Goal: Transaction & Acquisition: Obtain resource

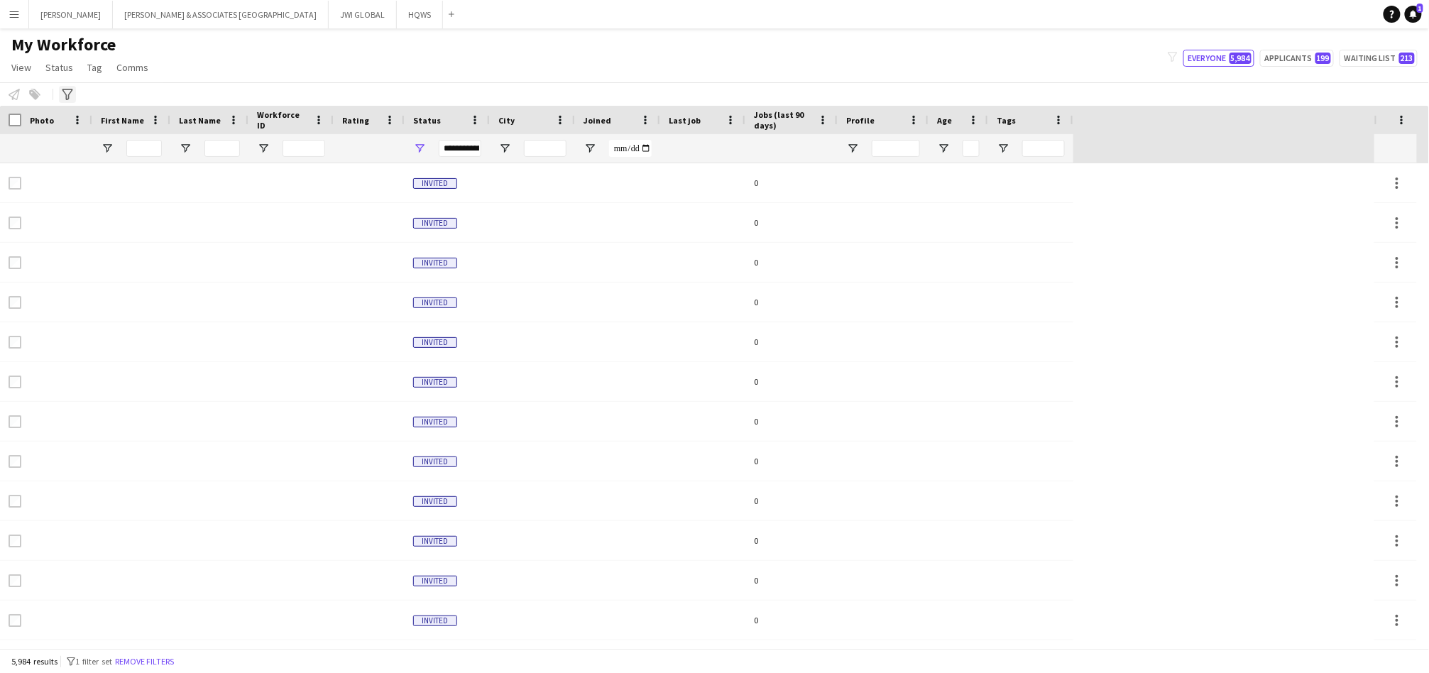
click at [72, 92] on icon "Advanced filters" at bounding box center [67, 94] width 11 height 11
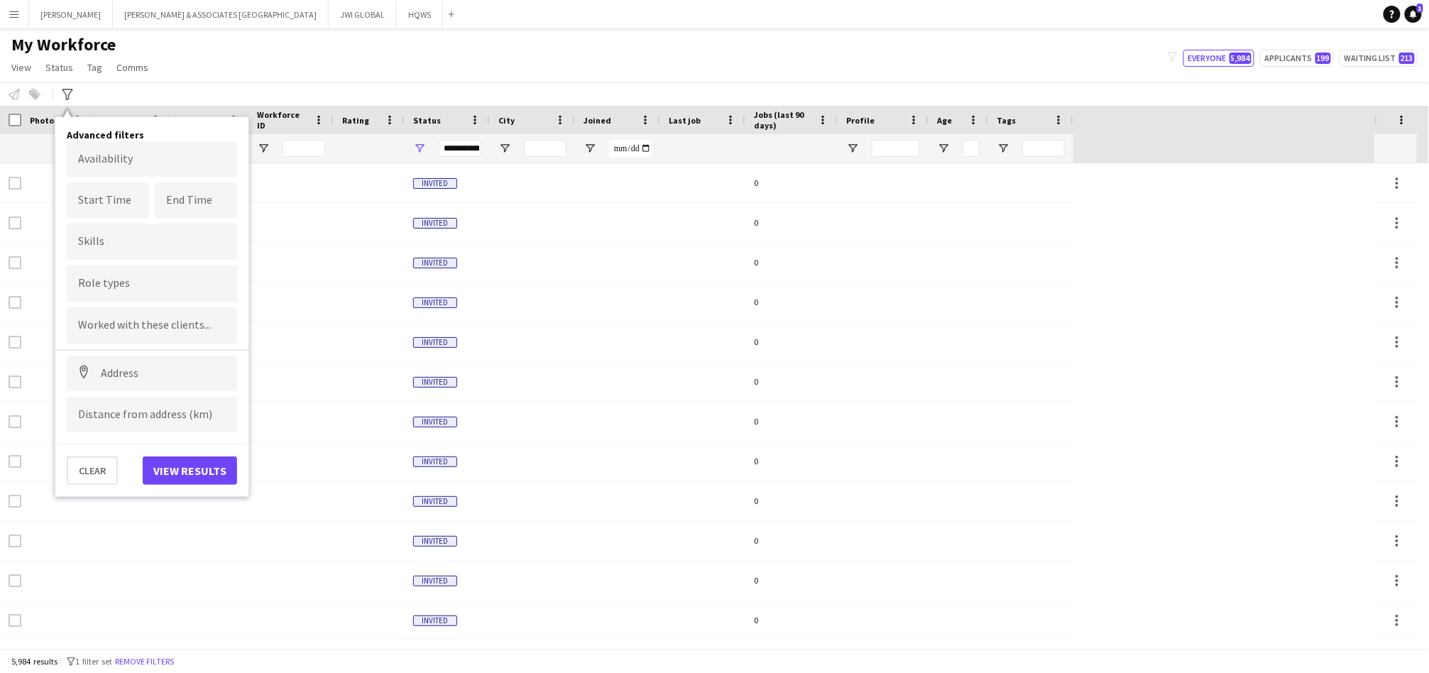
click at [171, 291] on div at bounding box center [152, 283] width 170 height 36
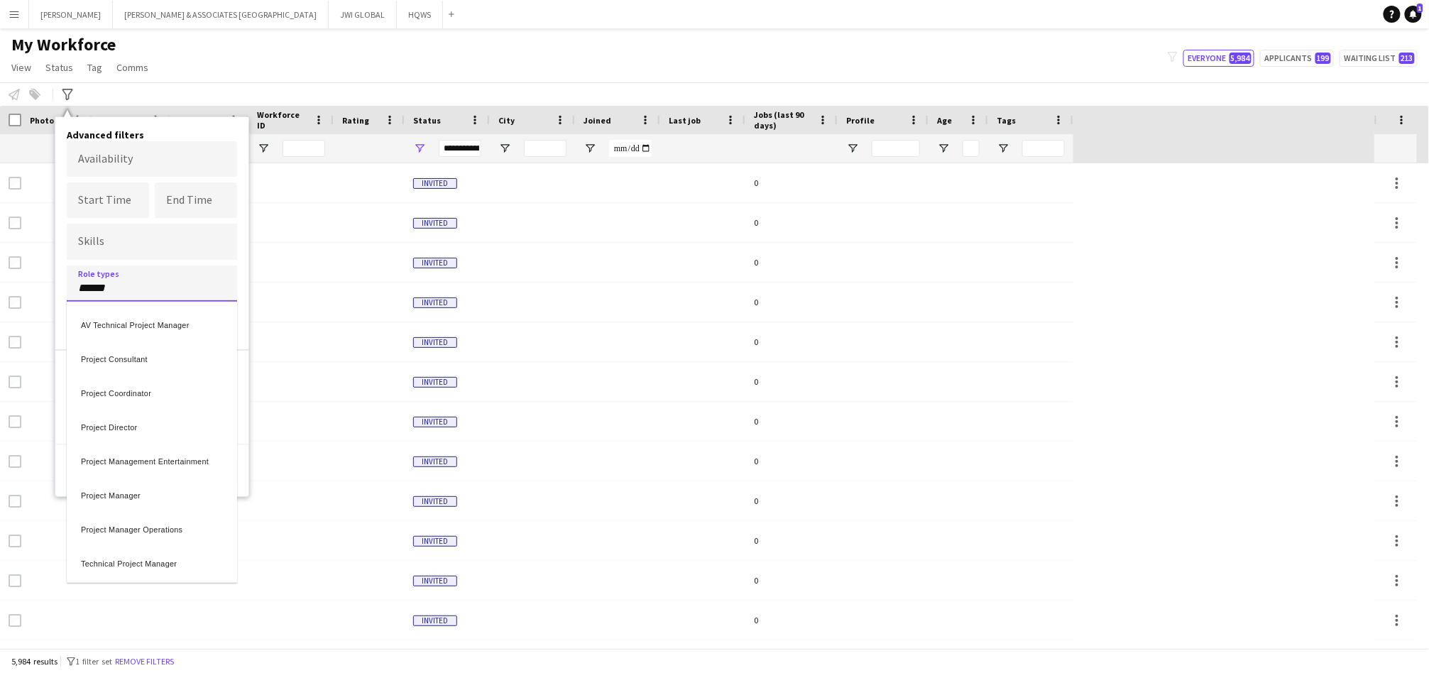
type input "******"
click at [165, 493] on div "Project Manager" at bounding box center [152, 493] width 170 height 34
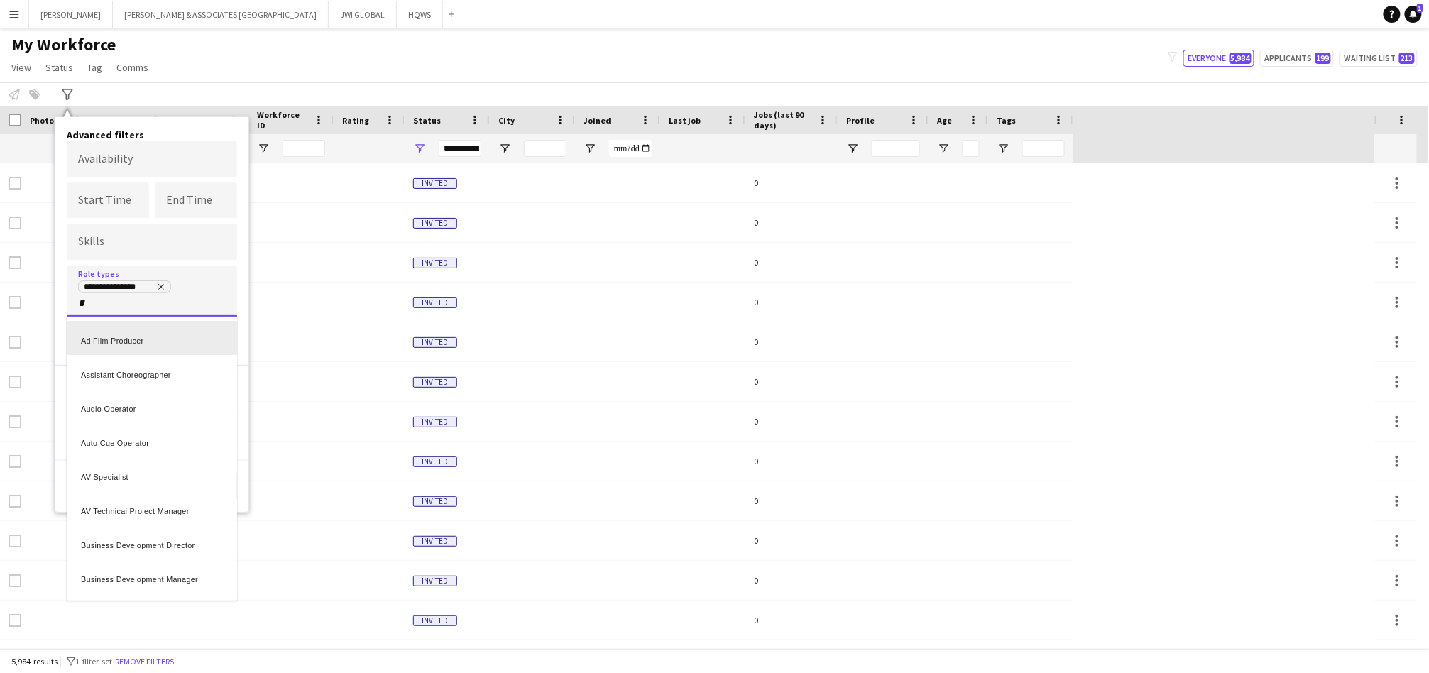
click at [94, 302] on div at bounding box center [714, 336] width 1429 height 673
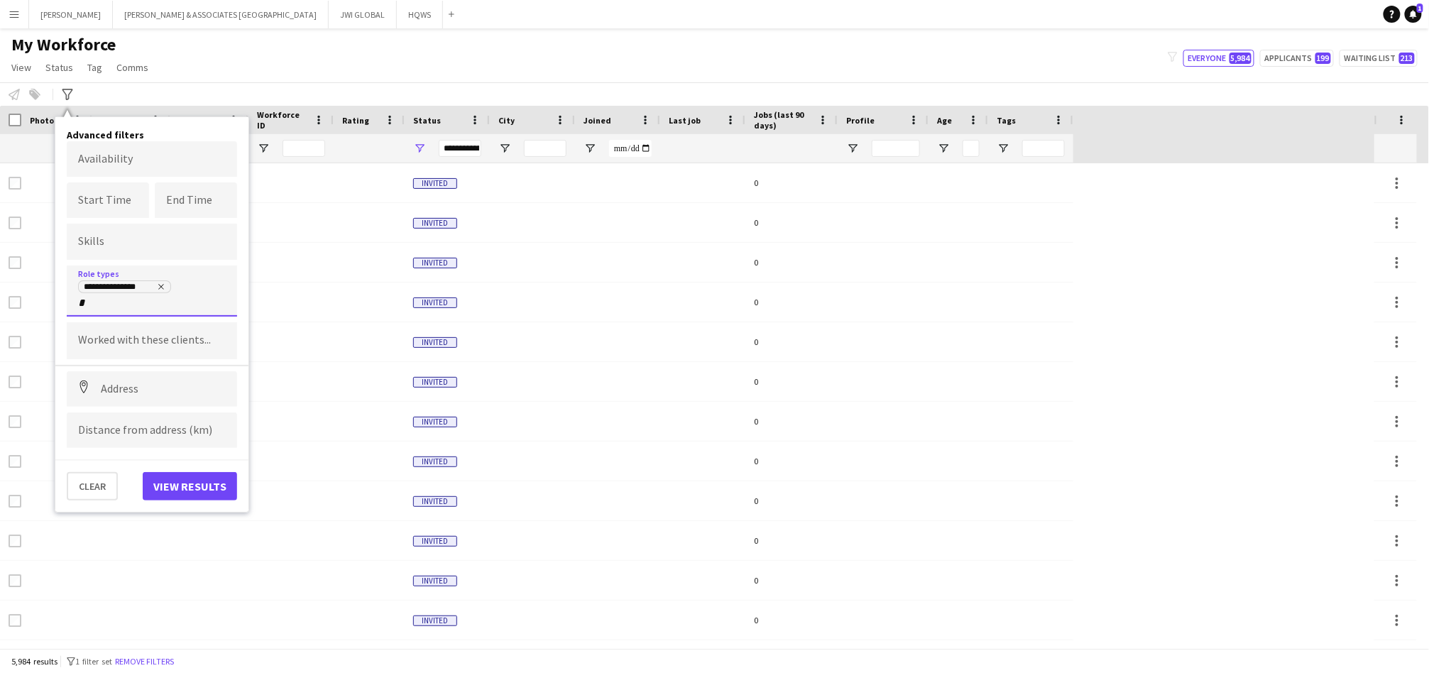
click at [94, 302] on input "*" at bounding box center [108, 303] width 60 height 13
type input "*****"
click at [159, 346] on div "Protocol Manager" at bounding box center [152, 338] width 170 height 34
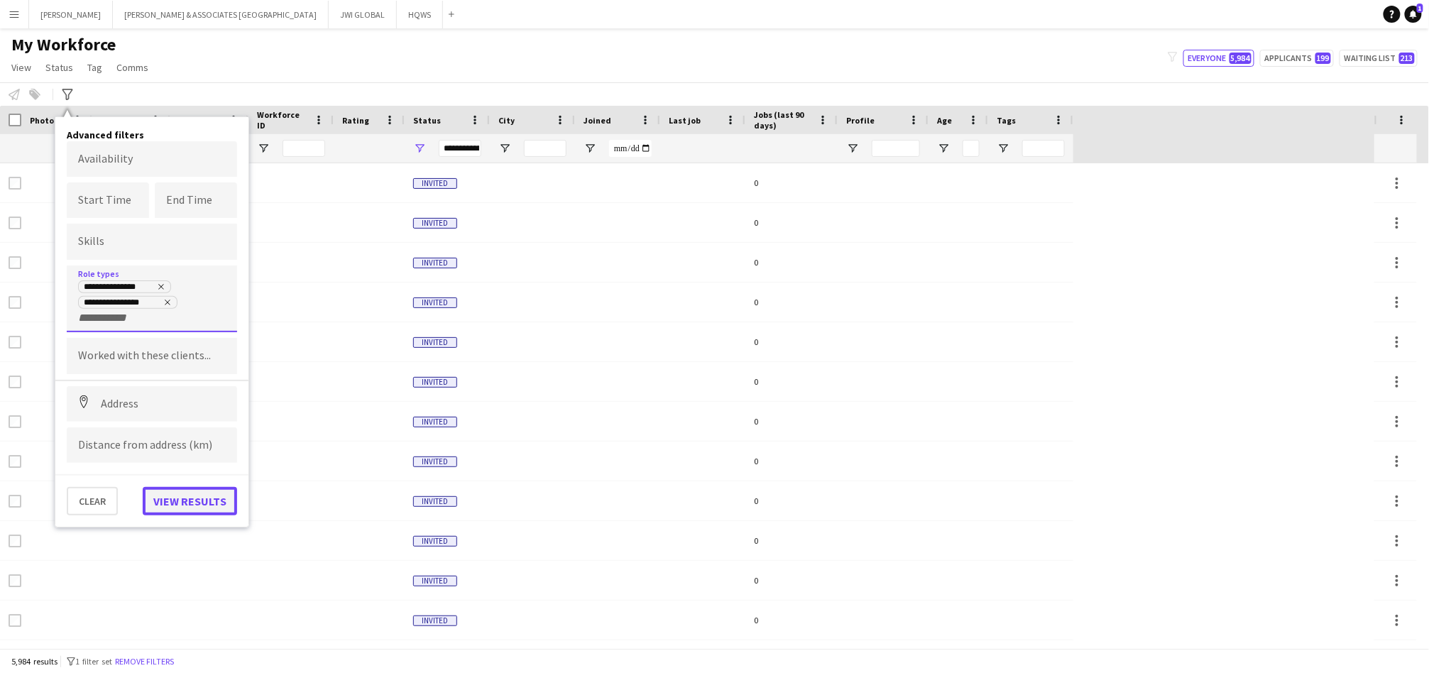
click at [166, 499] on button "View results" at bounding box center [190, 501] width 94 height 28
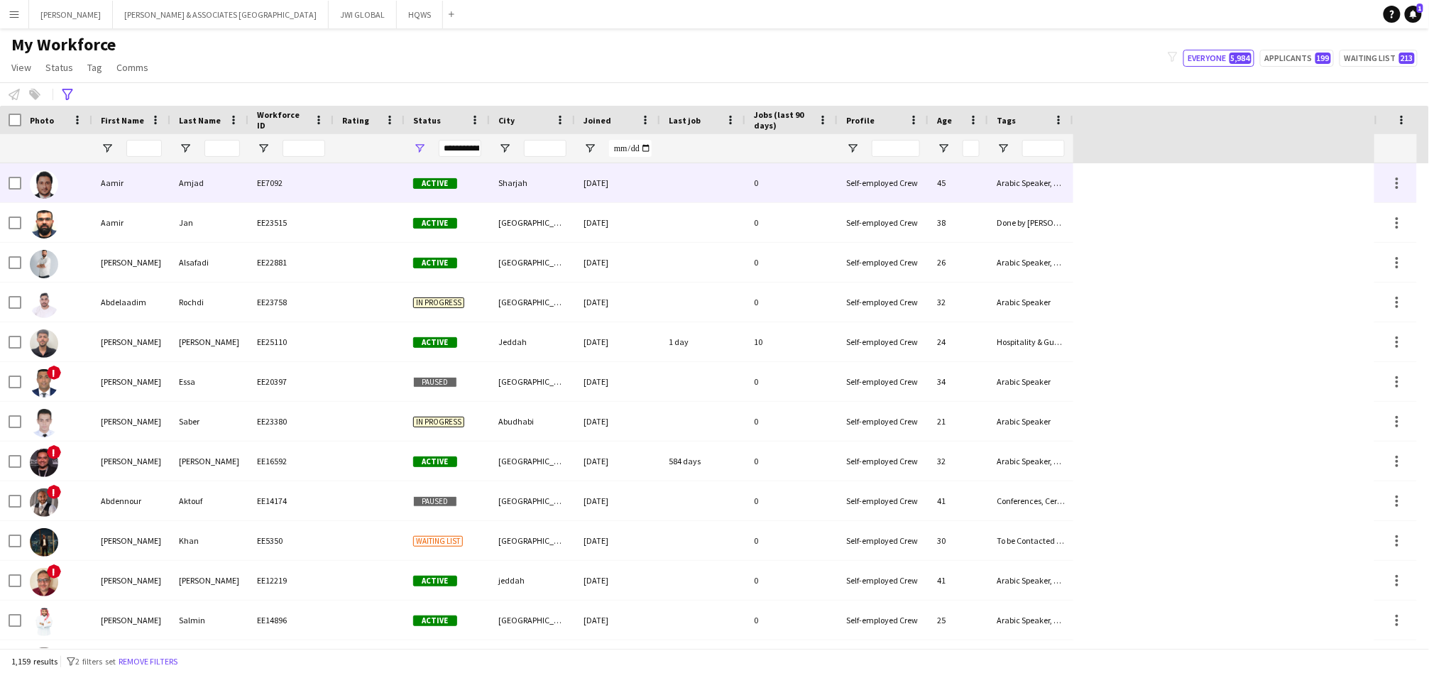
click at [53, 177] on img at bounding box center [44, 184] width 28 height 28
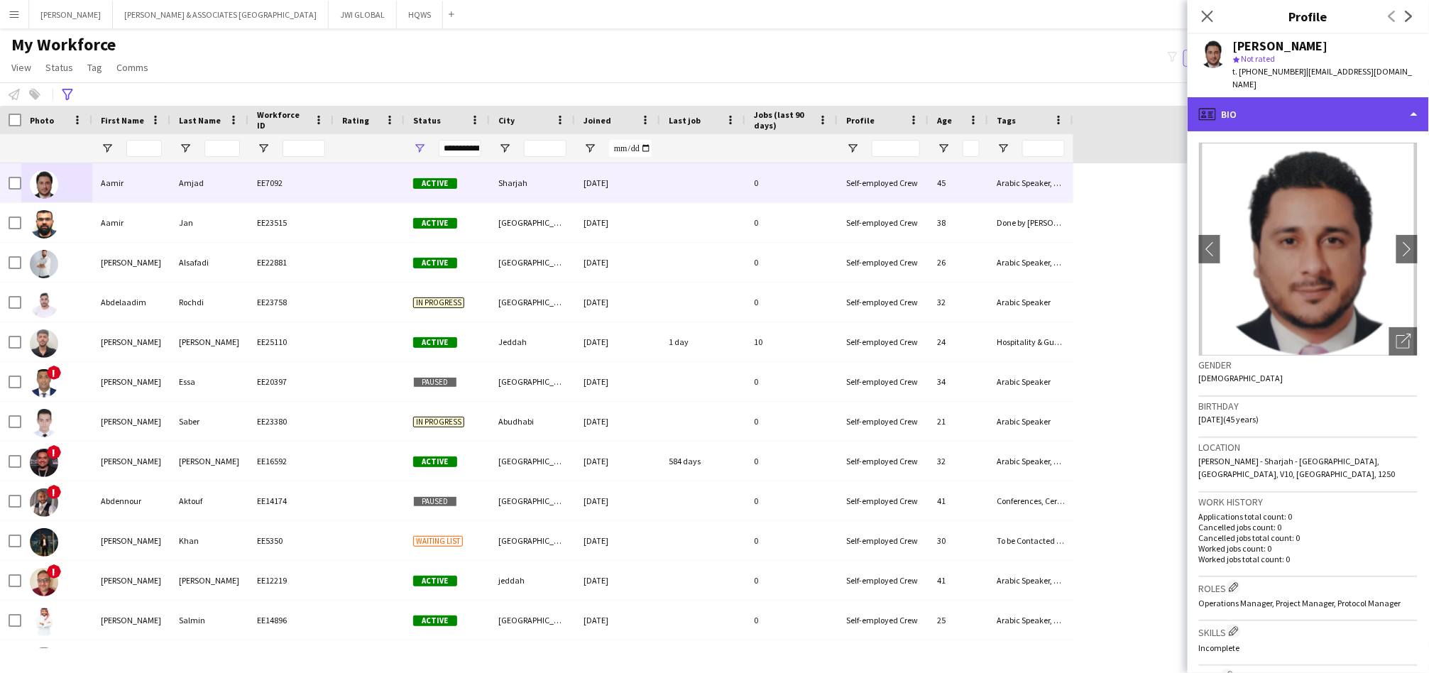
click at [1269, 100] on div "profile Bio" at bounding box center [1308, 114] width 241 height 34
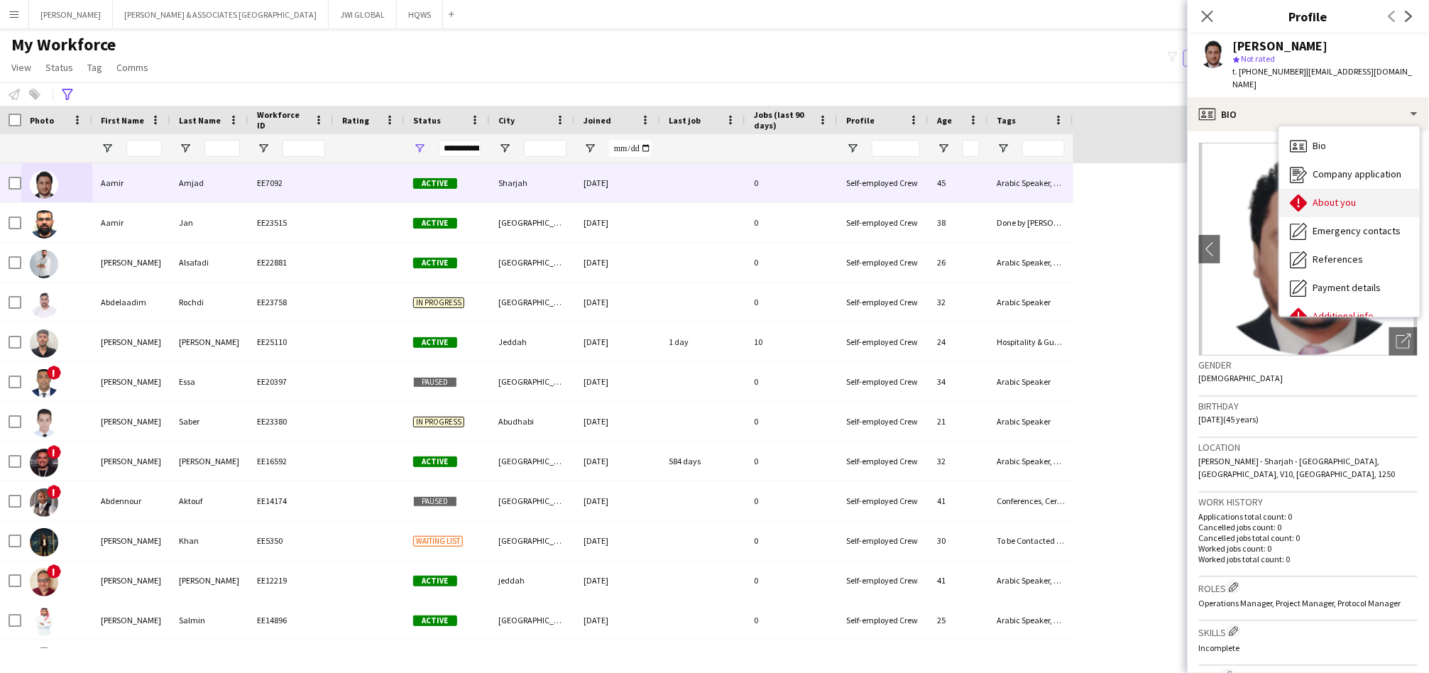
click at [1290, 195] on div "About you About you" at bounding box center [1349, 203] width 141 height 28
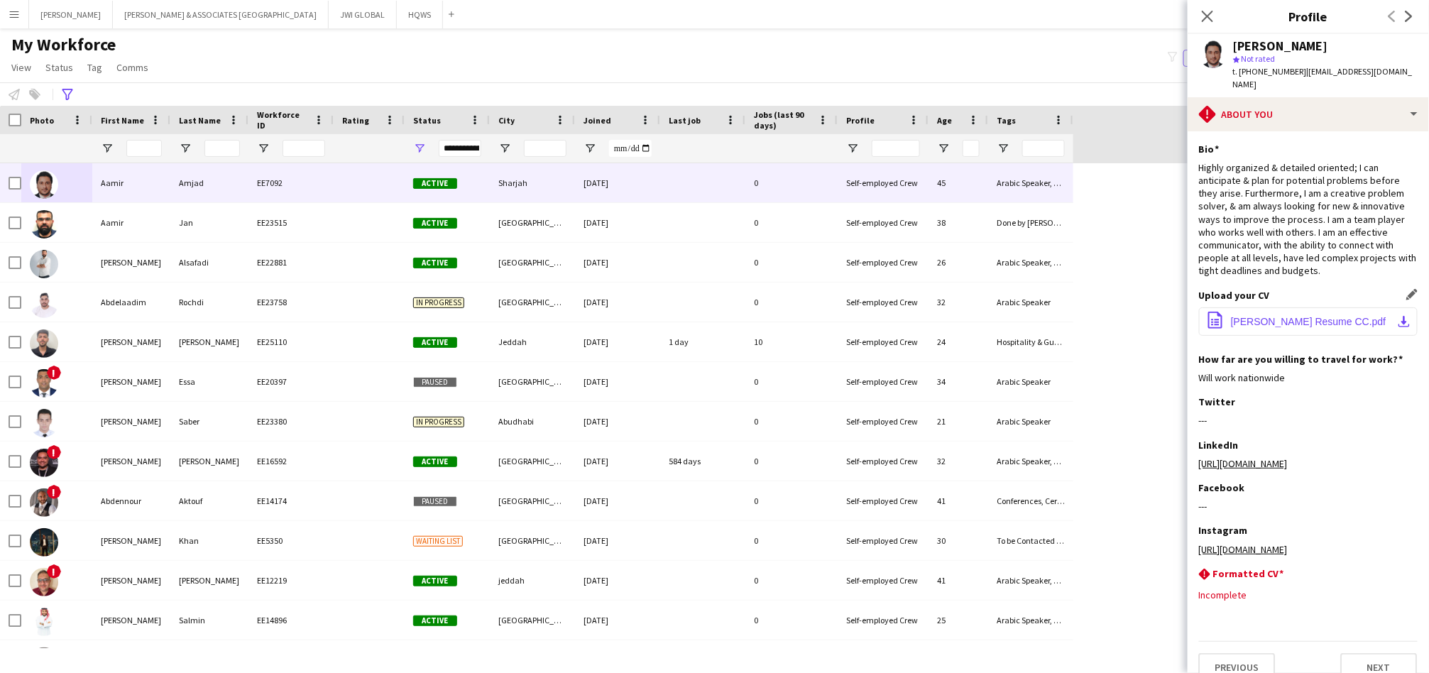
click at [1277, 316] on span "[PERSON_NAME] Resume CC.pdf" at bounding box center [1308, 321] width 155 height 11
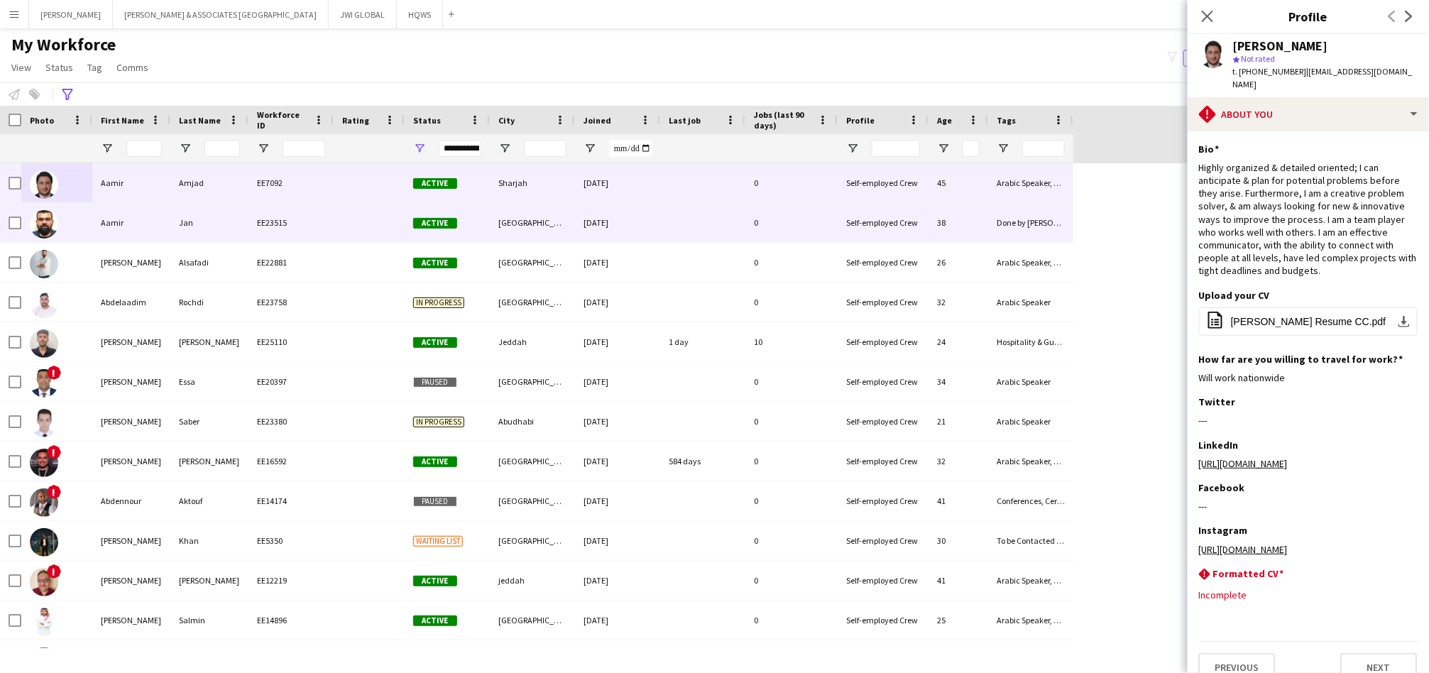
click at [203, 236] on div "Jan" at bounding box center [209, 222] width 78 height 39
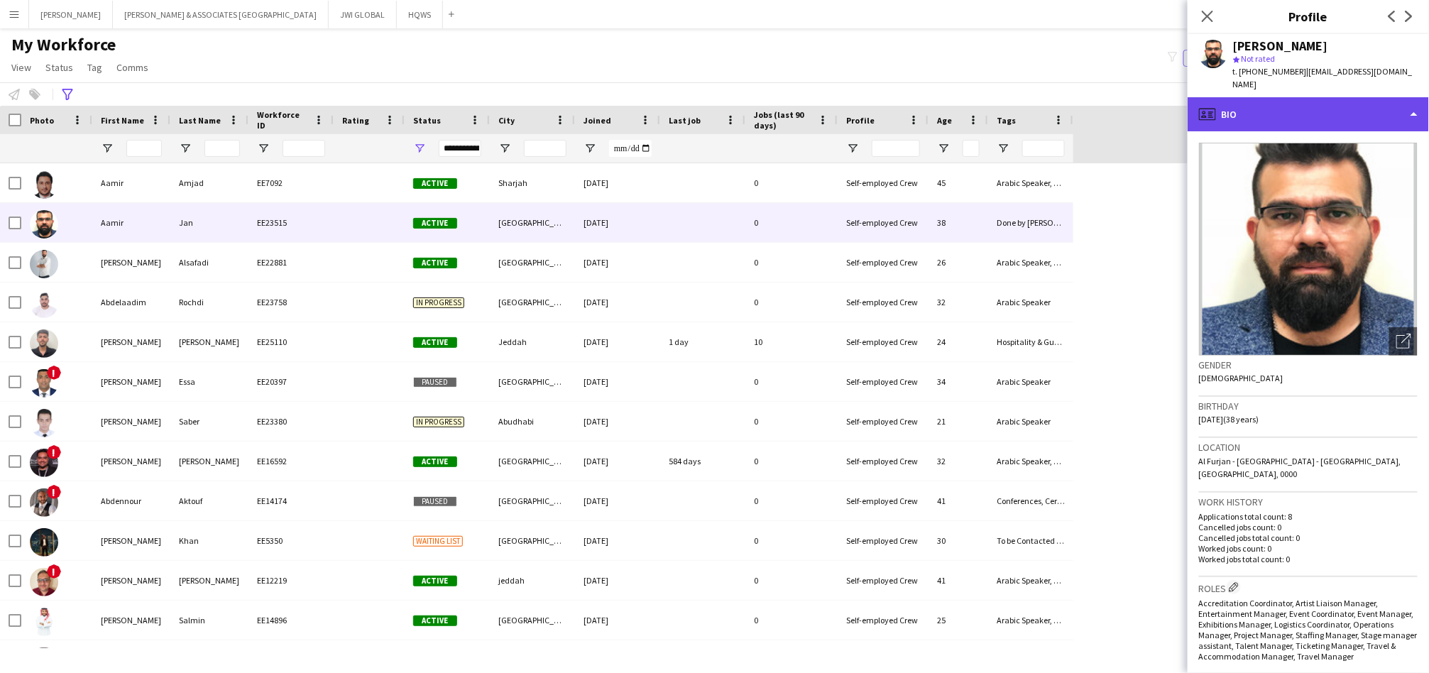
click at [1224, 106] on div "profile Bio" at bounding box center [1308, 114] width 241 height 34
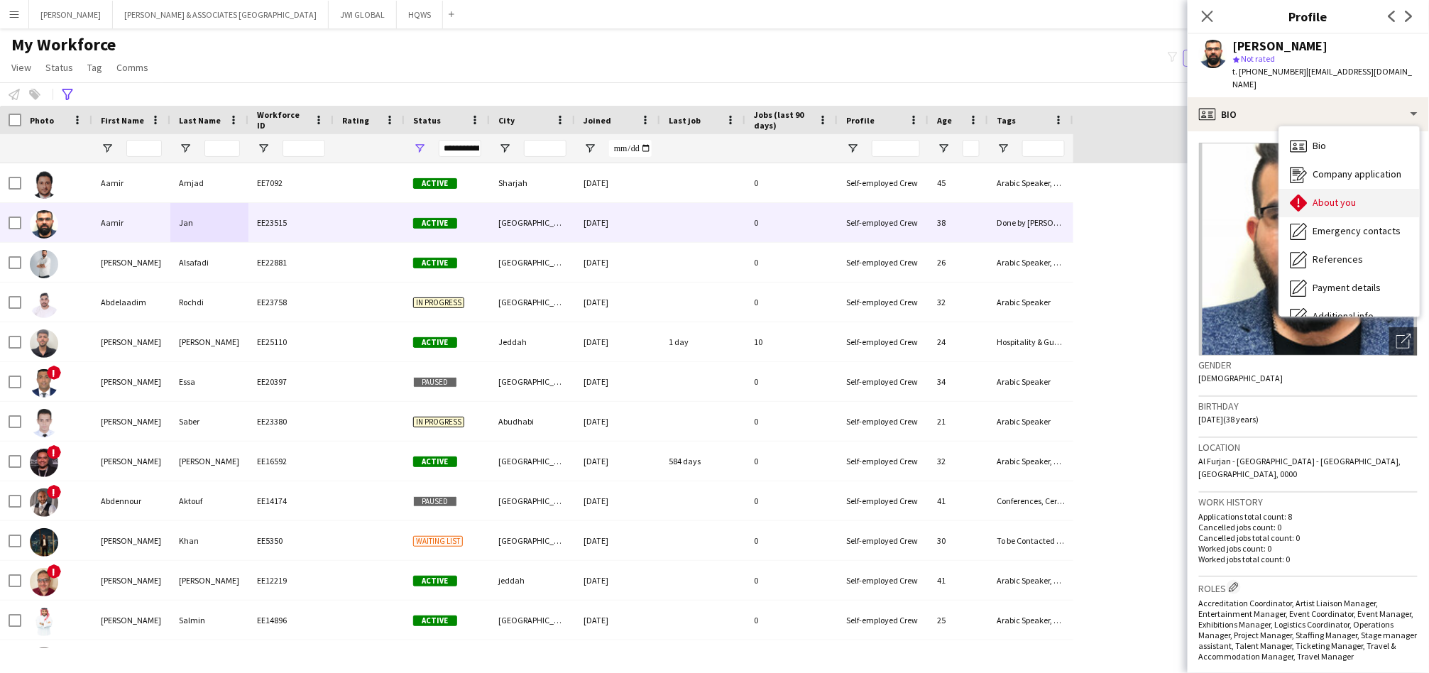
click at [1313, 193] on div "About you About you" at bounding box center [1349, 203] width 141 height 28
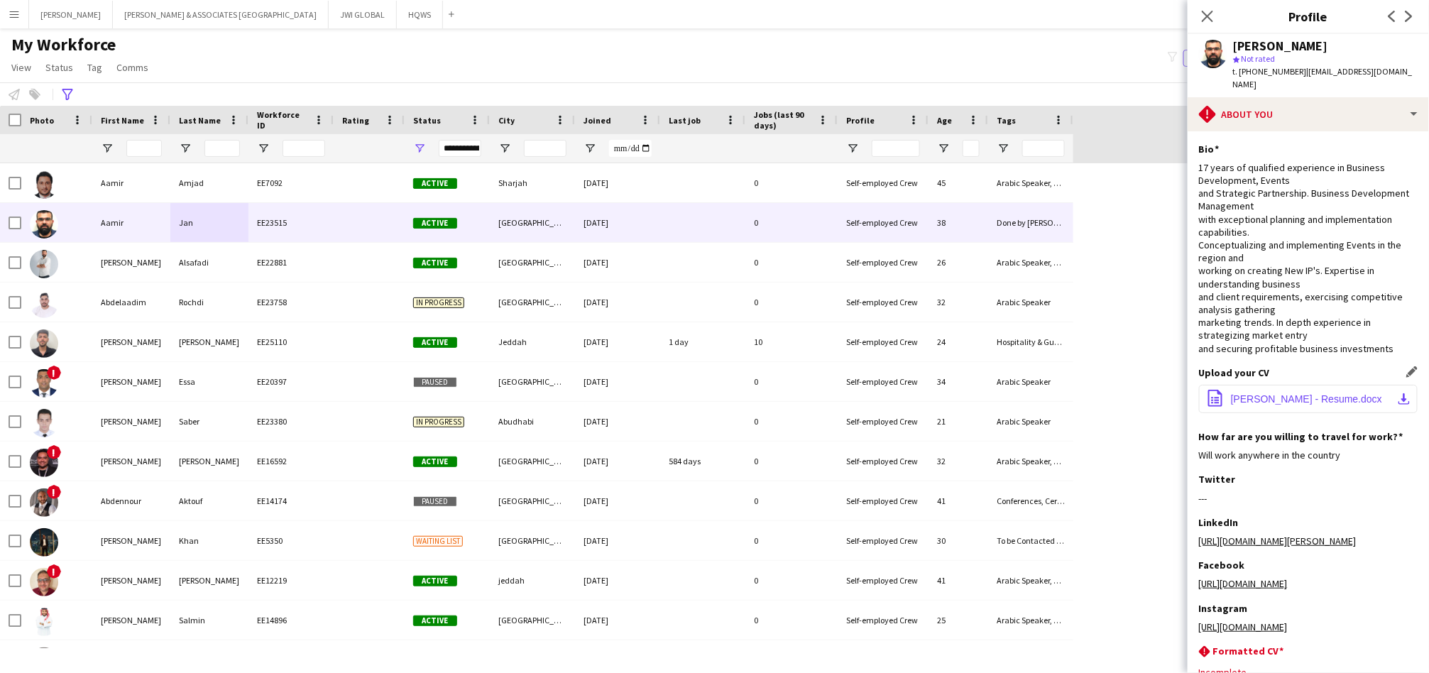
click at [1288, 393] on span "[PERSON_NAME] - Resume.docx" at bounding box center [1306, 398] width 151 height 11
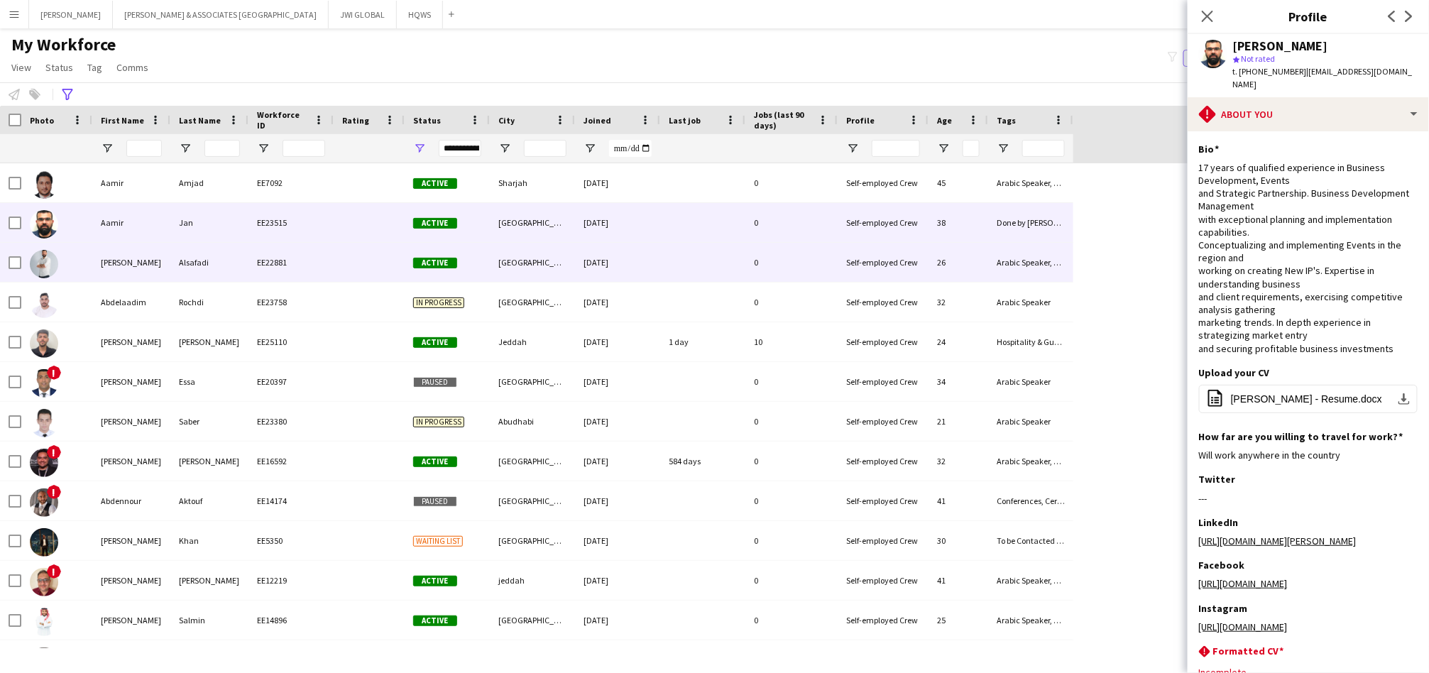
click at [125, 274] on div "[PERSON_NAME]" at bounding box center [131, 262] width 78 height 39
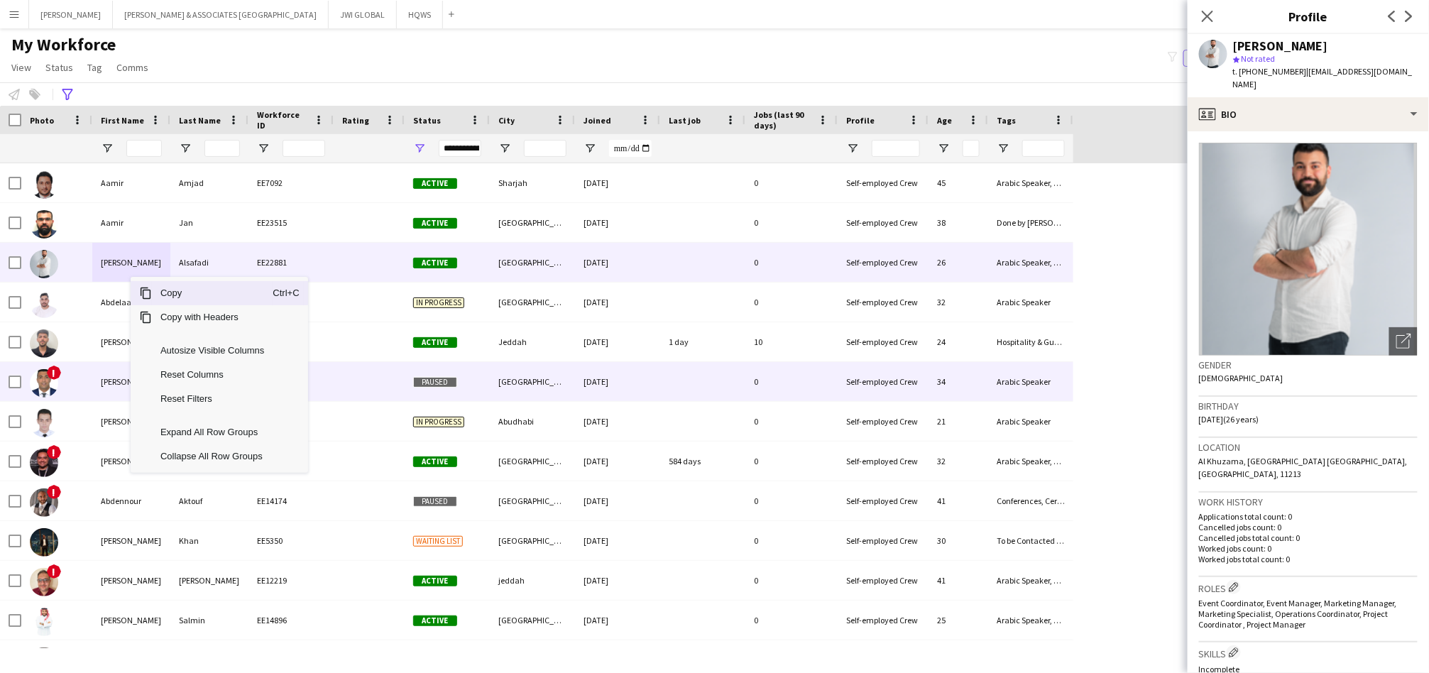
click at [366, 383] on div at bounding box center [369, 381] width 71 height 39
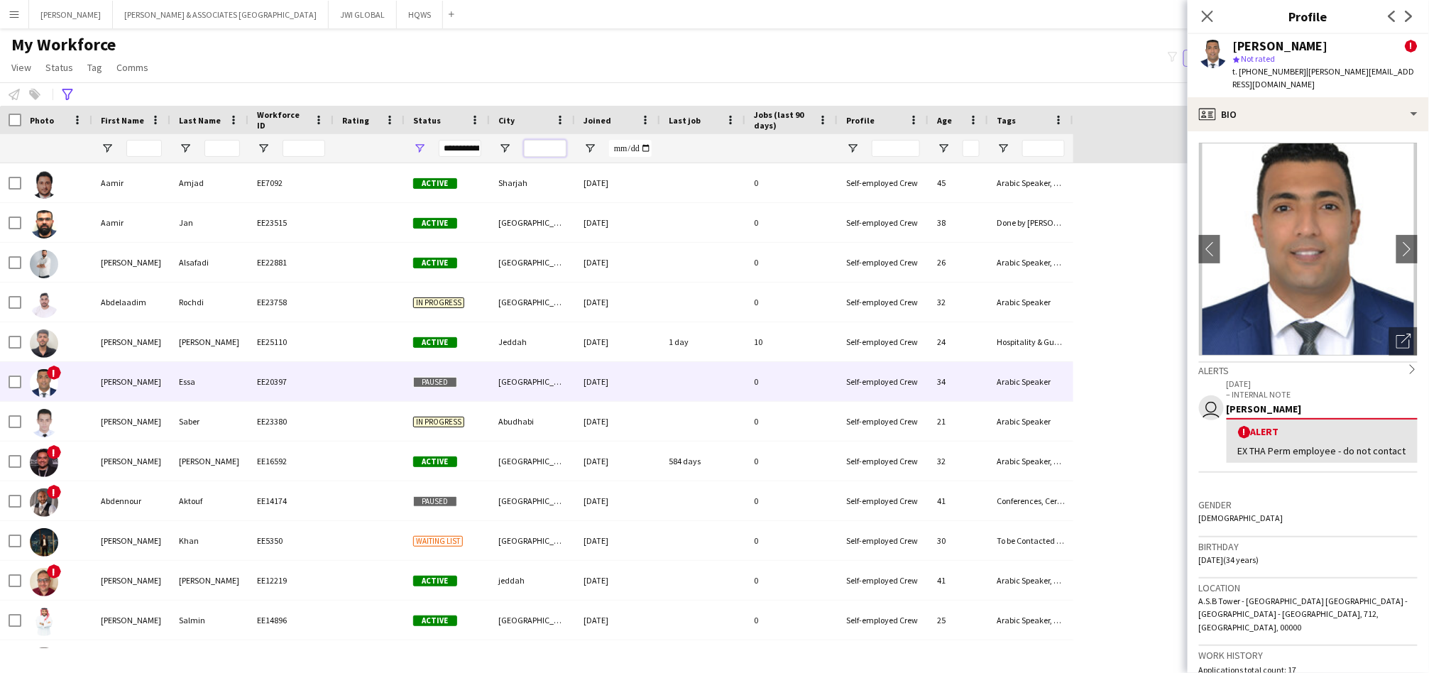
click at [532, 149] on input "City Filter Input" at bounding box center [545, 148] width 43 height 17
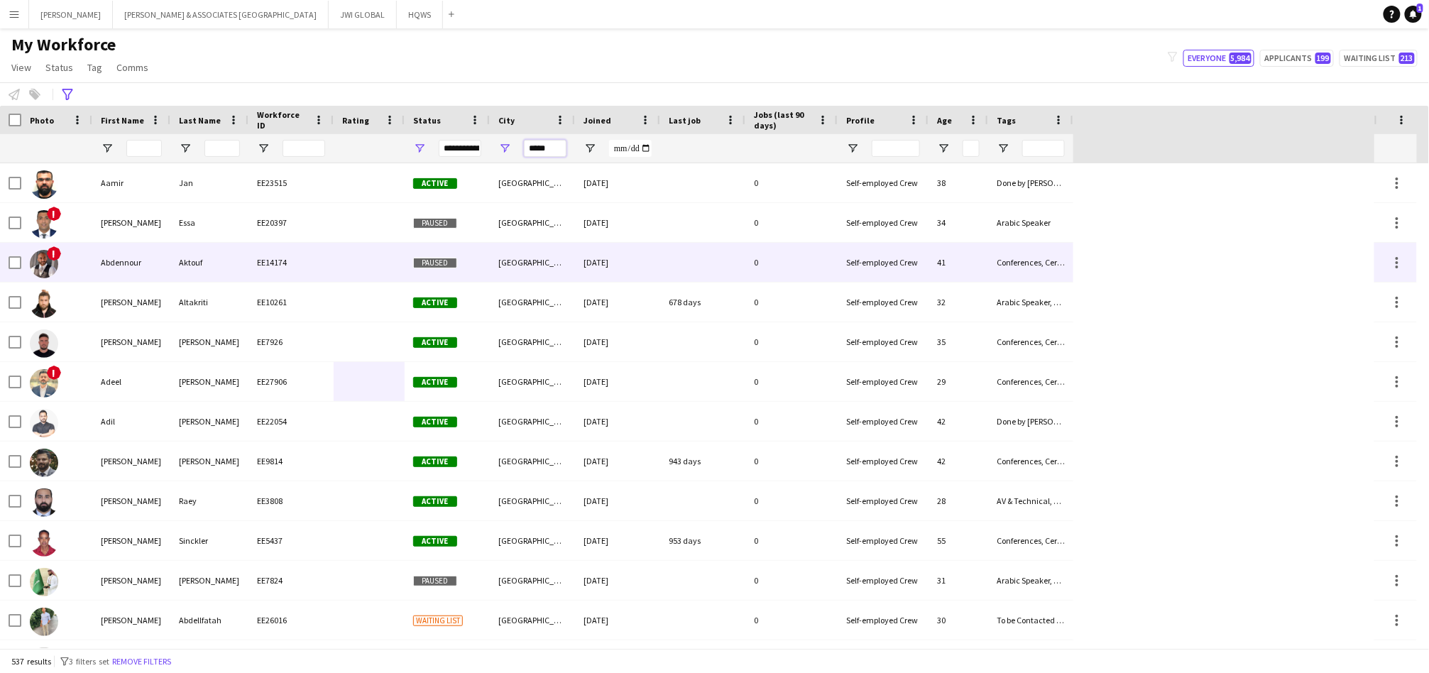
type input "*****"
click at [291, 253] on div "EE14174" at bounding box center [290, 262] width 85 height 39
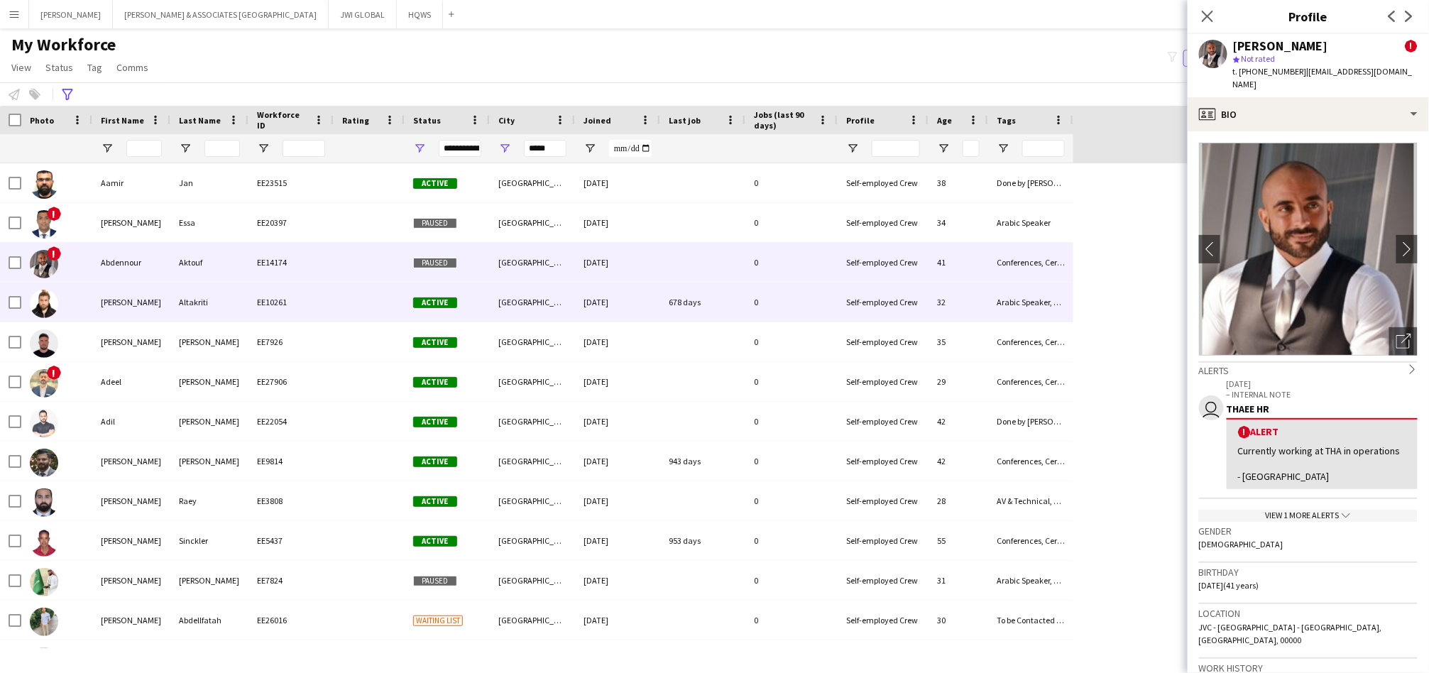
click at [239, 307] on div "Altakriti" at bounding box center [209, 302] width 78 height 39
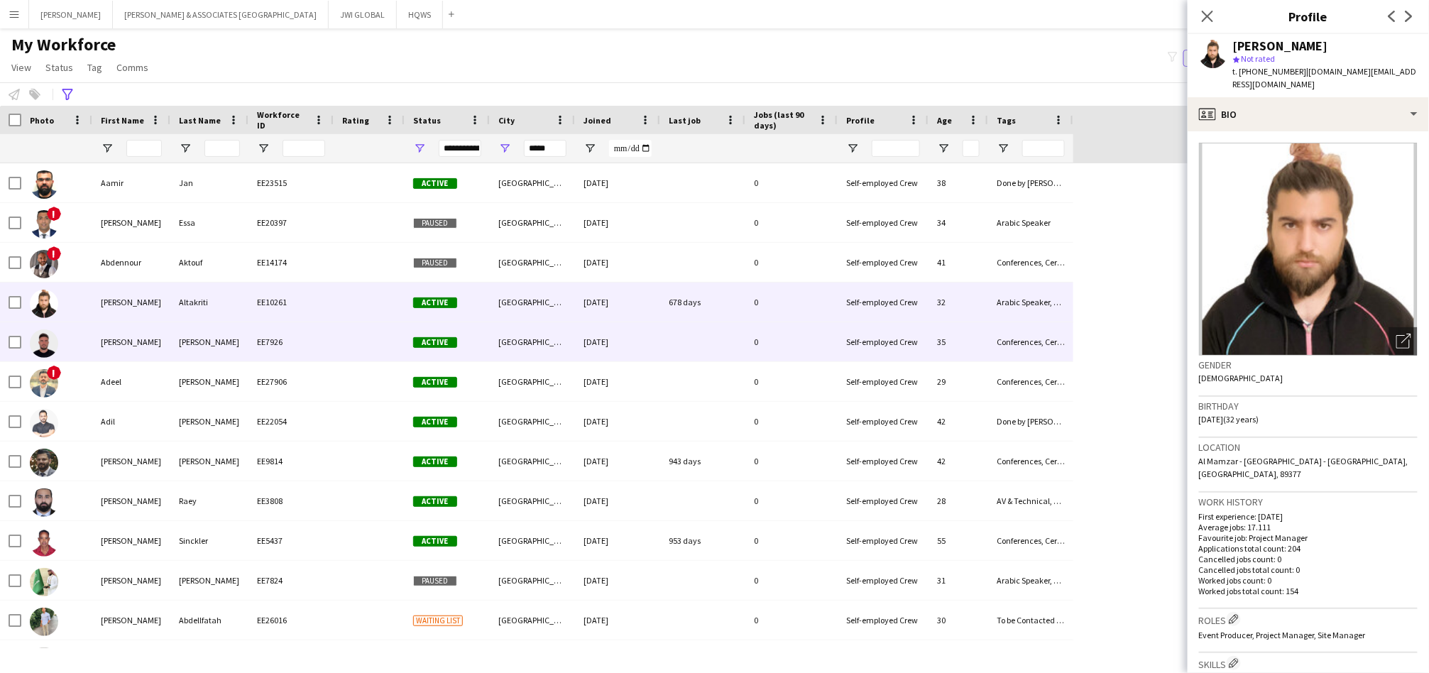
click at [244, 355] on div "[PERSON_NAME]" at bounding box center [209, 341] width 78 height 39
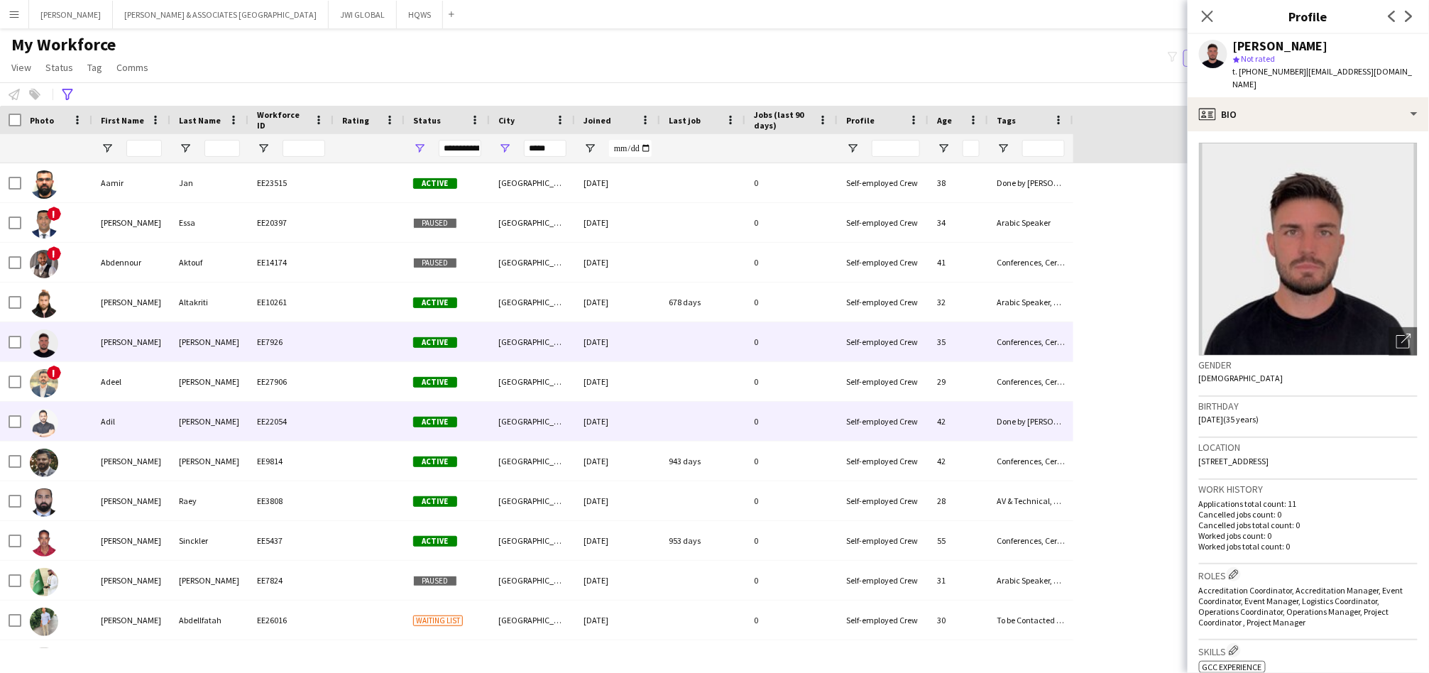
click at [145, 422] on div "Adil" at bounding box center [131, 421] width 78 height 39
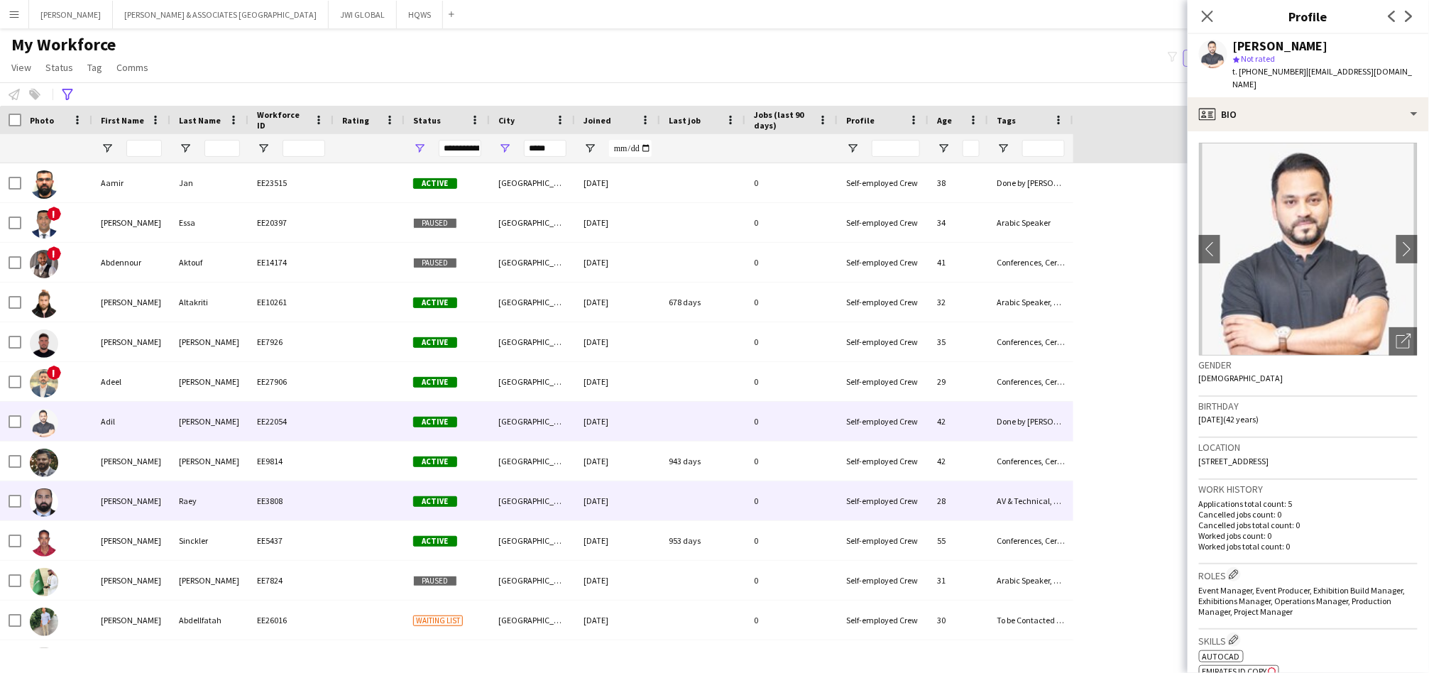
click at [133, 492] on div "[PERSON_NAME]" at bounding box center [131, 500] width 78 height 39
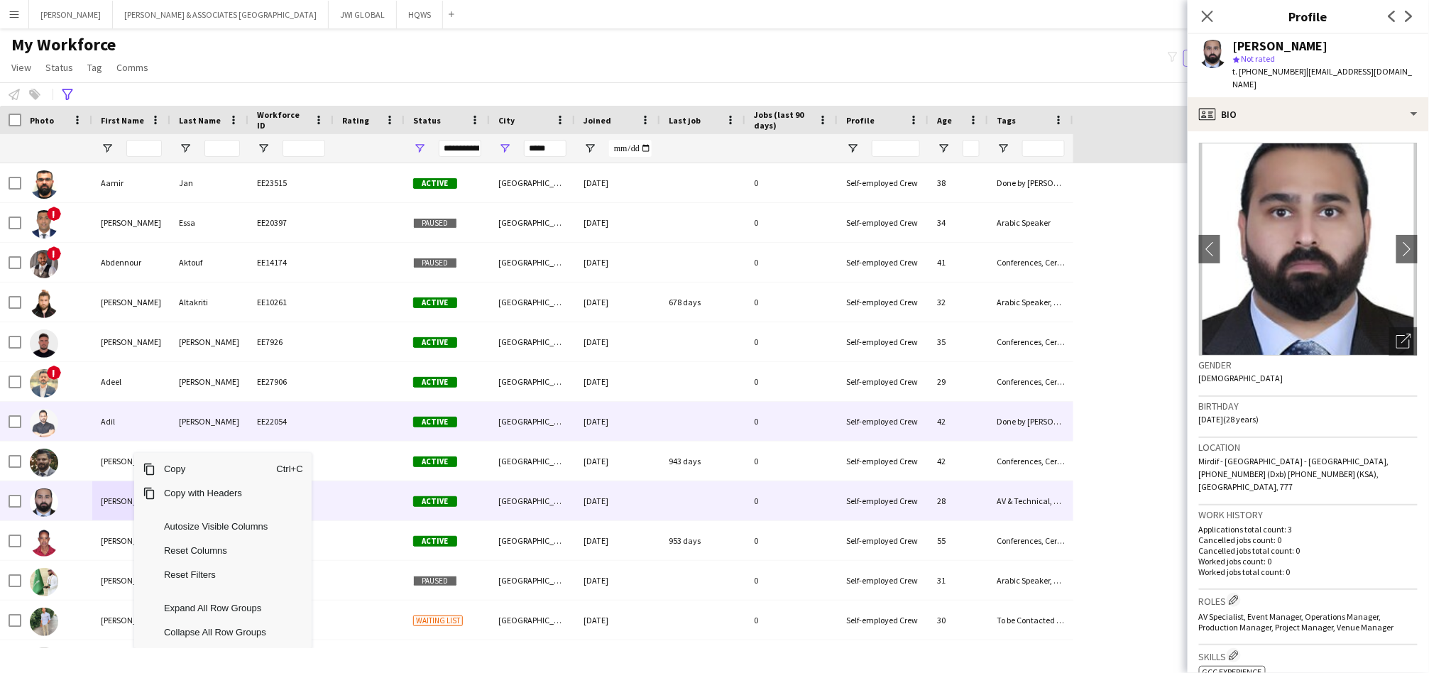
click at [112, 423] on div "Adil" at bounding box center [131, 421] width 78 height 39
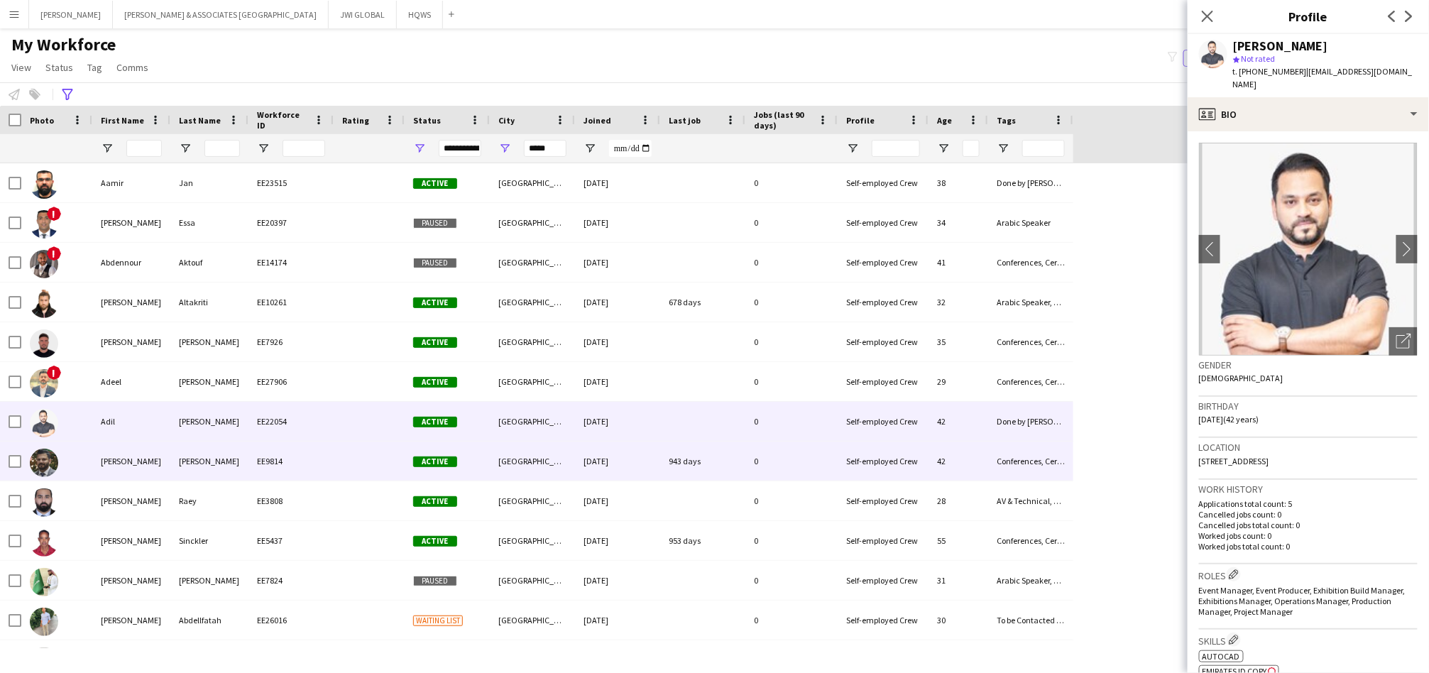
click at [115, 456] on div "[PERSON_NAME]" at bounding box center [131, 461] width 78 height 39
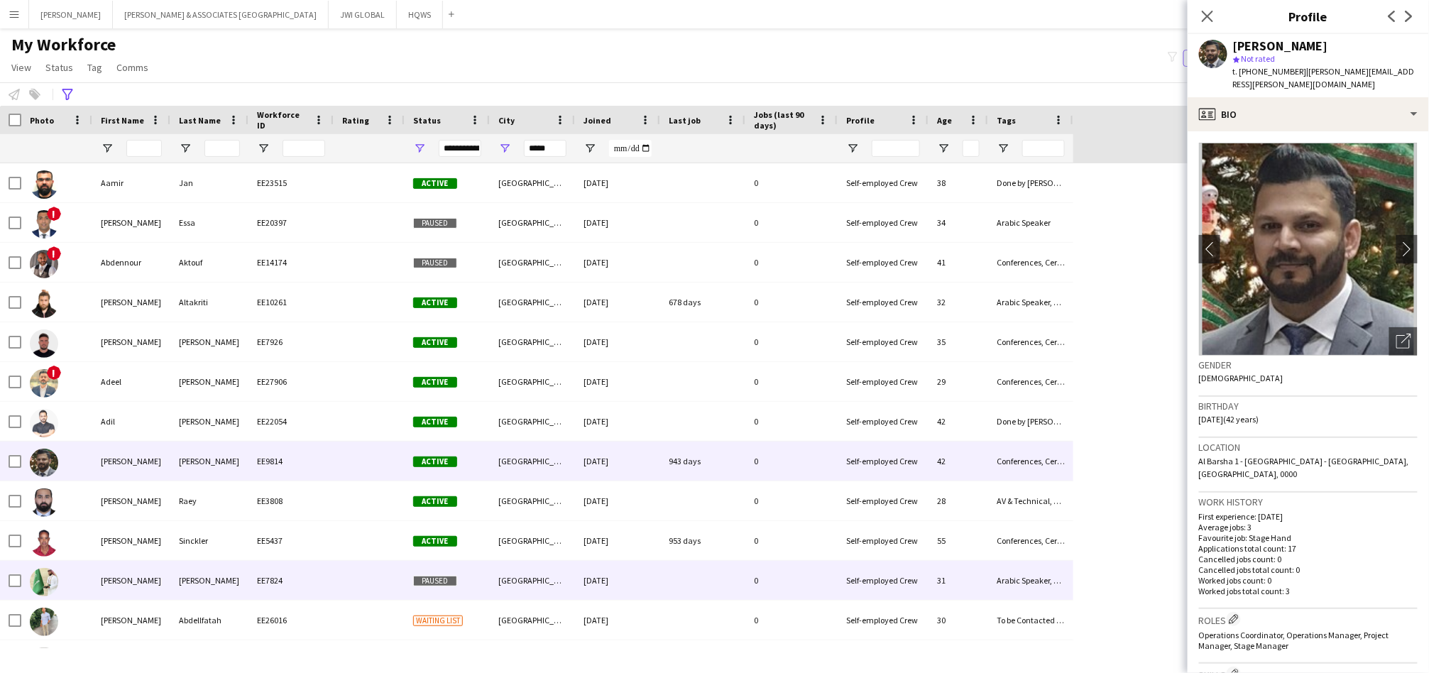
click at [153, 570] on div "[PERSON_NAME]" at bounding box center [131, 580] width 78 height 39
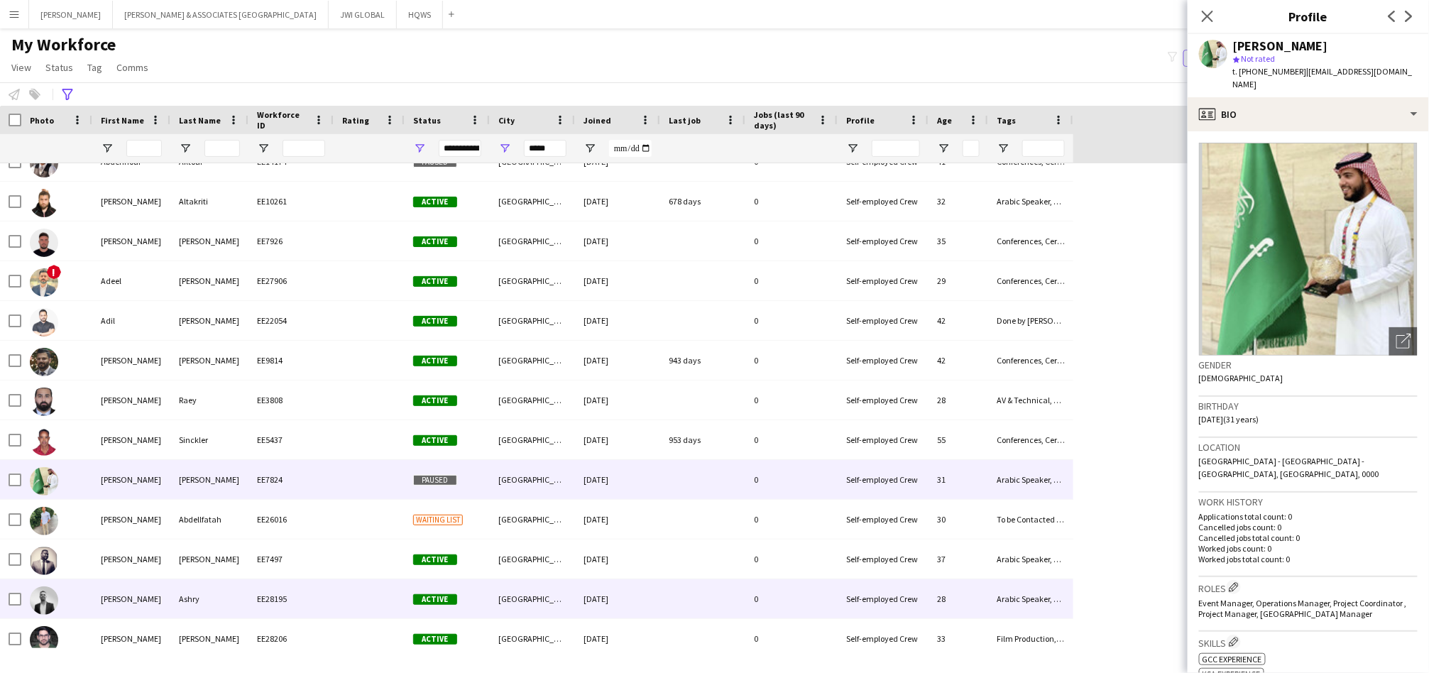
scroll to position [131, 0]
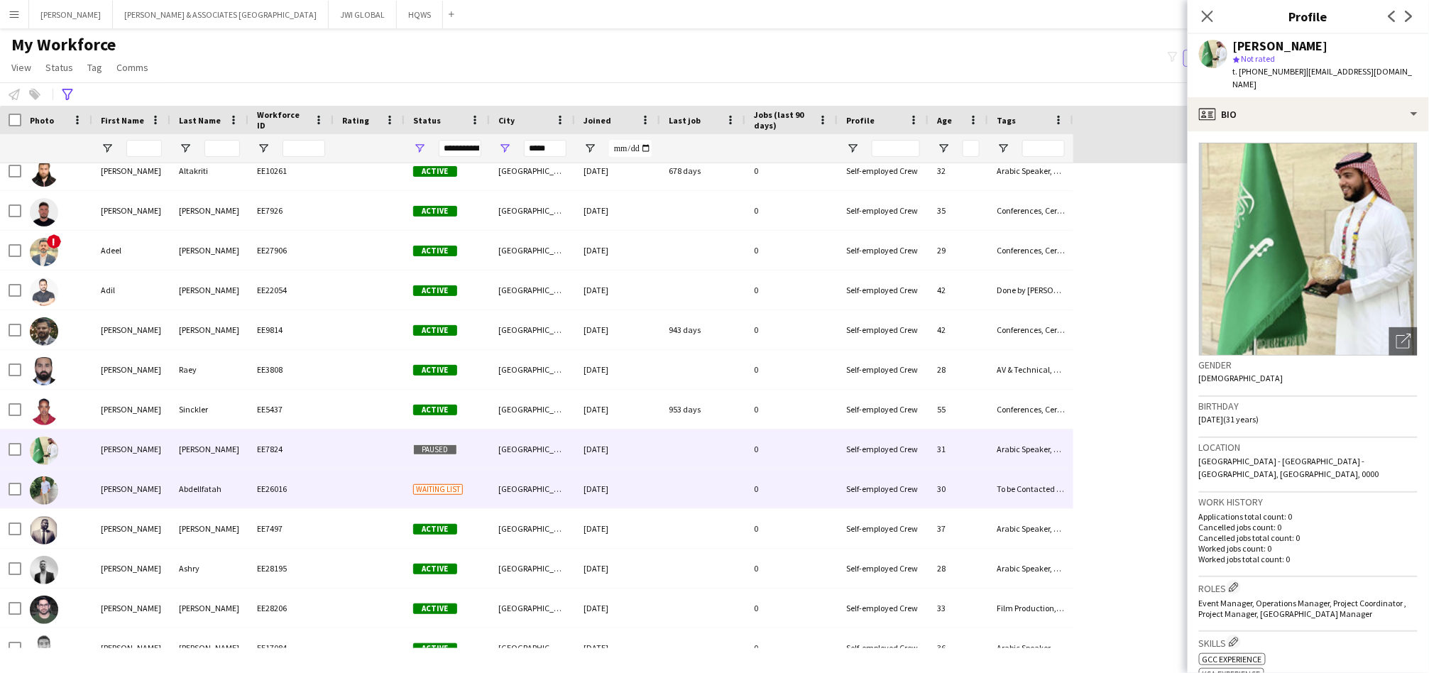
click at [143, 500] on div "[PERSON_NAME]" at bounding box center [131, 488] width 78 height 39
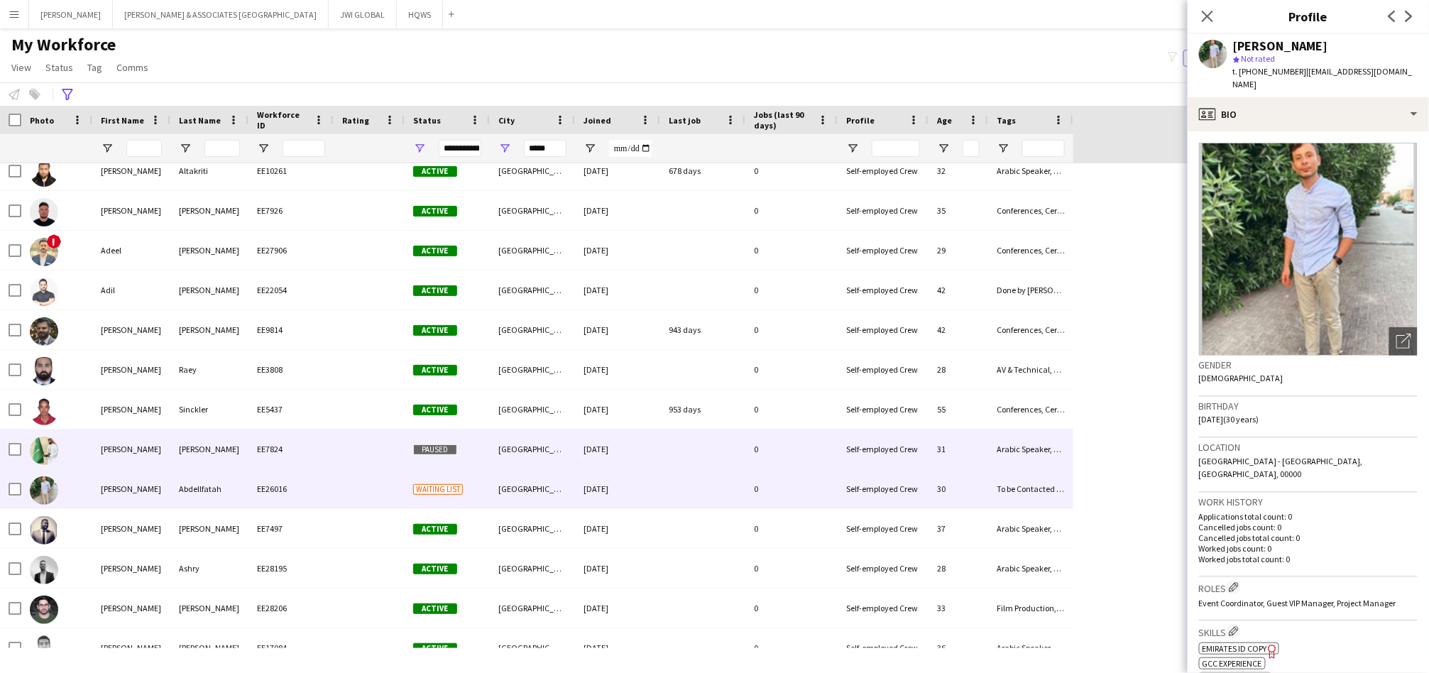
click at [147, 466] on div "[PERSON_NAME]" at bounding box center [131, 448] width 78 height 39
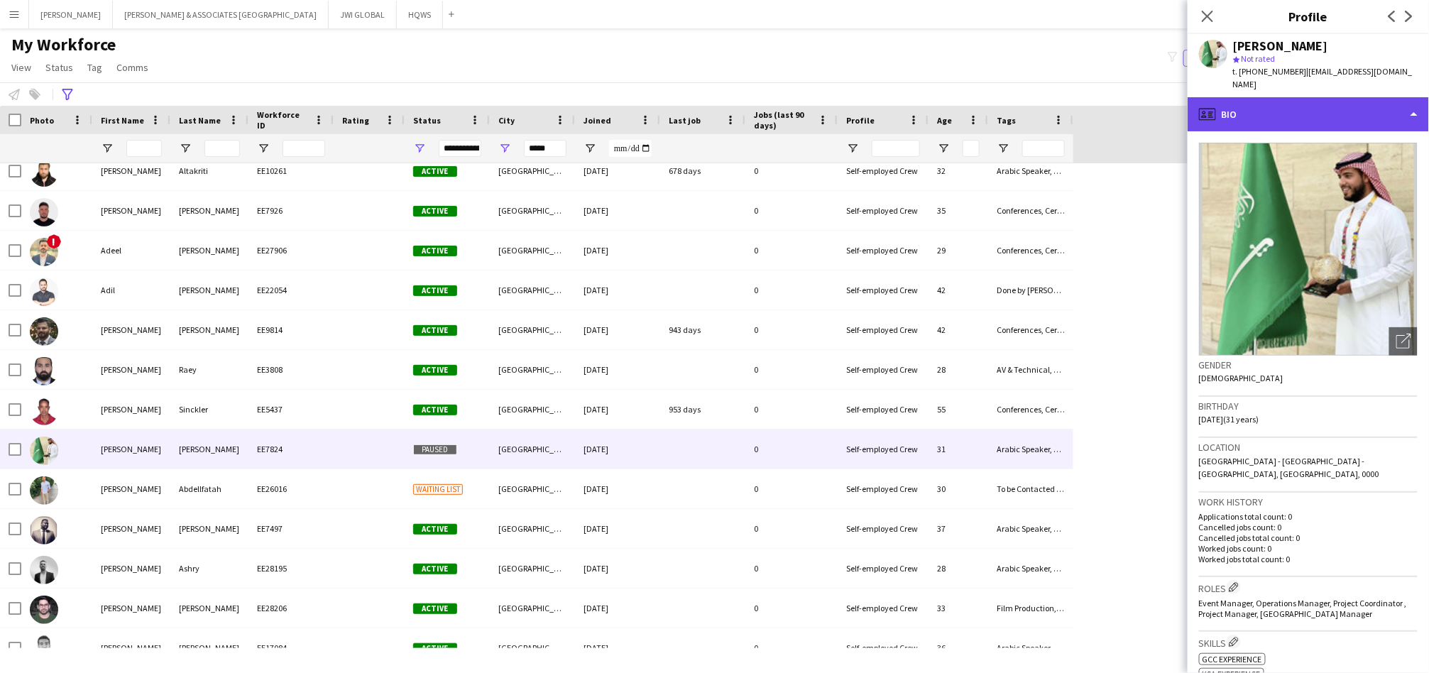
click at [1266, 97] on div "profile Bio" at bounding box center [1308, 114] width 241 height 34
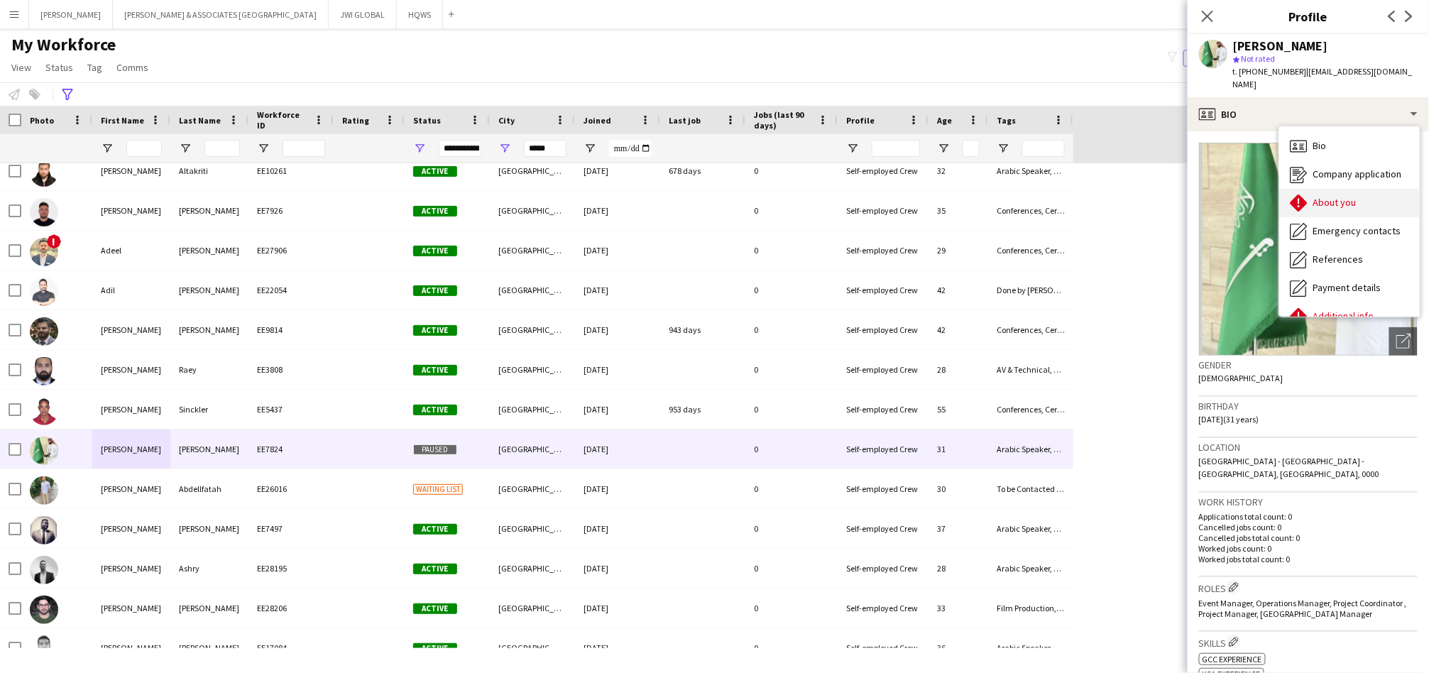
click at [1317, 198] on div "About you About you" at bounding box center [1349, 203] width 141 height 28
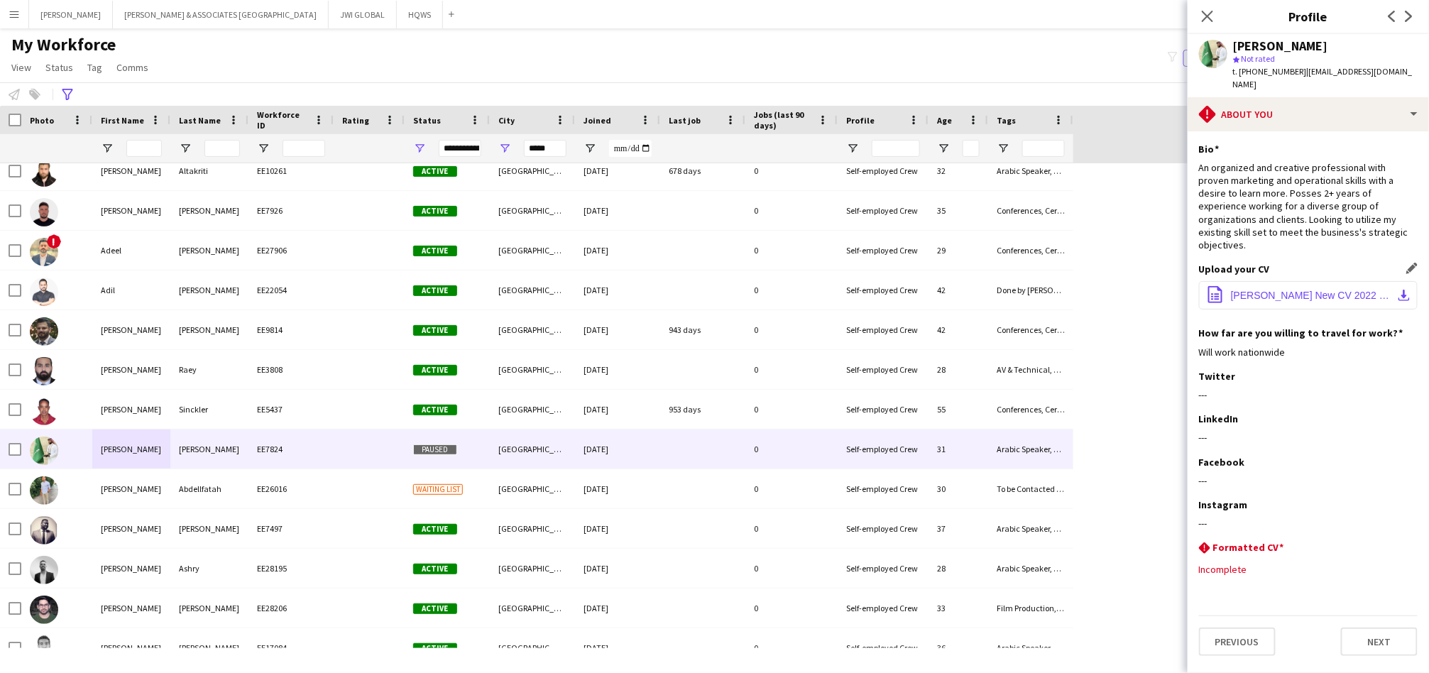
click at [1294, 290] on span "[PERSON_NAME] New CV 2022 3.pdf" at bounding box center [1311, 295] width 160 height 11
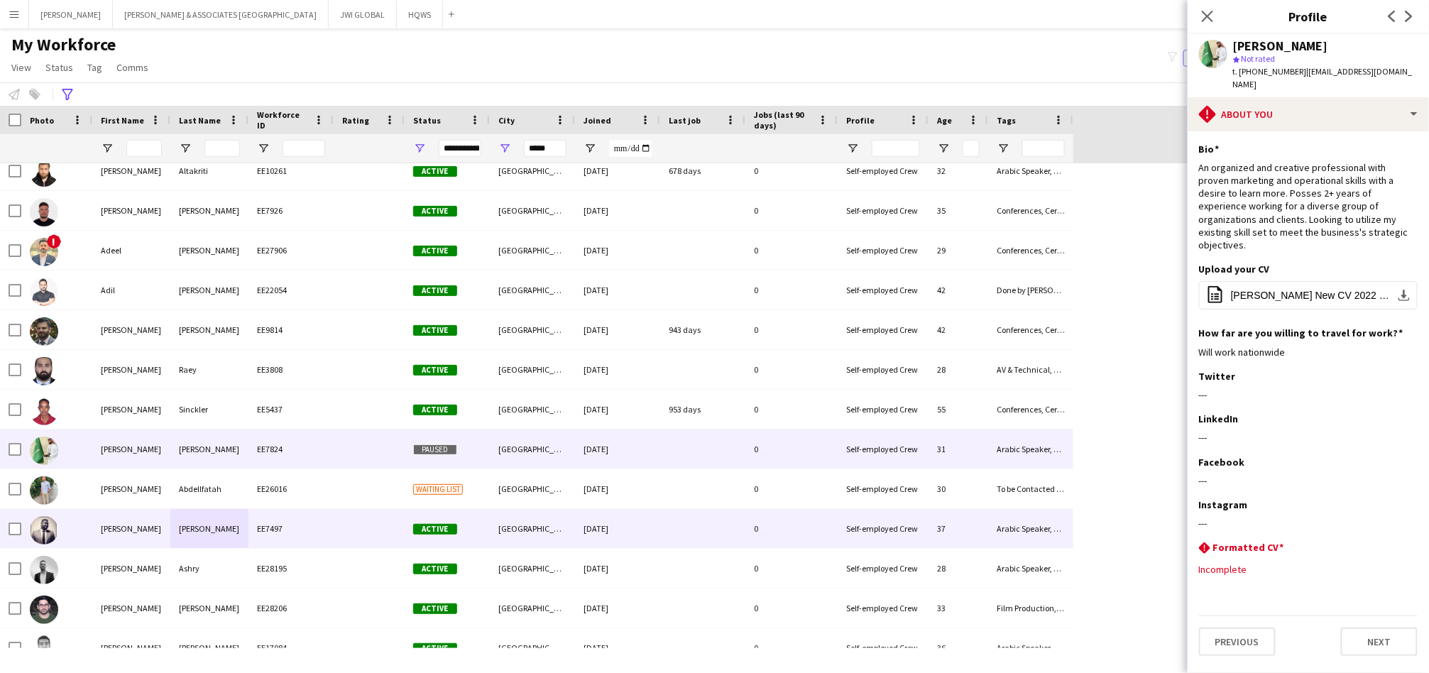
click at [206, 530] on div "[PERSON_NAME]" at bounding box center [209, 528] width 78 height 39
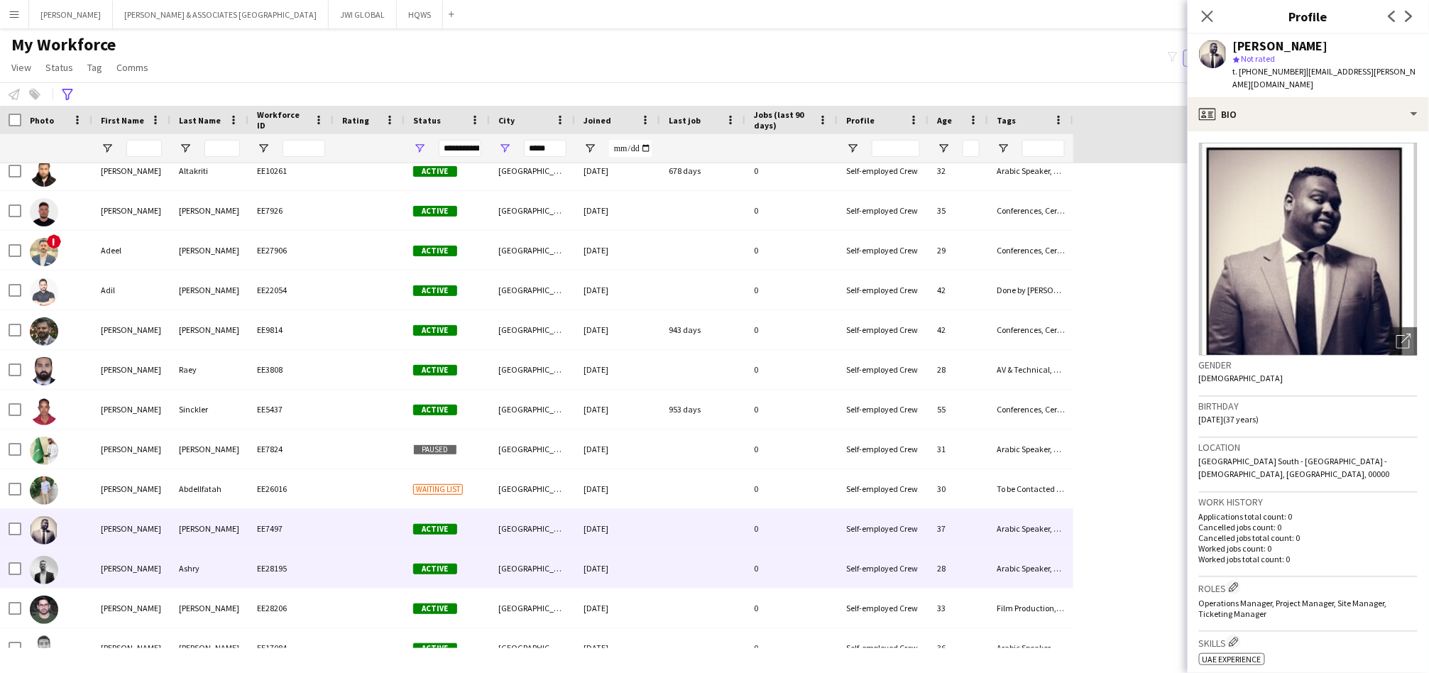
click at [171, 559] on div "Ashry" at bounding box center [209, 568] width 78 height 39
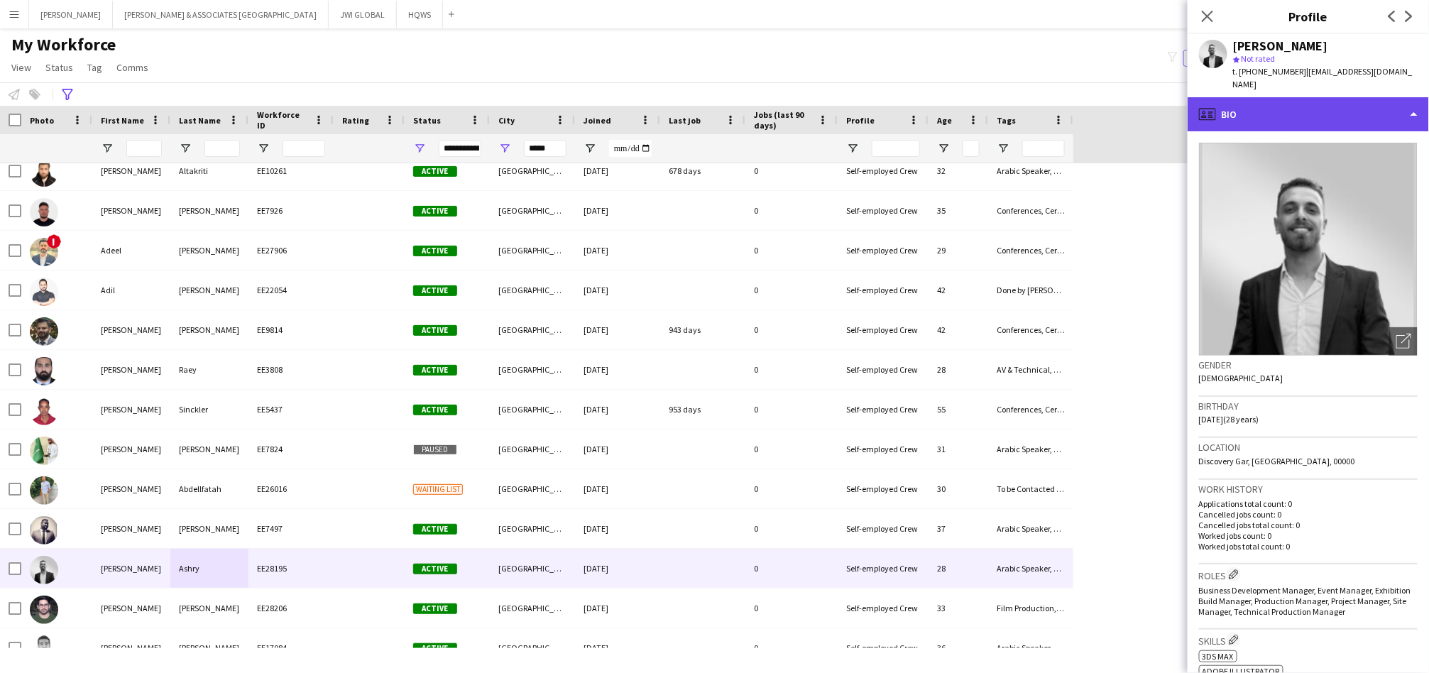
click at [1315, 103] on div "profile Bio" at bounding box center [1308, 114] width 241 height 34
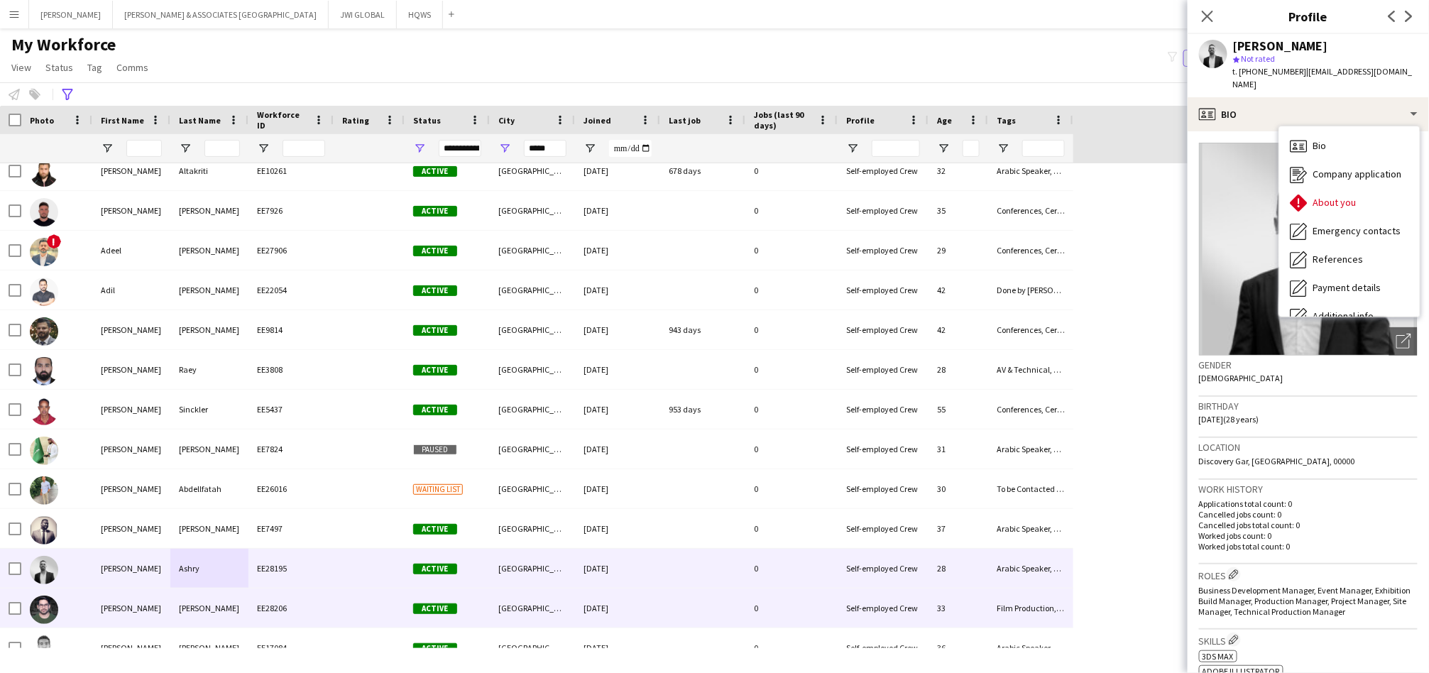
click at [275, 600] on div "EE28206" at bounding box center [290, 607] width 85 height 39
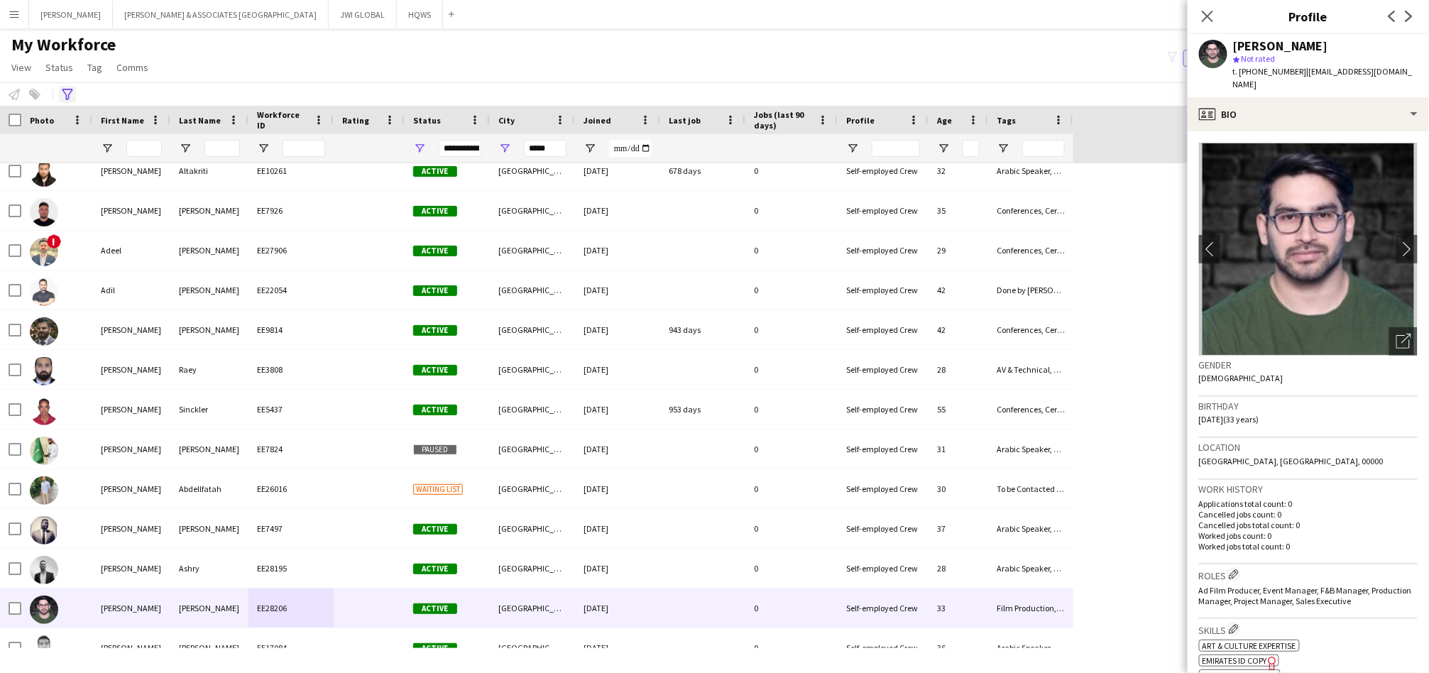
click at [70, 92] on icon at bounding box center [67, 94] width 11 height 11
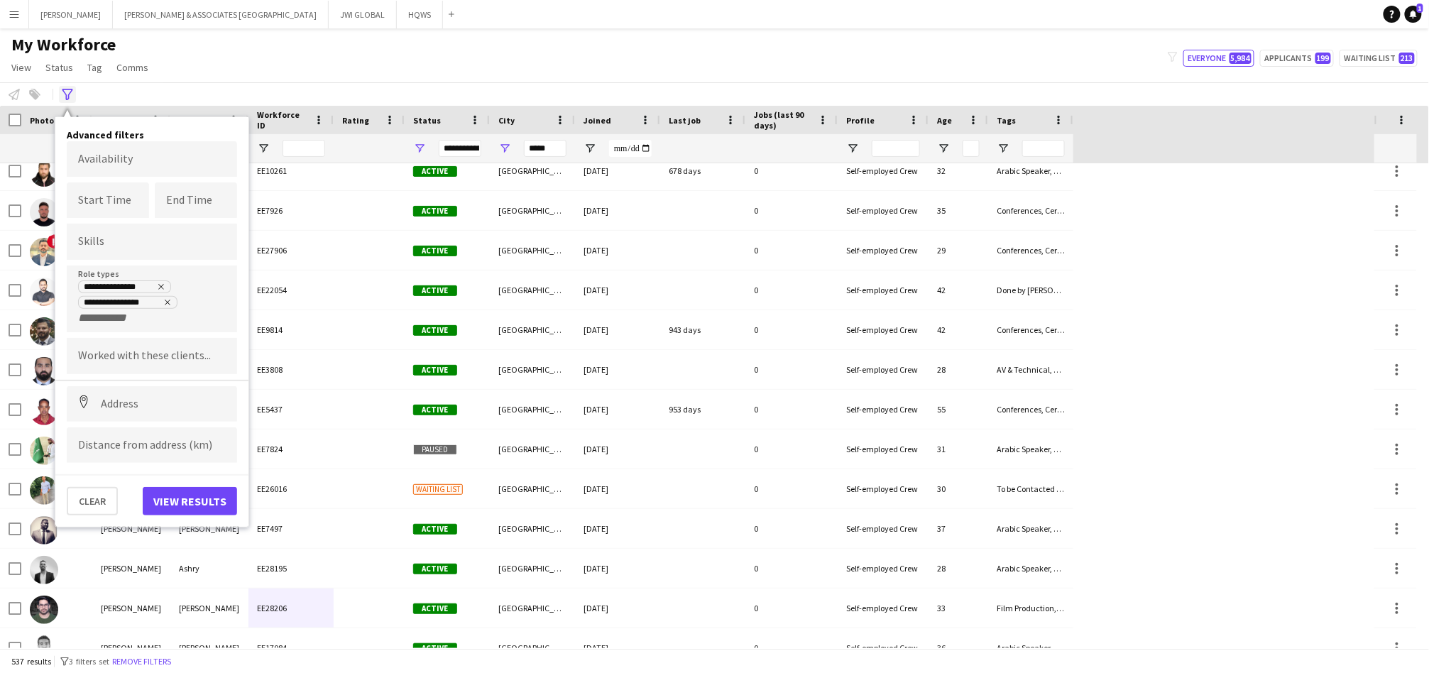
click at [70, 94] on icon "Advanced filters" at bounding box center [67, 94] width 11 height 11
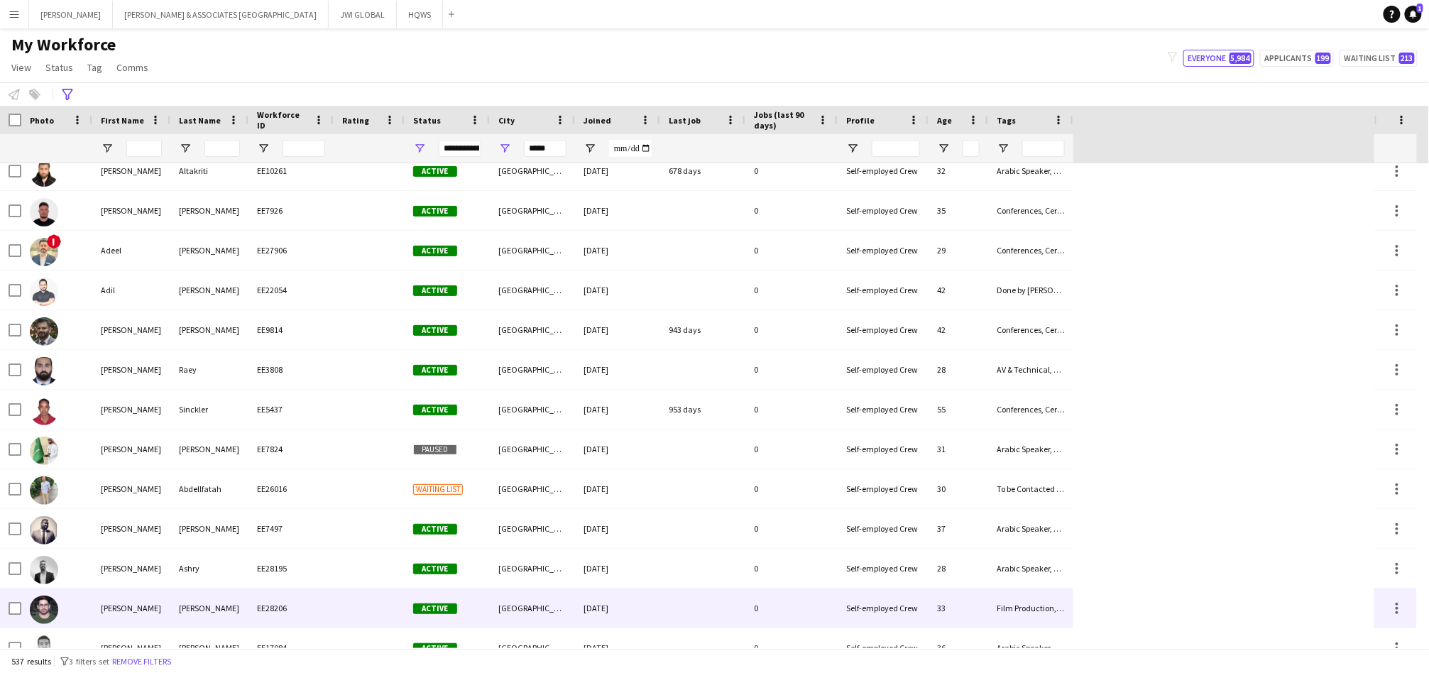
click at [188, 591] on div "[PERSON_NAME]" at bounding box center [209, 607] width 78 height 39
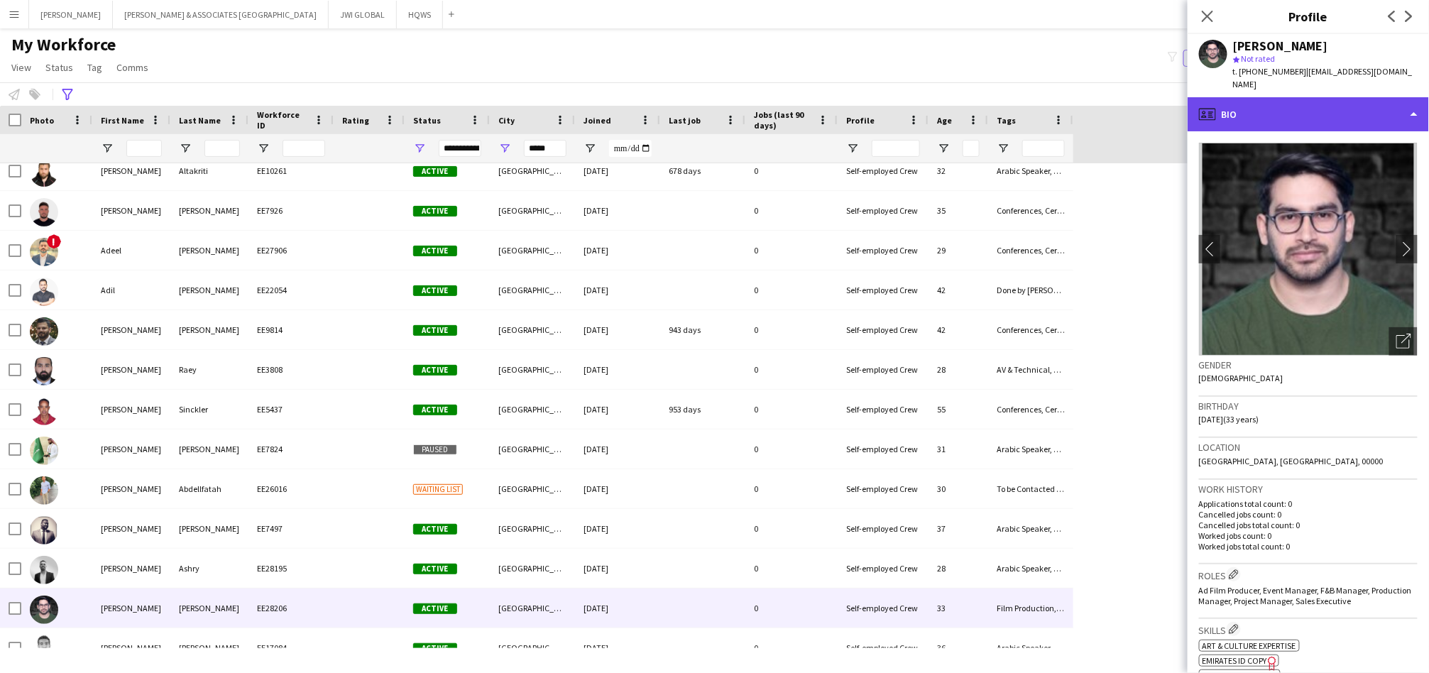
click at [1271, 102] on div "profile Bio" at bounding box center [1308, 114] width 241 height 34
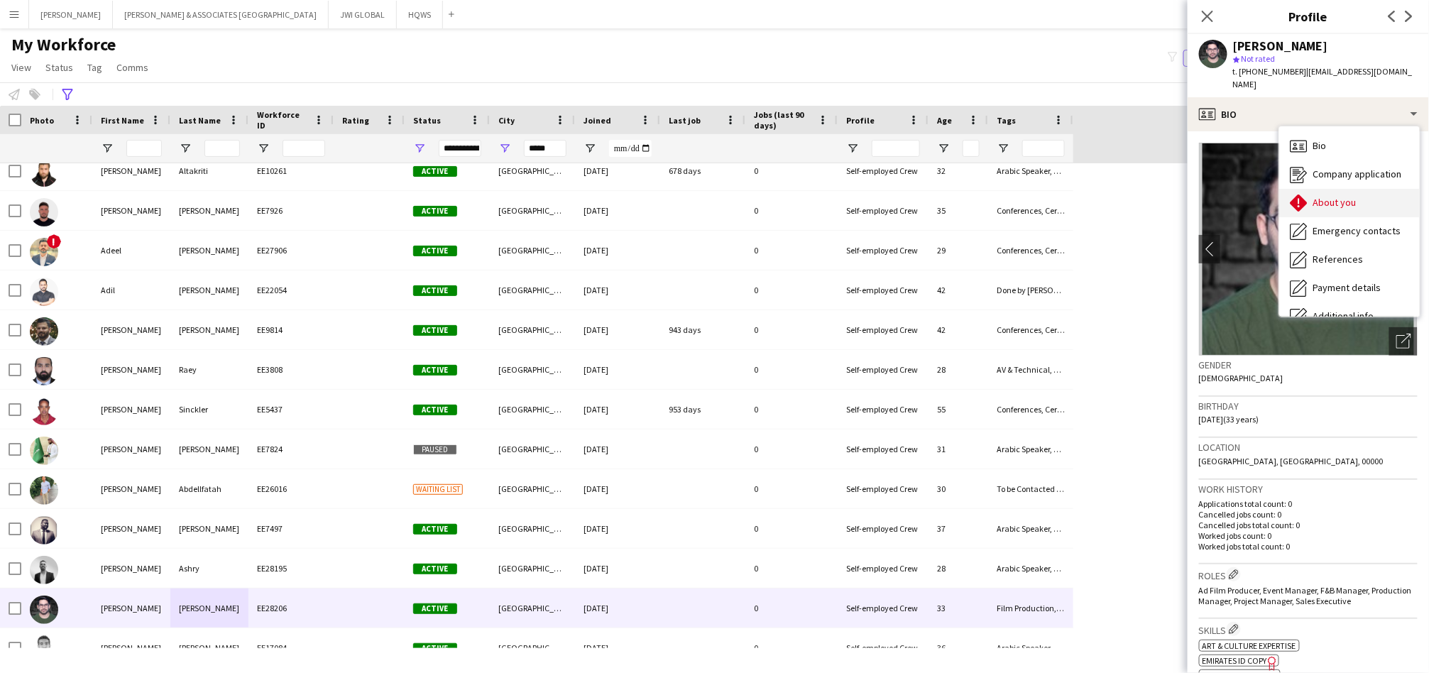
click at [1341, 196] on span "About you" at bounding box center [1334, 202] width 43 height 13
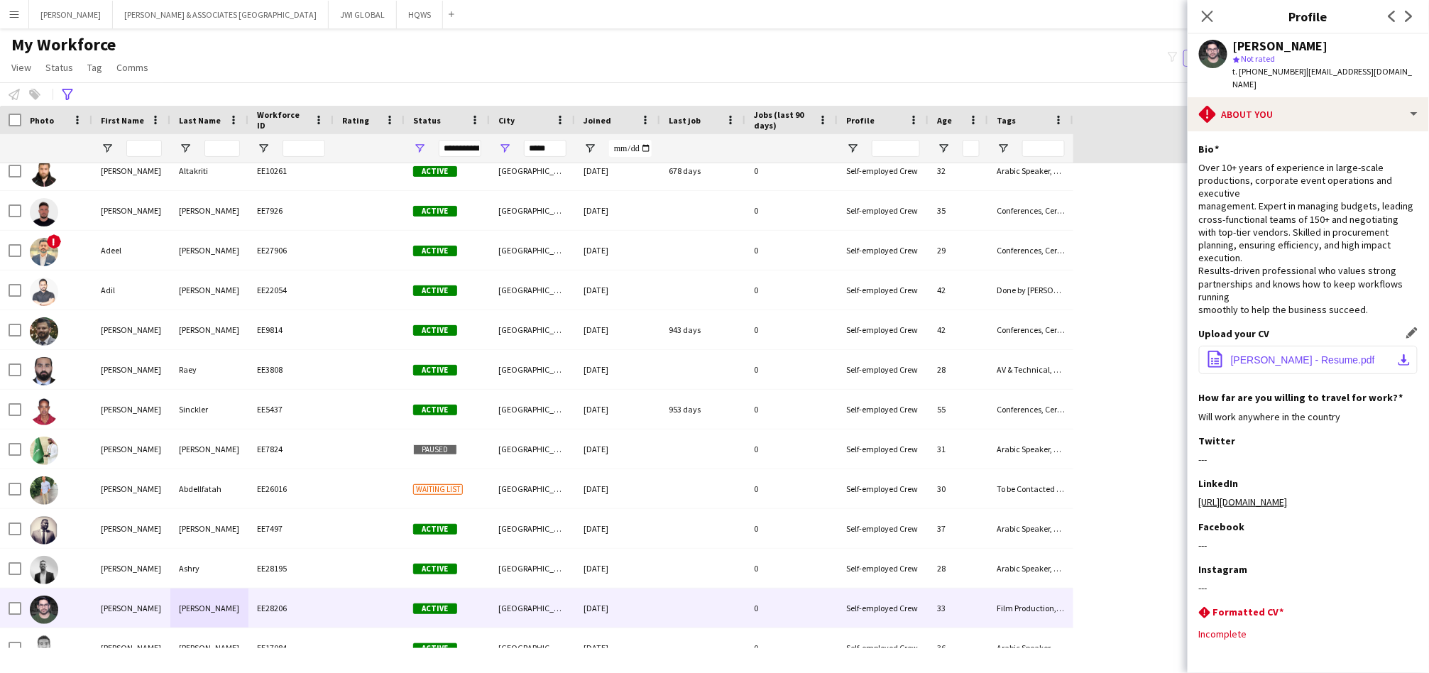
click at [1275, 360] on span "[PERSON_NAME] - Resume.pdf" at bounding box center [1303, 359] width 144 height 11
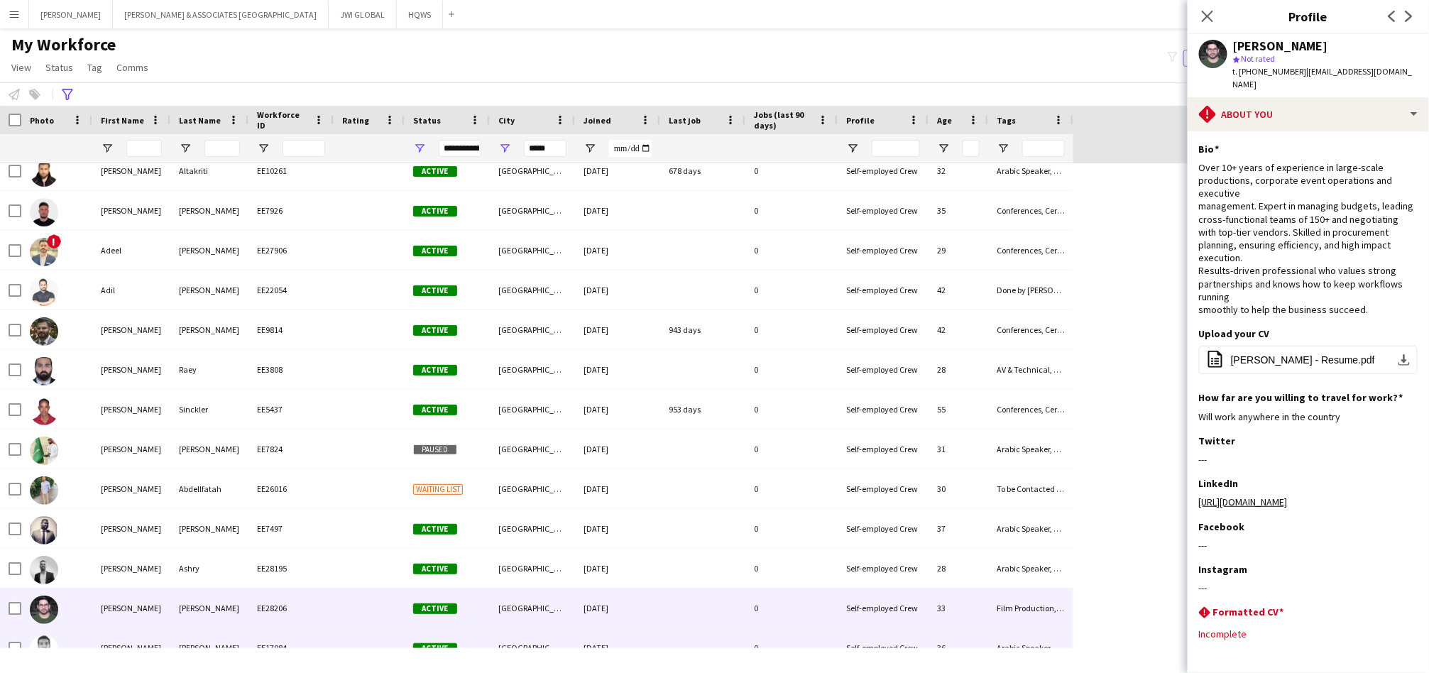
click at [236, 640] on div "[PERSON_NAME]" at bounding box center [209, 647] width 78 height 39
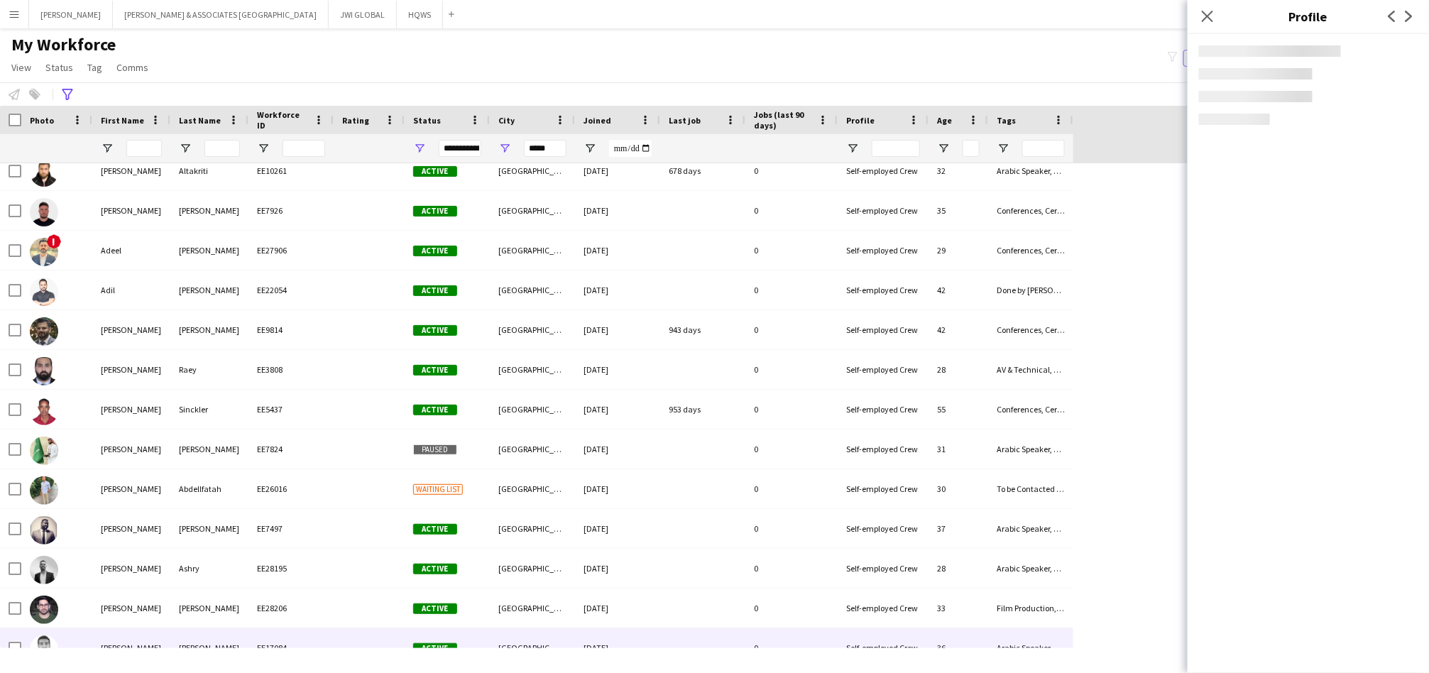
scroll to position [394, 0]
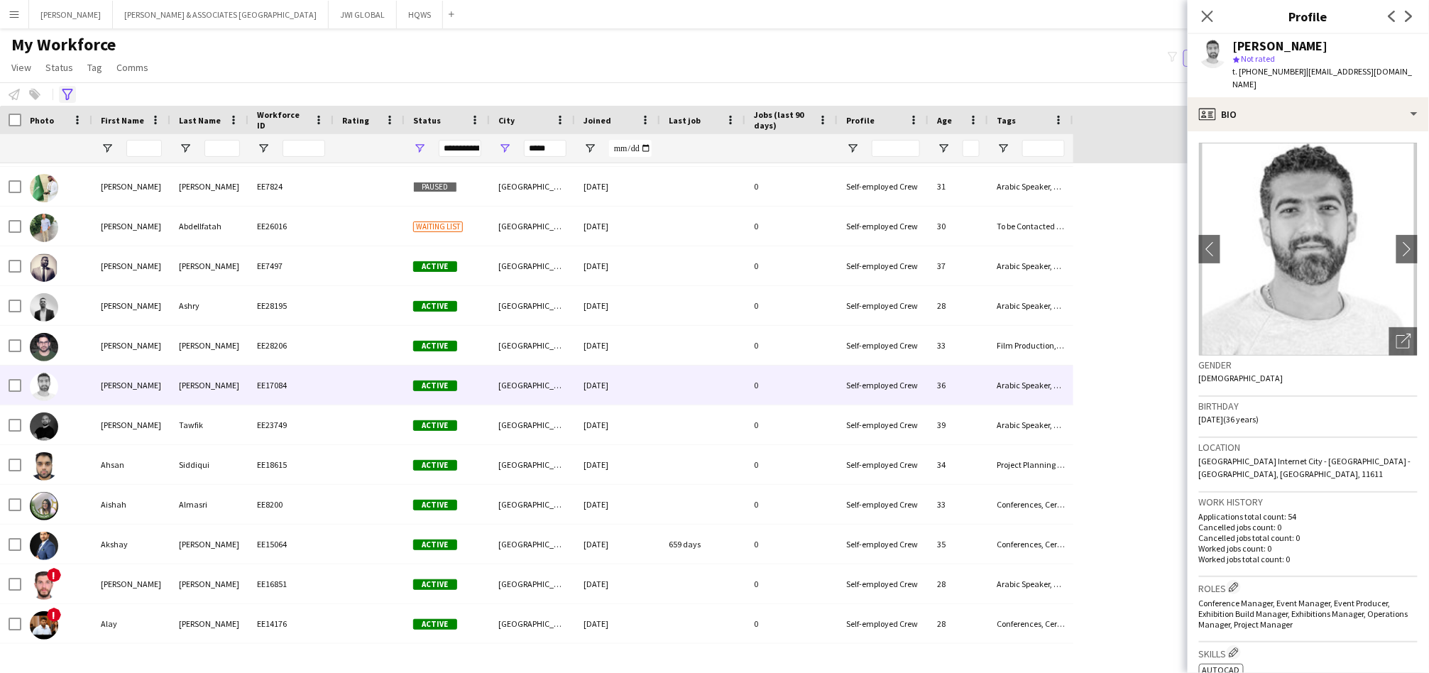
click at [72, 95] on div "Advanced filters" at bounding box center [67, 94] width 17 height 17
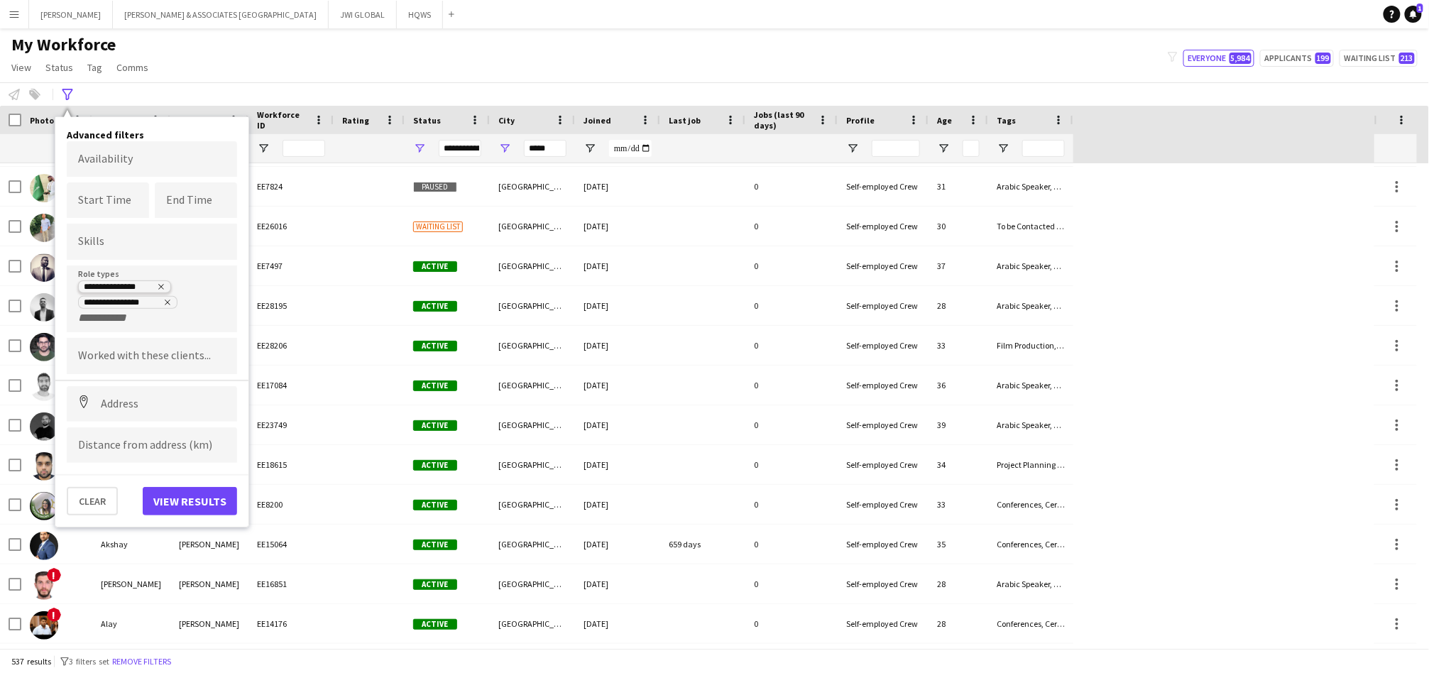
click at [159, 283] on icon "Remove tag" at bounding box center [161, 287] width 9 height 9
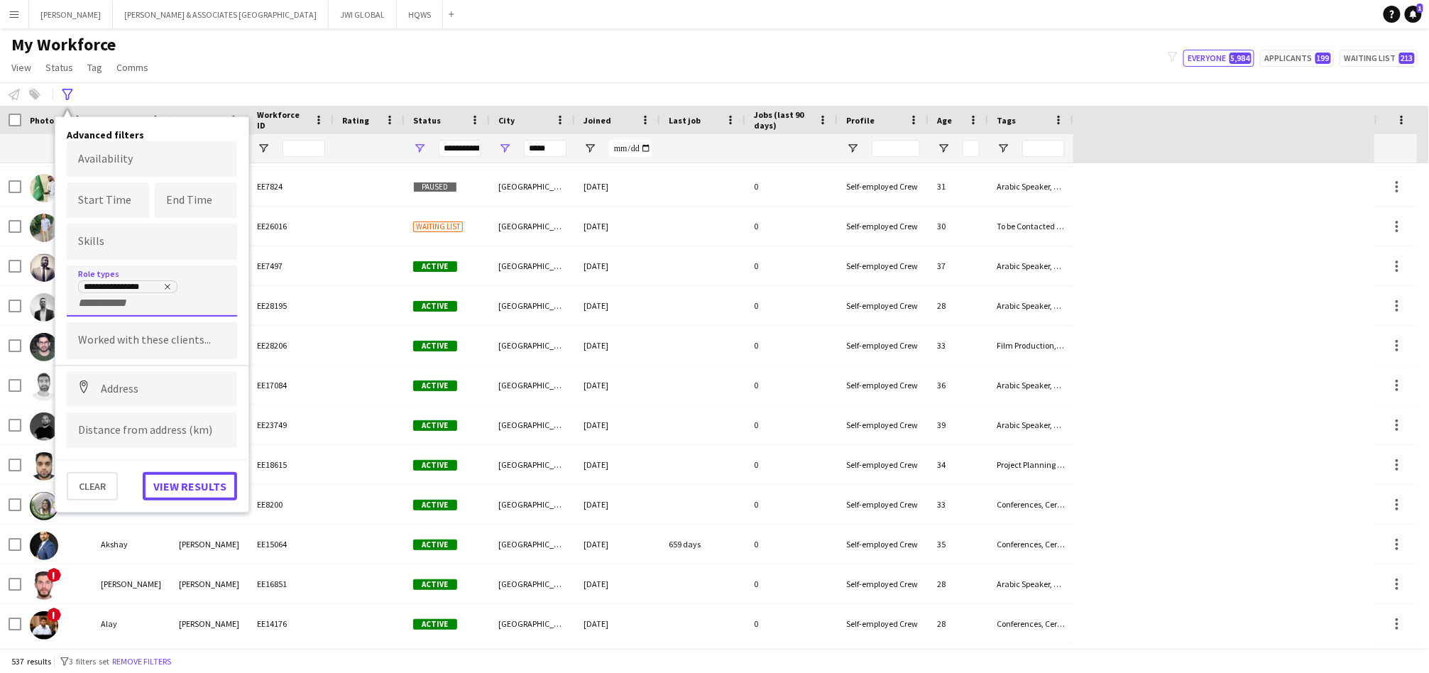
click at [195, 473] on button "View results" at bounding box center [190, 486] width 94 height 28
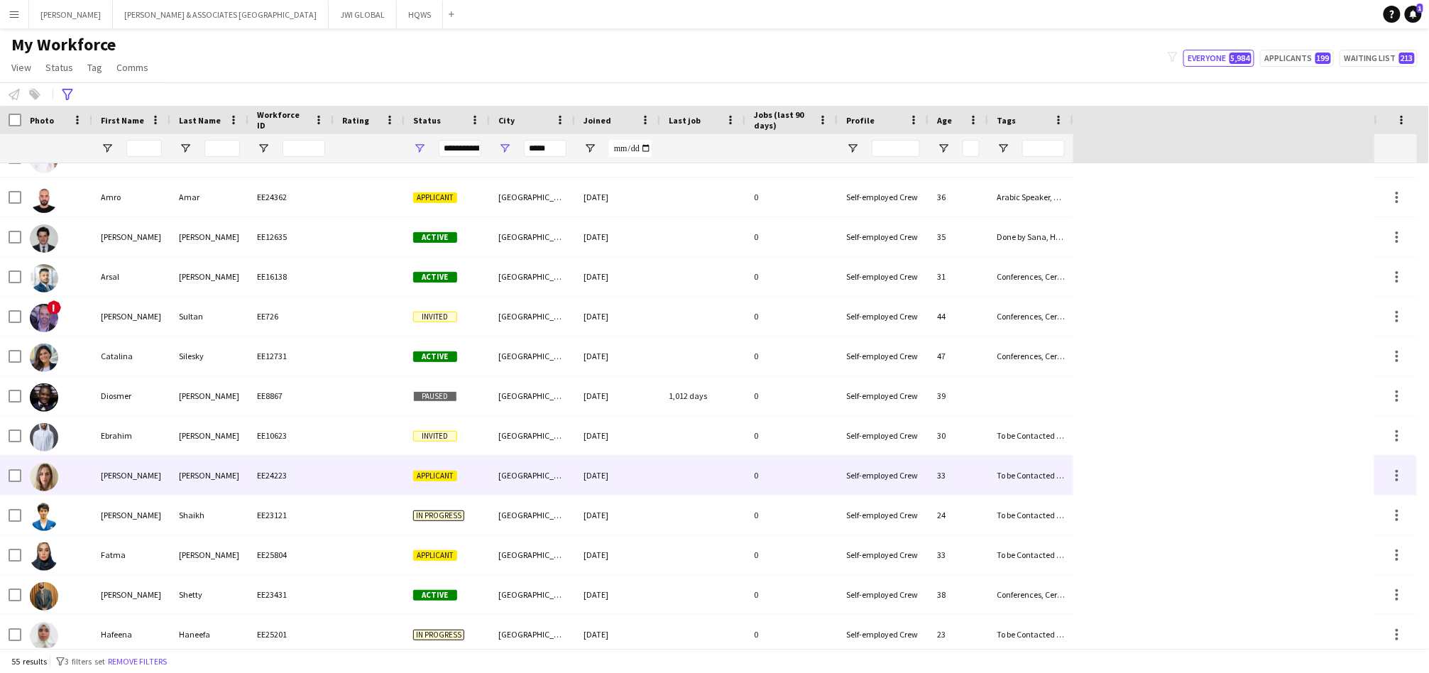
scroll to position [0, 0]
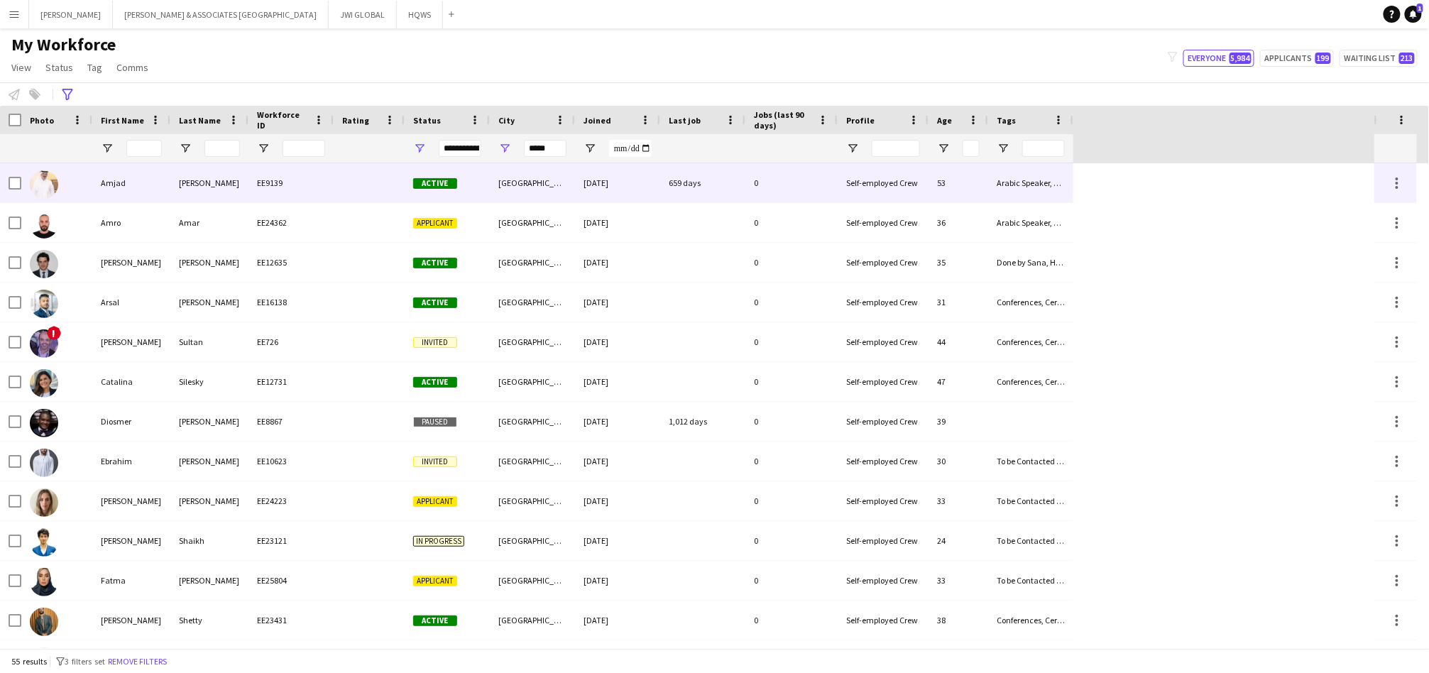
click at [272, 187] on div "EE9139" at bounding box center [290, 182] width 85 height 39
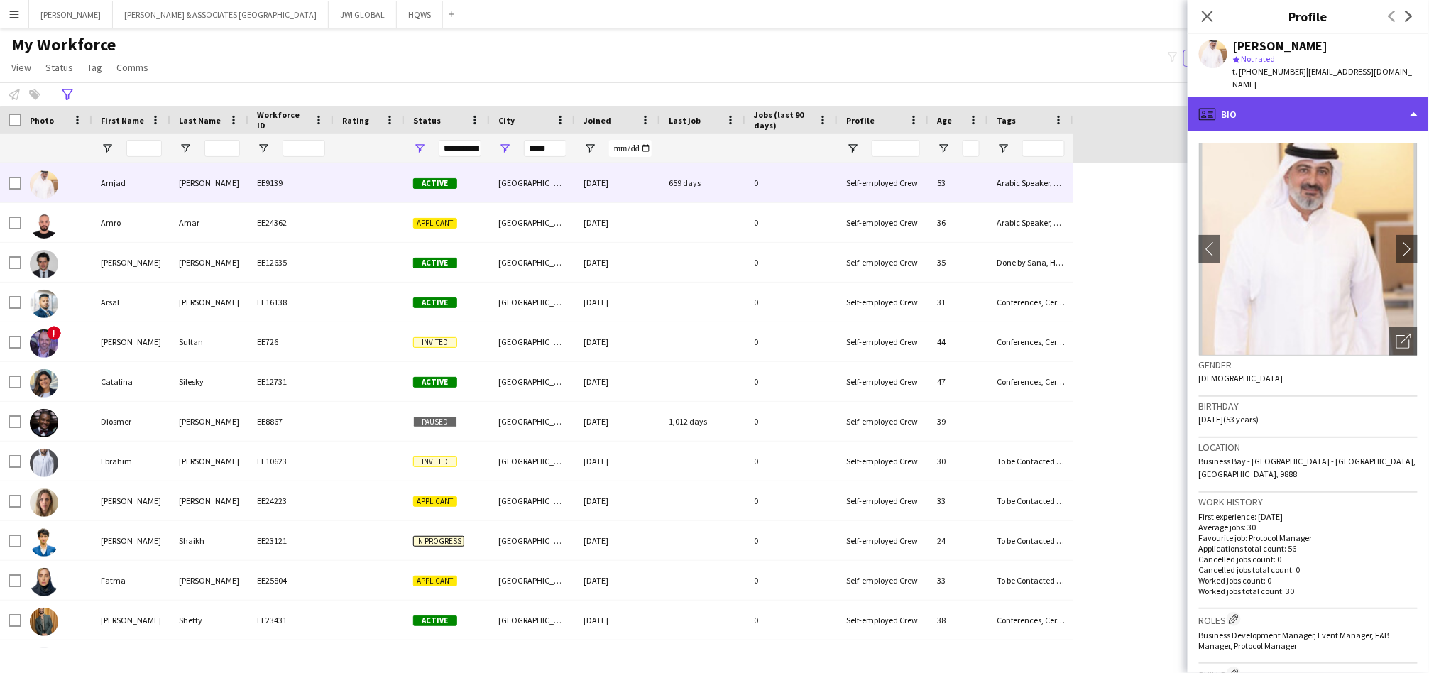
click at [1254, 102] on div "profile Bio" at bounding box center [1308, 114] width 241 height 34
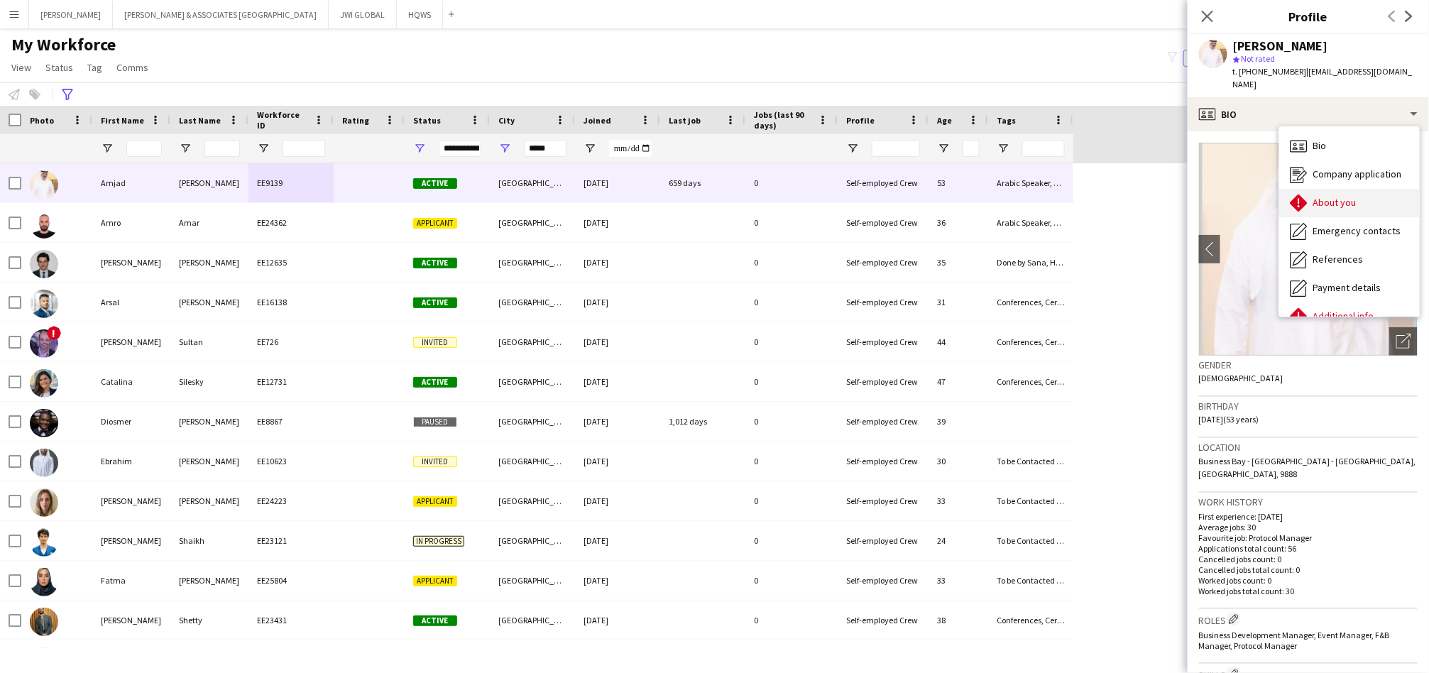
click at [1313, 191] on div "About you About you" at bounding box center [1349, 203] width 141 height 28
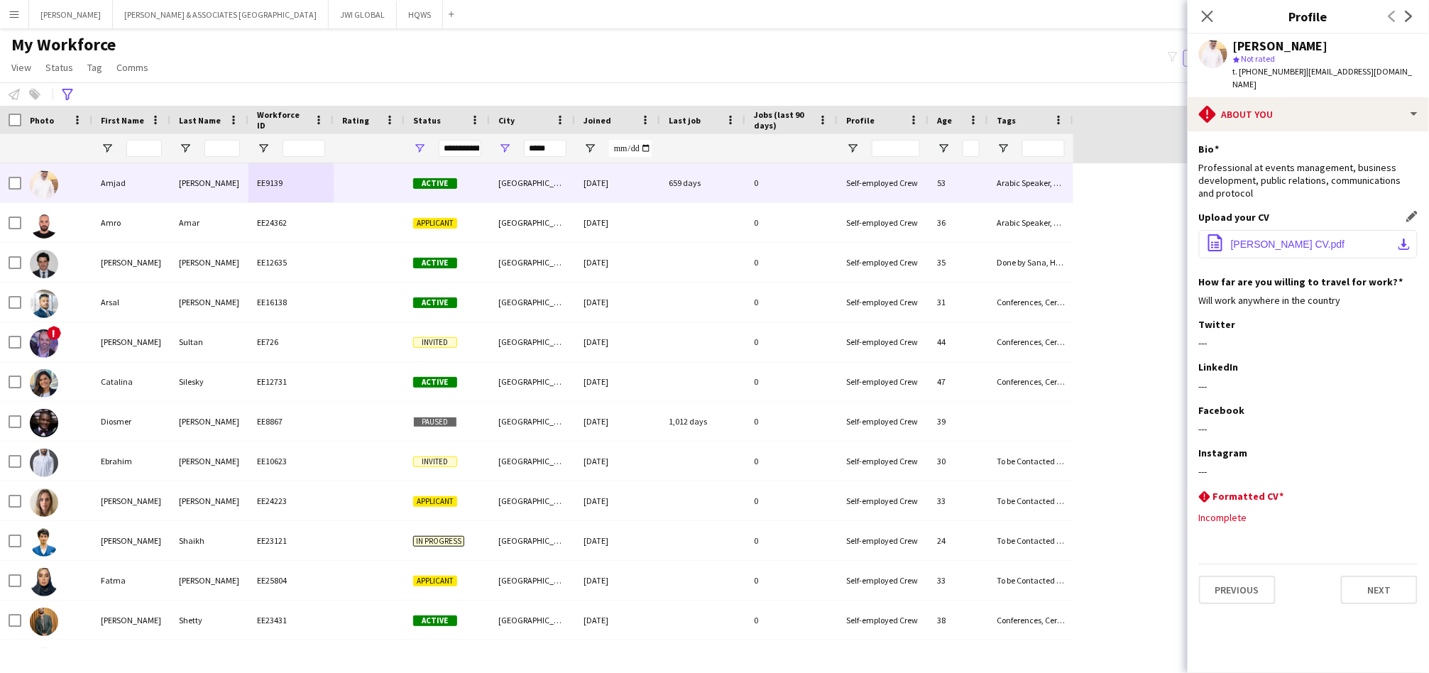
click at [1298, 230] on button "office-file-sheet [PERSON_NAME] CV.pdf download-bottom" at bounding box center [1308, 244] width 219 height 28
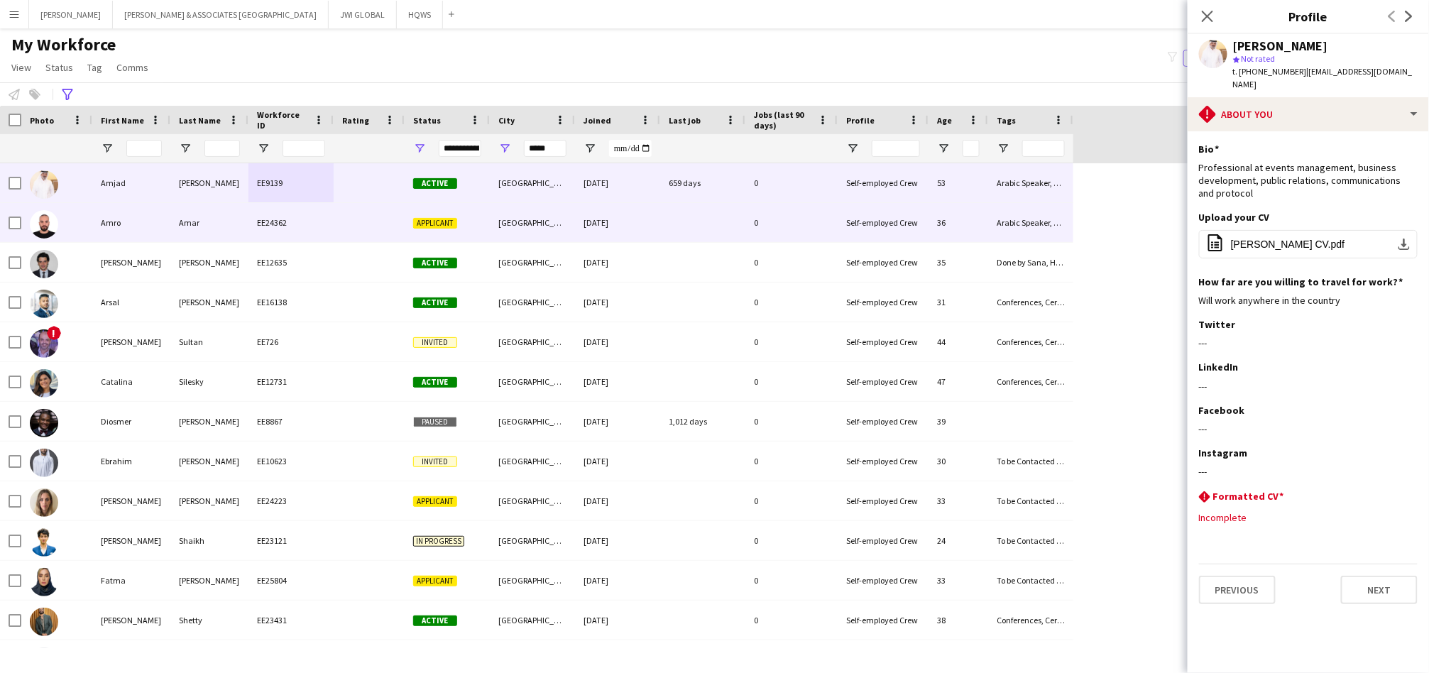
click at [180, 236] on div "Amar" at bounding box center [209, 222] width 78 height 39
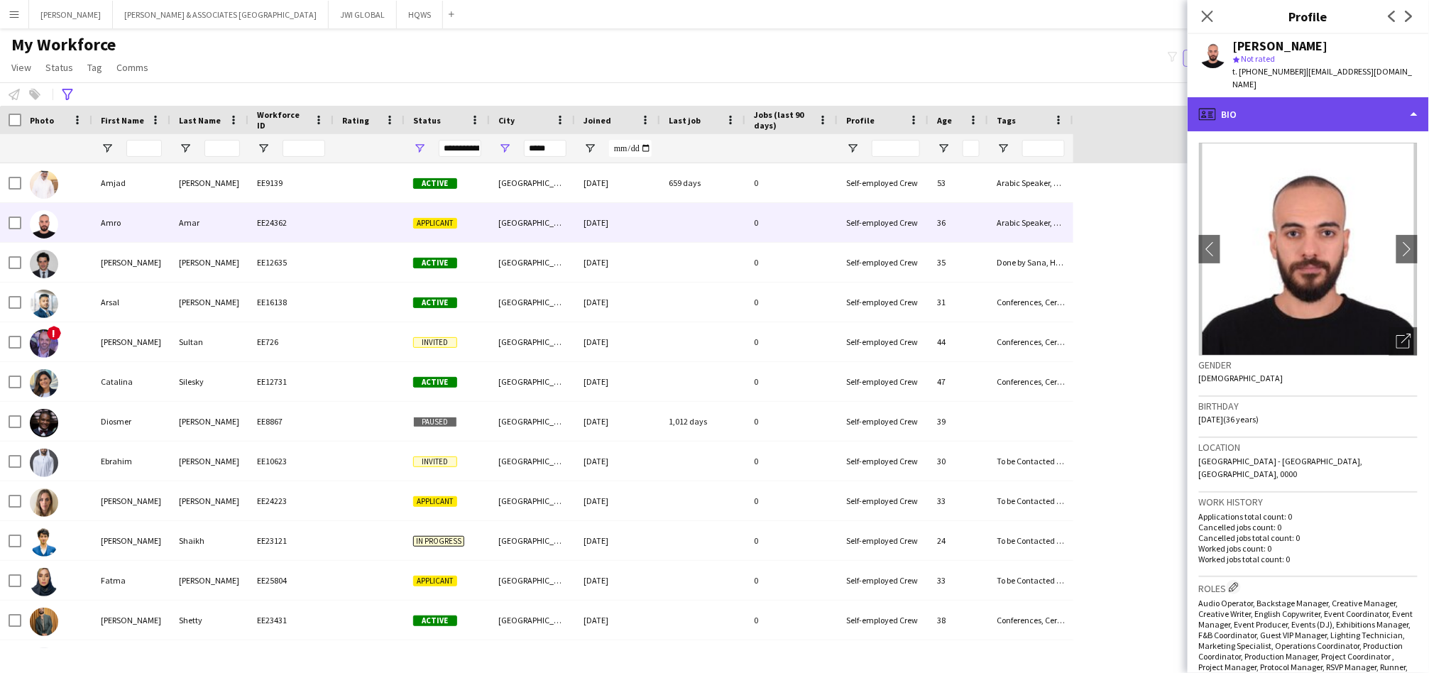
click at [1318, 106] on div "profile Bio" at bounding box center [1308, 114] width 241 height 34
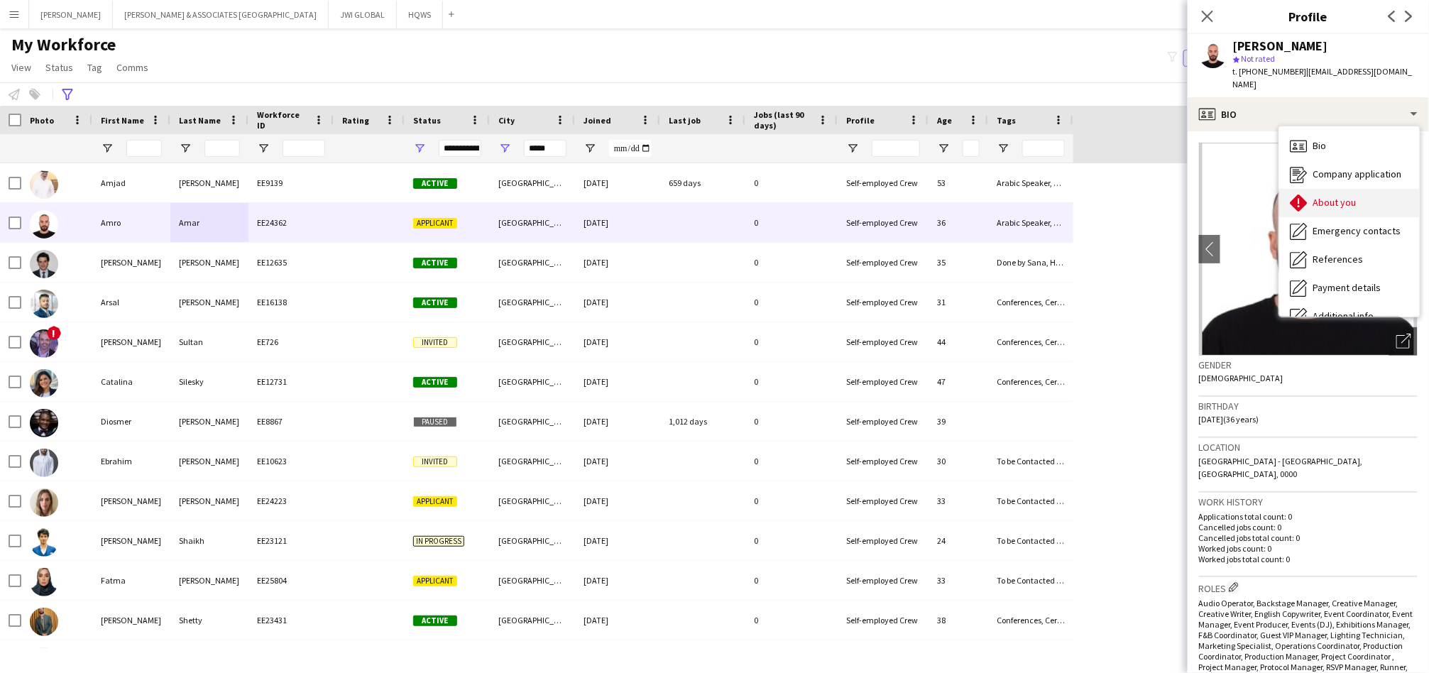
click at [1323, 189] on div "About you About you" at bounding box center [1349, 203] width 141 height 28
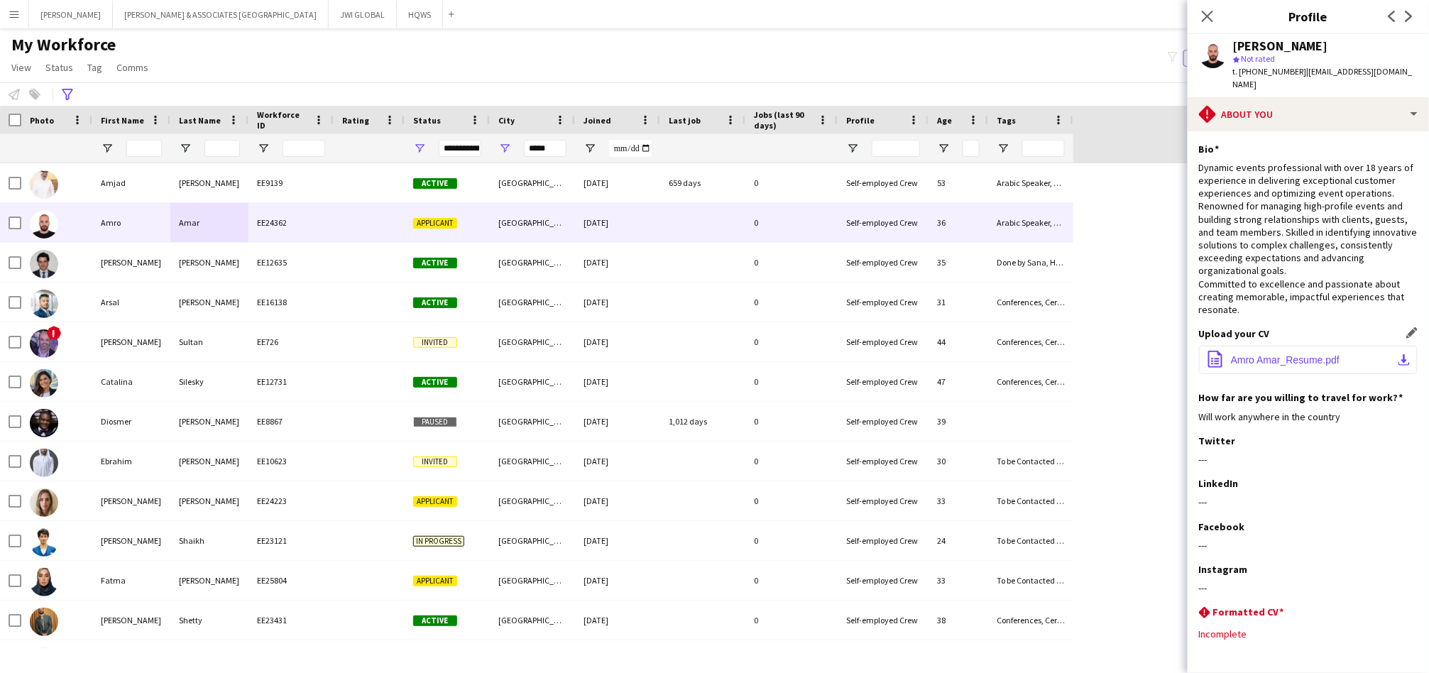
click at [1271, 346] on button "office-file-sheet Amro Amar_Resume.pdf download-bottom" at bounding box center [1308, 360] width 219 height 28
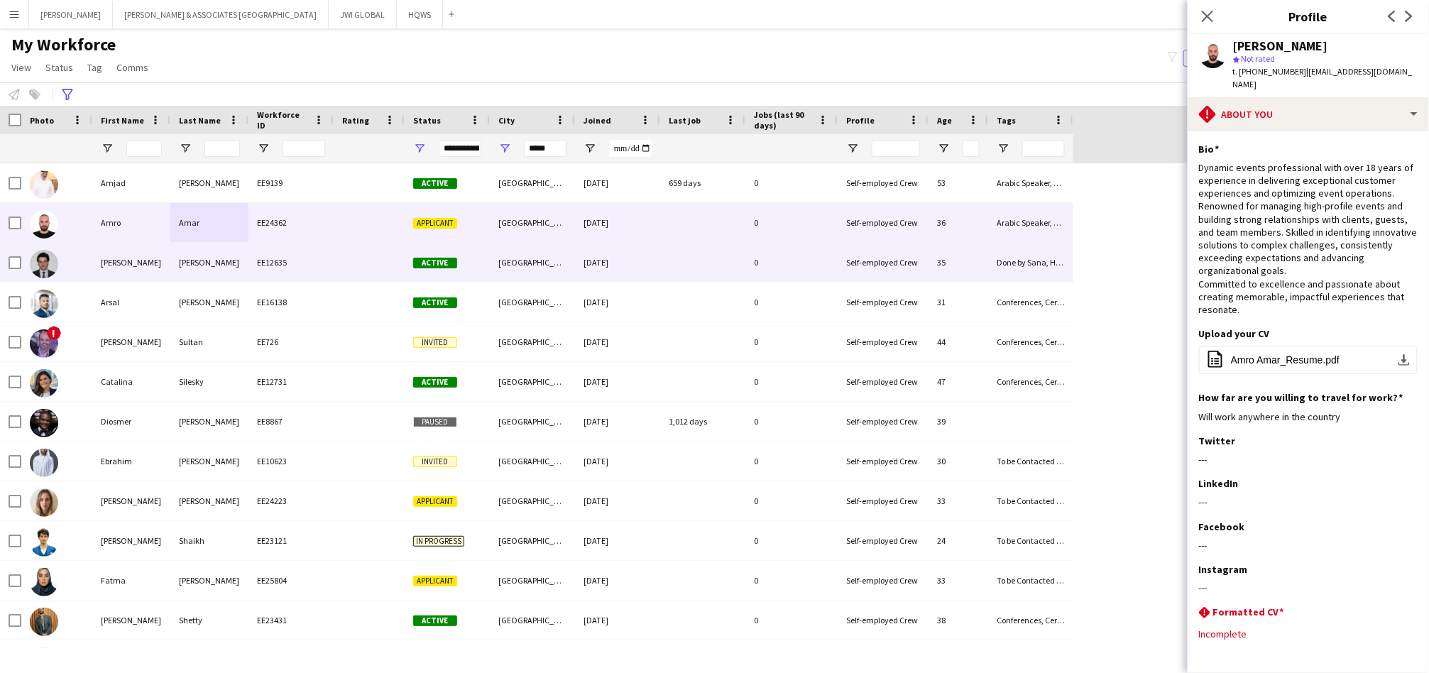
click at [143, 259] on div "[PERSON_NAME]" at bounding box center [131, 262] width 78 height 39
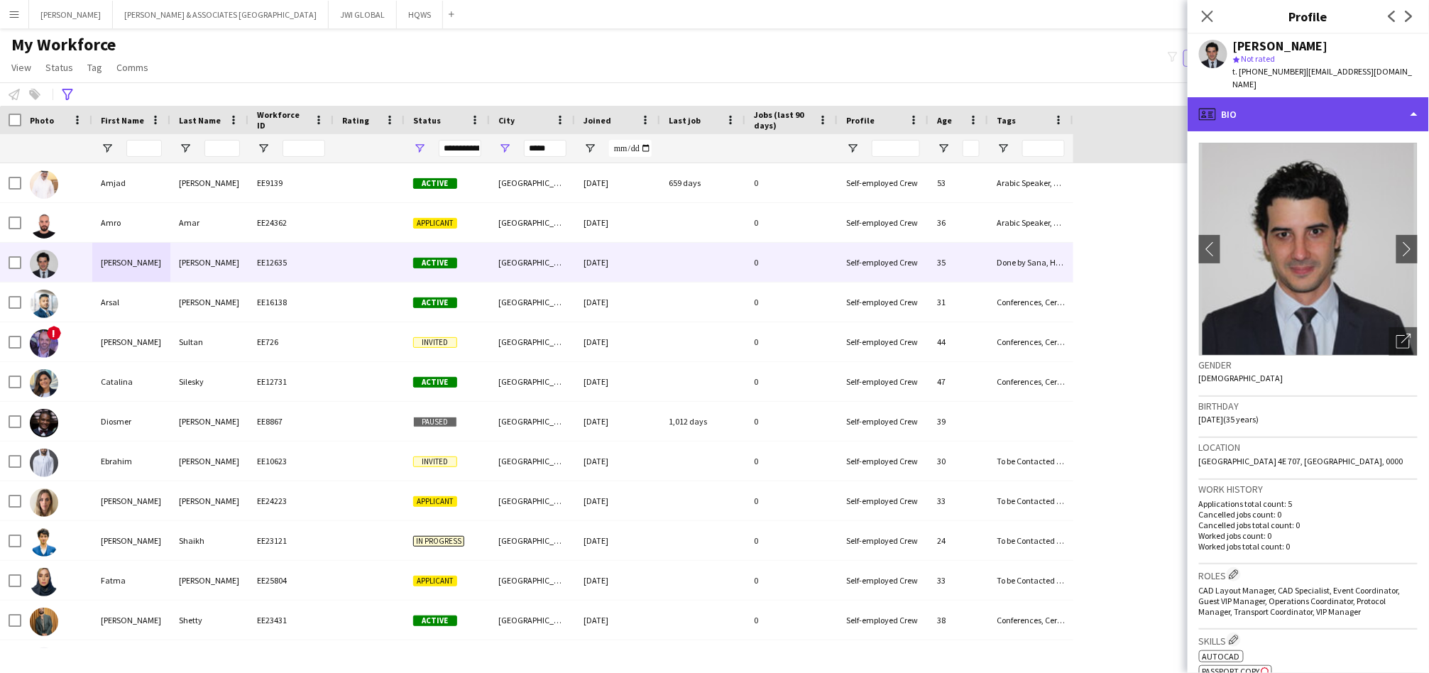
click at [1300, 109] on div "profile Bio" at bounding box center [1308, 114] width 241 height 34
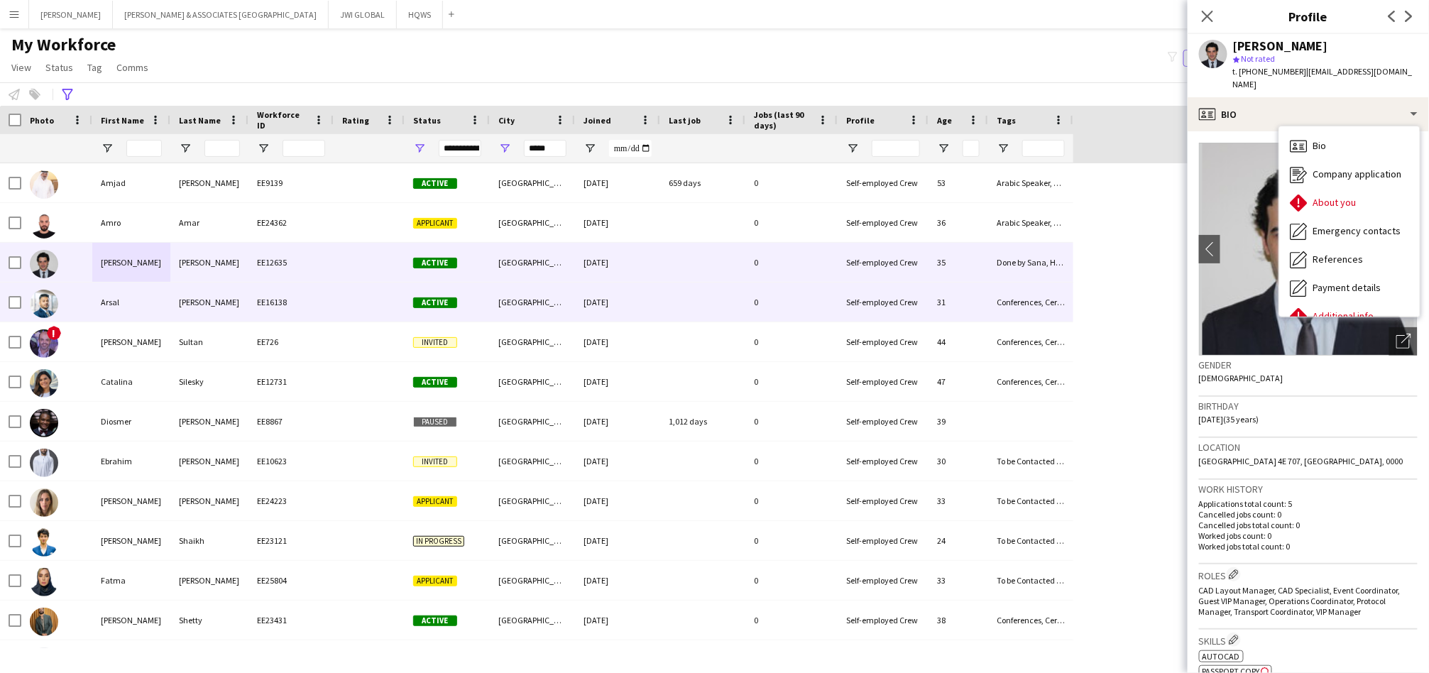
click at [133, 310] on div "Arsal" at bounding box center [131, 302] width 78 height 39
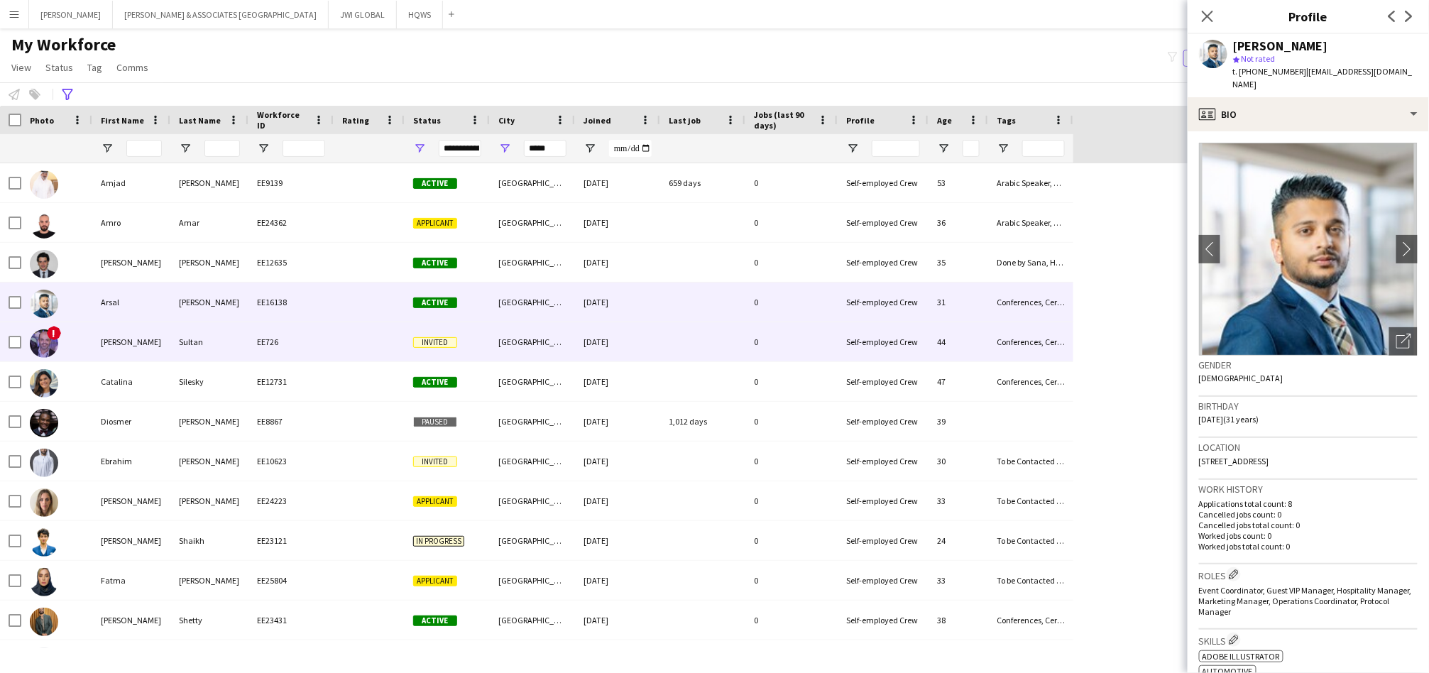
click at [158, 358] on div "[PERSON_NAME]" at bounding box center [131, 341] width 78 height 39
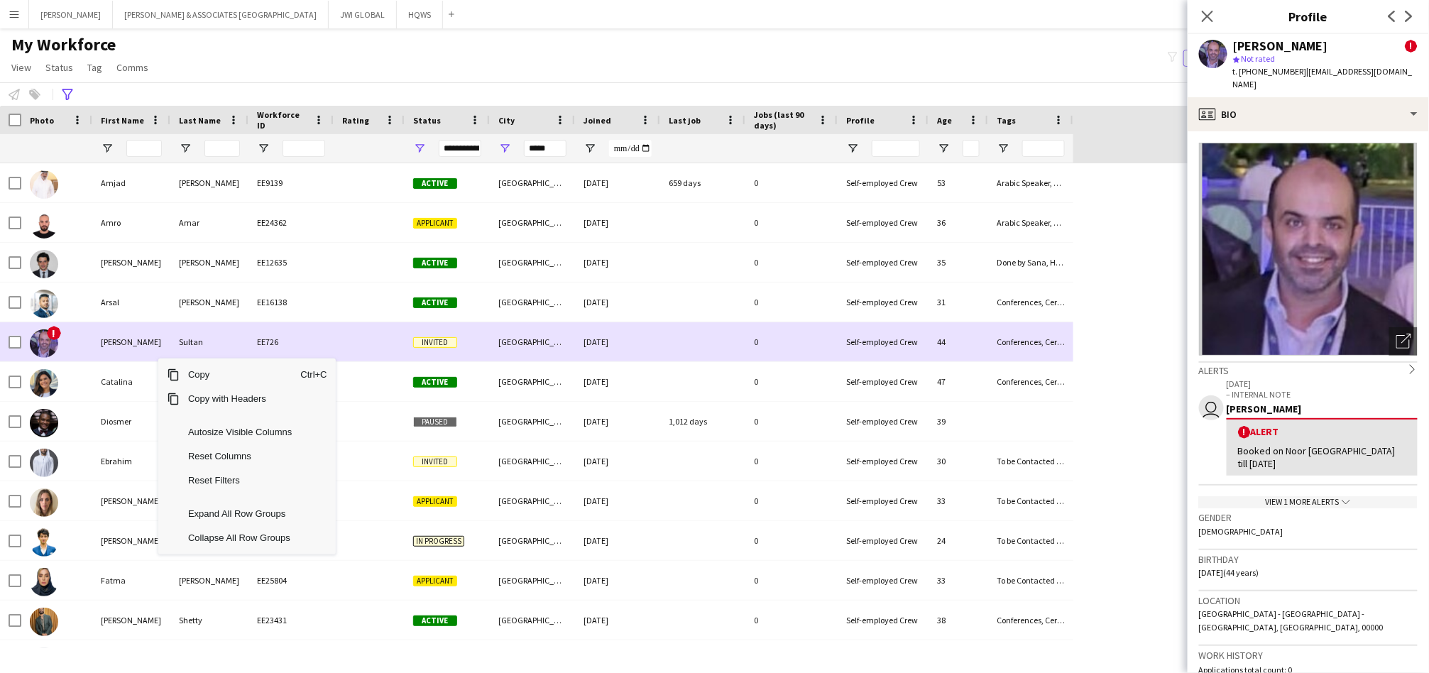
click at [149, 353] on div "[PERSON_NAME]" at bounding box center [131, 341] width 78 height 39
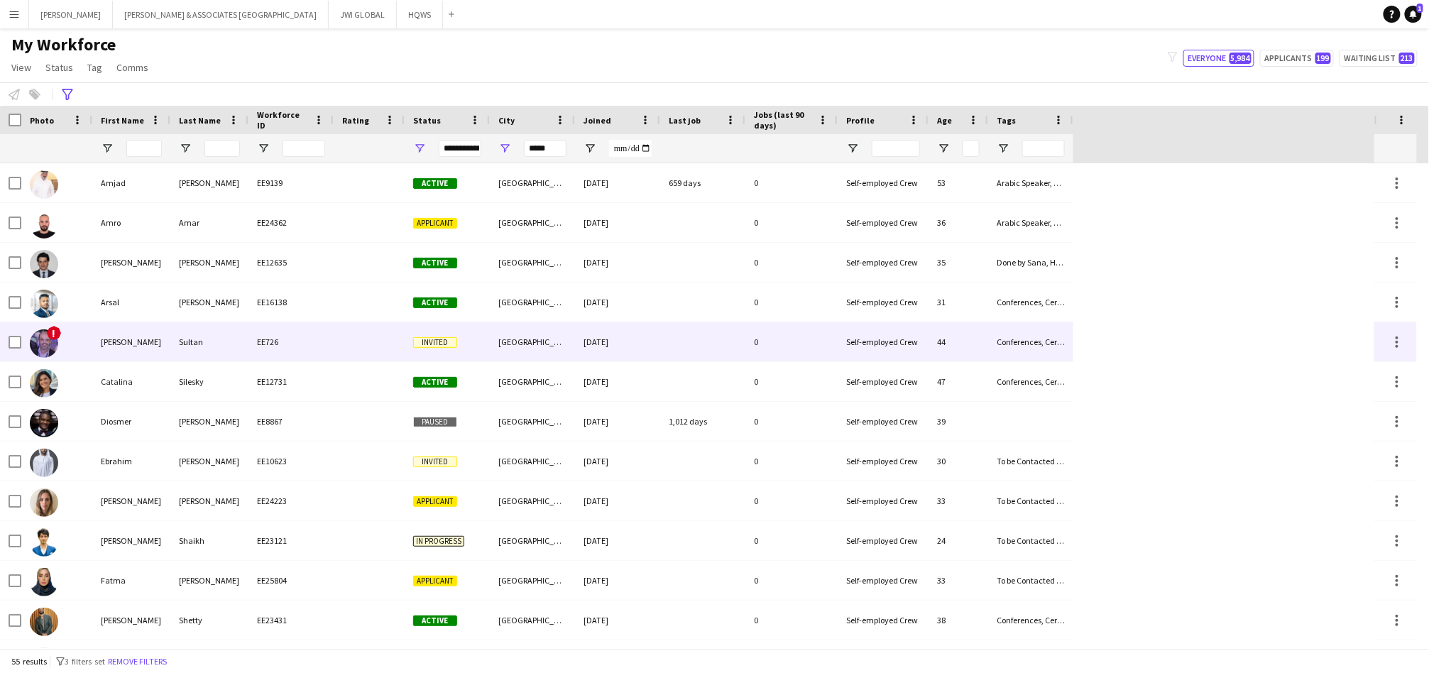
click at [149, 353] on div "[PERSON_NAME]" at bounding box center [131, 341] width 78 height 39
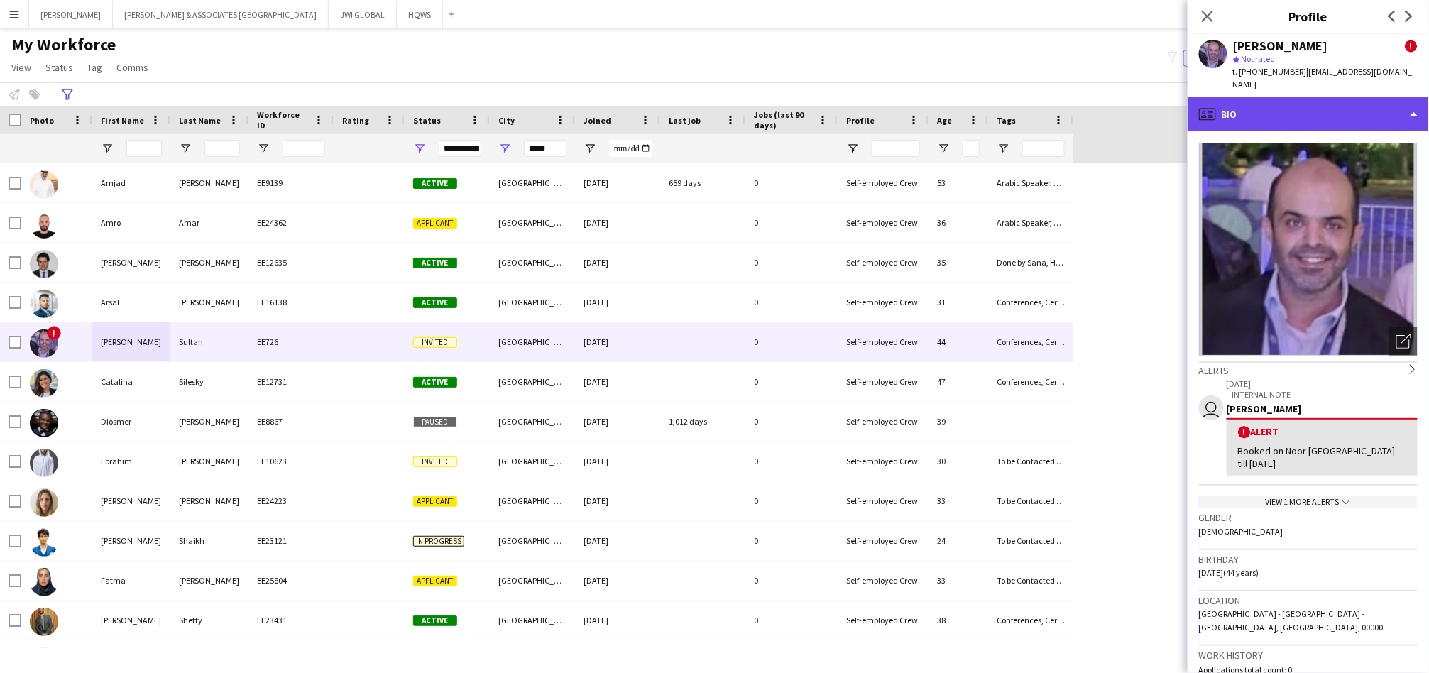
click at [1296, 114] on div "profile Bio" at bounding box center [1308, 114] width 241 height 34
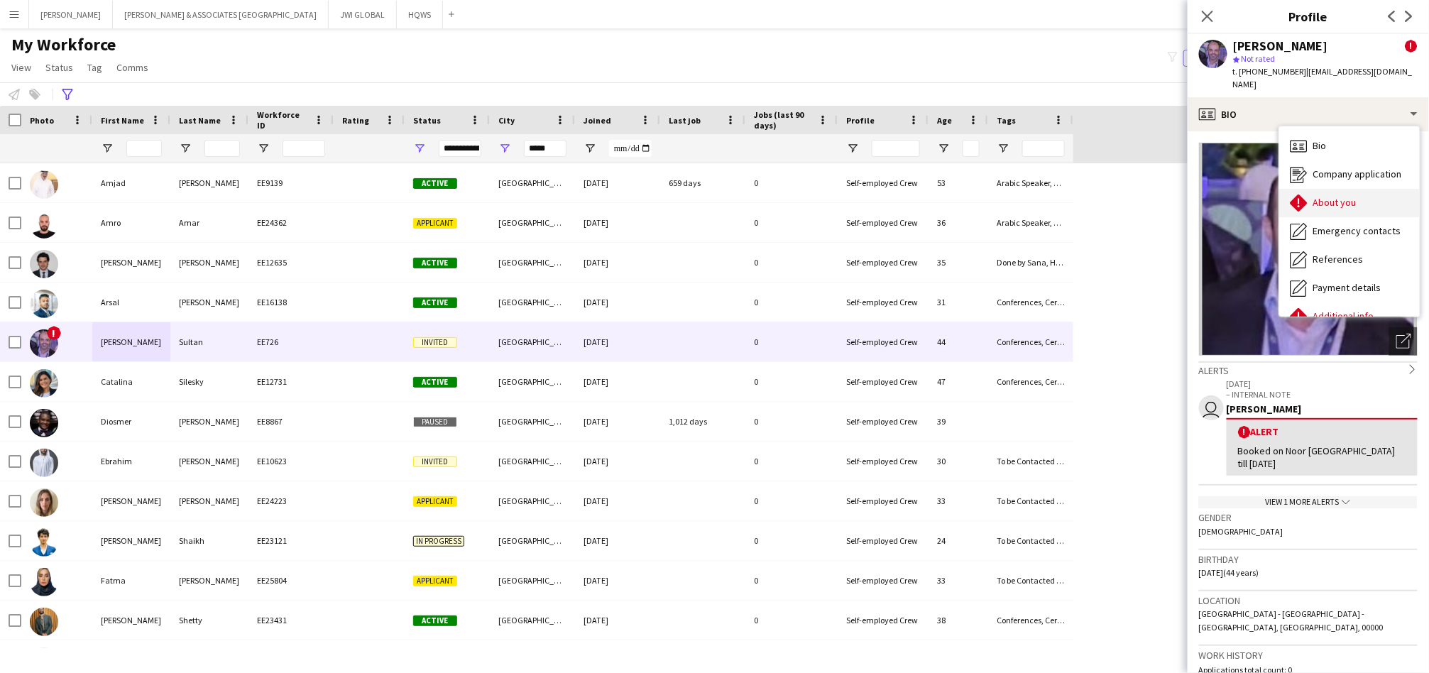
click at [1307, 195] on icon "About you" at bounding box center [1299, 203] width 17 height 17
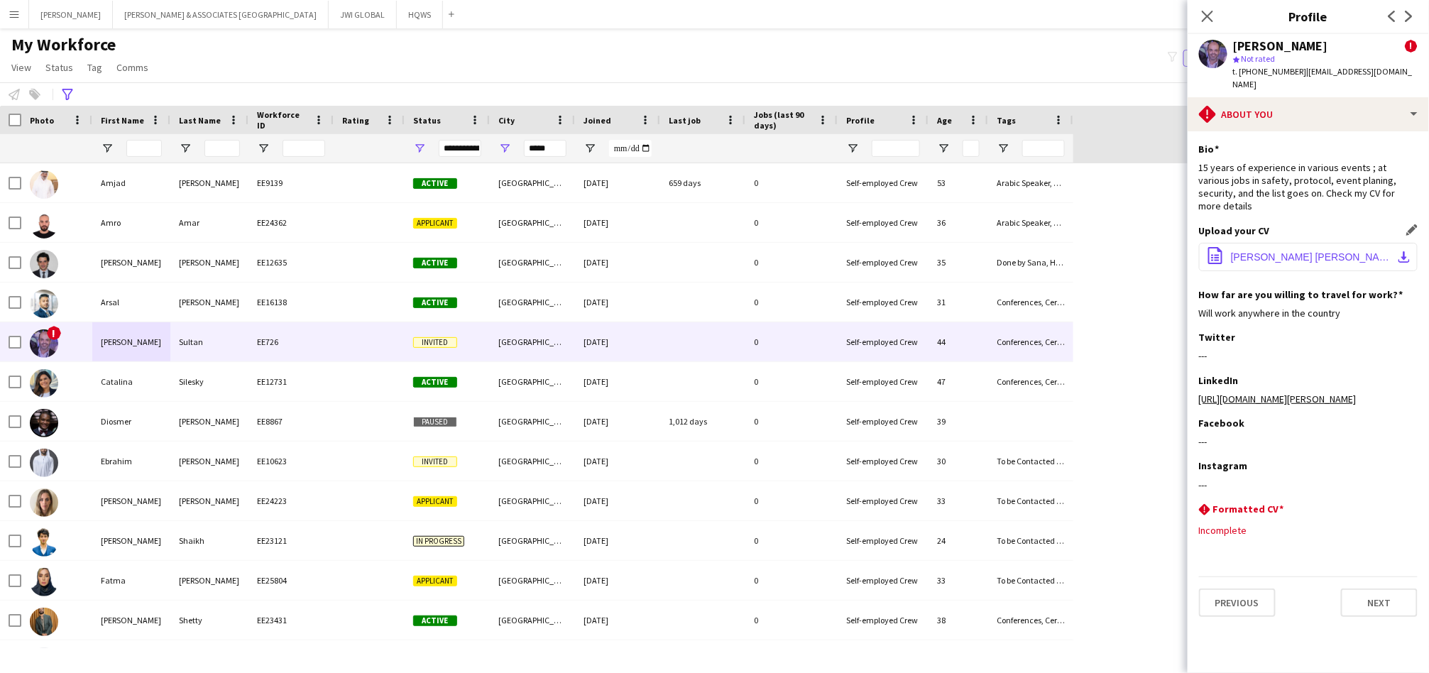
click at [1280, 251] on span "[PERSON_NAME] [PERSON_NAME] - updated Project Manager CV.pdf" at bounding box center [1311, 256] width 160 height 11
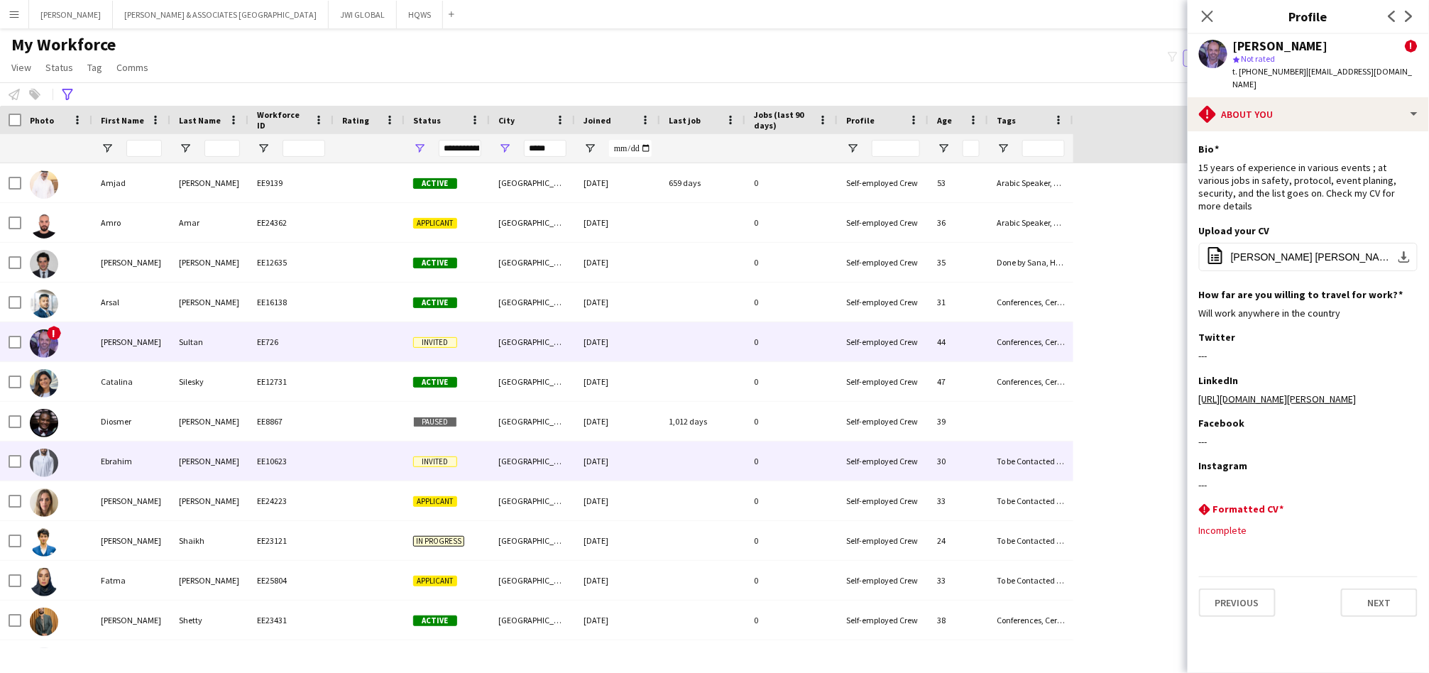
click at [235, 468] on div "[PERSON_NAME]" at bounding box center [209, 461] width 78 height 39
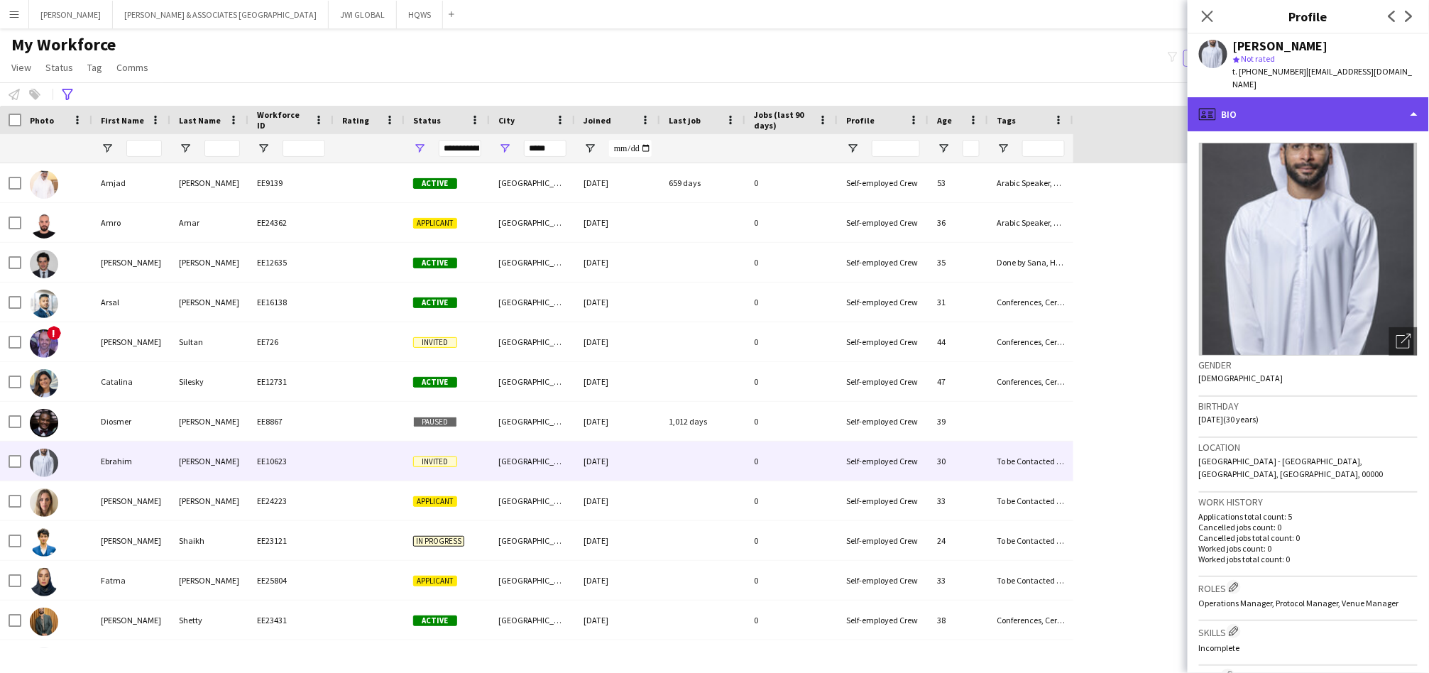
click at [1298, 109] on div "profile Bio" at bounding box center [1308, 114] width 241 height 34
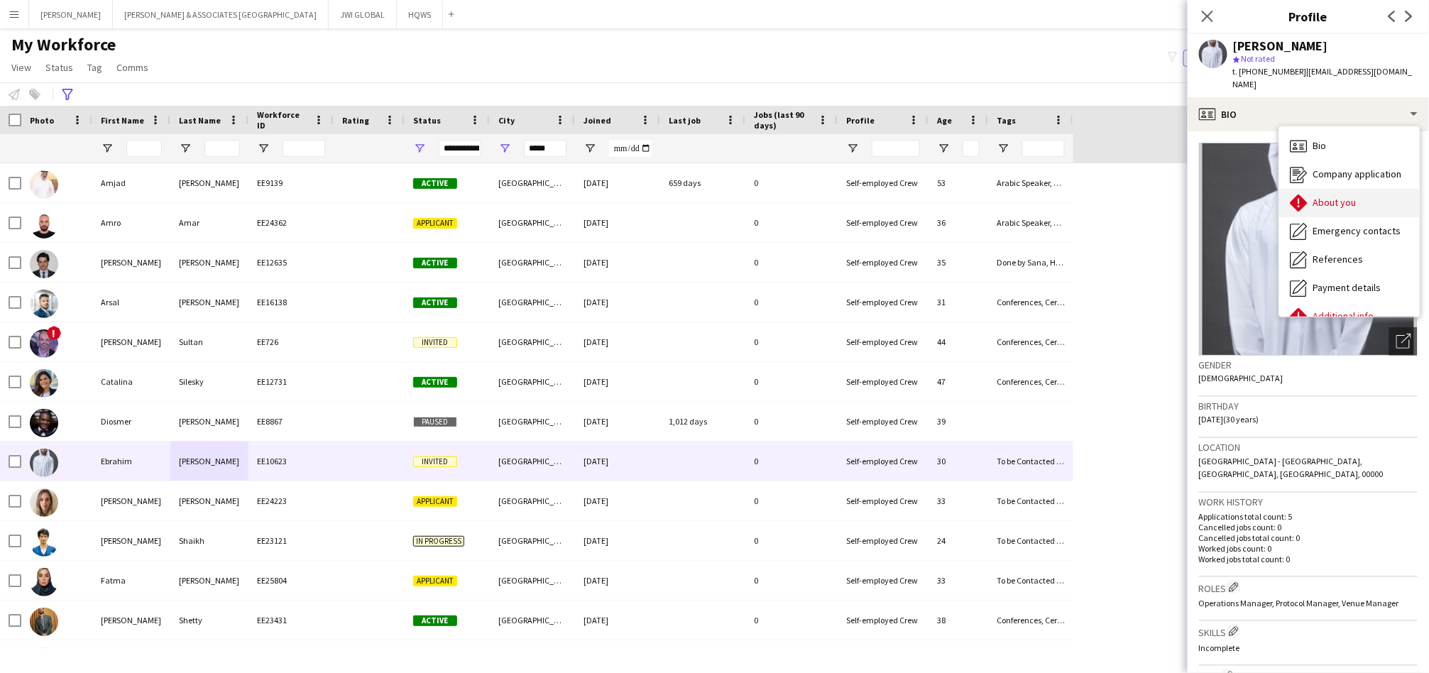
click at [1312, 189] on div "About you About you" at bounding box center [1349, 203] width 141 height 28
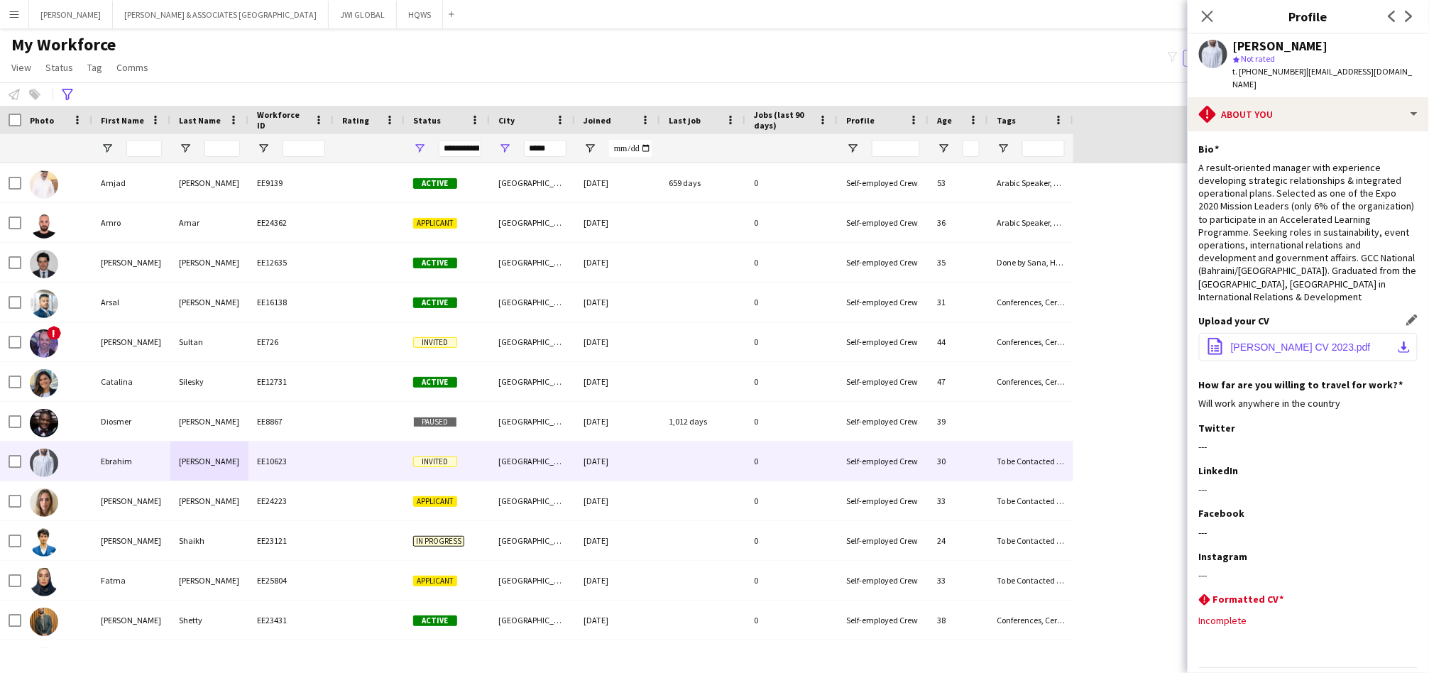
click at [1281, 341] on span "[PERSON_NAME] CV 2023.pdf" at bounding box center [1301, 346] width 140 height 11
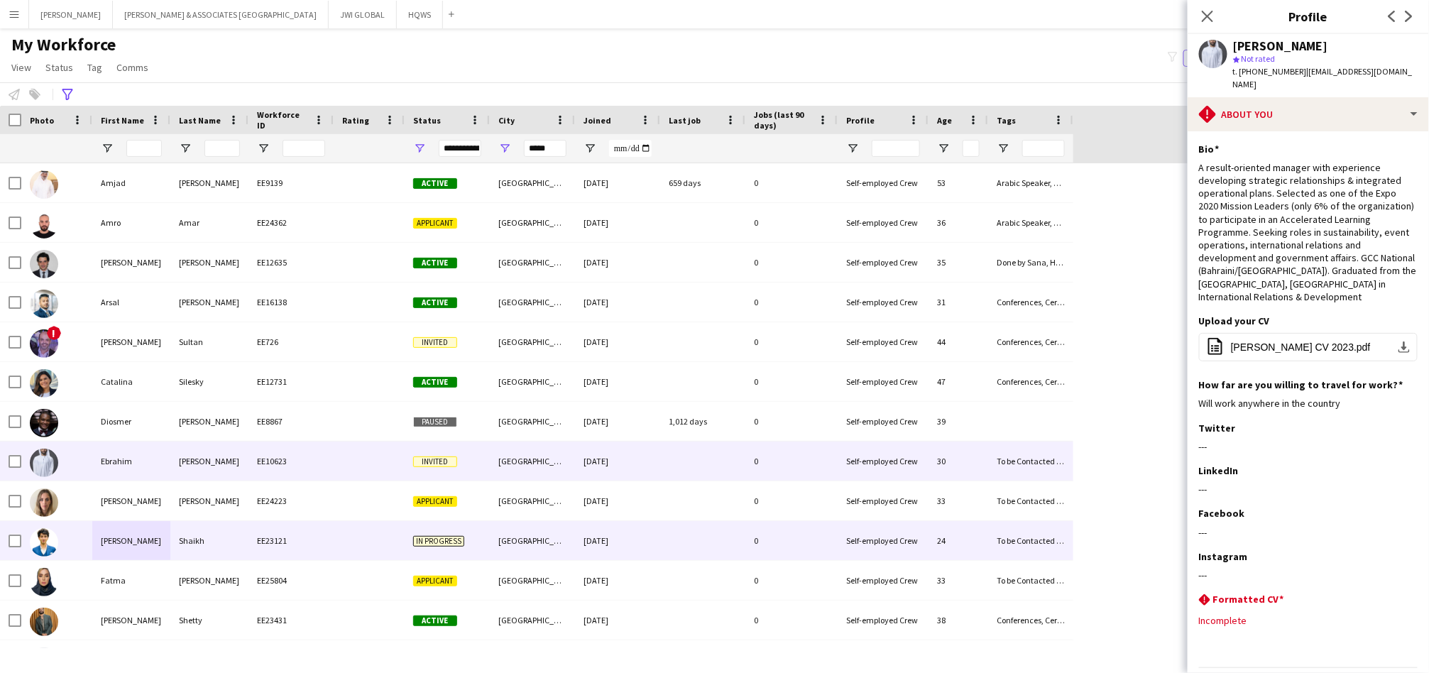
click at [115, 552] on div "[PERSON_NAME]" at bounding box center [131, 540] width 78 height 39
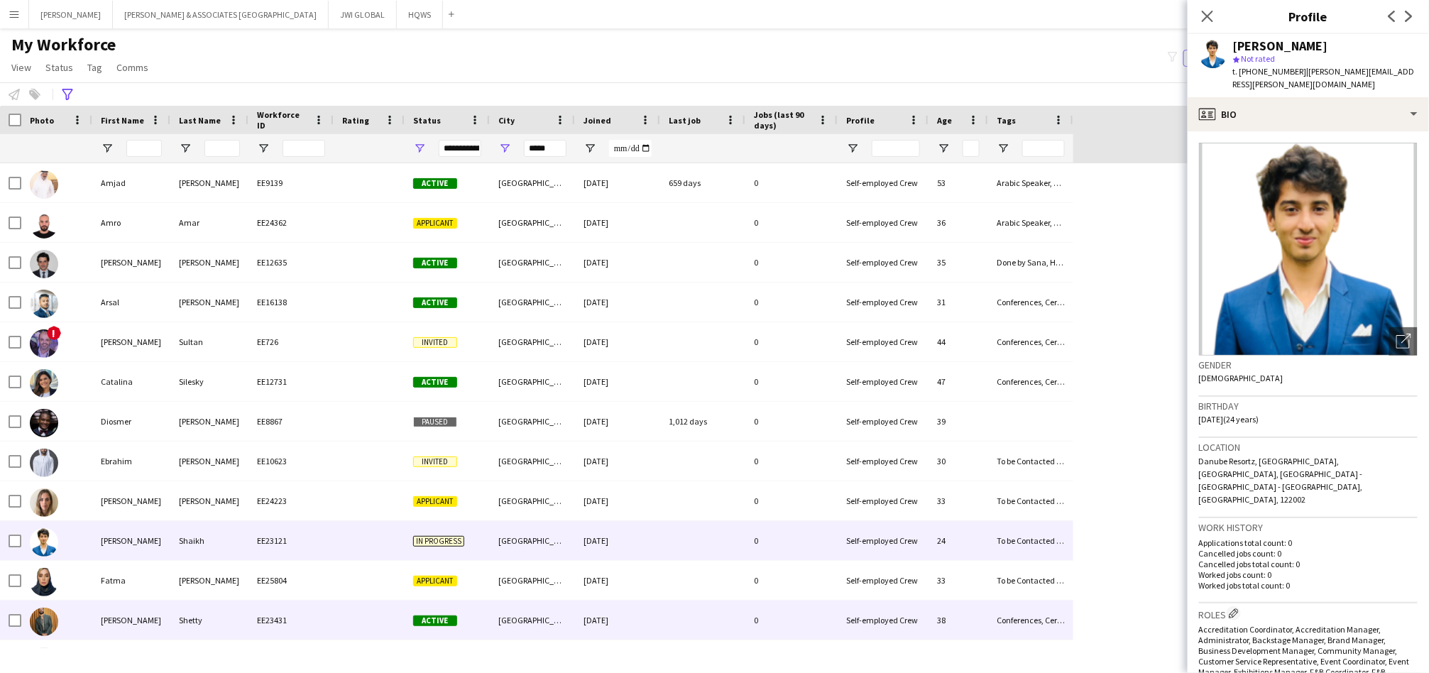
click at [193, 633] on div "Shetty" at bounding box center [209, 620] width 78 height 39
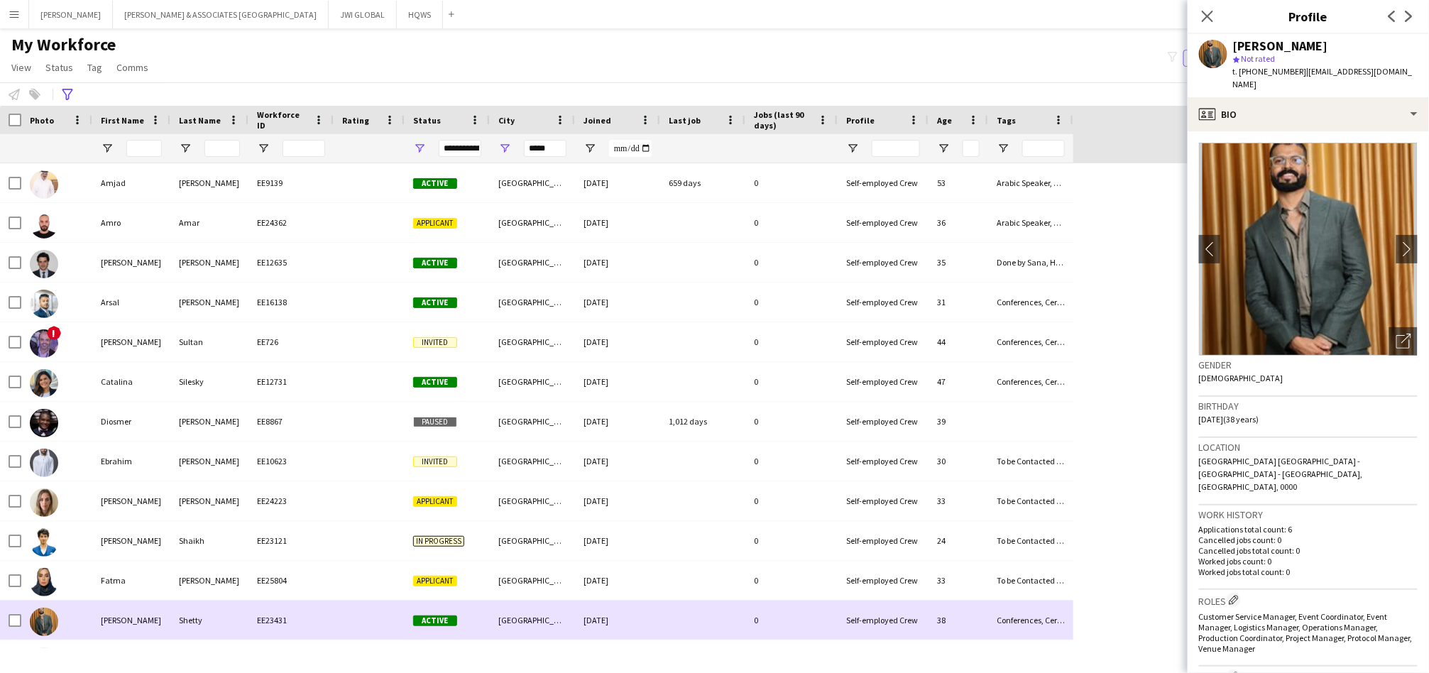
click at [224, 607] on div "Shetty" at bounding box center [209, 620] width 78 height 39
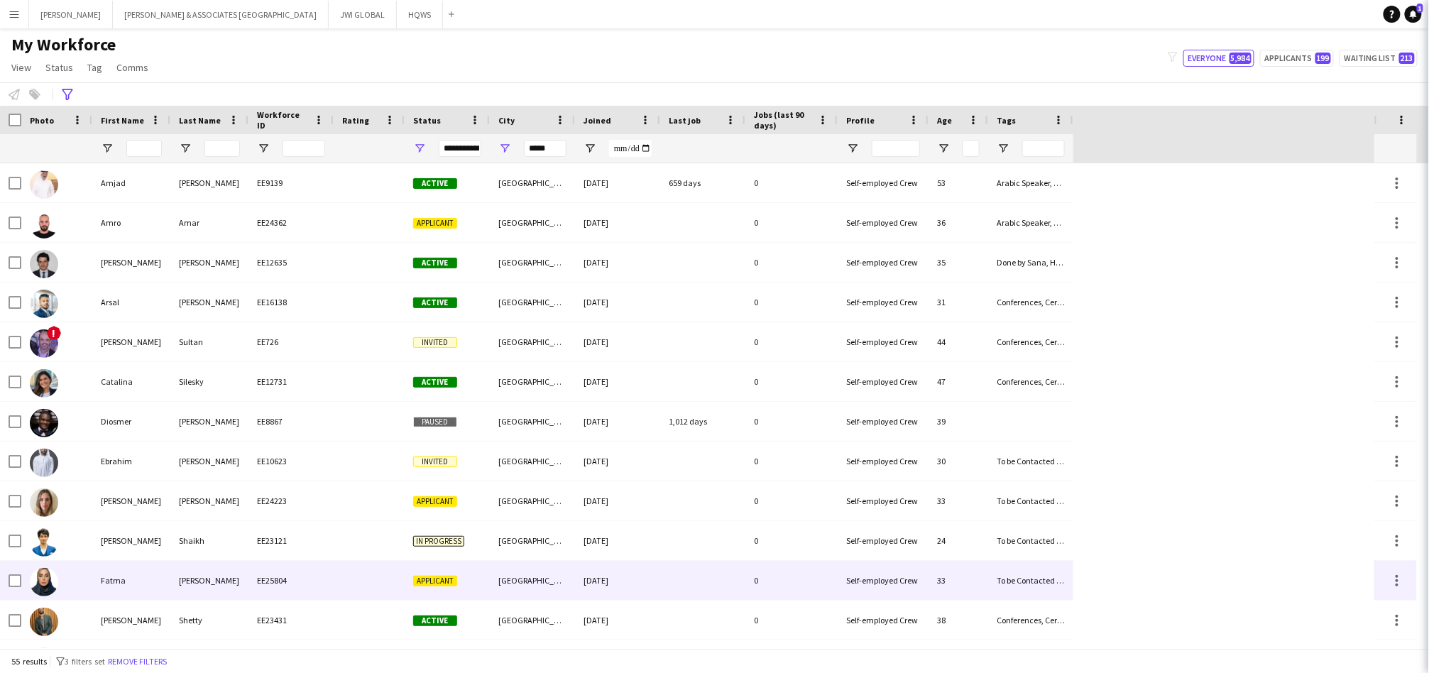
click at [239, 591] on div "[PERSON_NAME]" at bounding box center [209, 580] width 78 height 39
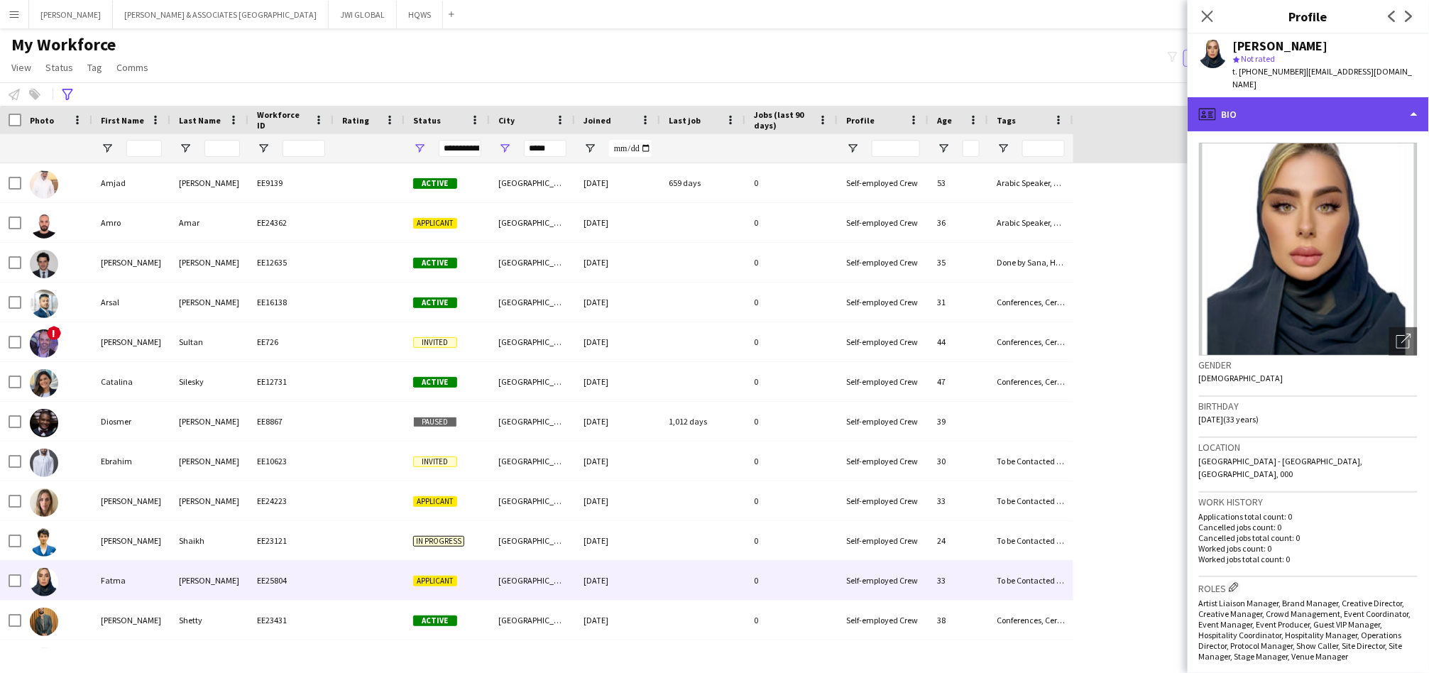
click at [1344, 104] on div "profile Bio" at bounding box center [1308, 114] width 241 height 34
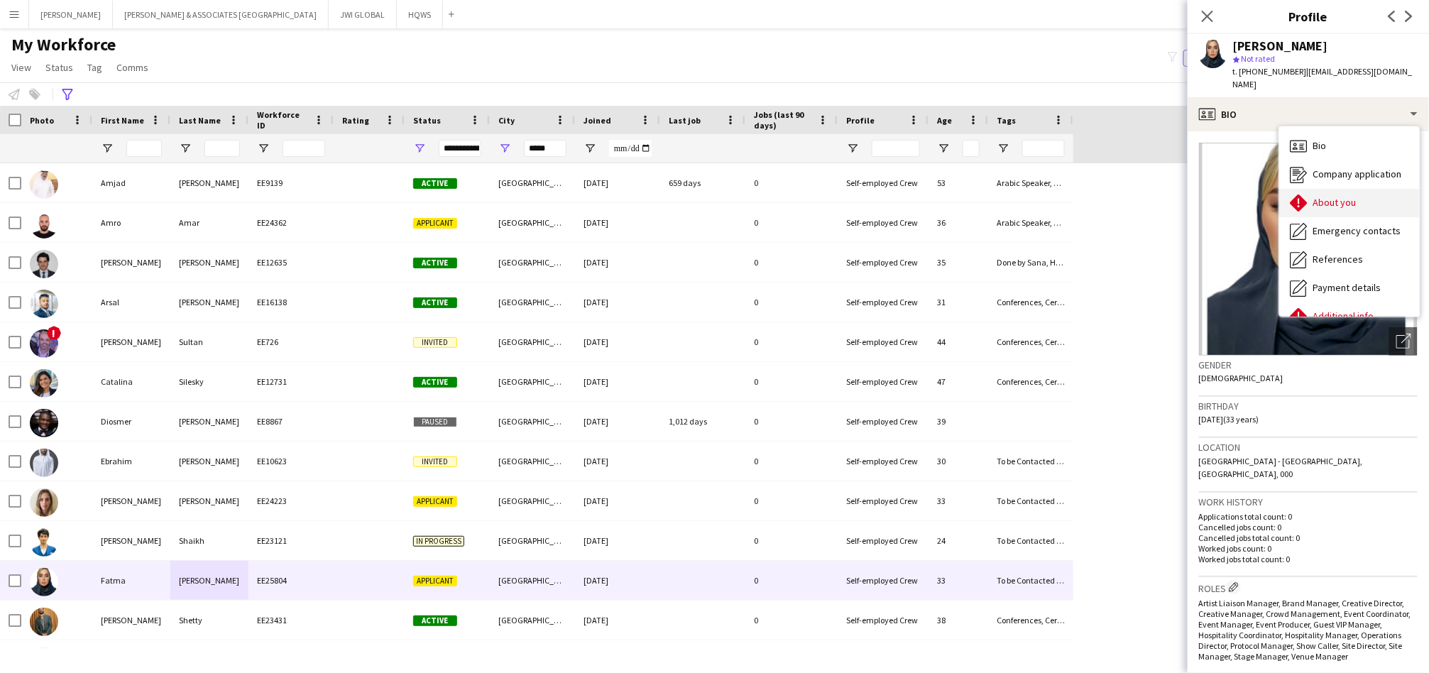
click at [1353, 196] on span "About you" at bounding box center [1334, 202] width 43 height 13
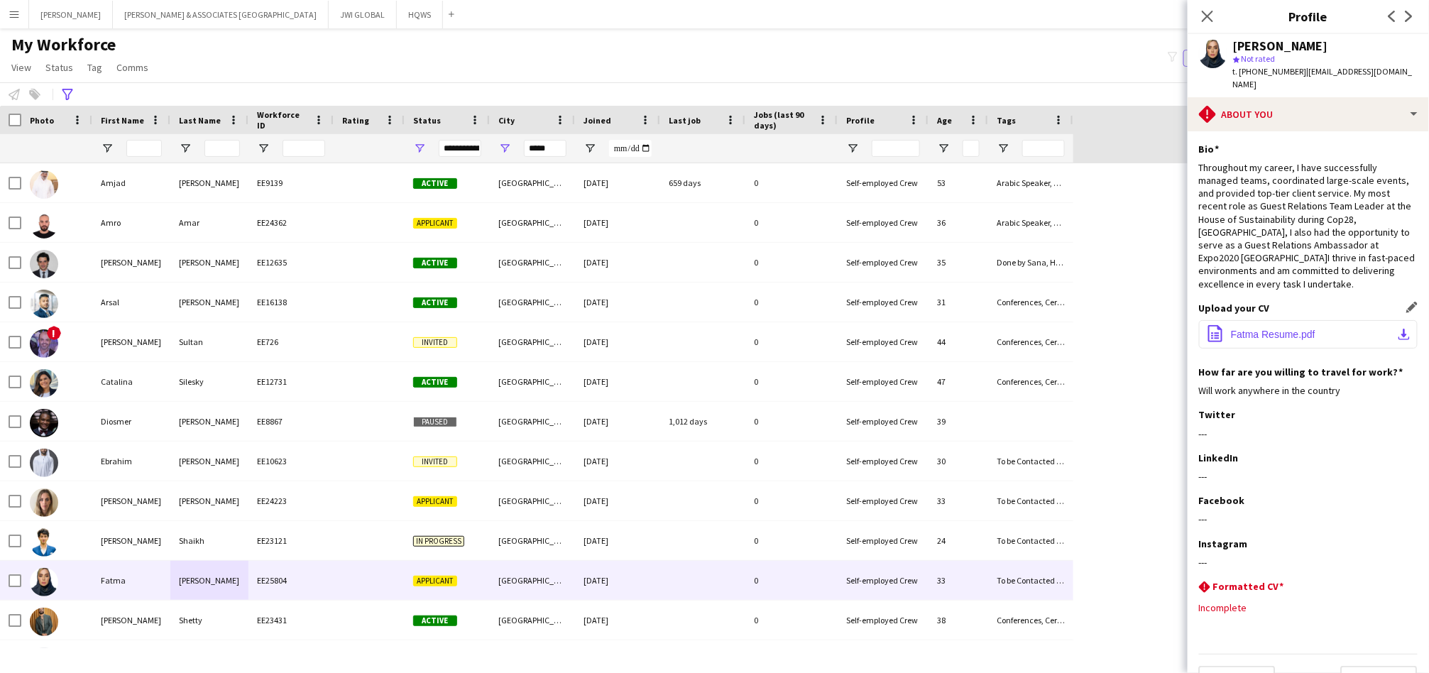
click at [1298, 320] on button "office-file-sheet Fatma Resume.pdf download-bottom" at bounding box center [1308, 334] width 219 height 28
click at [1298, 329] on span "Fatma Resume.pdf" at bounding box center [1273, 334] width 84 height 11
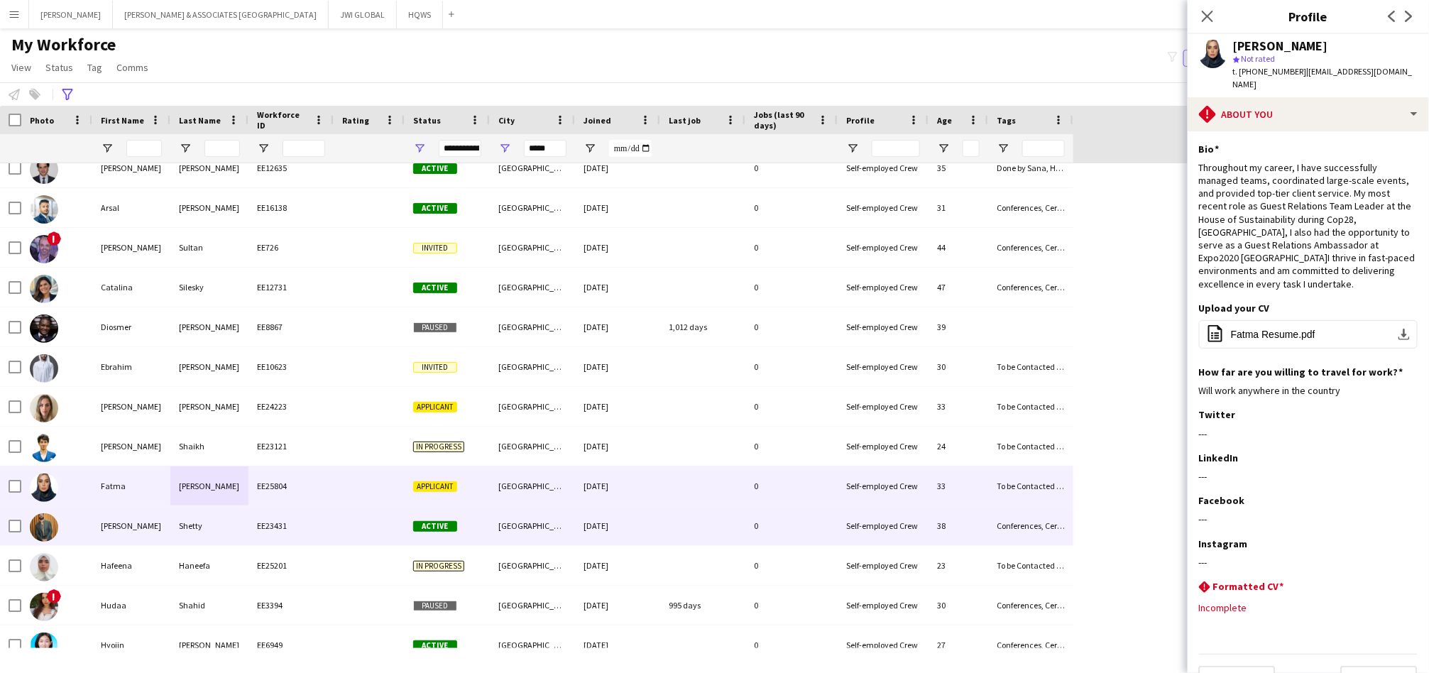
scroll to position [131, 0]
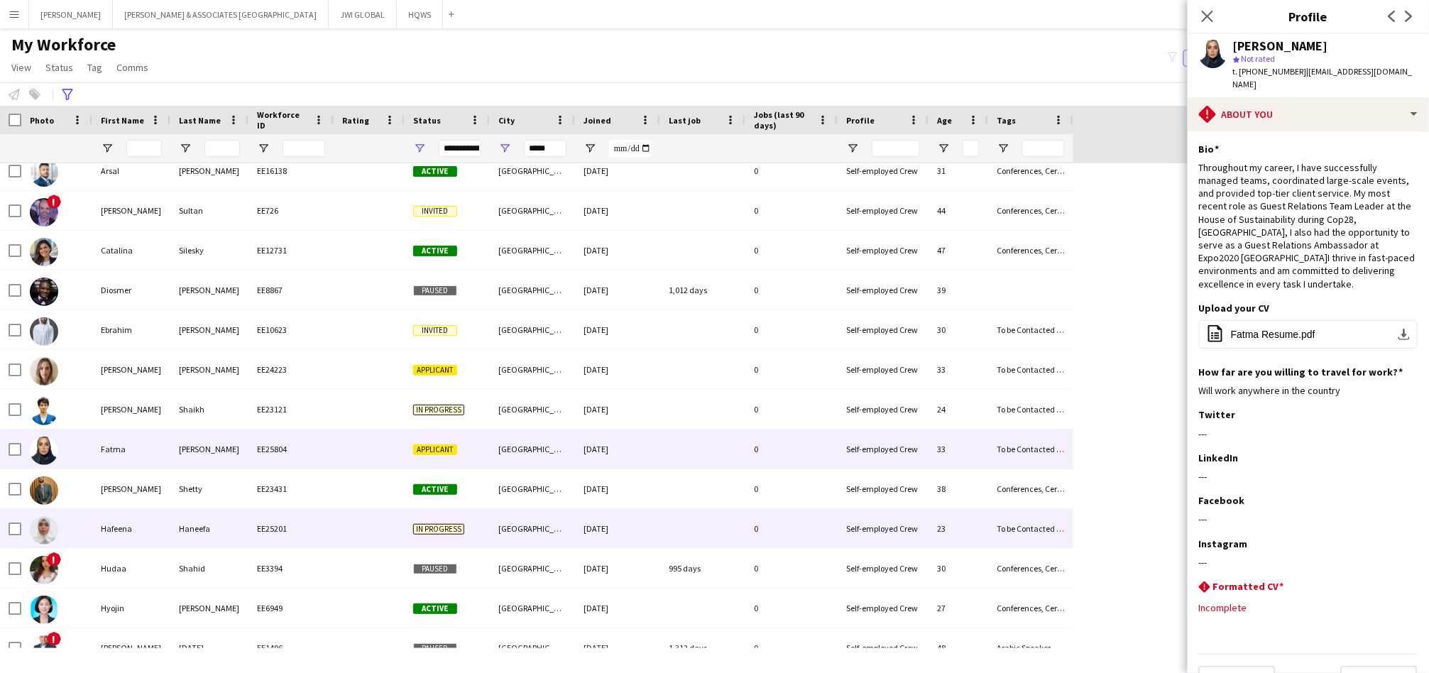
click at [346, 547] on div at bounding box center [369, 528] width 71 height 39
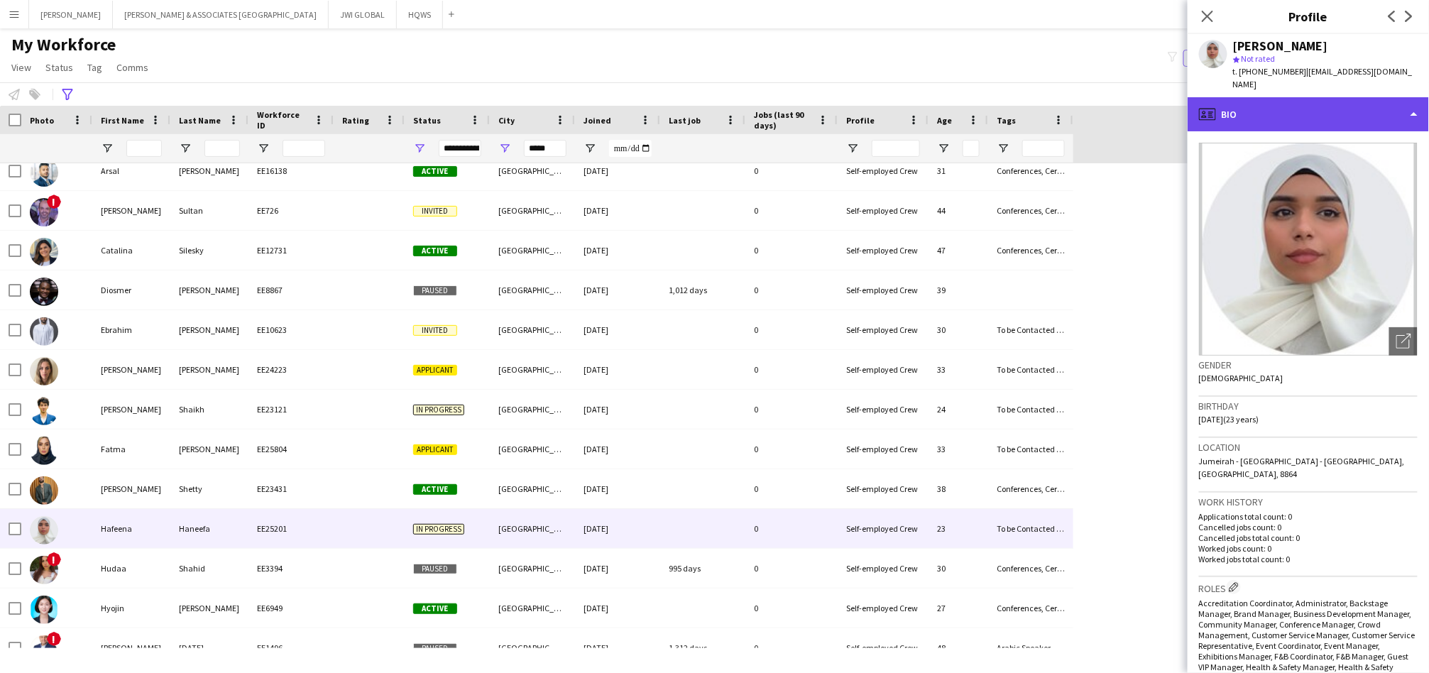
click at [1369, 102] on div "profile Bio" at bounding box center [1308, 114] width 241 height 34
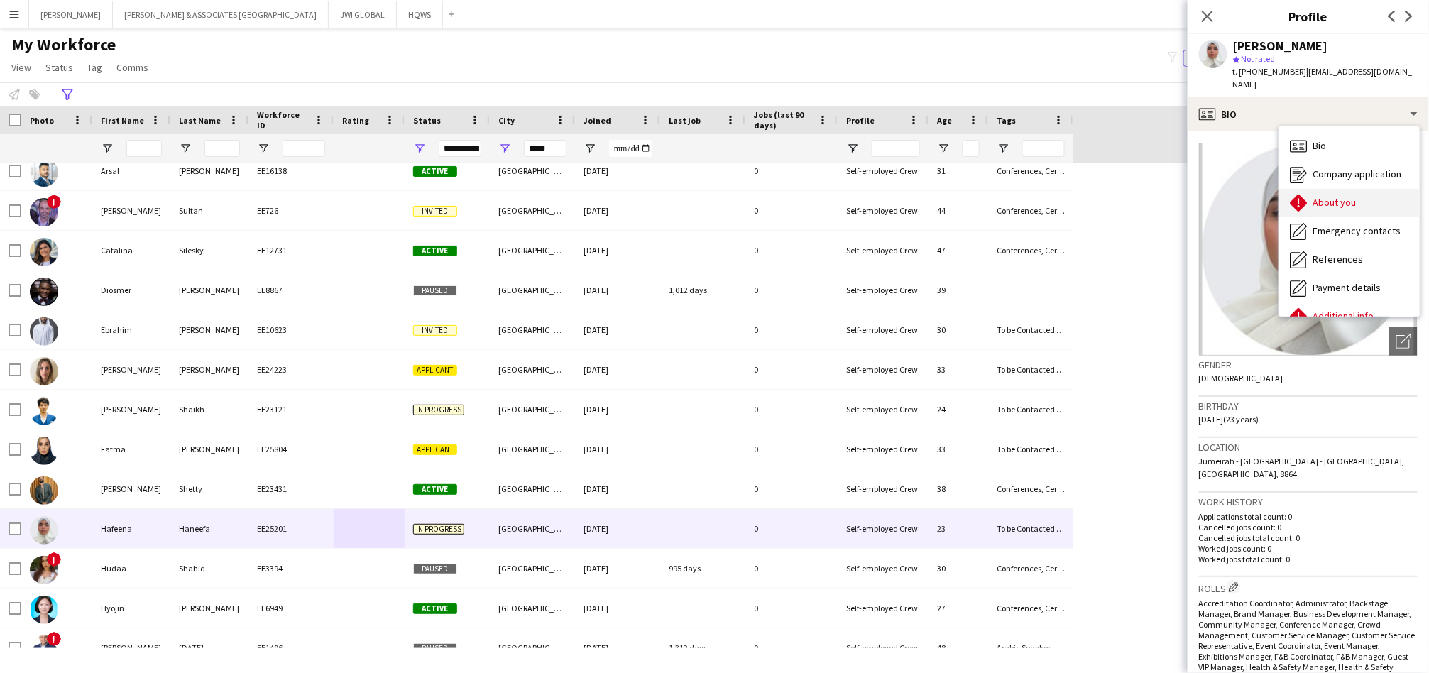
click at [1320, 196] on span "About you" at bounding box center [1334, 202] width 43 height 13
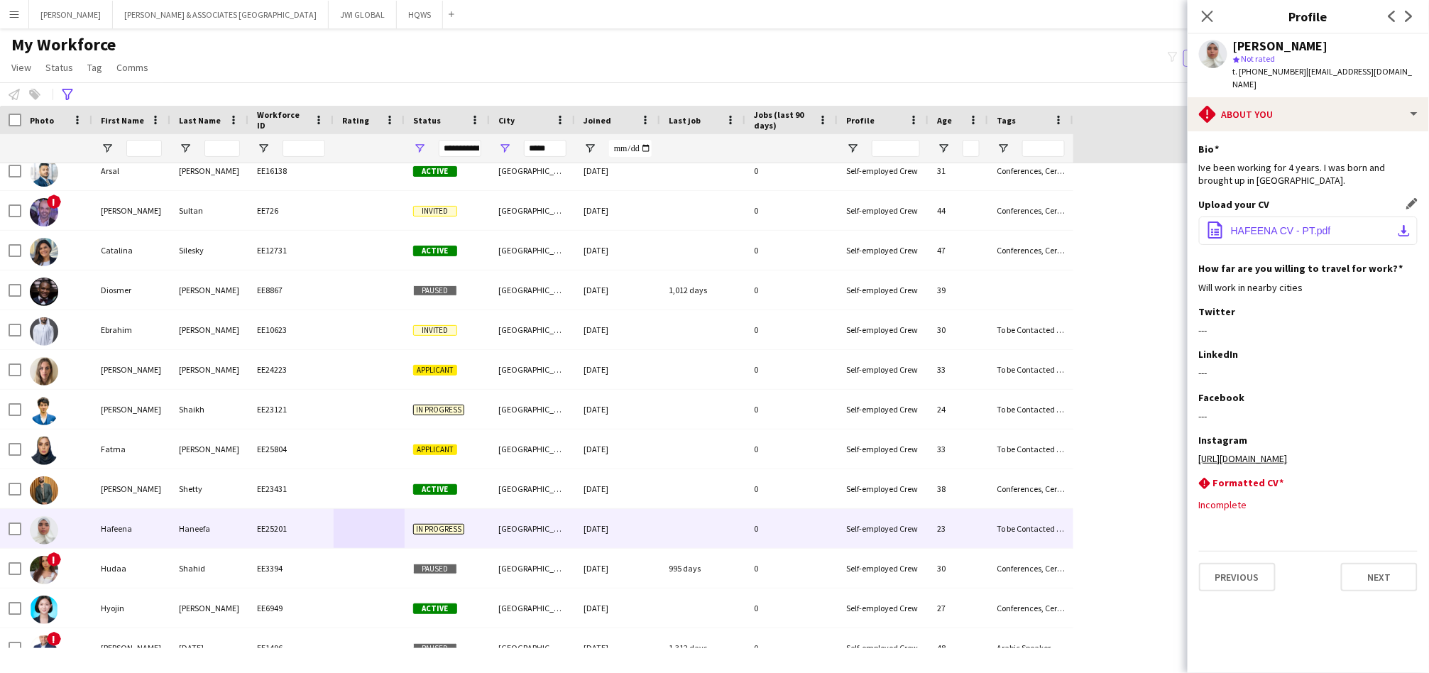
click at [1324, 225] on span "HAFEENA CV - PT.pdf" at bounding box center [1281, 230] width 100 height 11
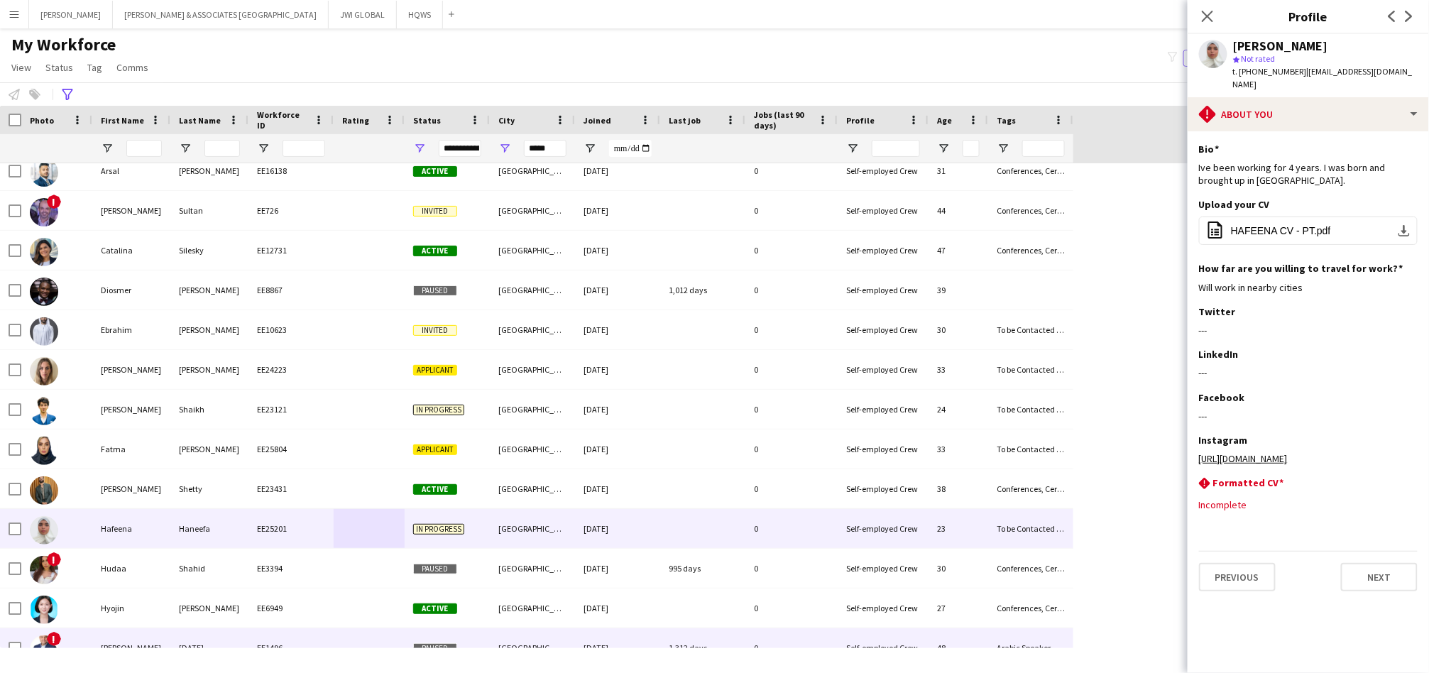
scroll to position [263, 0]
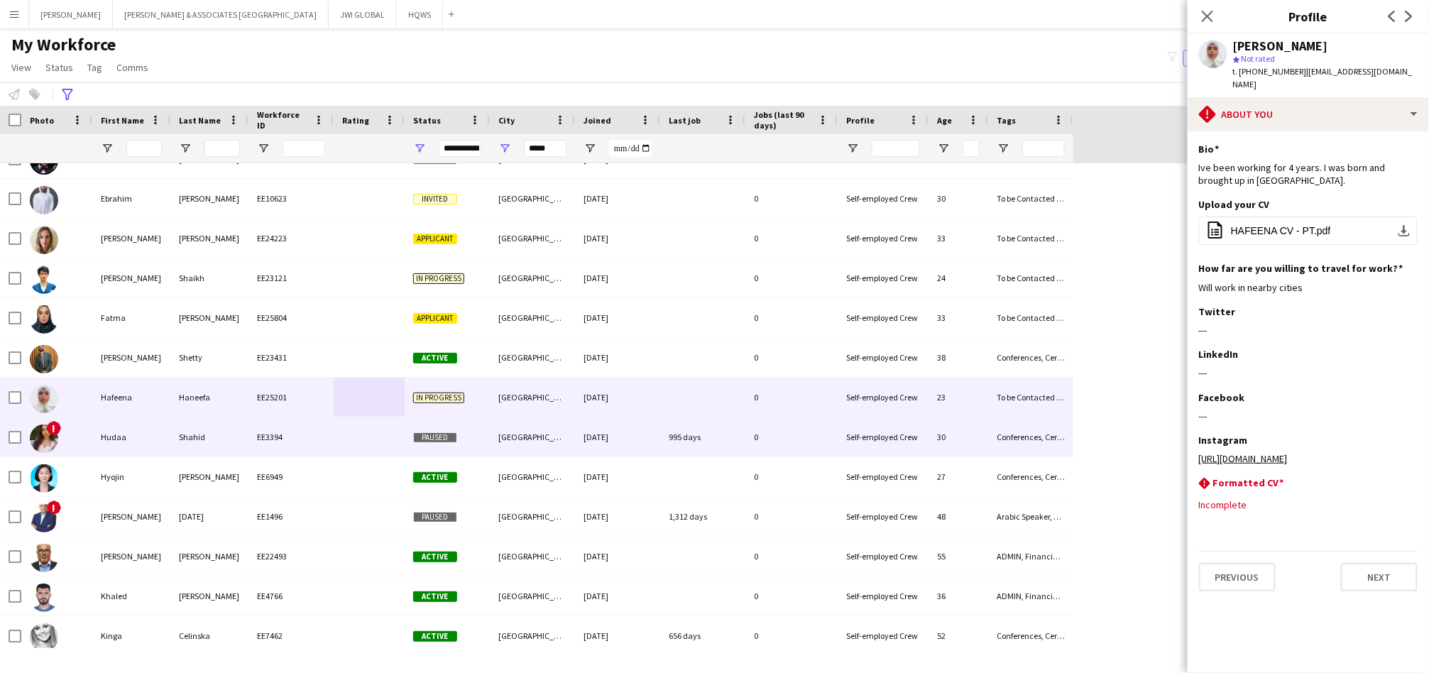
click at [265, 447] on div "EE3394" at bounding box center [290, 436] width 85 height 39
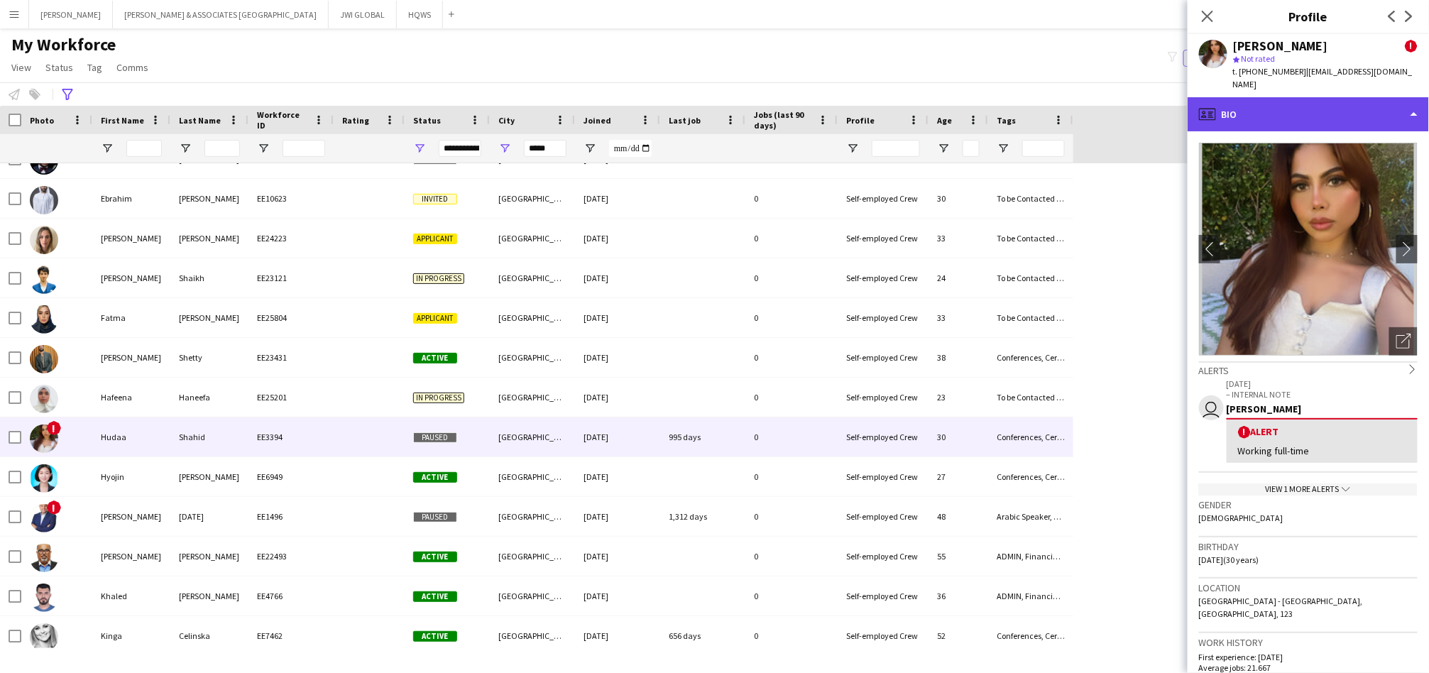
click at [1300, 102] on div "profile Bio" at bounding box center [1308, 114] width 241 height 34
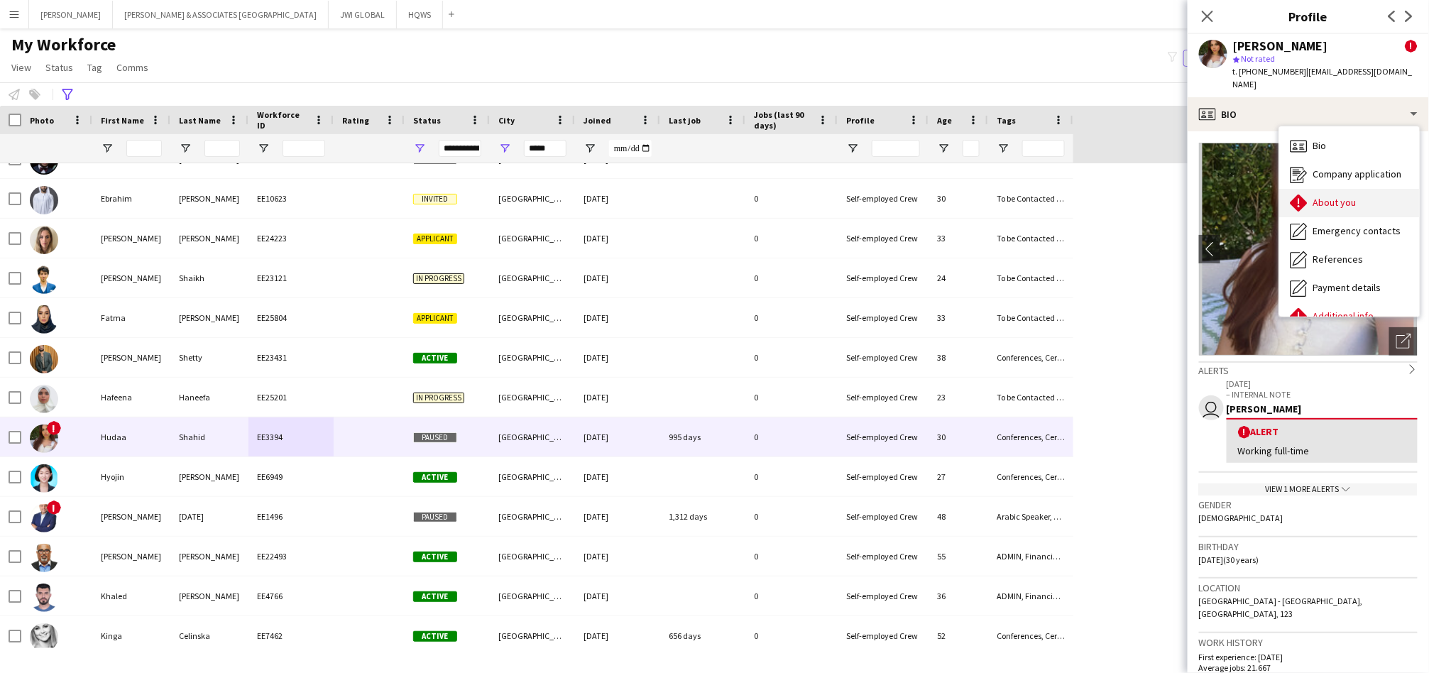
click at [1291, 195] on icon "About you" at bounding box center [1299, 203] width 17 height 17
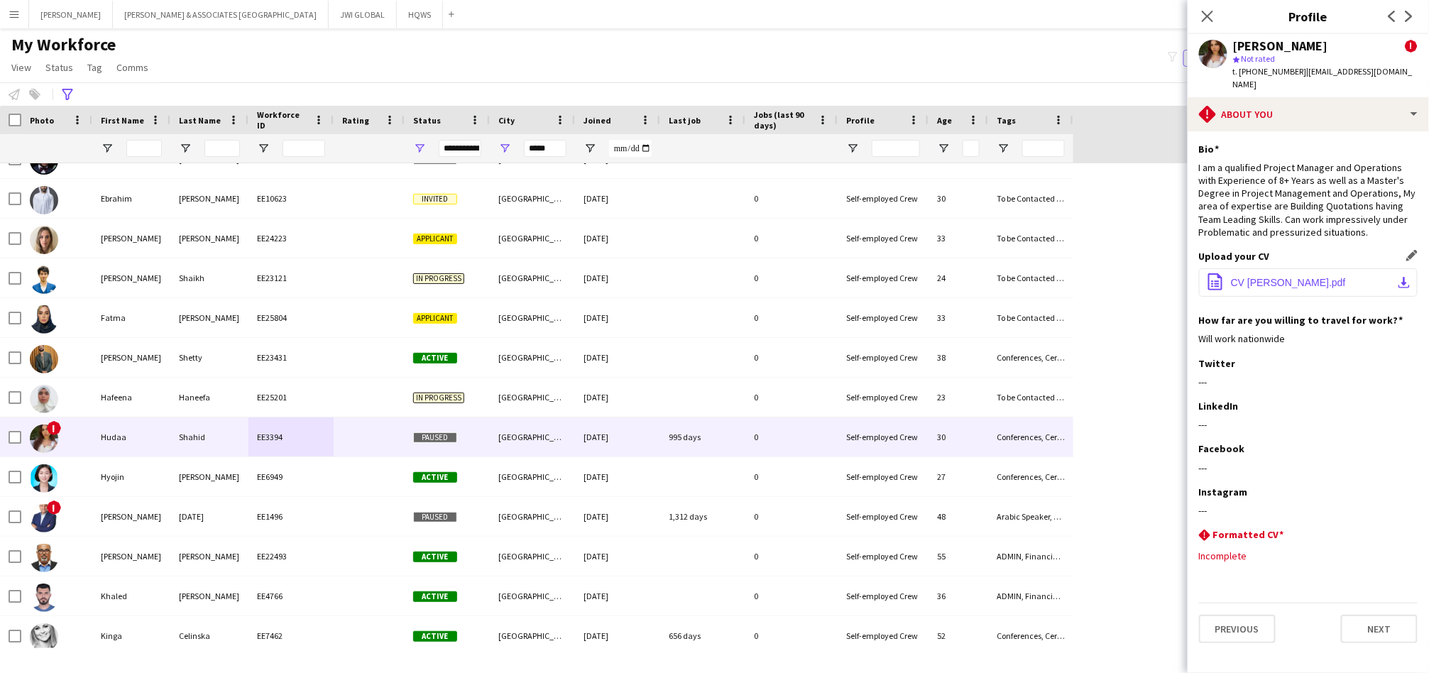
click at [1264, 277] on span "CV [PERSON_NAME].pdf" at bounding box center [1288, 282] width 115 height 11
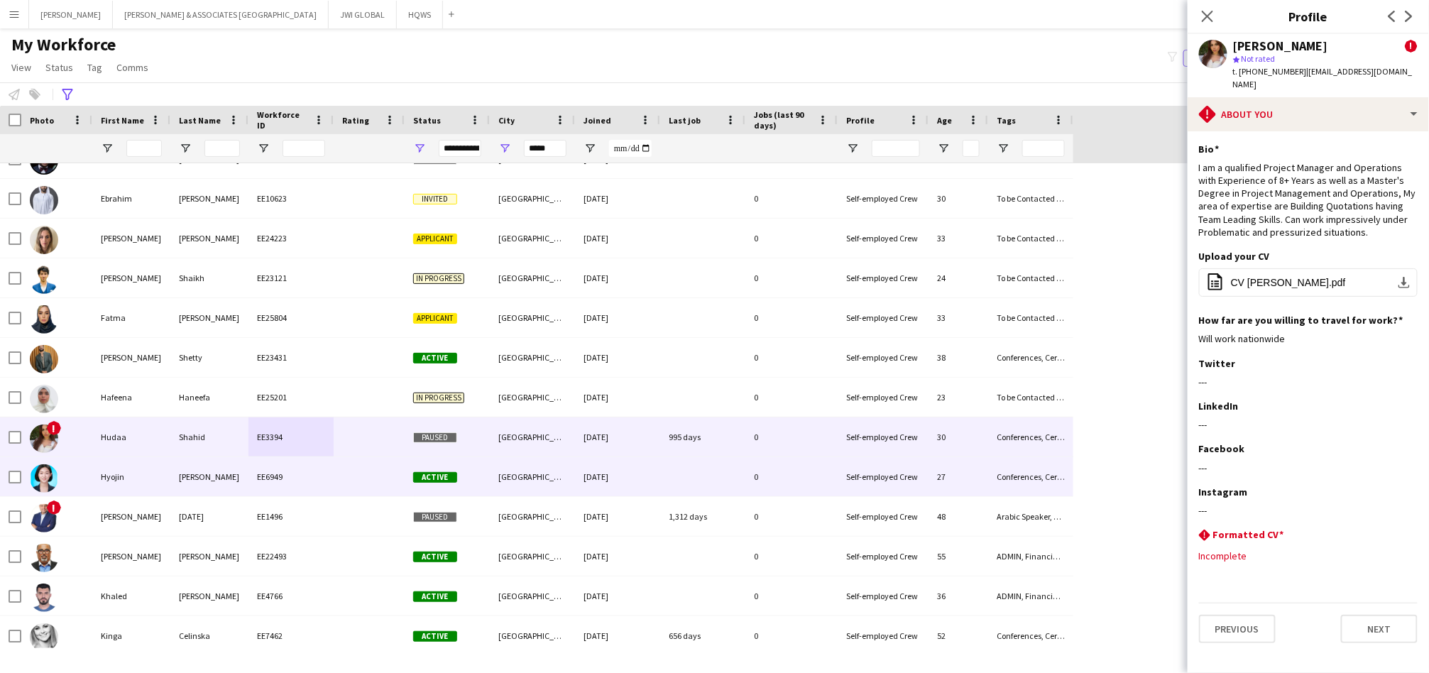
scroll to position [394, 0]
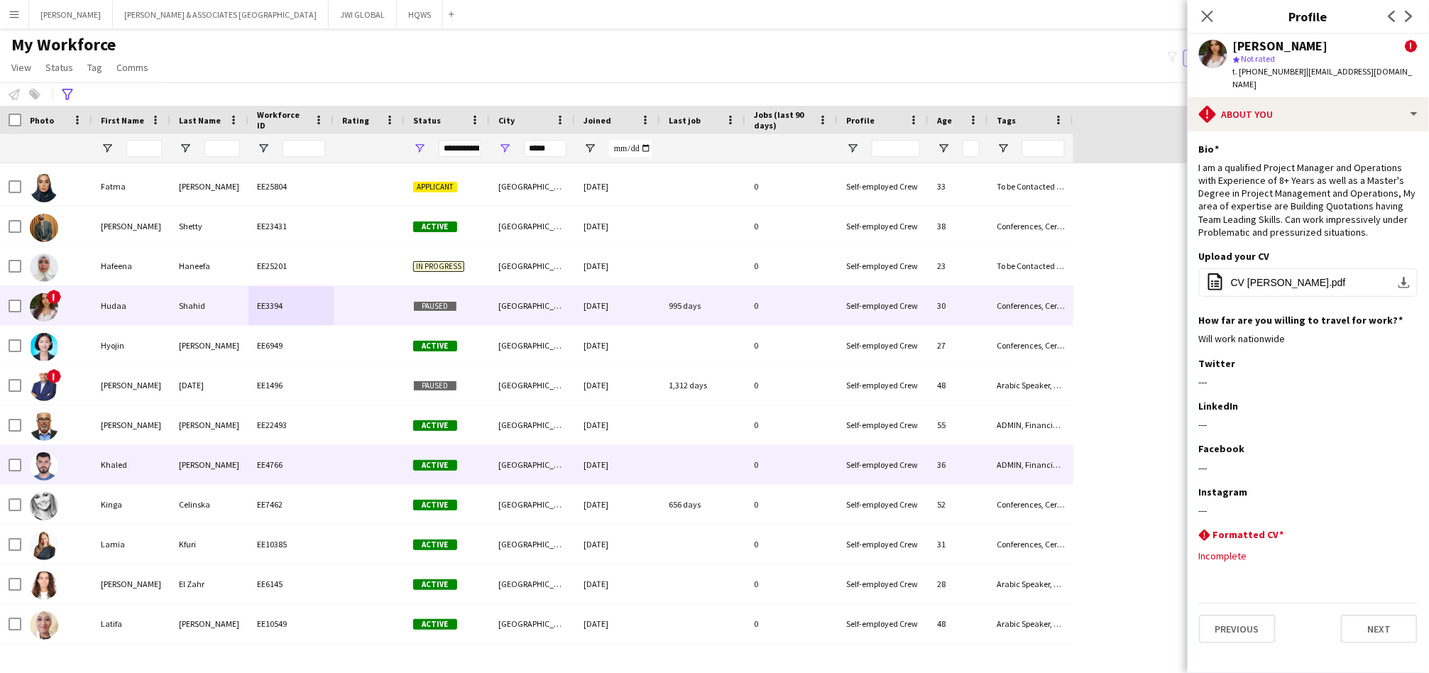
click at [357, 476] on div at bounding box center [369, 464] width 71 height 39
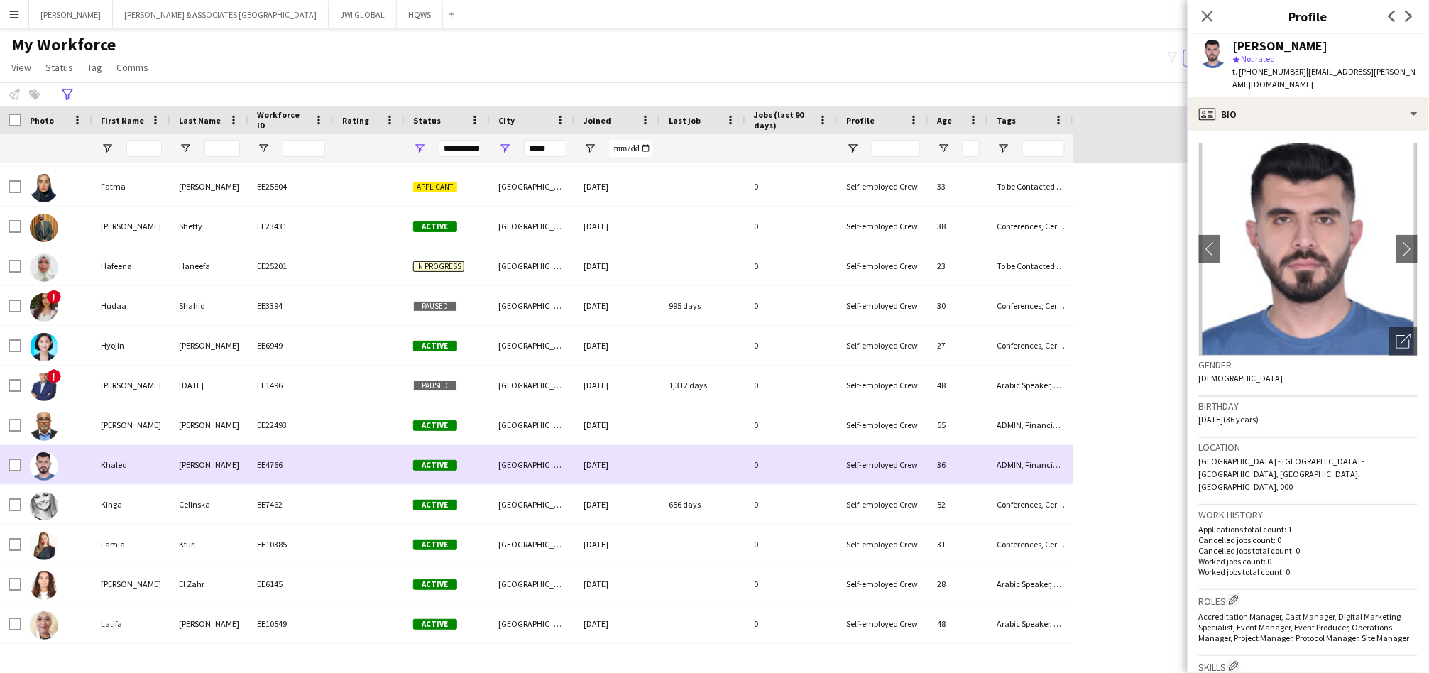
drag, startPoint x: 383, startPoint y: 457, endPoint x: 395, endPoint y: 456, distance: 12.1
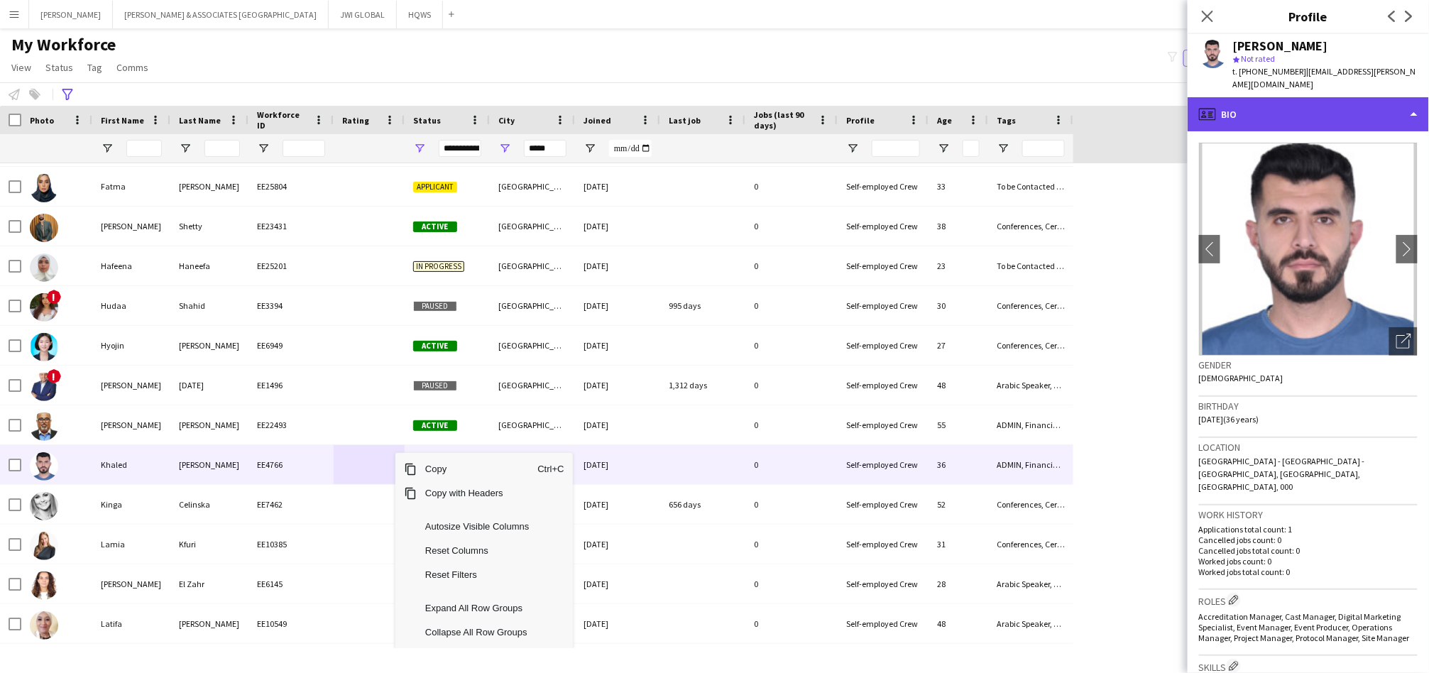
click at [1286, 97] on div "profile Bio" at bounding box center [1308, 114] width 241 height 34
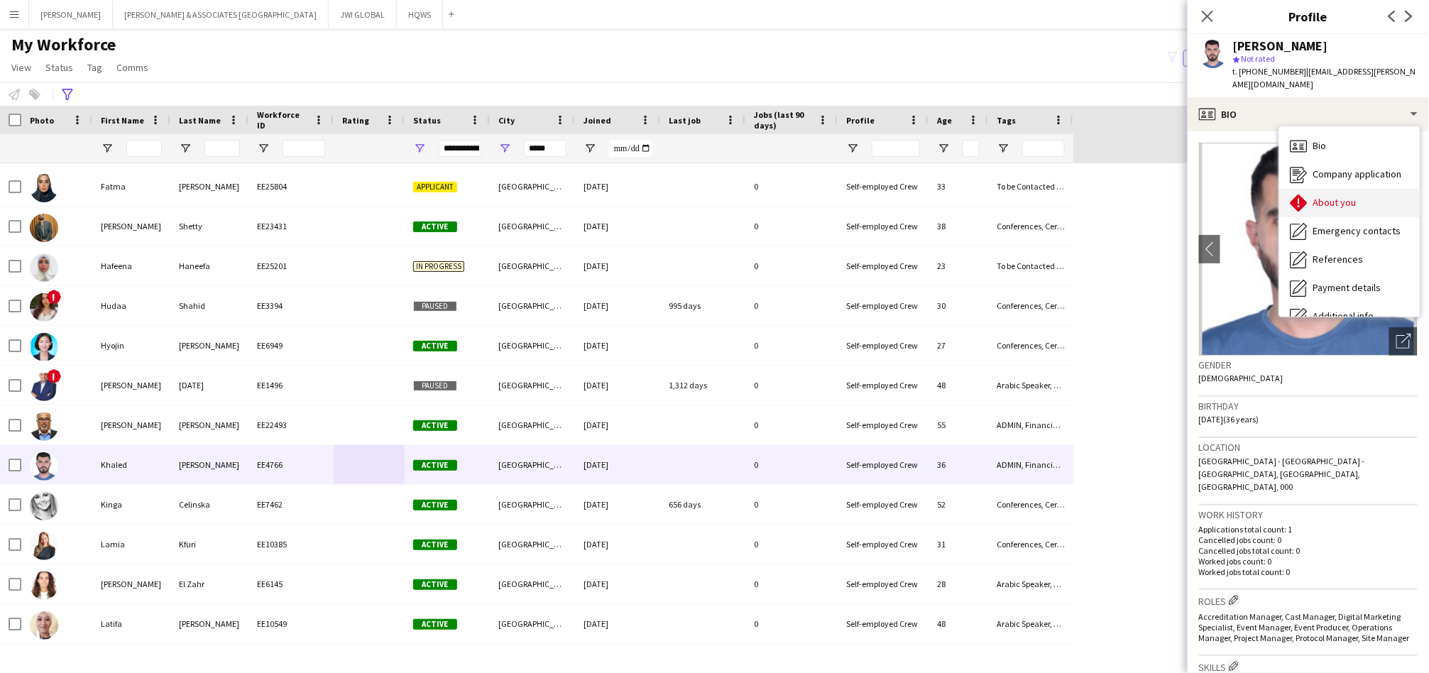
click at [1304, 195] on icon at bounding box center [1299, 203] width 17 height 17
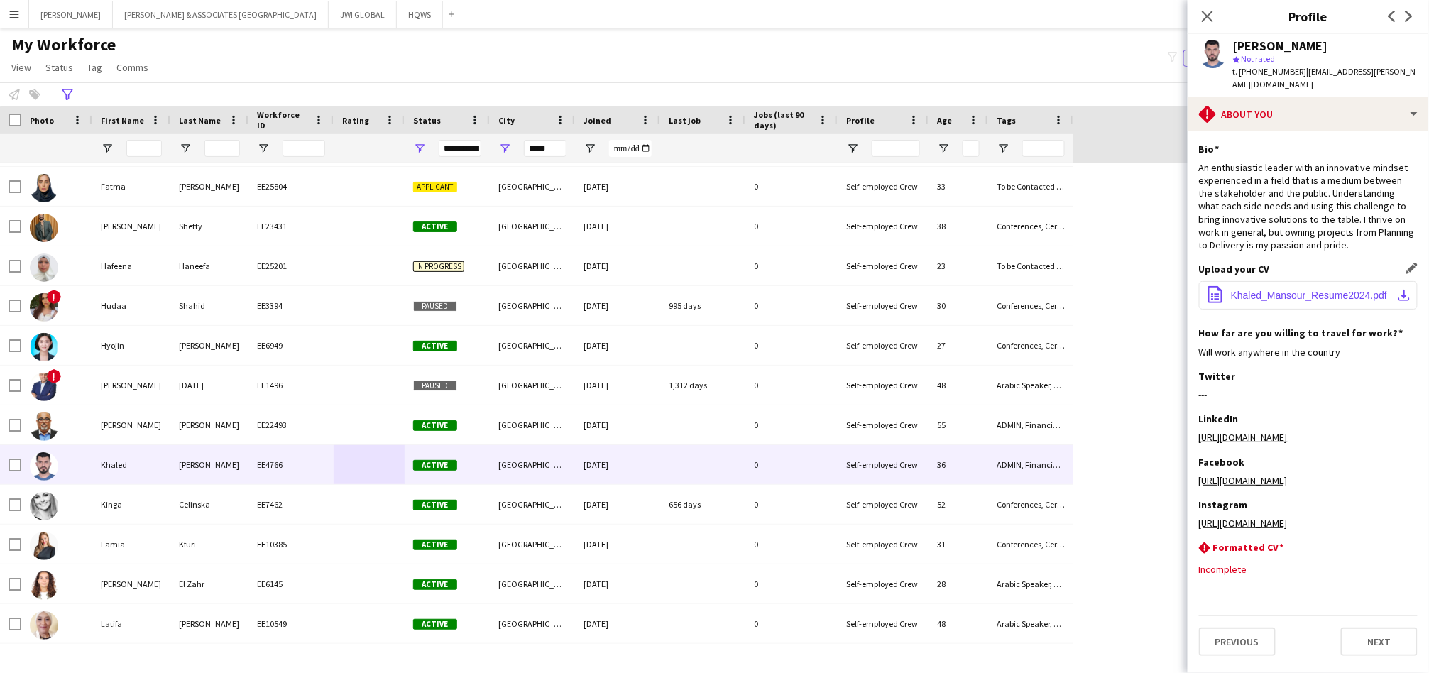
click at [1291, 281] on button "office-file-sheet Khaled_Mansour_Resume2024.pdf download-bottom" at bounding box center [1308, 295] width 219 height 28
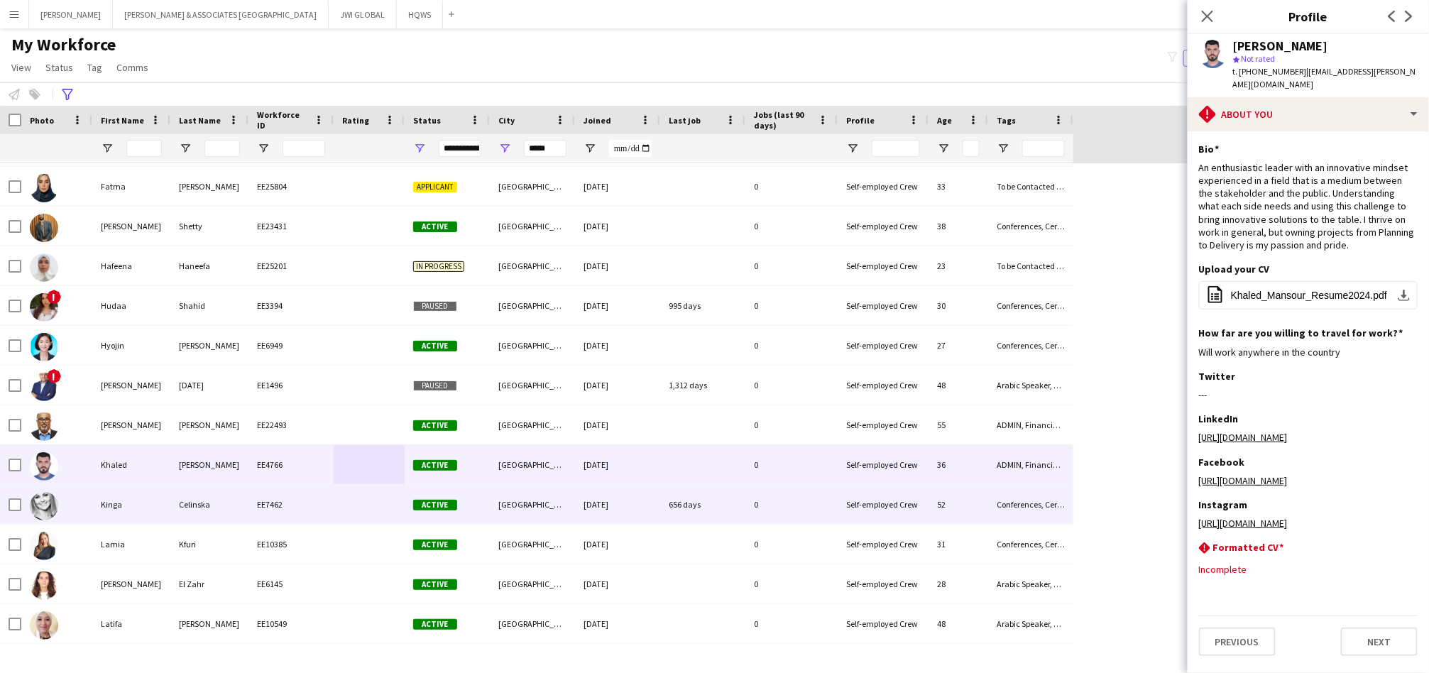
click at [176, 499] on div "Celinska" at bounding box center [209, 504] width 78 height 39
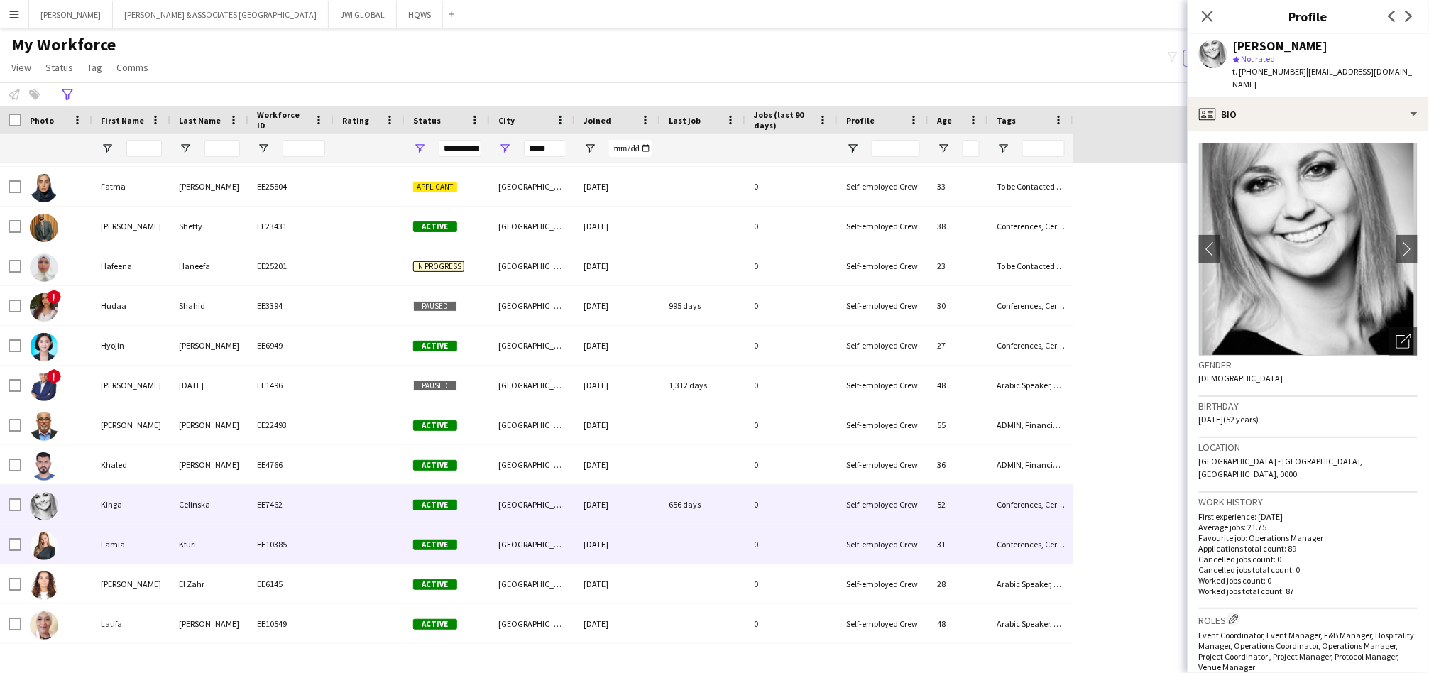
click at [155, 538] on div "Lamia" at bounding box center [131, 544] width 78 height 39
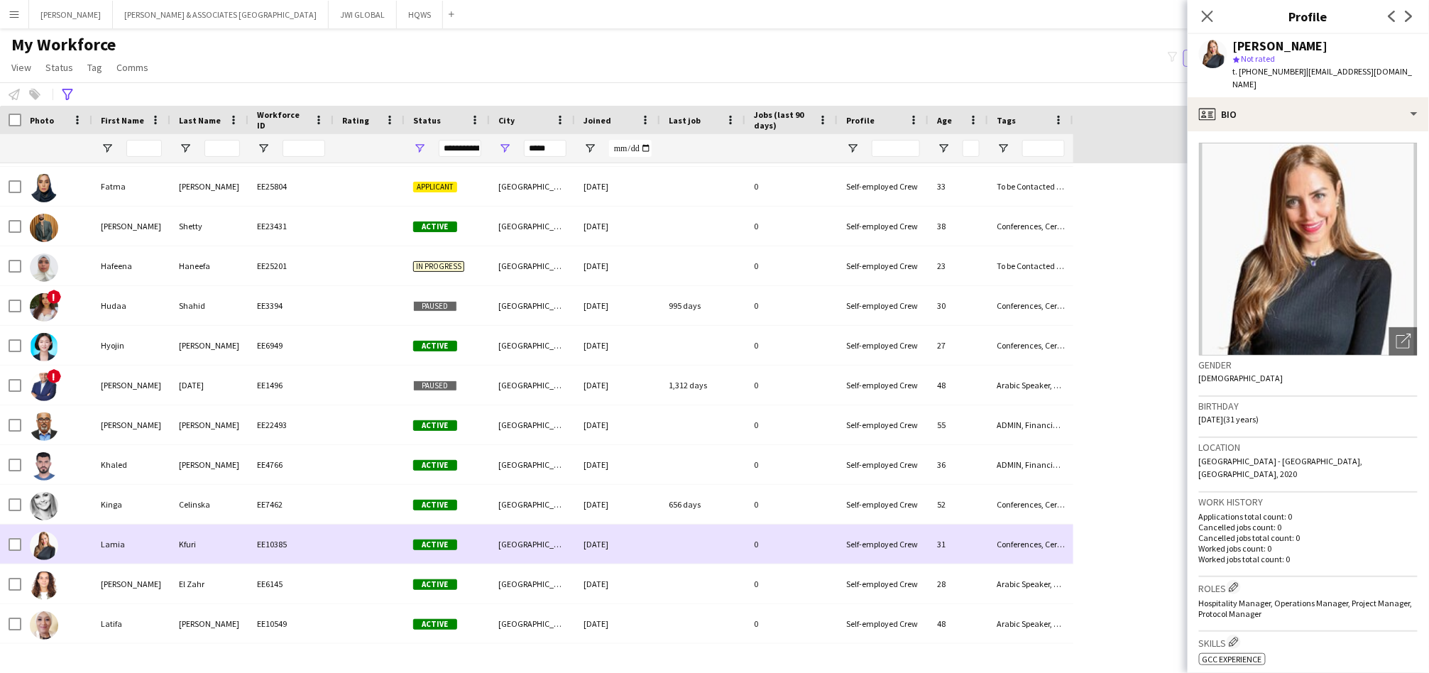
click at [114, 540] on div "Lamia" at bounding box center [131, 544] width 78 height 39
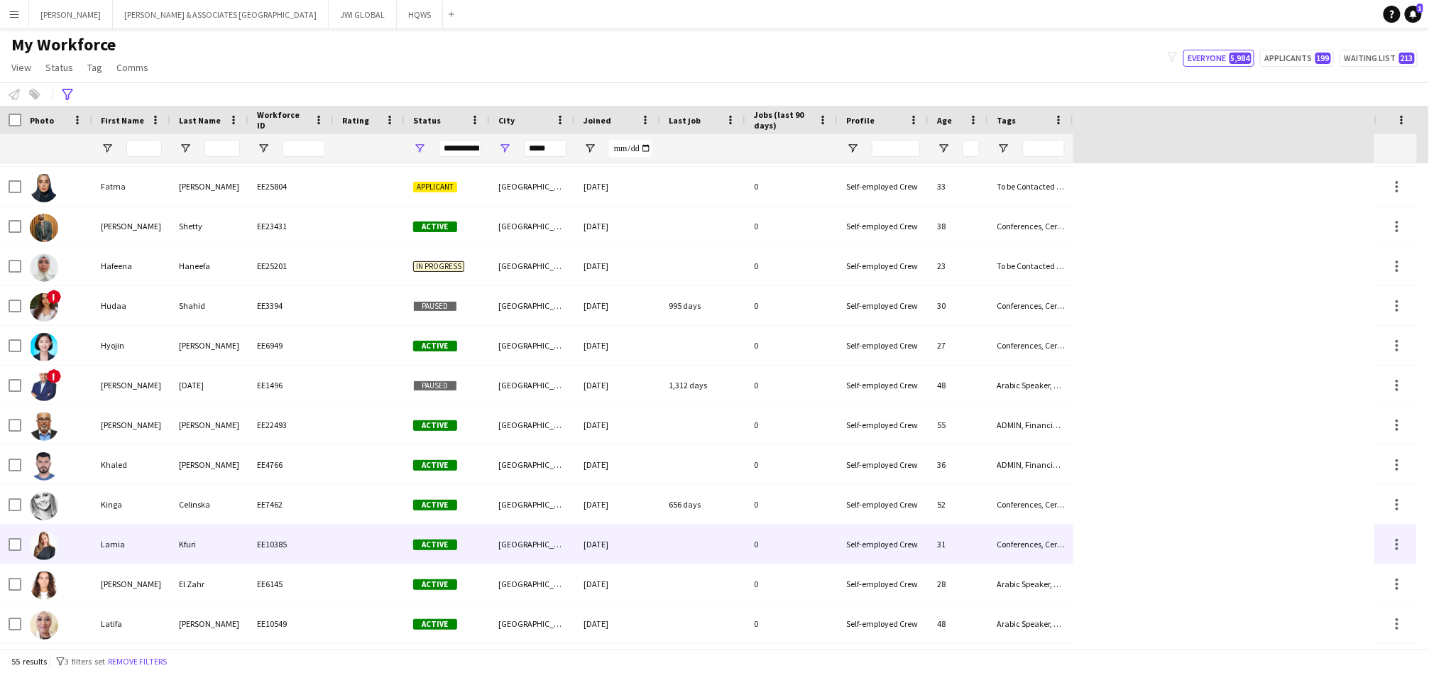
click at [117, 538] on div "Lamia" at bounding box center [131, 544] width 78 height 39
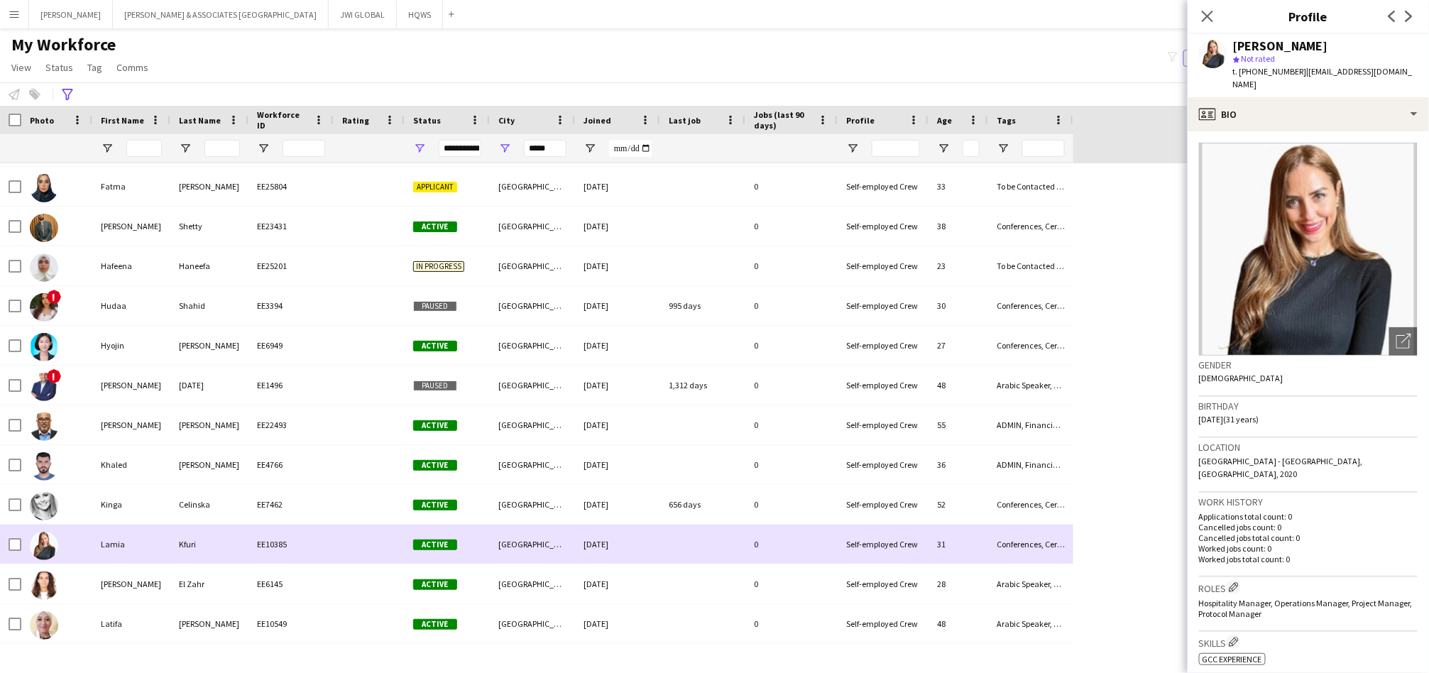
drag, startPoint x: 63, startPoint y: 533, endPoint x: 38, endPoint y: 532, distance: 25.6
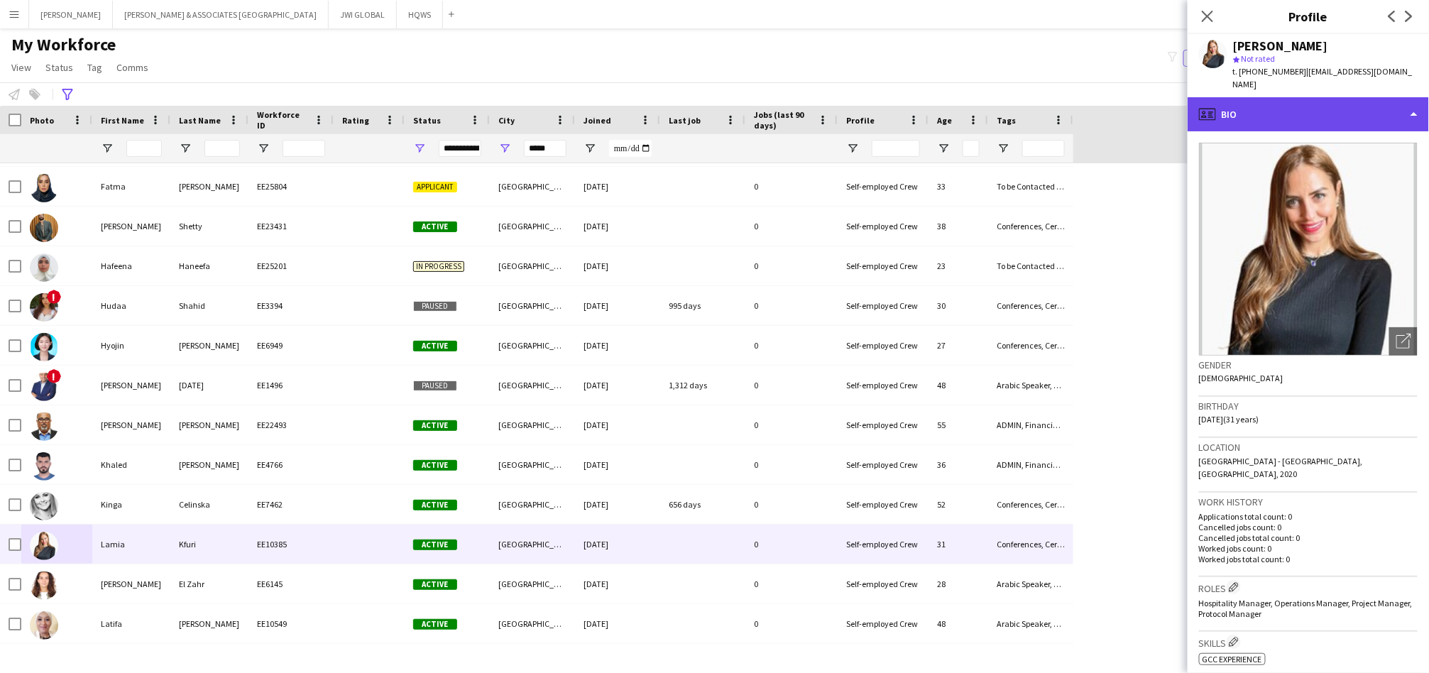
click at [1273, 112] on div "profile Bio" at bounding box center [1308, 114] width 241 height 34
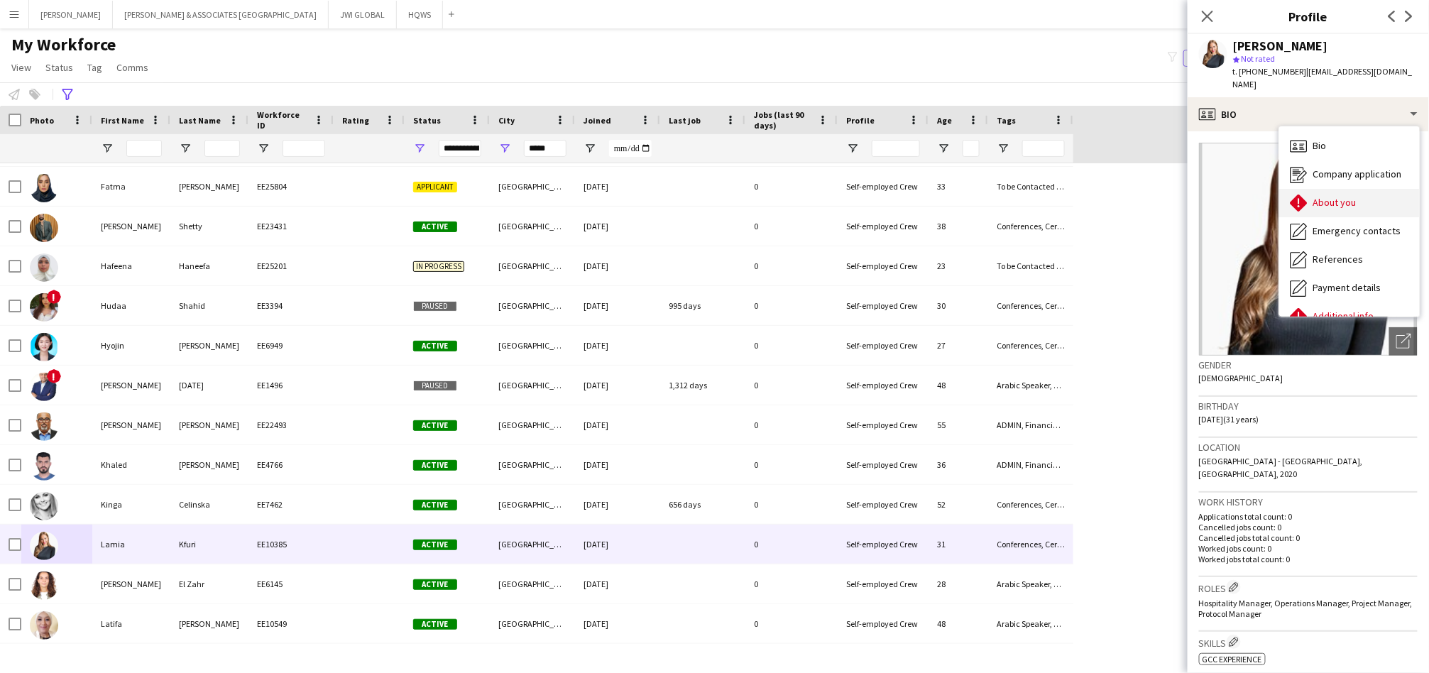
click at [1300, 195] on icon at bounding box center [1299, 203] width 17 height 17
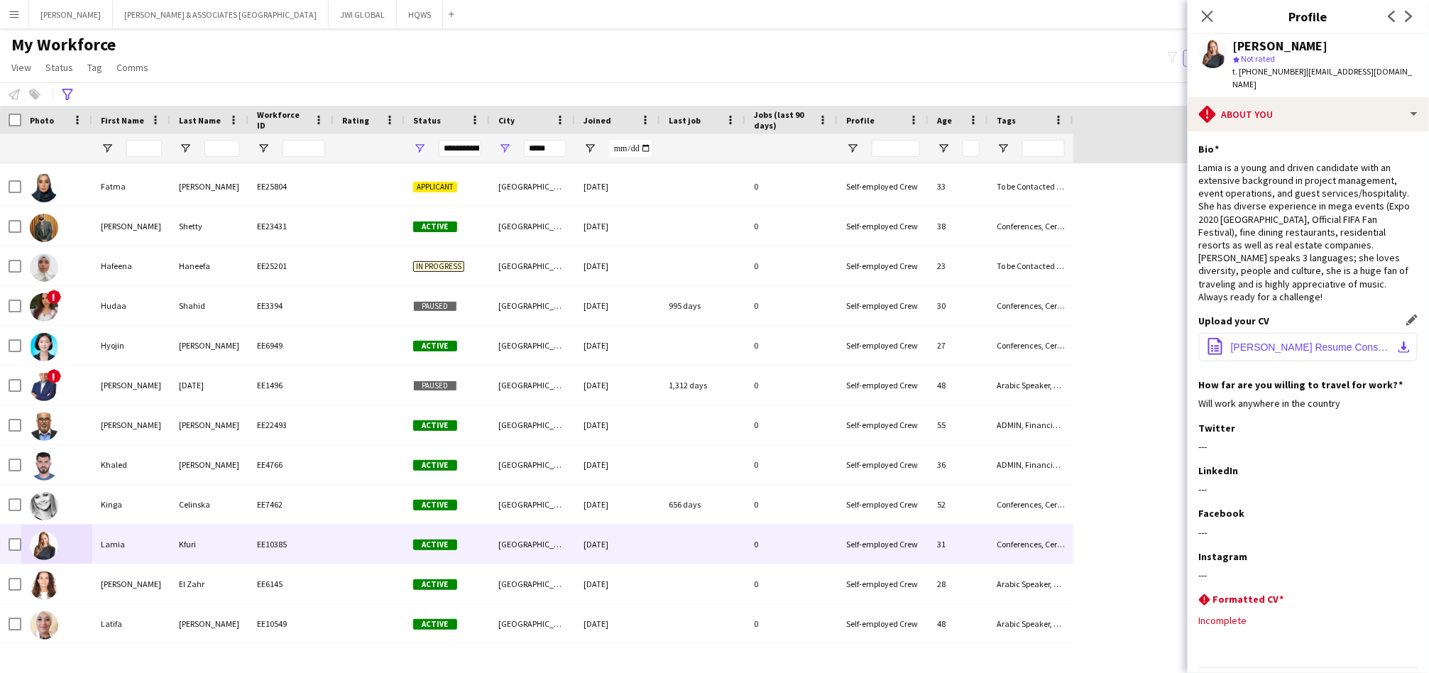
click at [1269, 341] on span "[PERSON_NAME] Resume Consolidated 12.22.pdf" at bounding box center [1311, 346] width 160 height 11
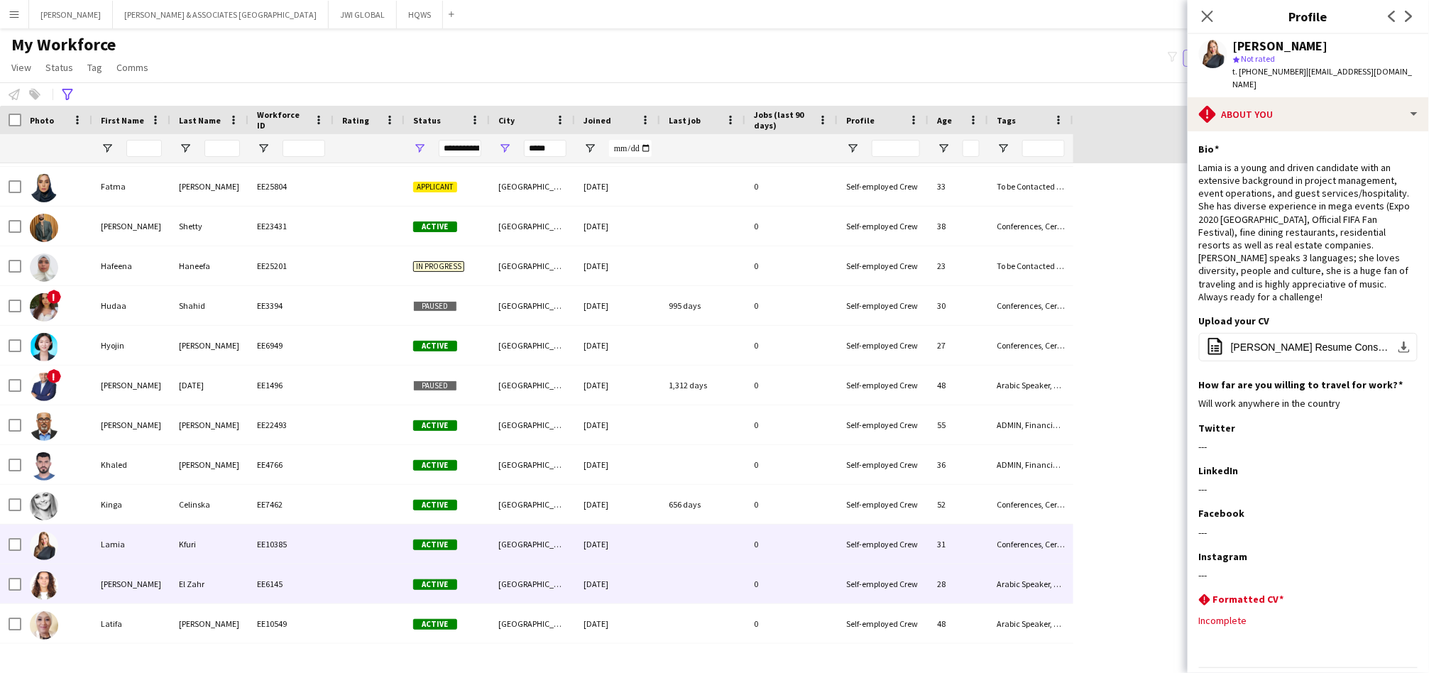
click at [283, 593] on div "EE6145" at bounding box center [290, 583] width 85 height 39
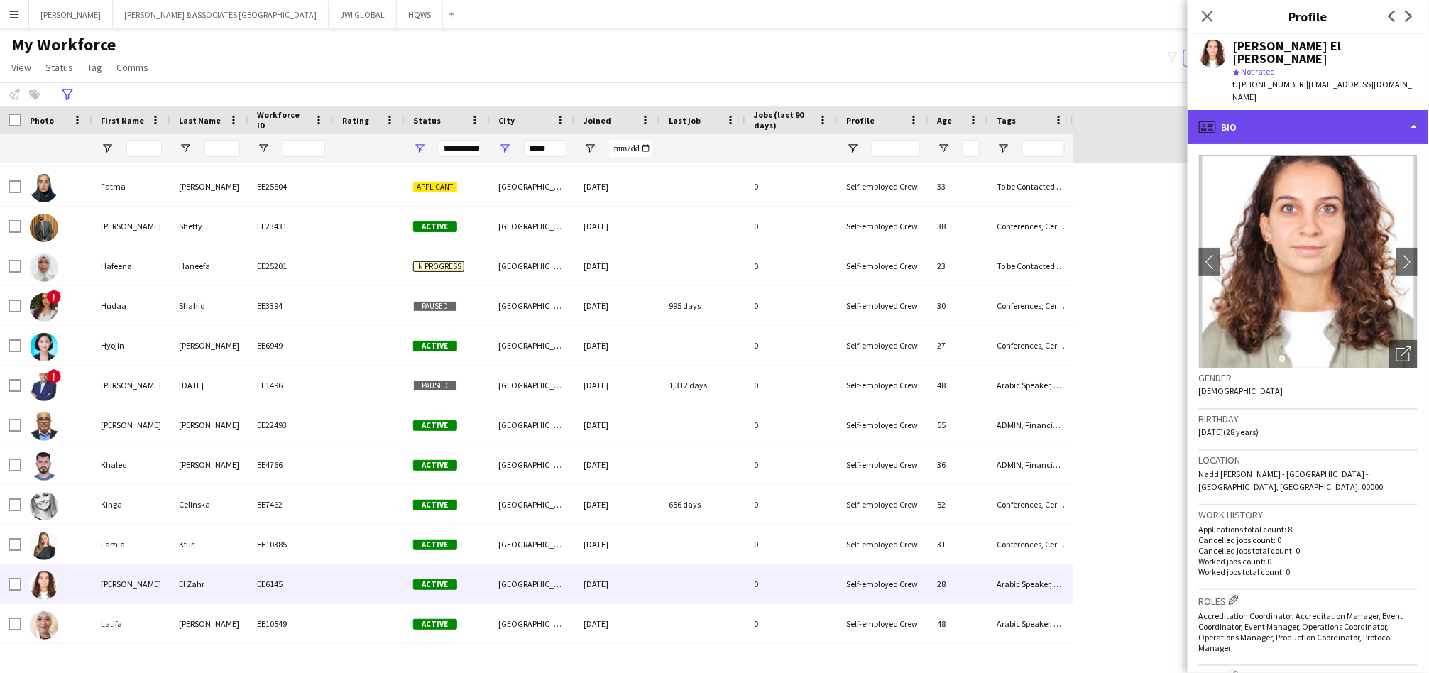
click at [1322, 110] on div "profile Bio" at bounding box center [1308, 127] width 241 height 34
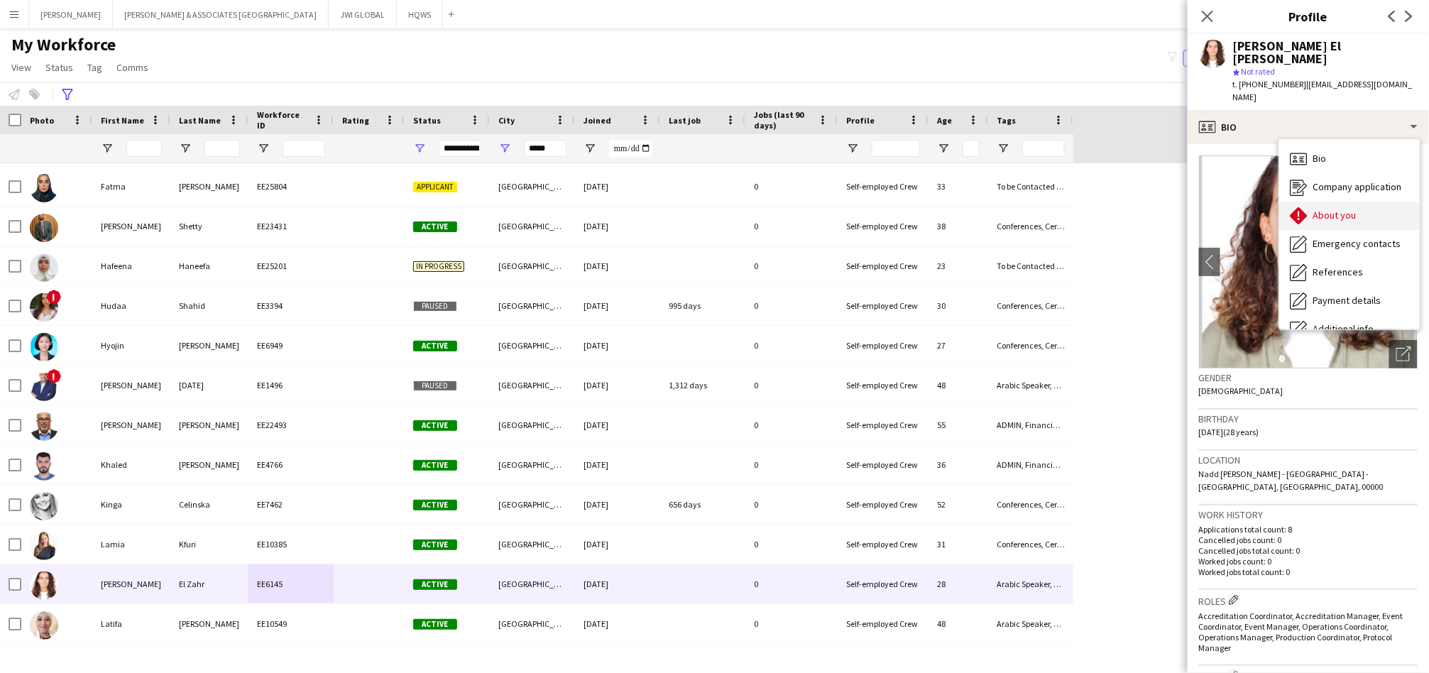
click at [1309, 202] on div "About you About you" at bounding box center [1349, 216] width 141 height 28
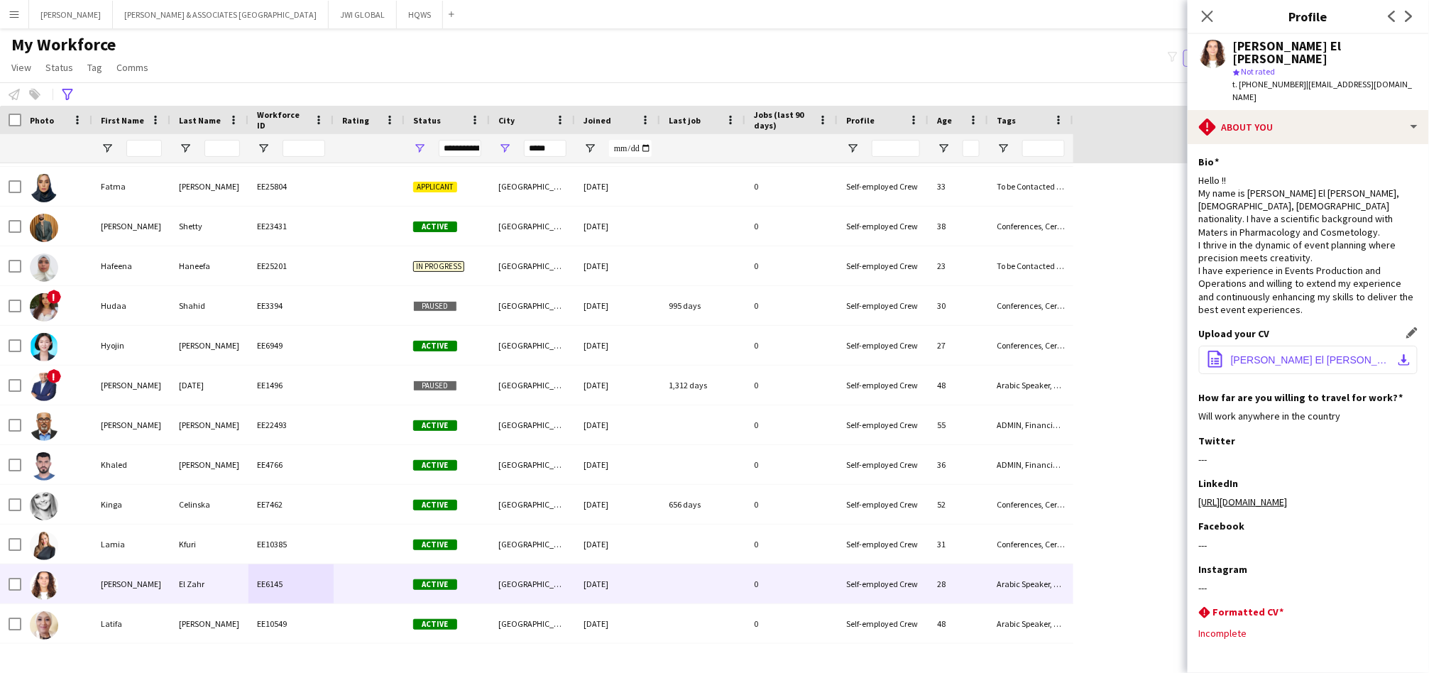
click at [1320, 354] on span "[PERSON_NAME] El [PERSON_NAME] I CV.pdf" at bounding box center [1311, 359] width 160 height 11
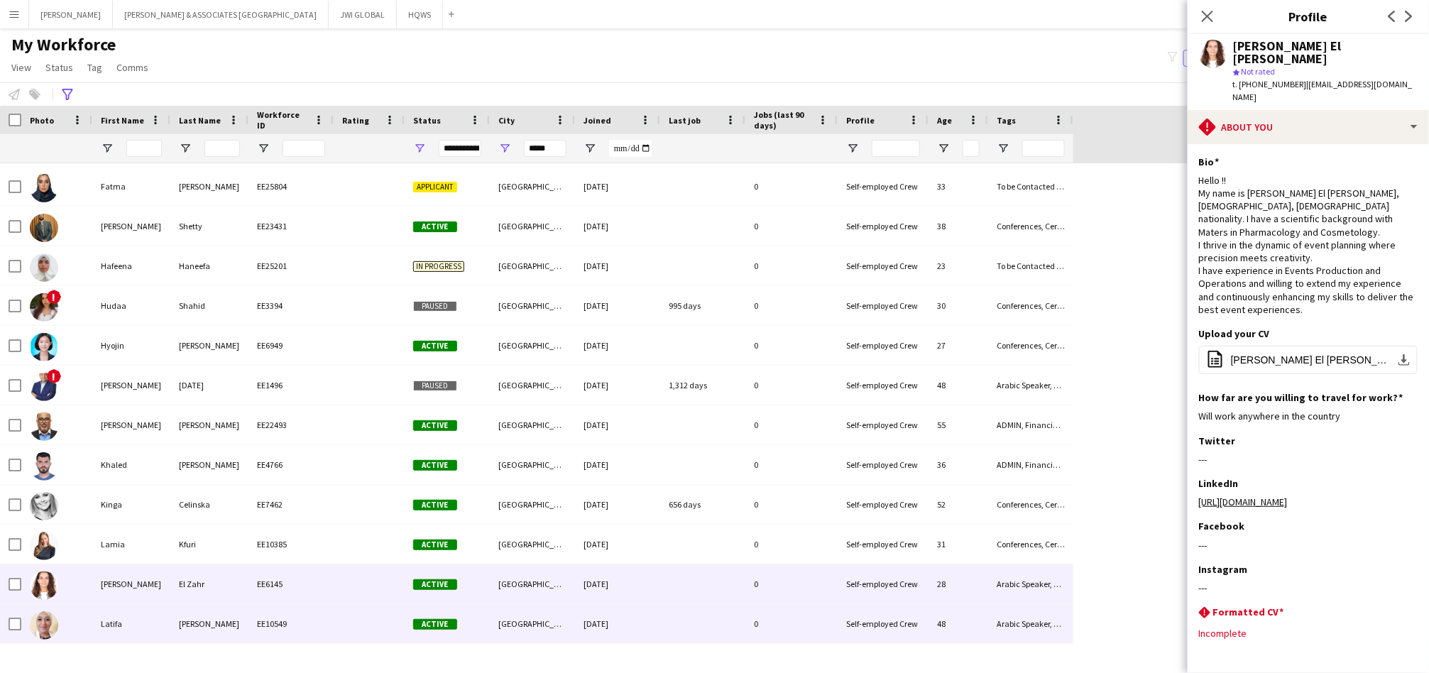
click at [201, 615] on div "[PERSON_NAME]" at bounding box center [209, 623] width 78 height 39
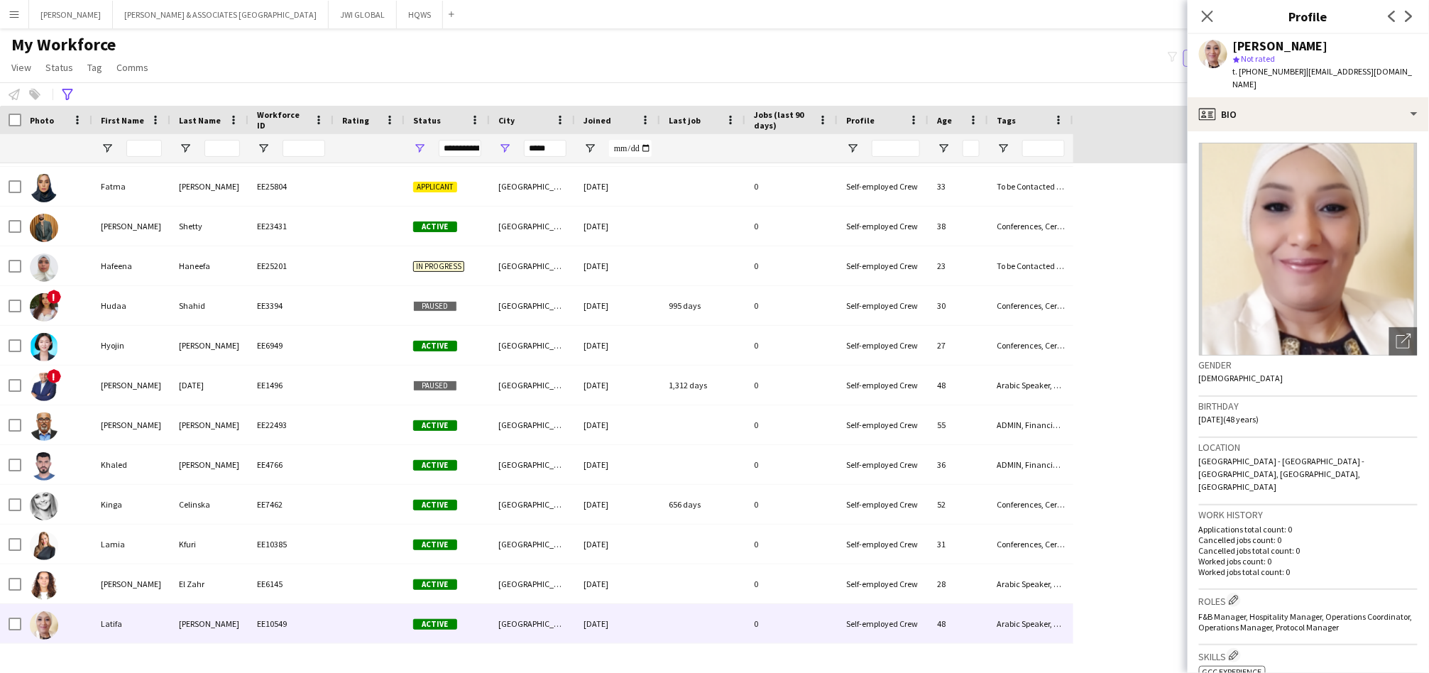
scroll to position [526, 0]
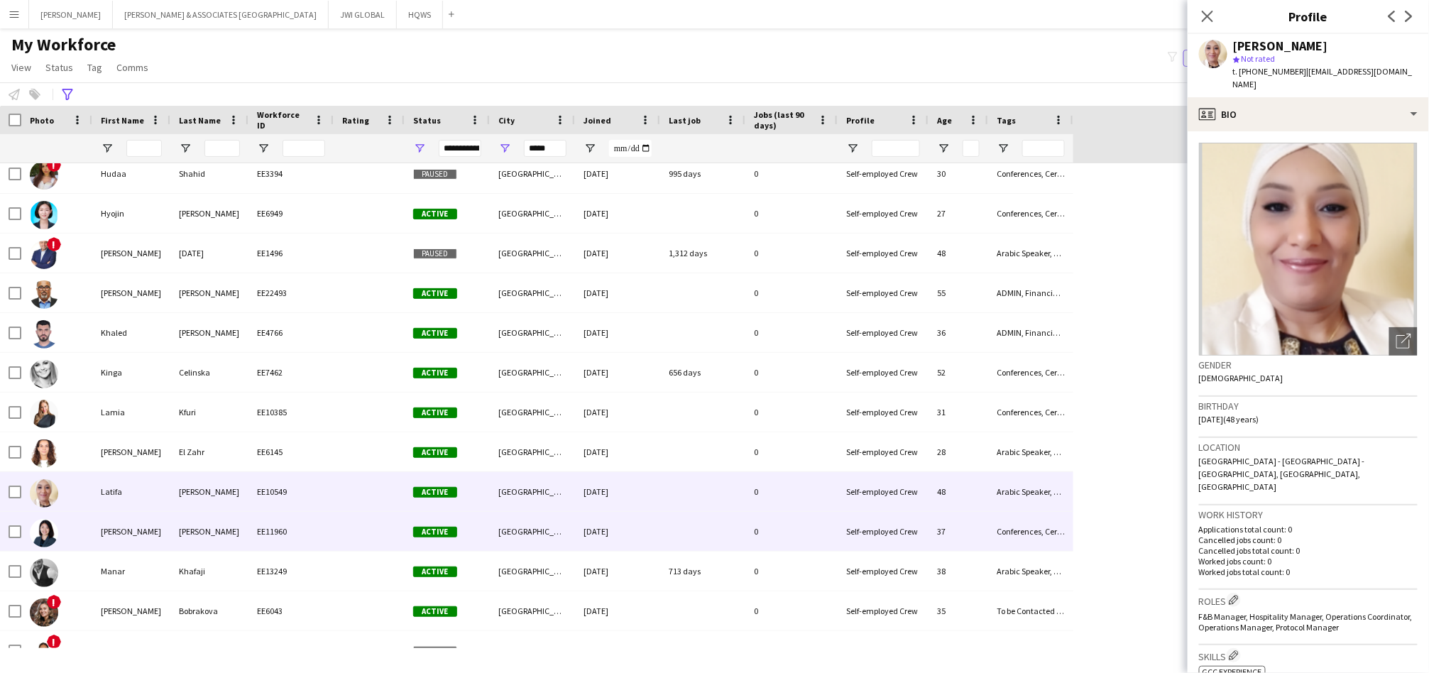
click at [172, 537] on div "[PERSON_NAME]" at bounding box center [209, 531] width 78 height 39
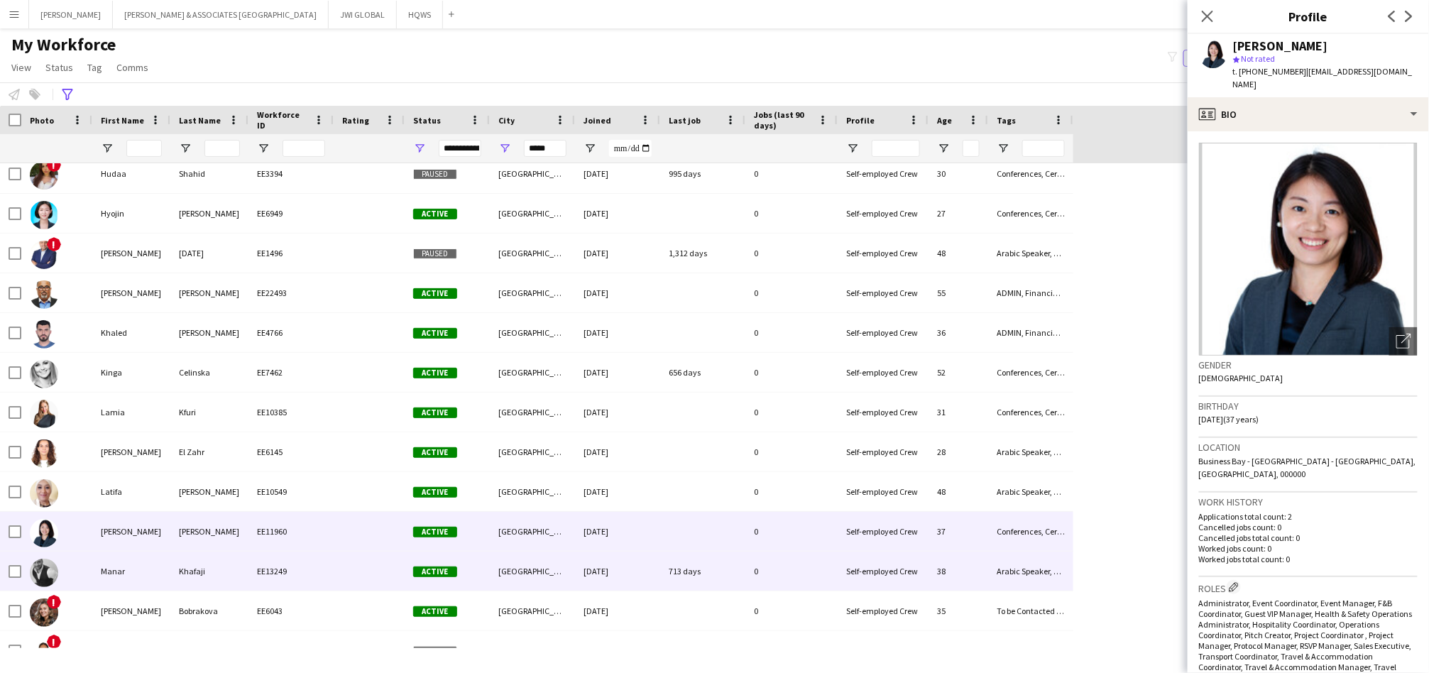
click at [190, 557] on div "Khafaji" at bounding box center [209, 571] width 78 height 39
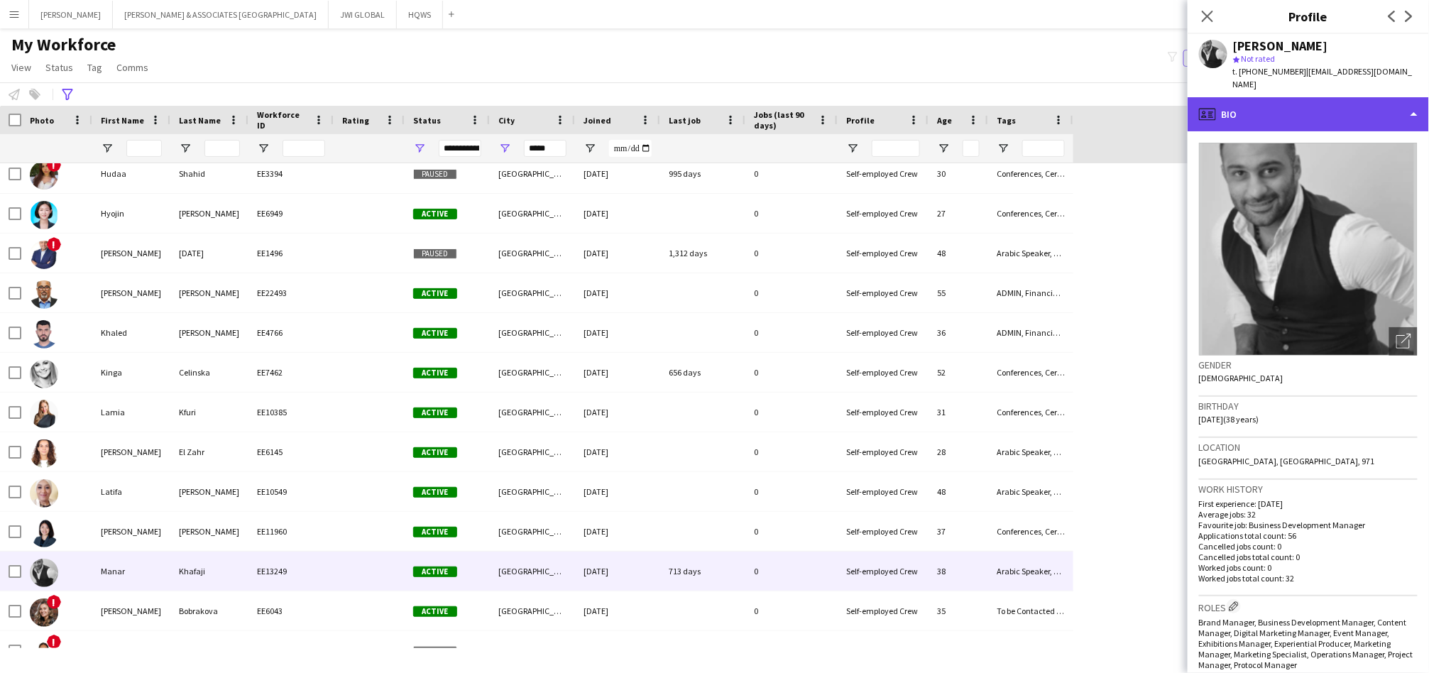
click at [1327, 109] on div "profile Bio" at bounding box center [1308, 114] width 241 height 34
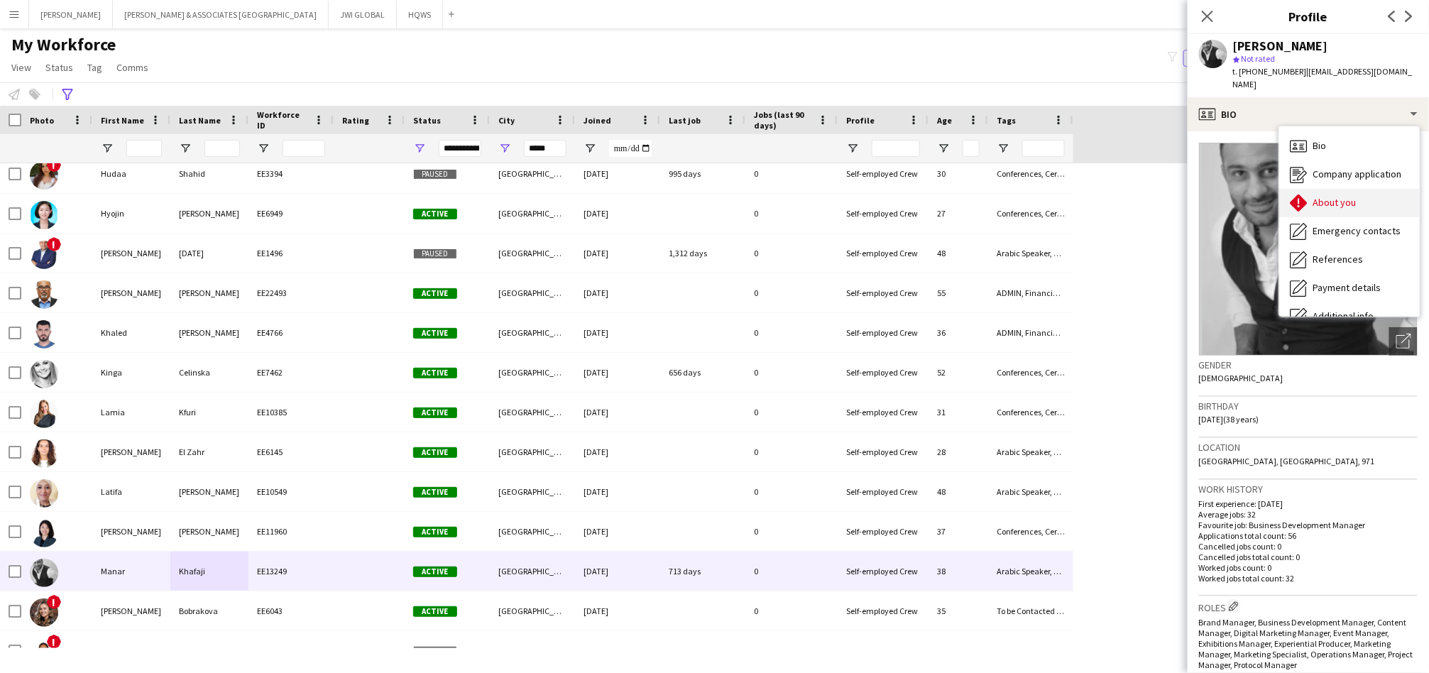
click at [1357, 189] on div "About you About you" at bounding box center [1349, 203] width 141 height 28
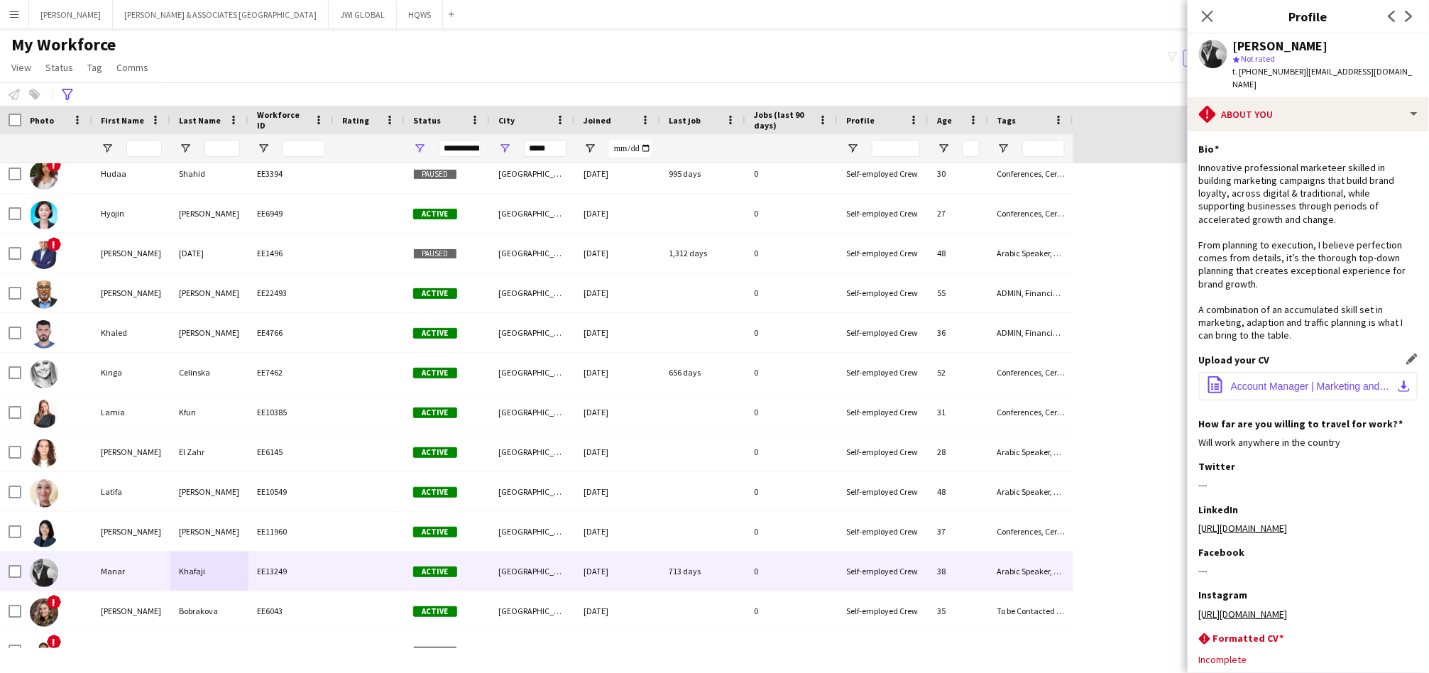
click at [1324, 383] on span "Account Manager | Marketing and Communication (Auto).pdf" at bounding box center [1311, 385] width 160 height 11
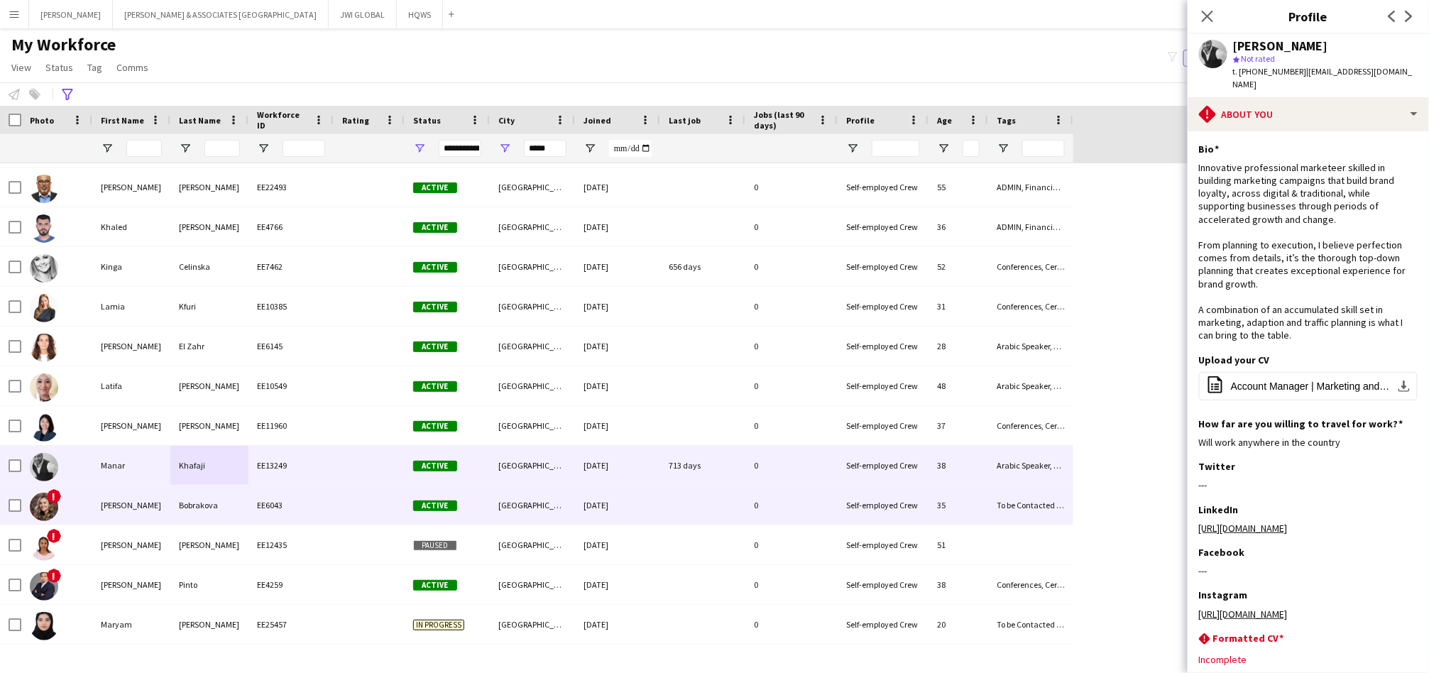
scroll to position [657, 0]
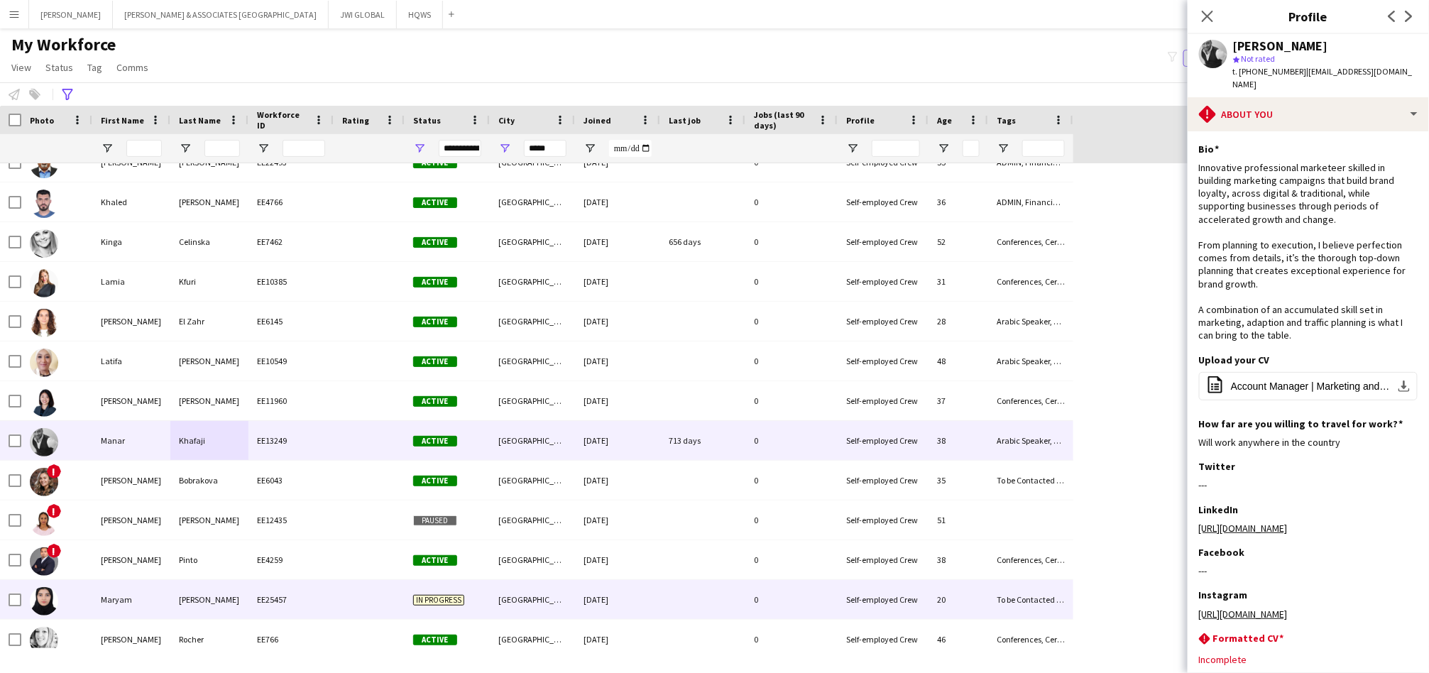
click at [248, 597] on div "EE25457" at bounding box center [290, 599] width 85 height 39
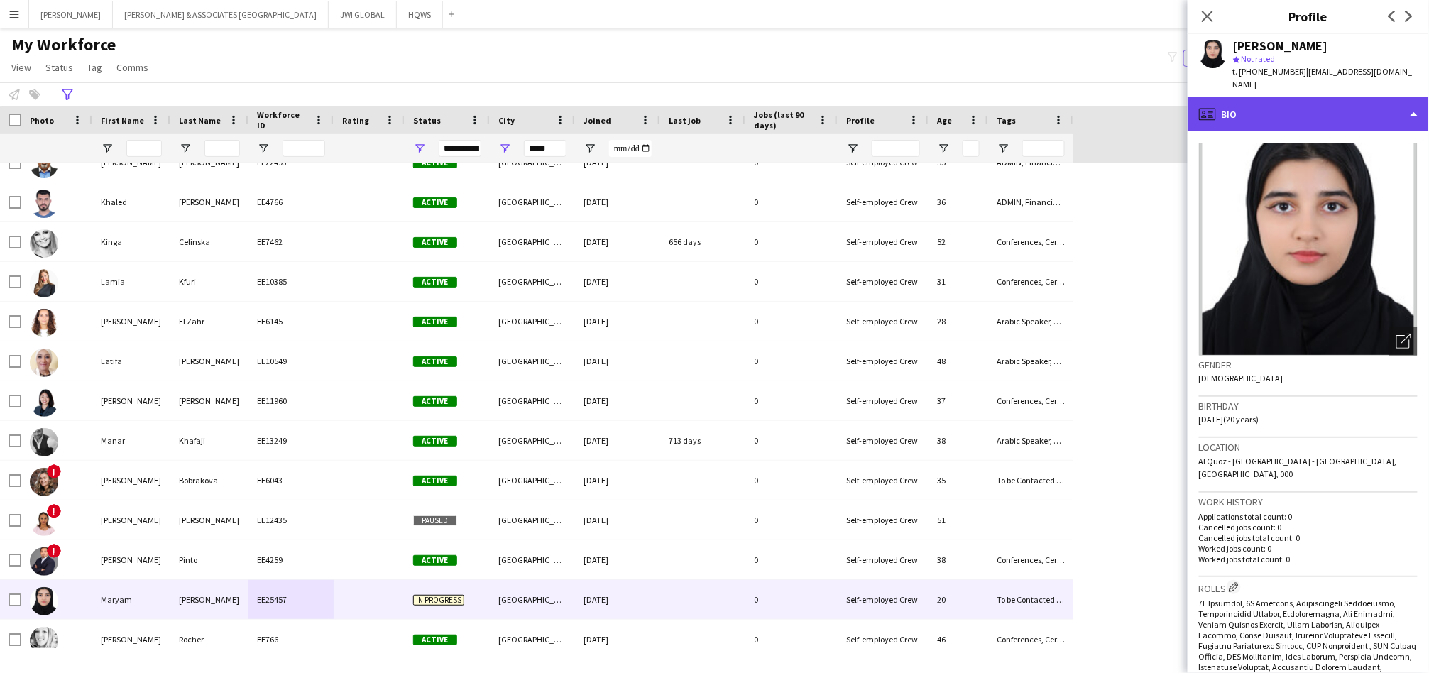
click at [1261, 106] on div "profile Bio" at bounding box center [1308, 114] width 241 height 34
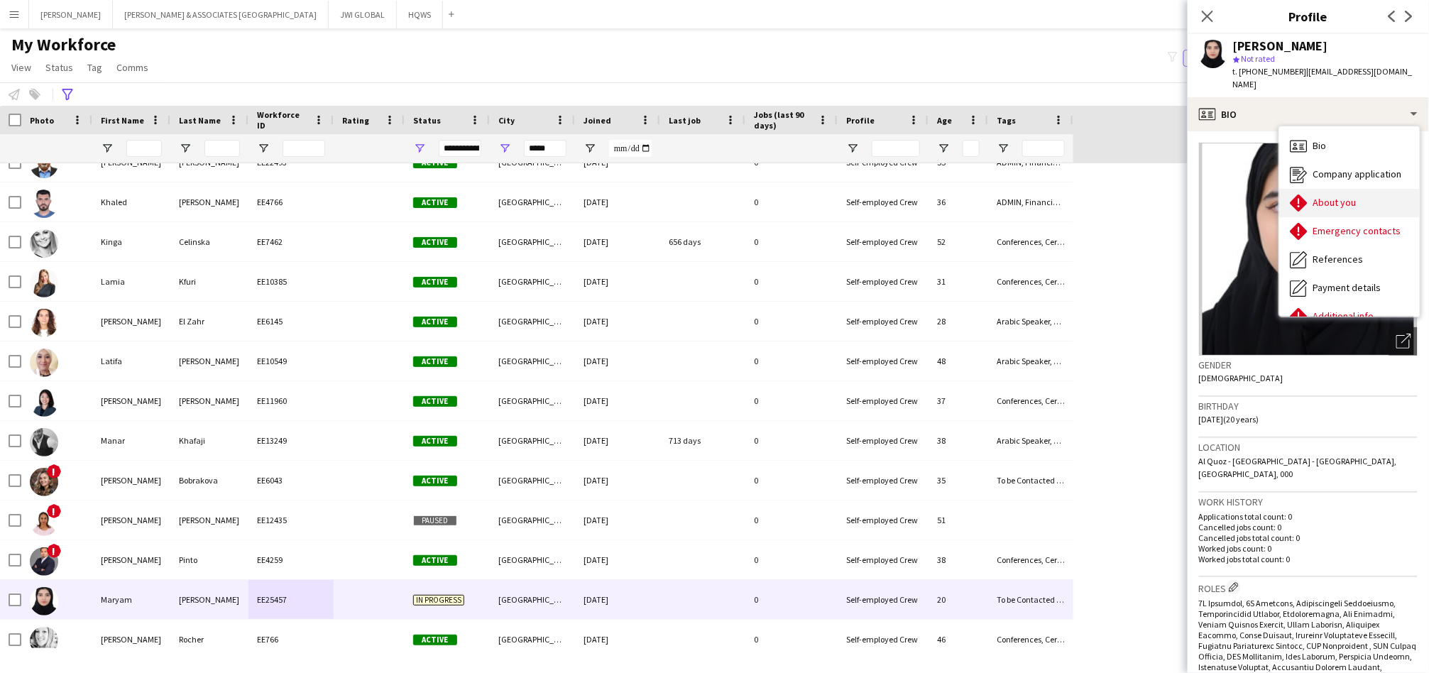
click at [1335, 196] on span "About you" at bounding box center [1334, 202] width 43 height 13
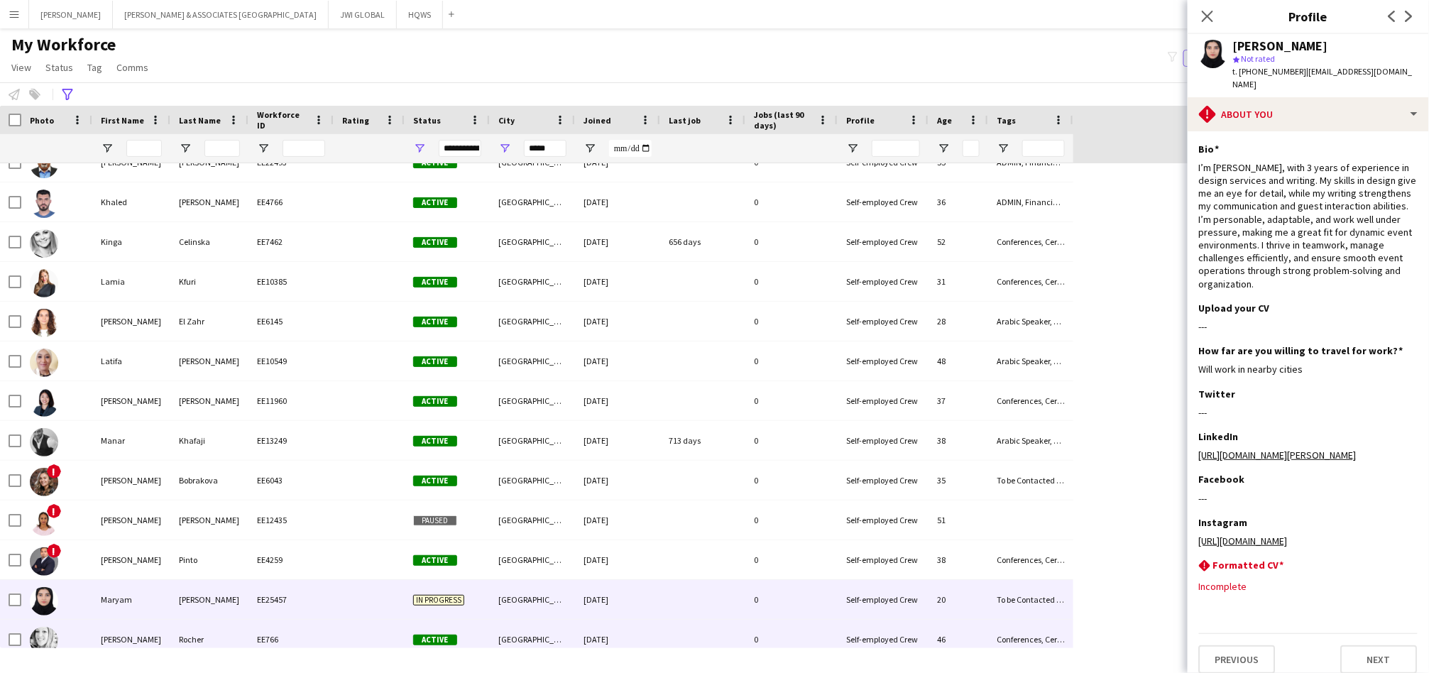
click at [309, 647] on div "EE766" at bounding box center [290, 639] width 85 height 39
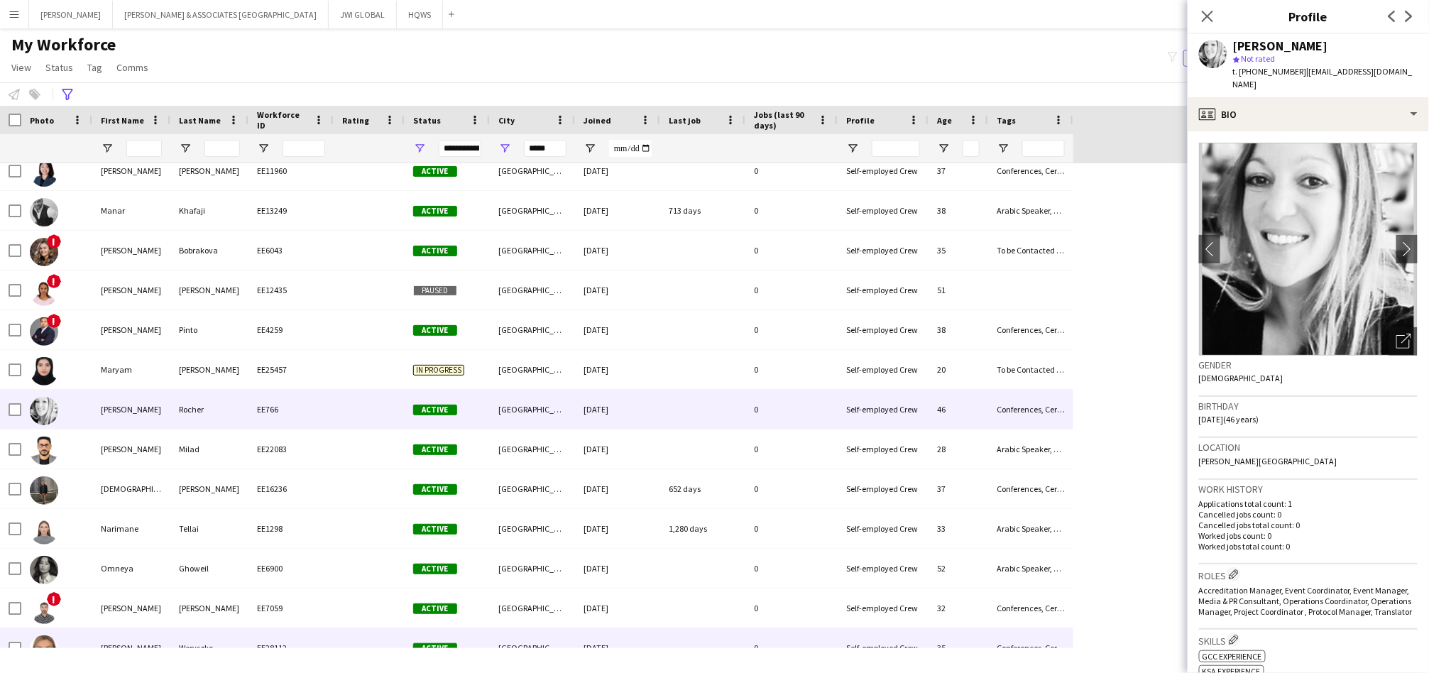
scroll to position [920, 0]
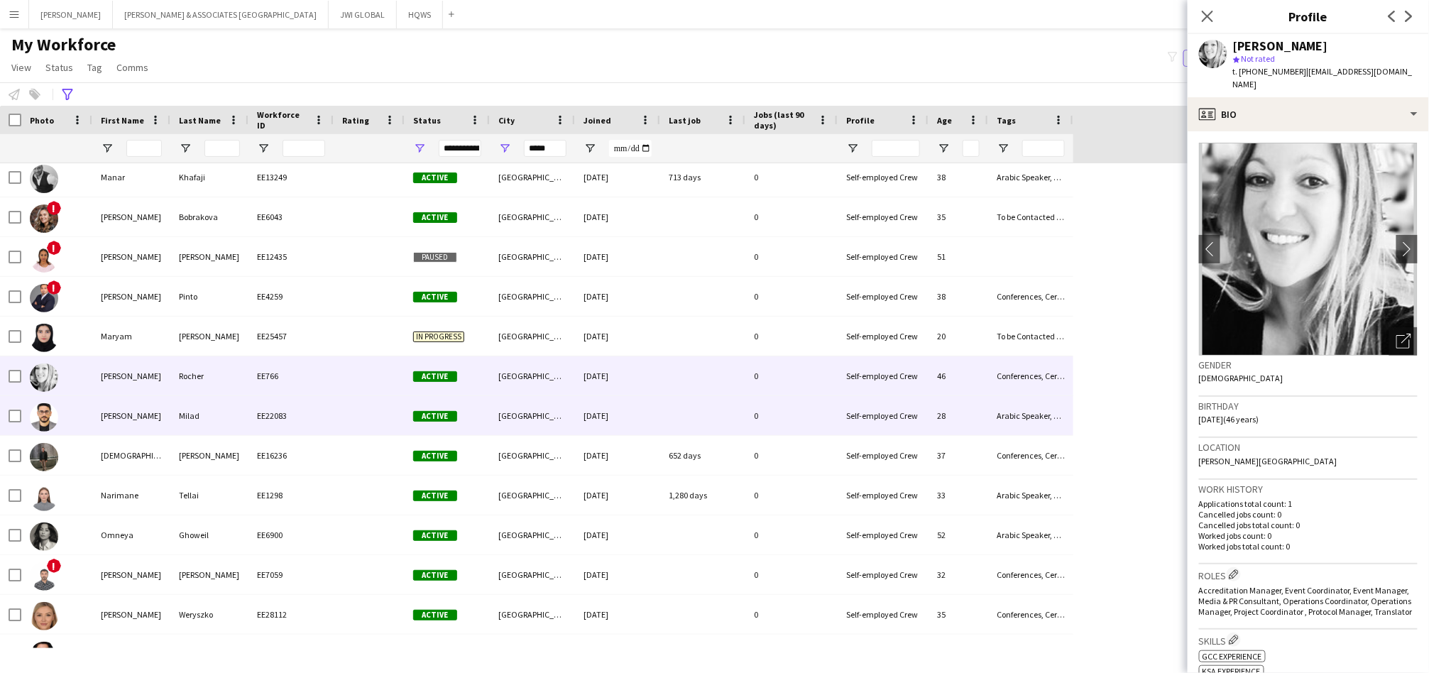
click at [101, 403] on div "[PERSON_NAME]" at bounding box center [131, 415] width 78 height 39
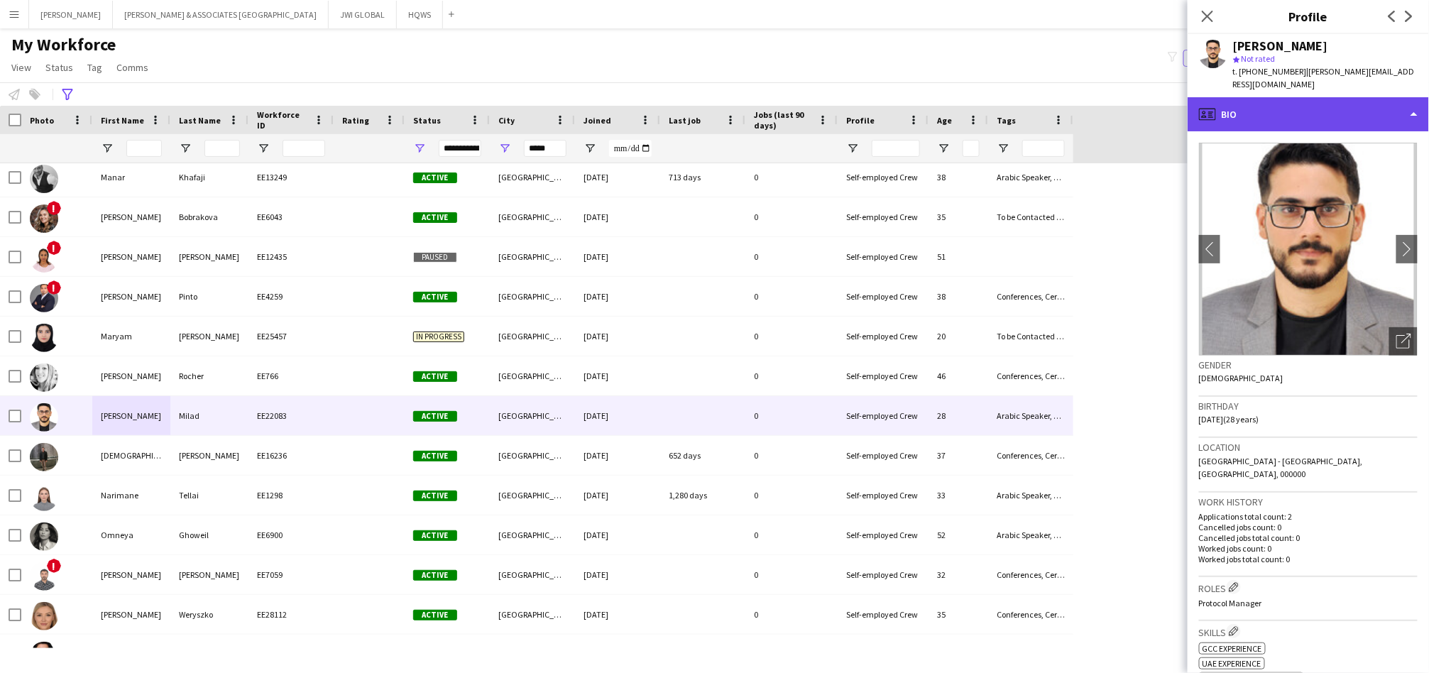
click at [1330, 116] on div "profile Bio" at bounding box center [1308, 114] width 241 height 34
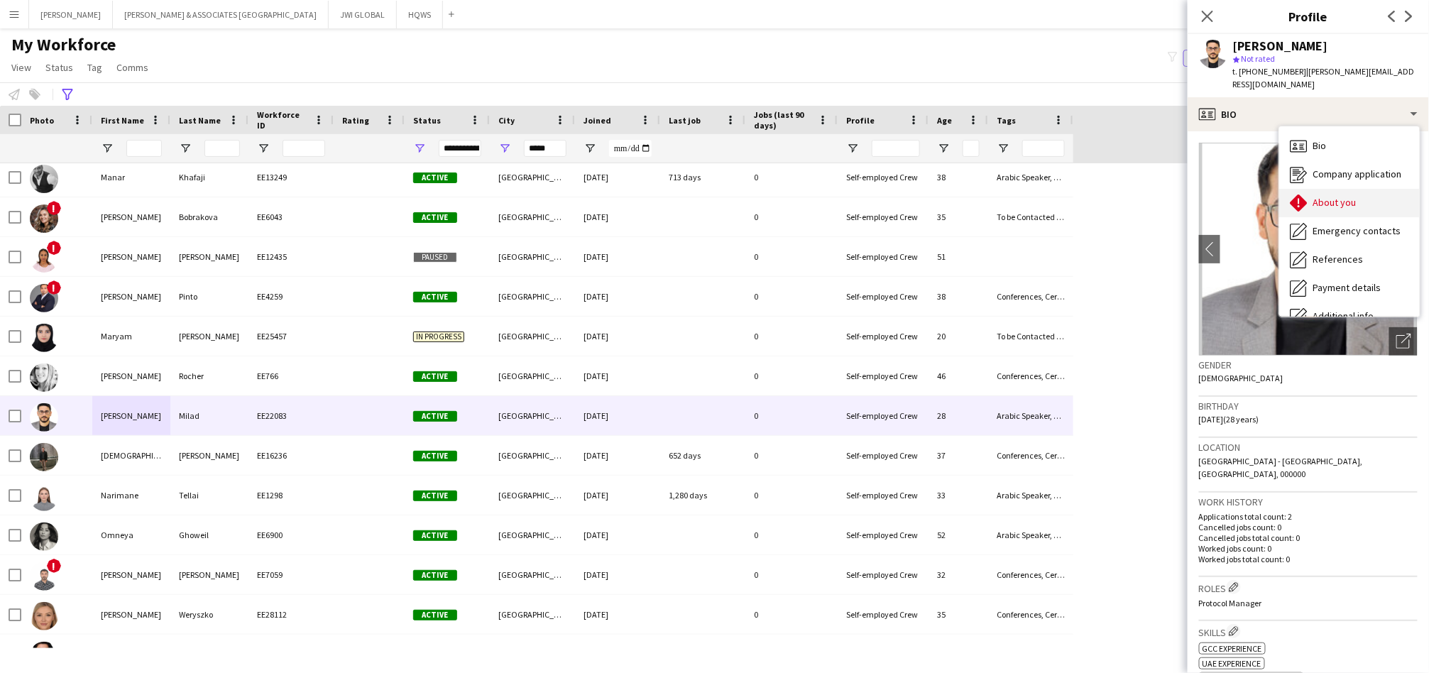
click at [1336, 194] on div "About you About you" at bounding box center [1349, 203] width 141 height 28
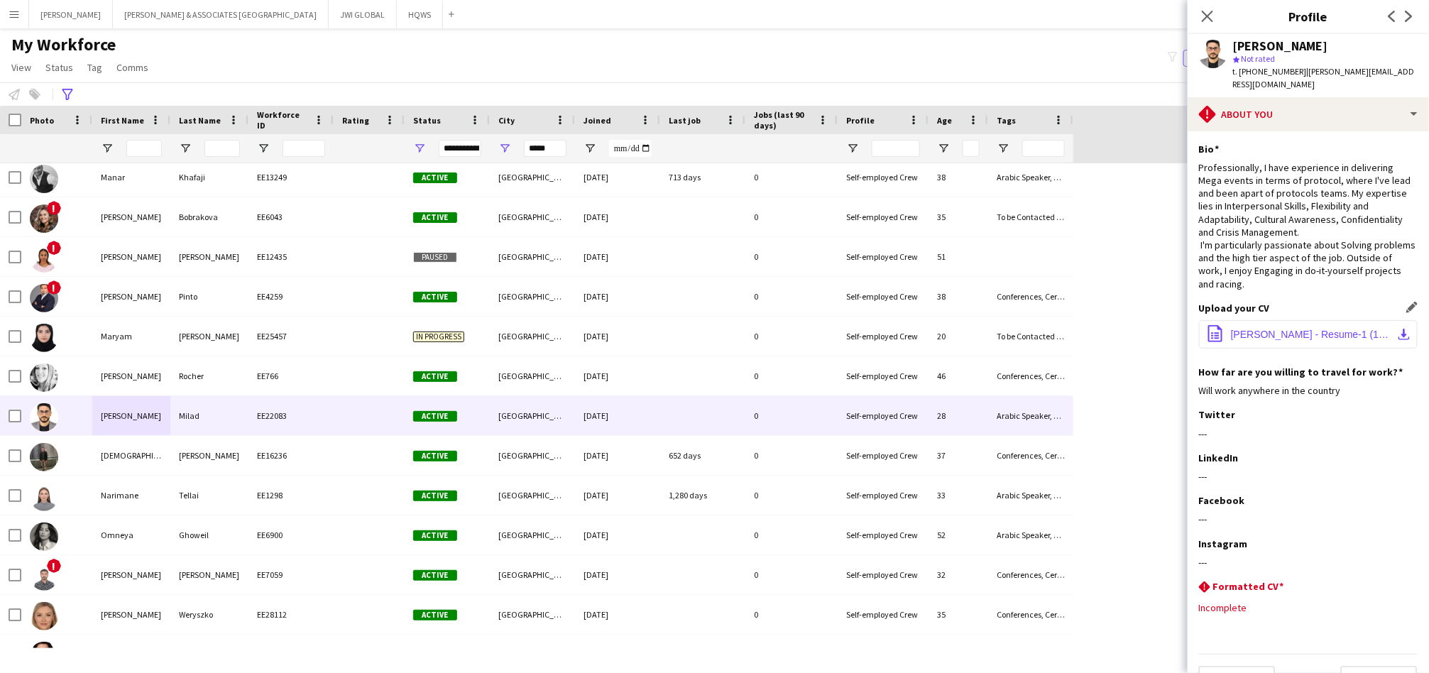
click at [1300, 329] on span "[PERSON_NAME] - Resume-1 (1).pdf" at bounding box center [1311, 334] width 160 height 11
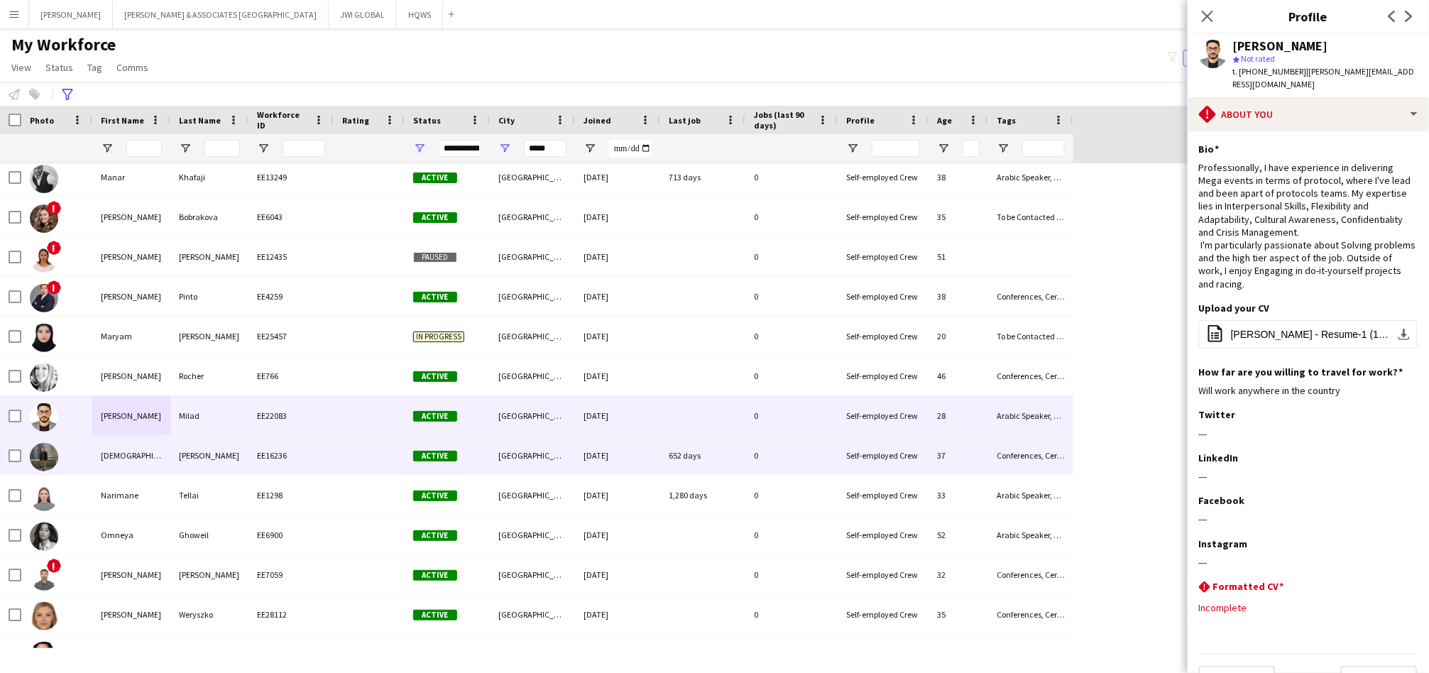
click at [291, 466] on div "EE16236" at bounding box center [290, 455] width 85 height 39
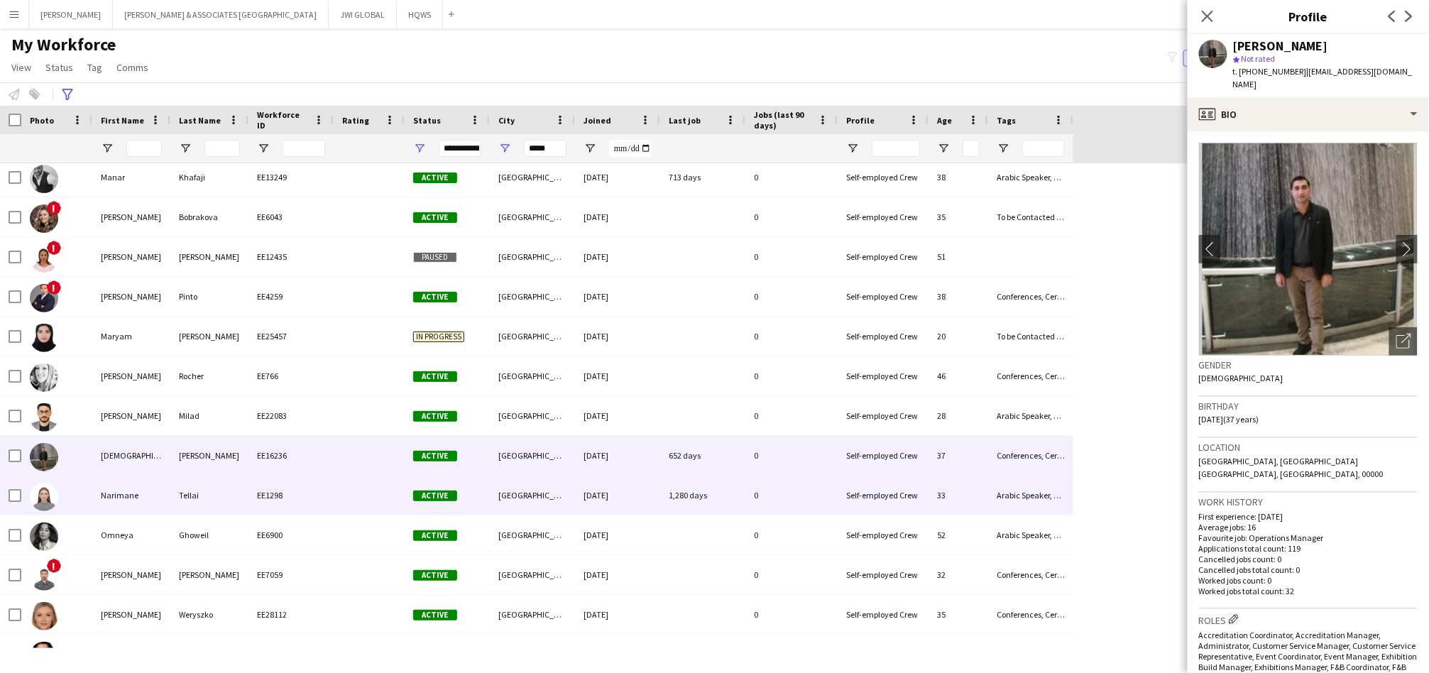
click at [305, 498] on div "EE1298" at bounding box center [290, 495] width 85 height 39
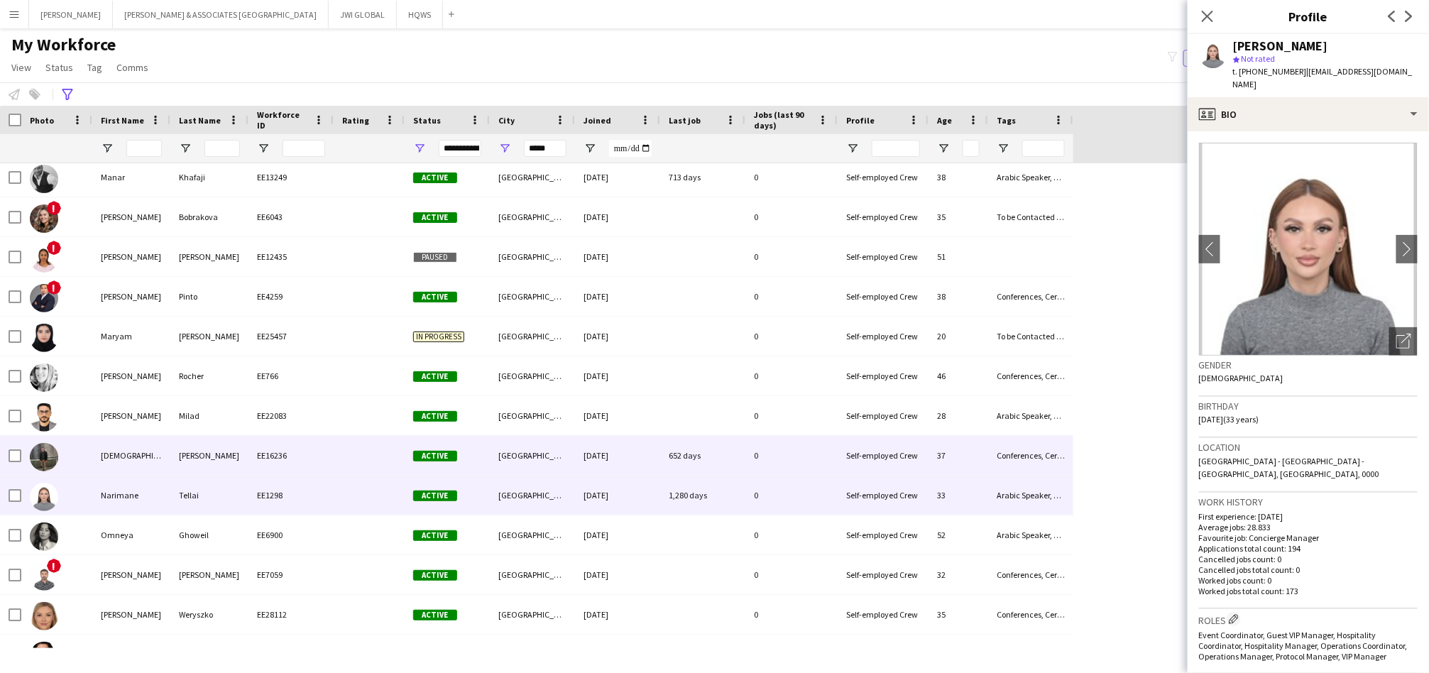
click at [317, 459] on div "EE16236" at bounding box center [290, 455] width 85 height 39
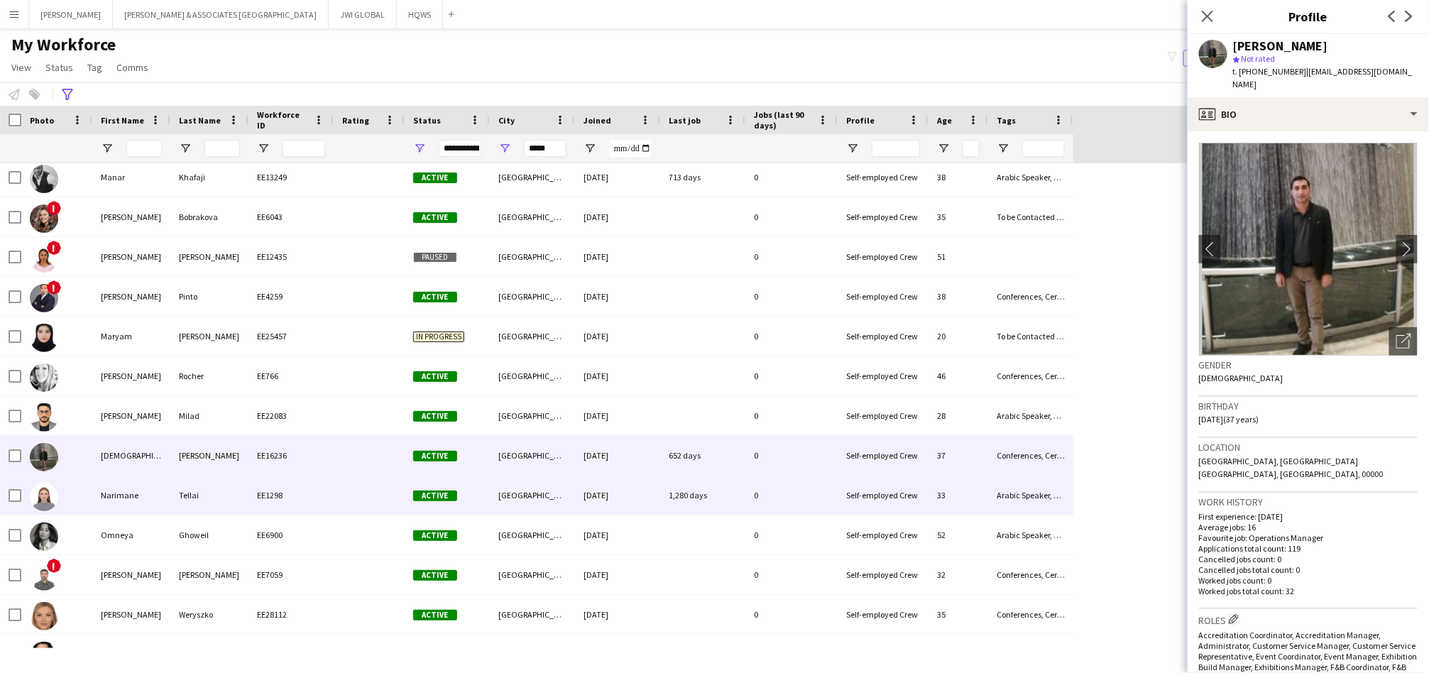
click at [104, 491] on div "Narimane" at bounding box center [131, 495] width 78 height 39
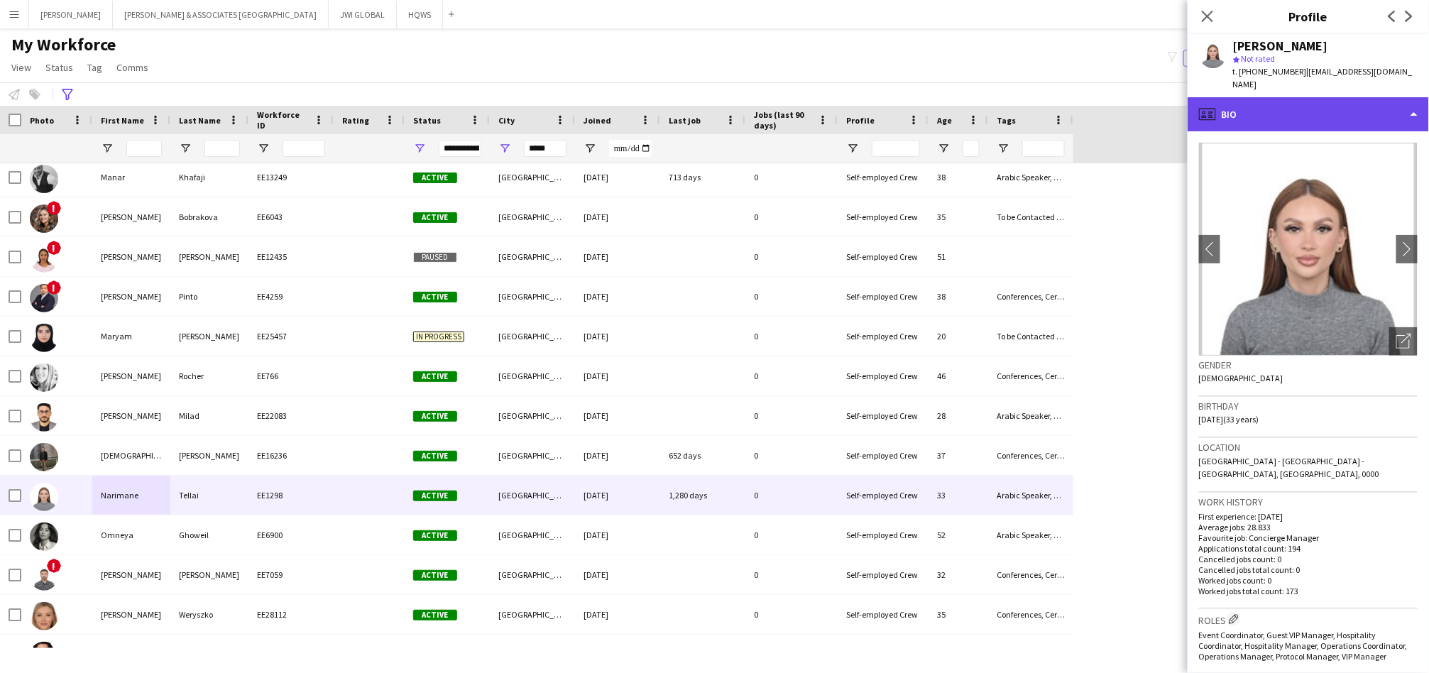
click at [1285, 101] on div "profile Bio" at bounding box center [1308, 114] width 241 height 34
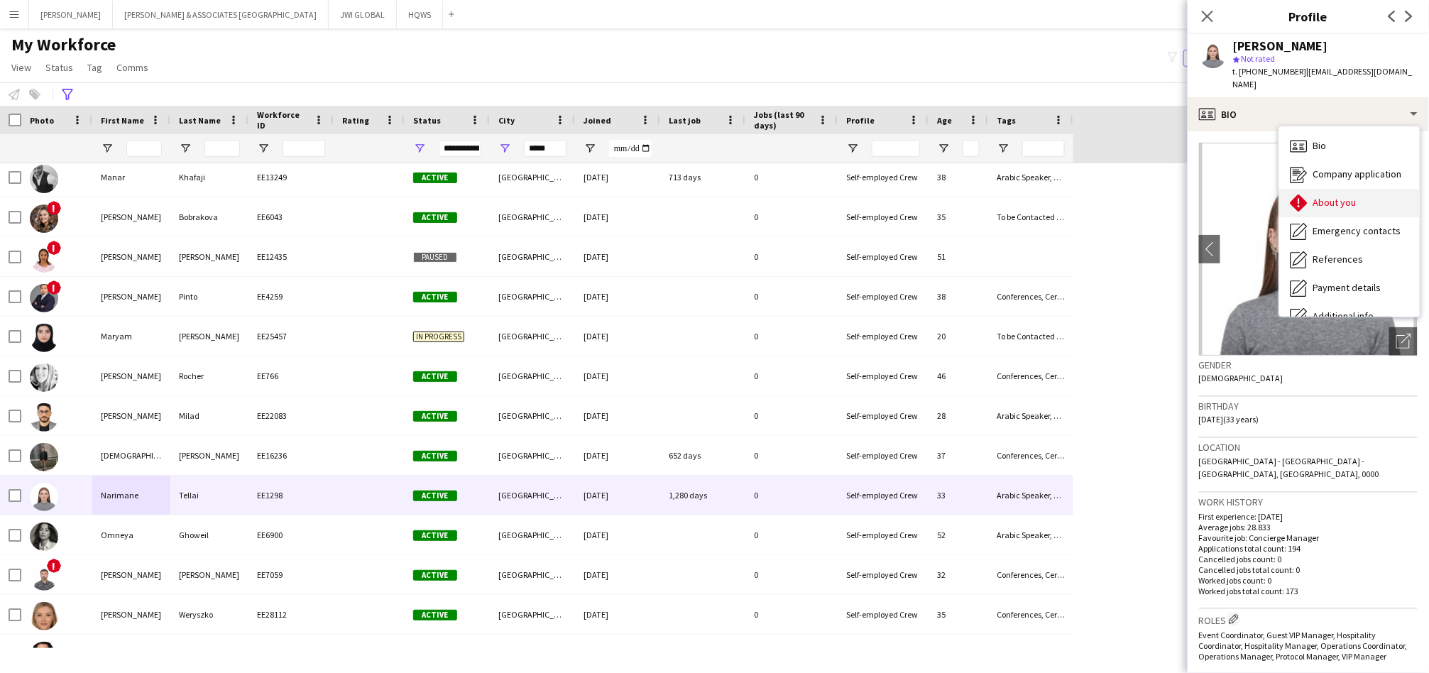
click at [1318, 196] on span "About you" at bounding box center [1334, 202] width 43 height 13
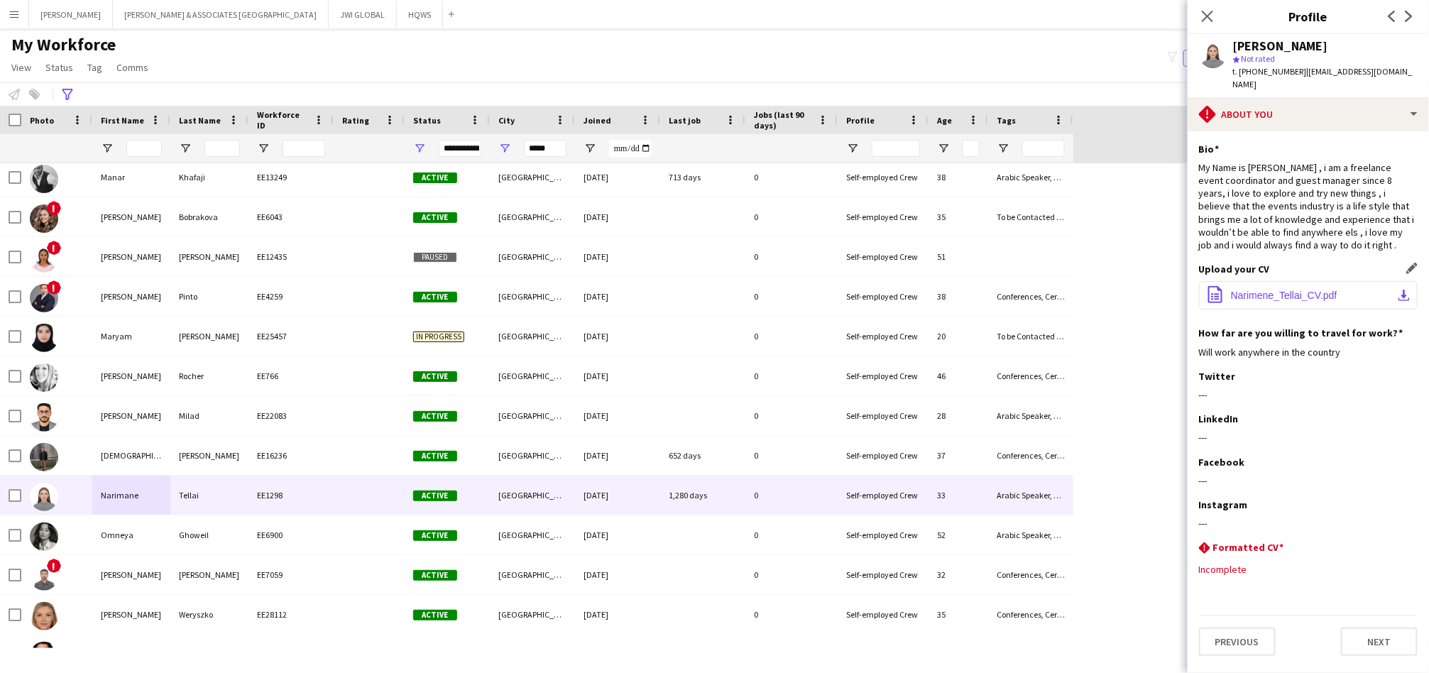
click at [1288, 290] on span "Narimene_Tellai_CV.pdf" at bounding box center [1284, 295] width 106 height 11
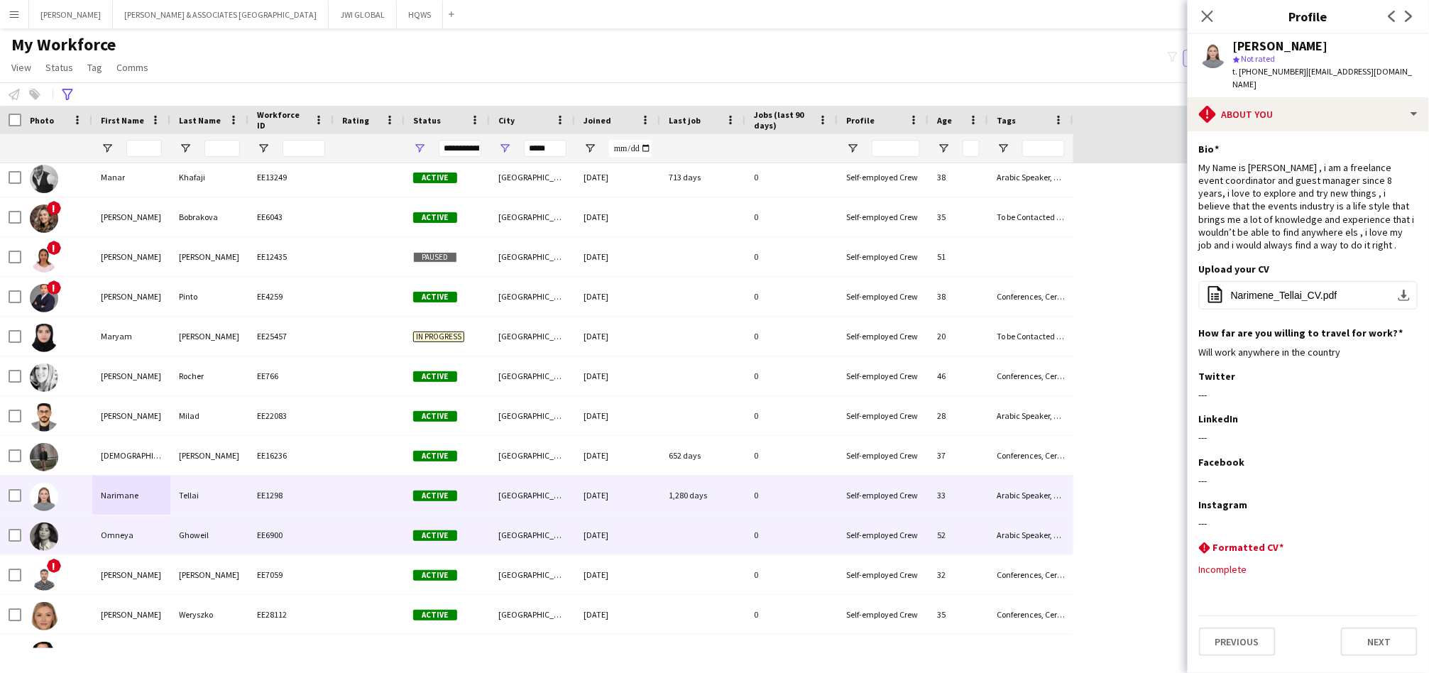
click at [175, 541] on div "Ghoweil" at bounding box center [209, 534] width 78 height 39
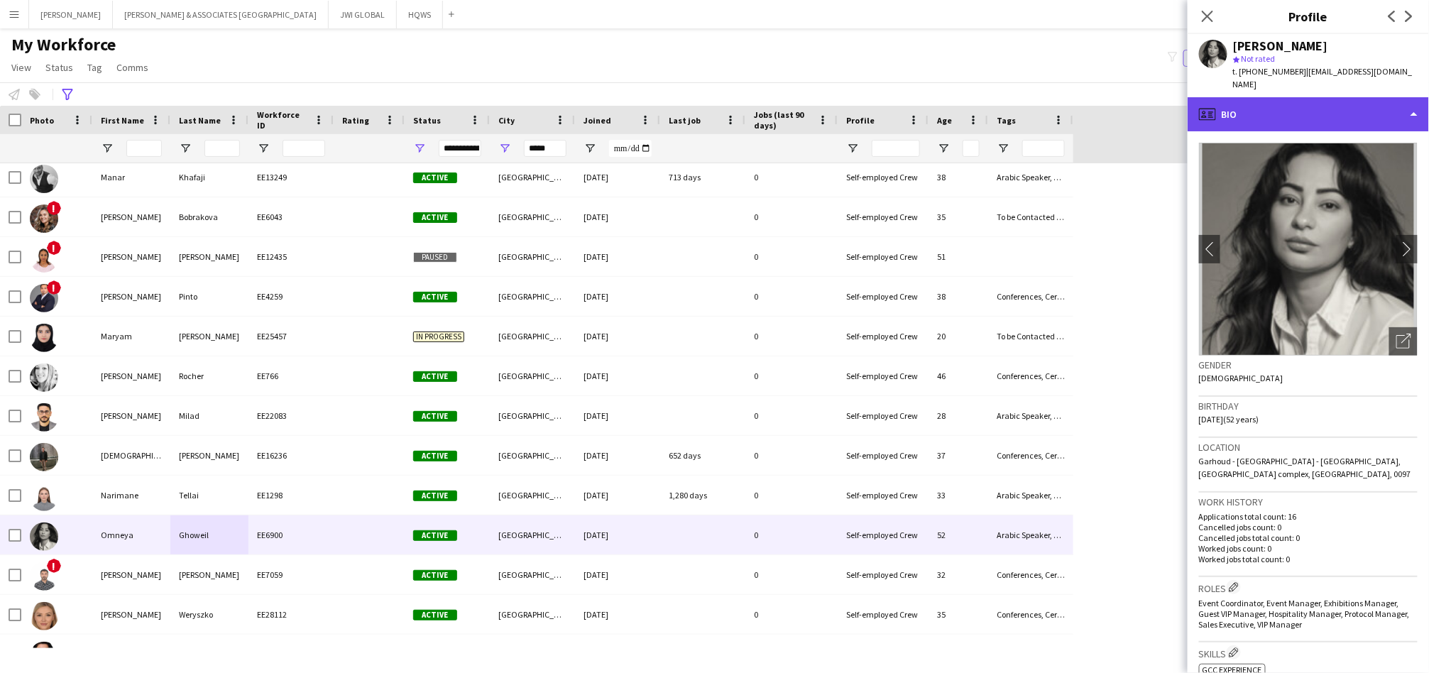
click at [1233, 104] on div "profile Bio" at bounding box center [1308, 114] width 241 height 34
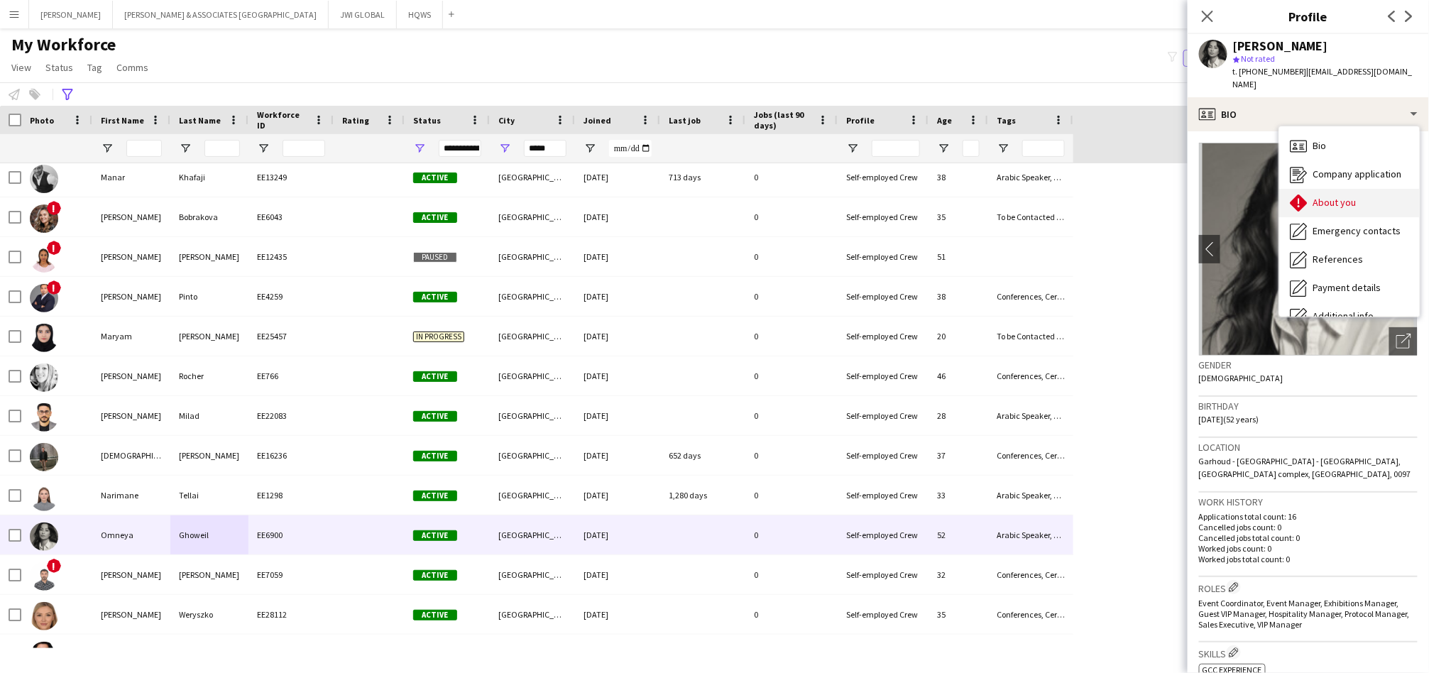
click at [1308, 192] on div "About you About you" at bounding box center [1349, 203] width 141 height 28
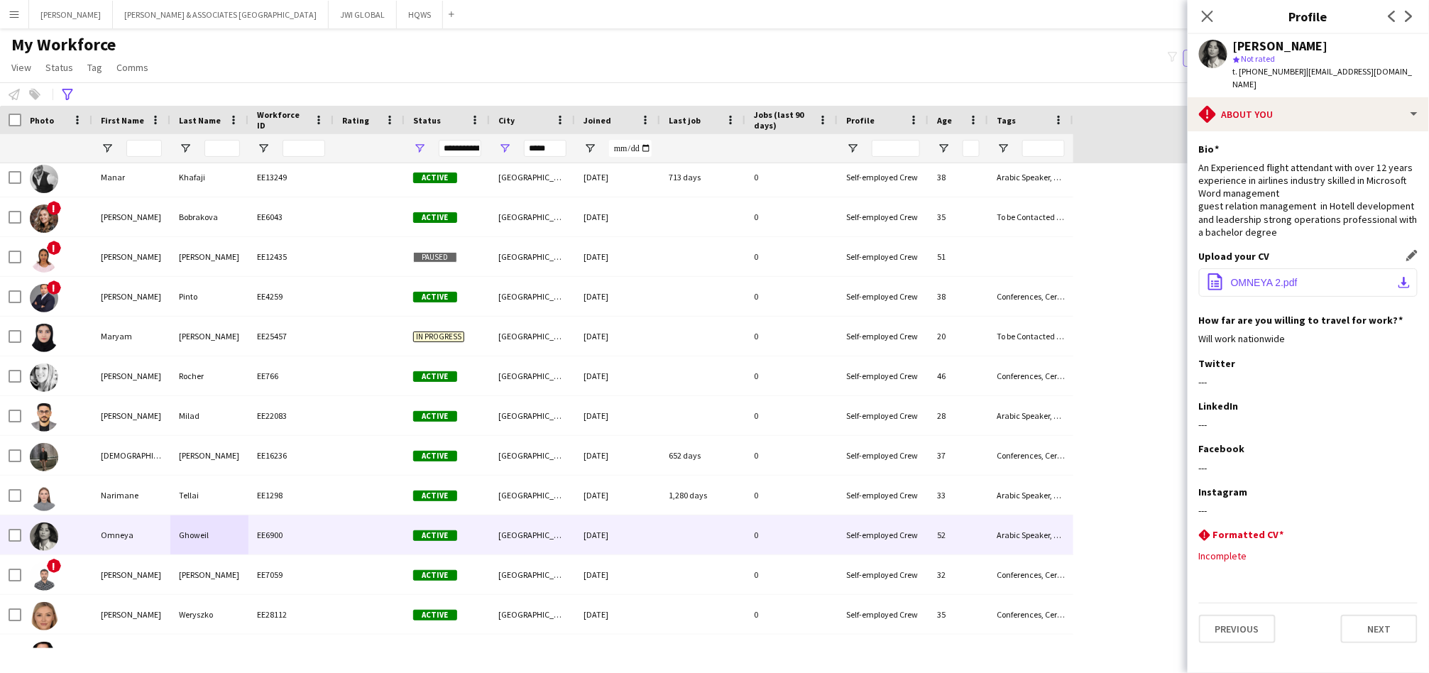
click at [1272, 284] on div "Upload your CV Edit this field office-file-sheet OMNEYA 2.pdf download-bottom" at bounding box center [1308, 282] width 219 height 64
click at [1278, 277] on span "OMNEYA 2.pdf" at bounding box center [1264, 282] width 67 height 11
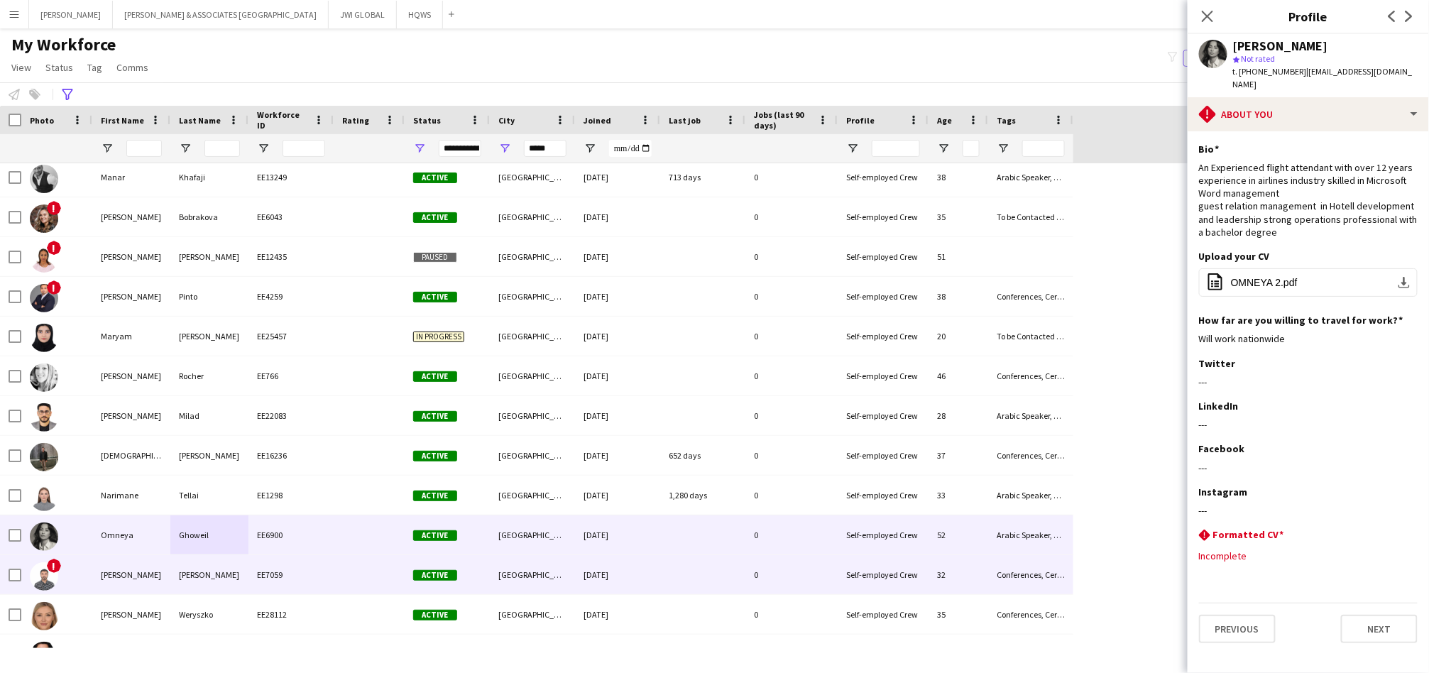
click at [377, 571] on div at bounding box center [369, 574] width 71 height 39
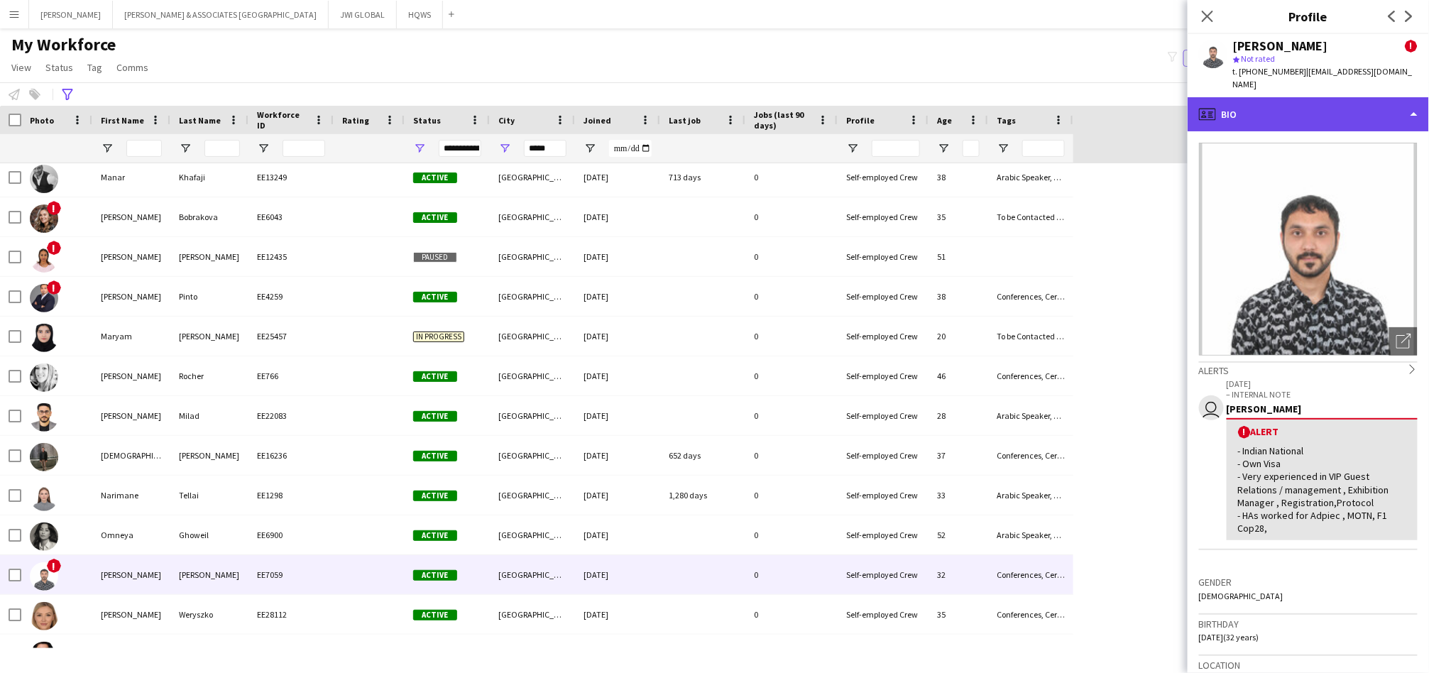
click at [1249, 108] on div "profile Bio" at bounding box center [1308, 114] width 241 height 34
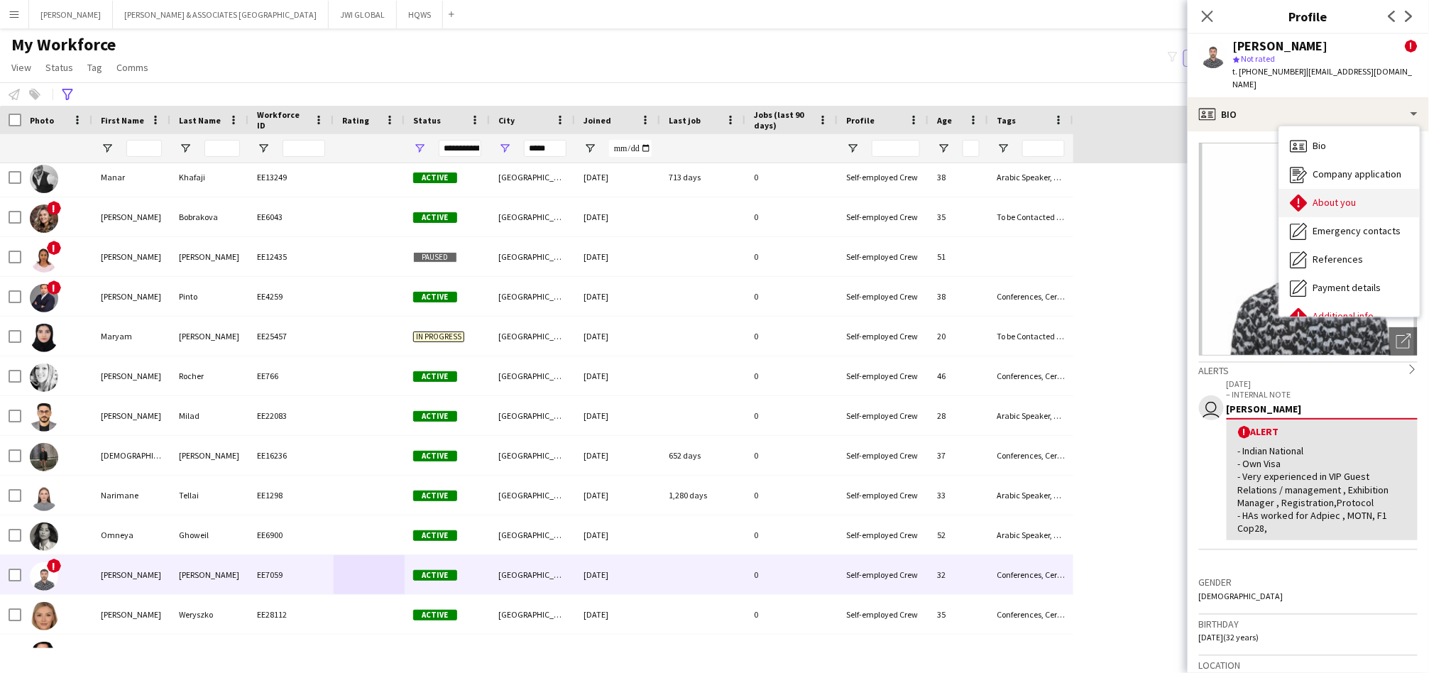
click at [1330, 196] on span "About you" at bounding box center [1334, 202] width 43 height 13
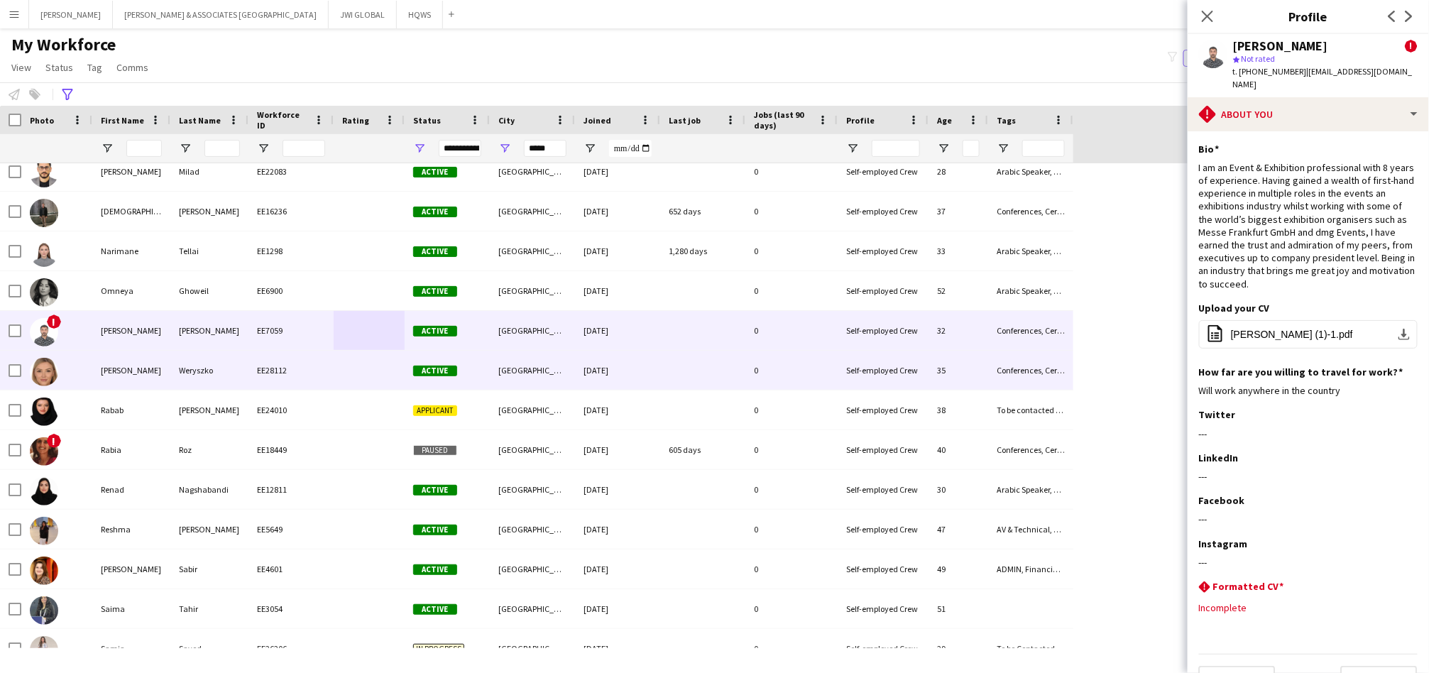
scroll to position [1183, 0]
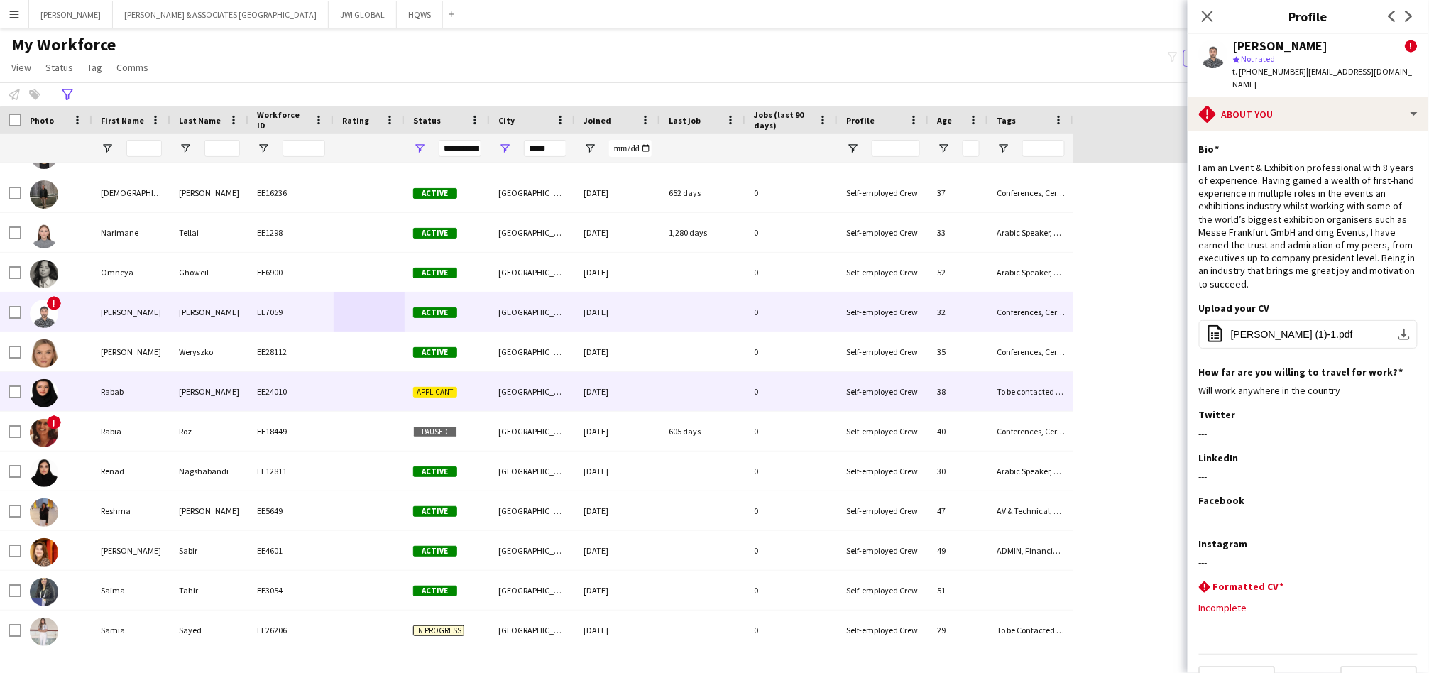
click at [635, 395] on div "[DATE]" at bounding box center [617, 391] width 85 height 39
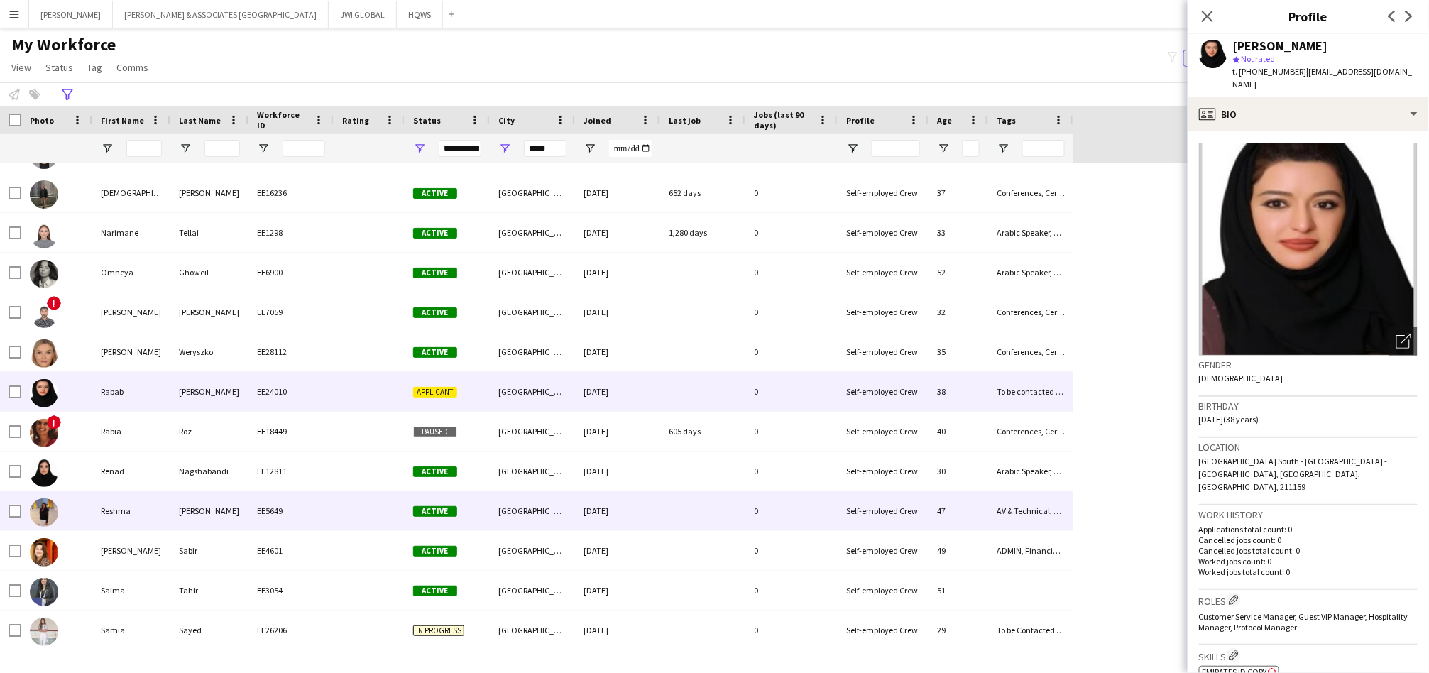
click at [358, 521] on div at bounding box center [369, 510] width 71 height 39
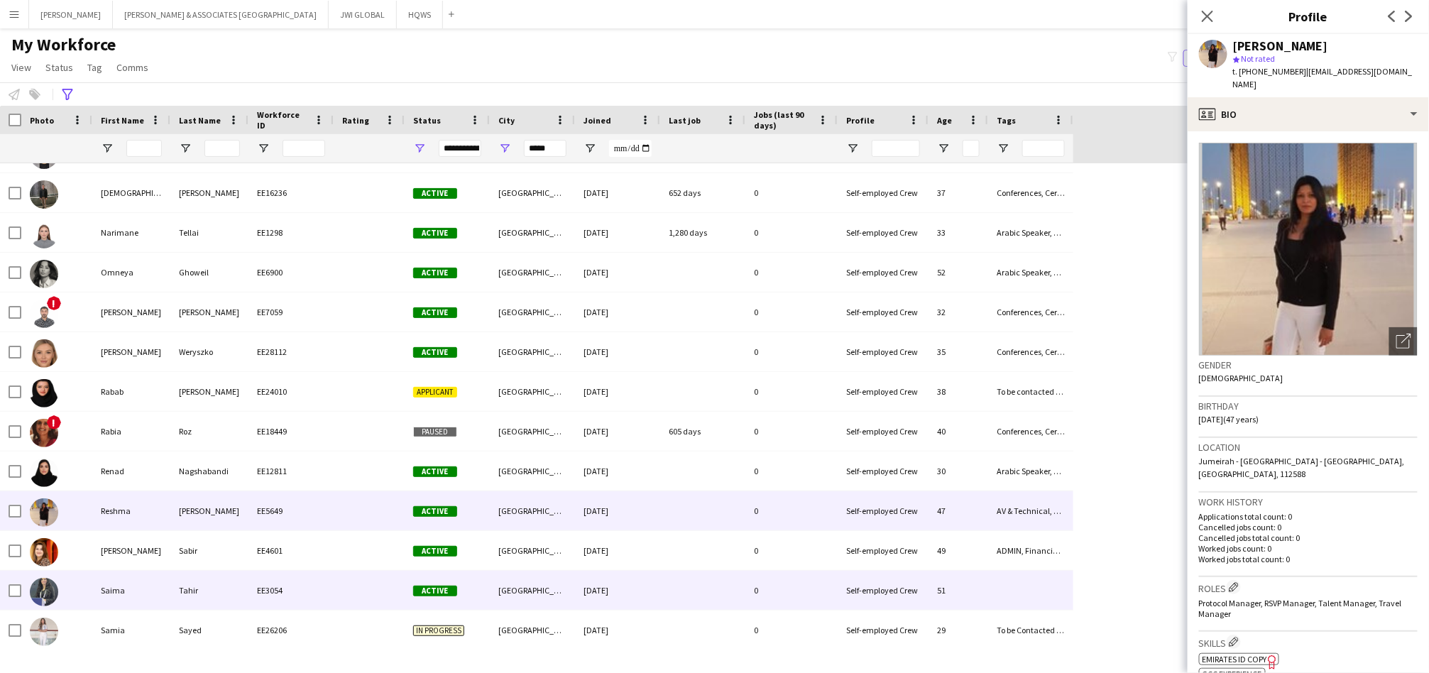
click at [332, 586] on div "EE3054" at bounding box center [290, 590] width 85 height 39
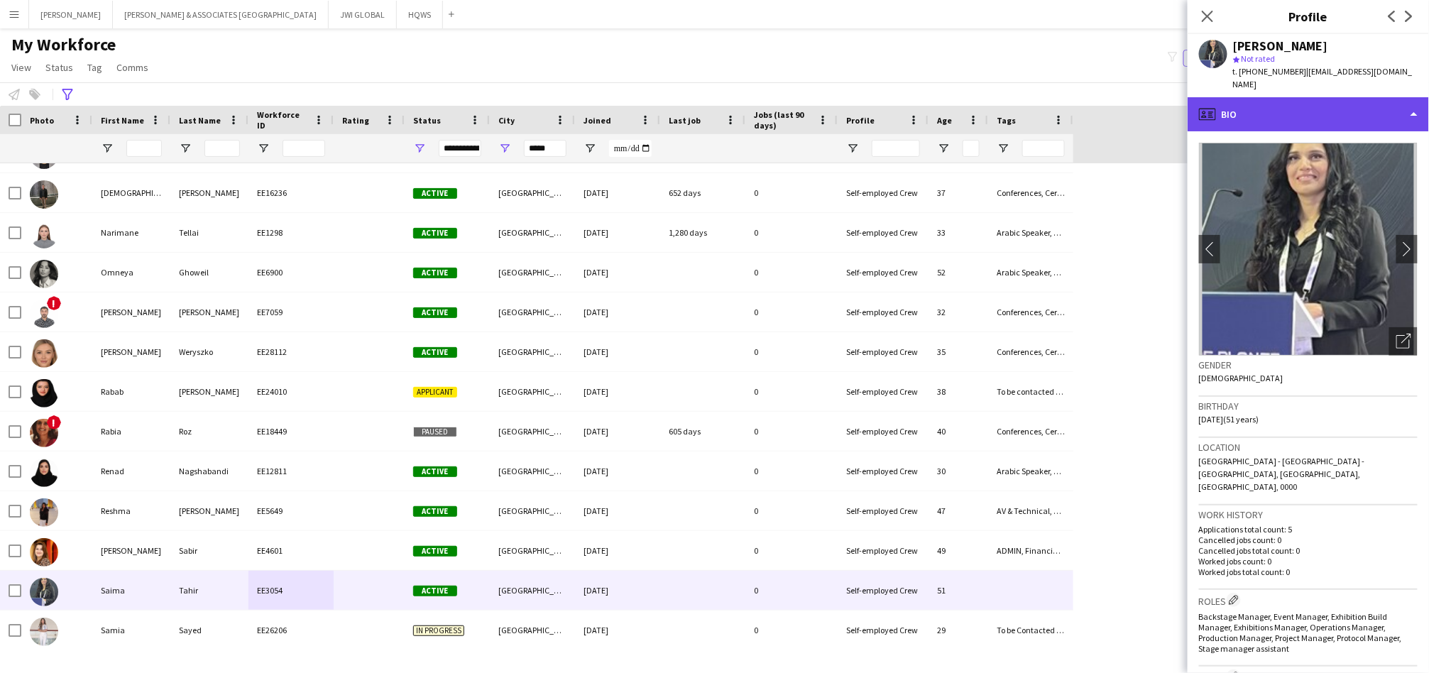
click at [1364, 97] on div "profile Bio" at bounding box center [1308, 114] width 241 height 34
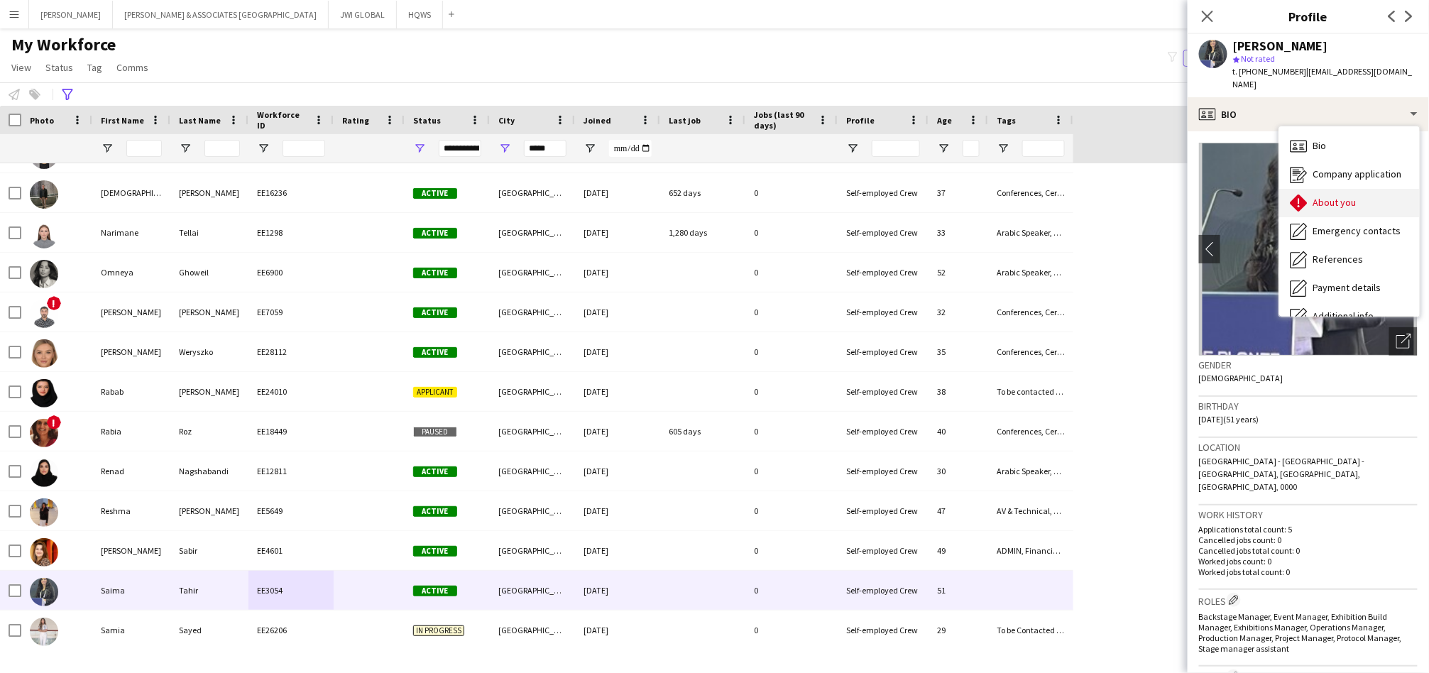
click at [1359, 189] on div "About you About you" at bounding box center [1349, 203] width 141 height 28
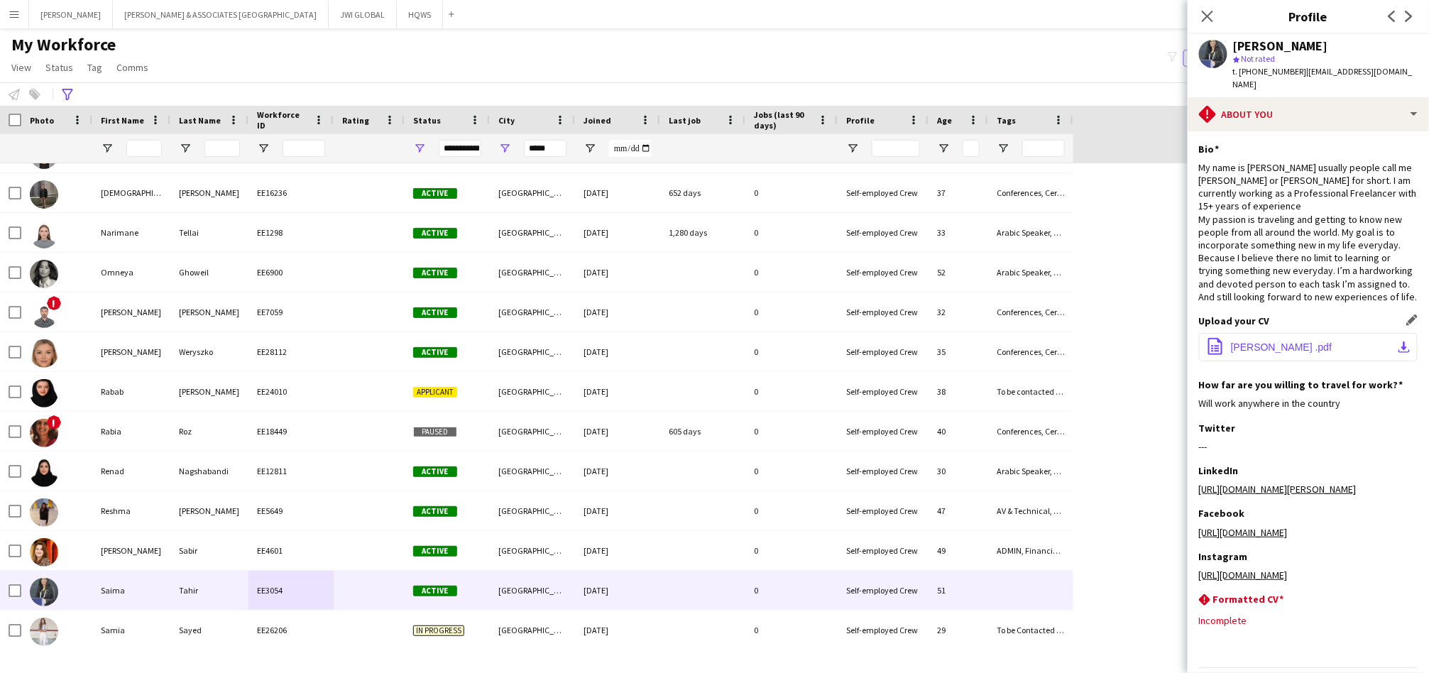
click at [1281, 356] on button "office-file-sheet [PERSON_NAME] .pdf download-bottom" at bounding box center [1308, 347] width 219 height 28
click at [64, 92] on icon at bounding box center [67, 94] width 11 height 11
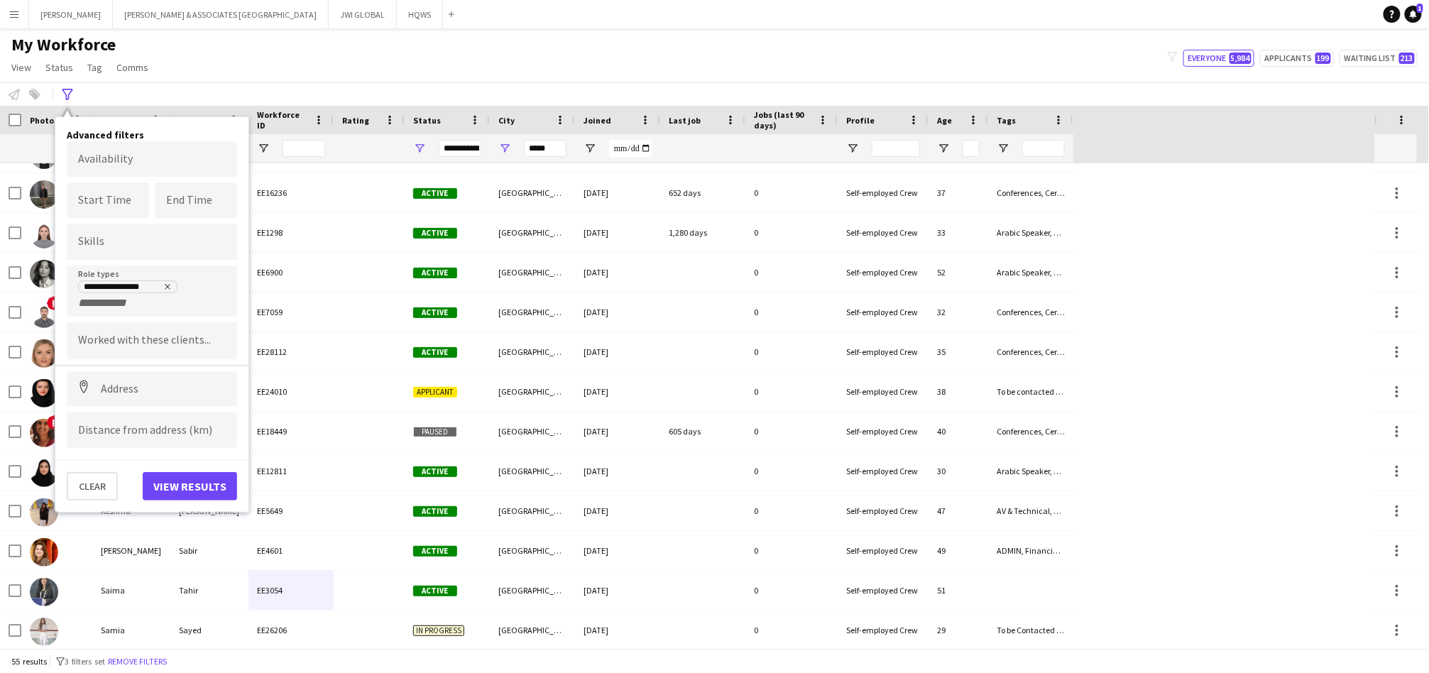
click at [125, 305] on input "+ Role type" at bounding box center [108, 303] width 60 height 13
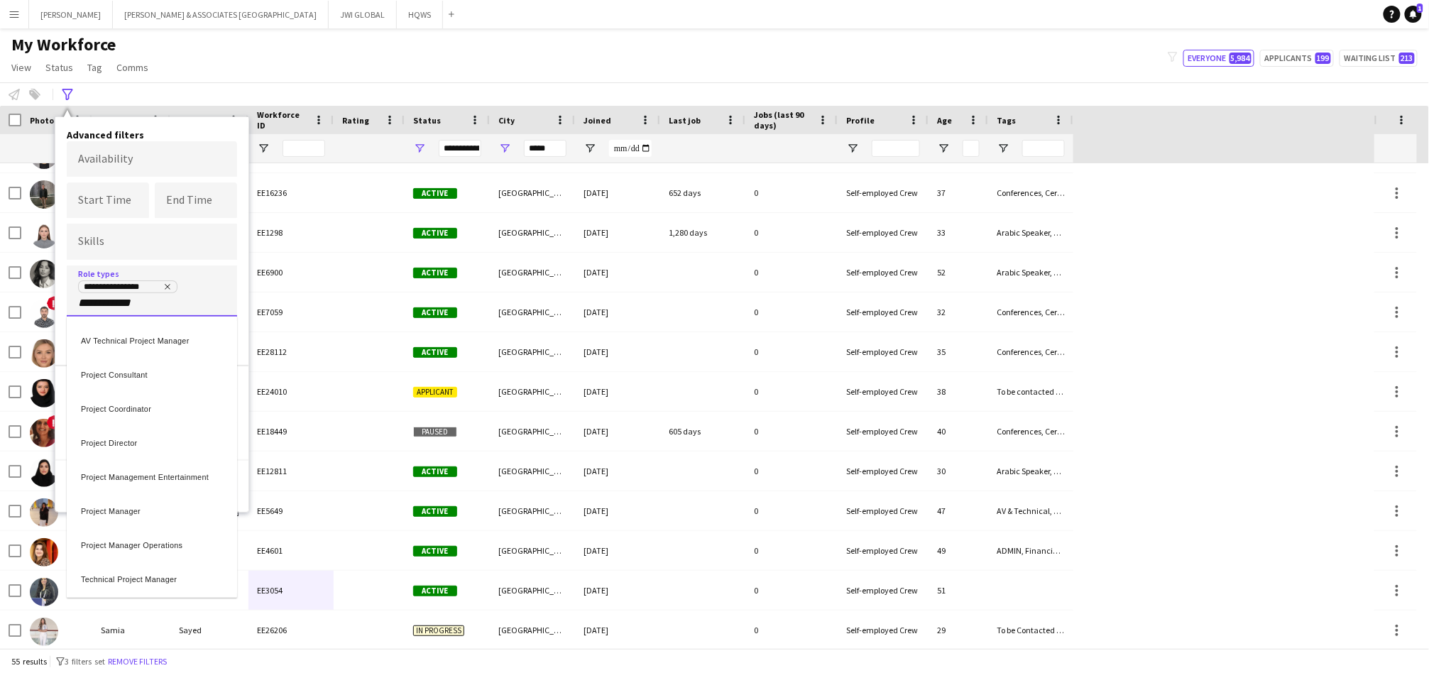
scroll to position [0, 8]
type input "**********"
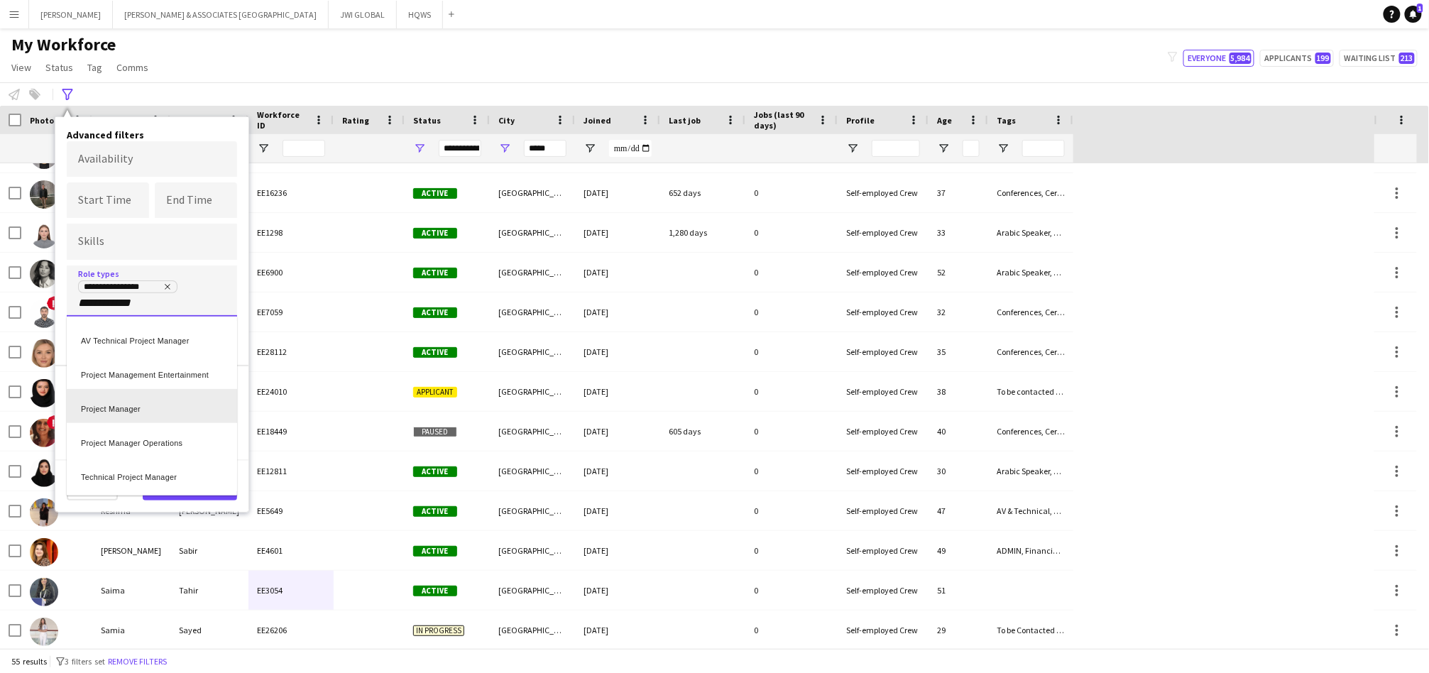
click at [163, 412] on div "Project Manager" at bounding box center [152, 406] width 170 height 34
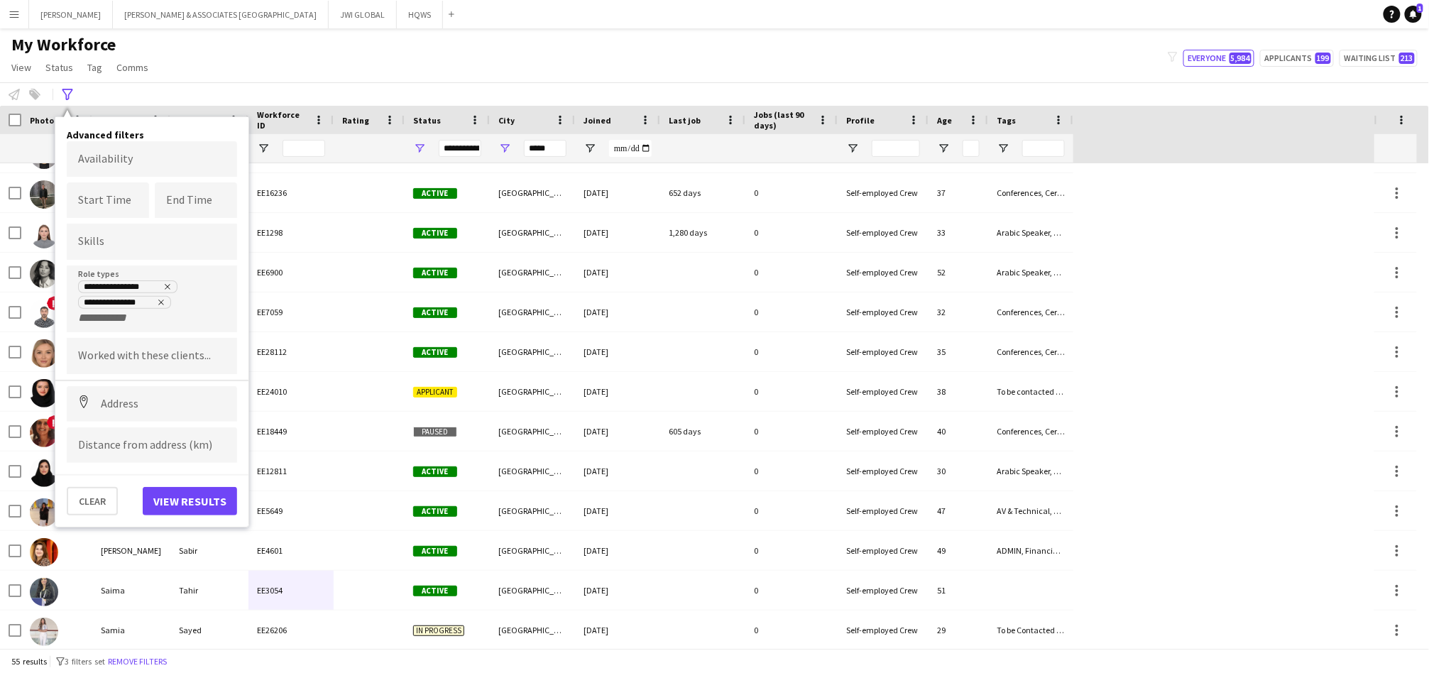
click at [198, 508] on div "**********" at bounding box center [151, 322] width 193 height 410
click at [195, 499] on button "View results" at bounding box center [190, 501] width 94 height 28
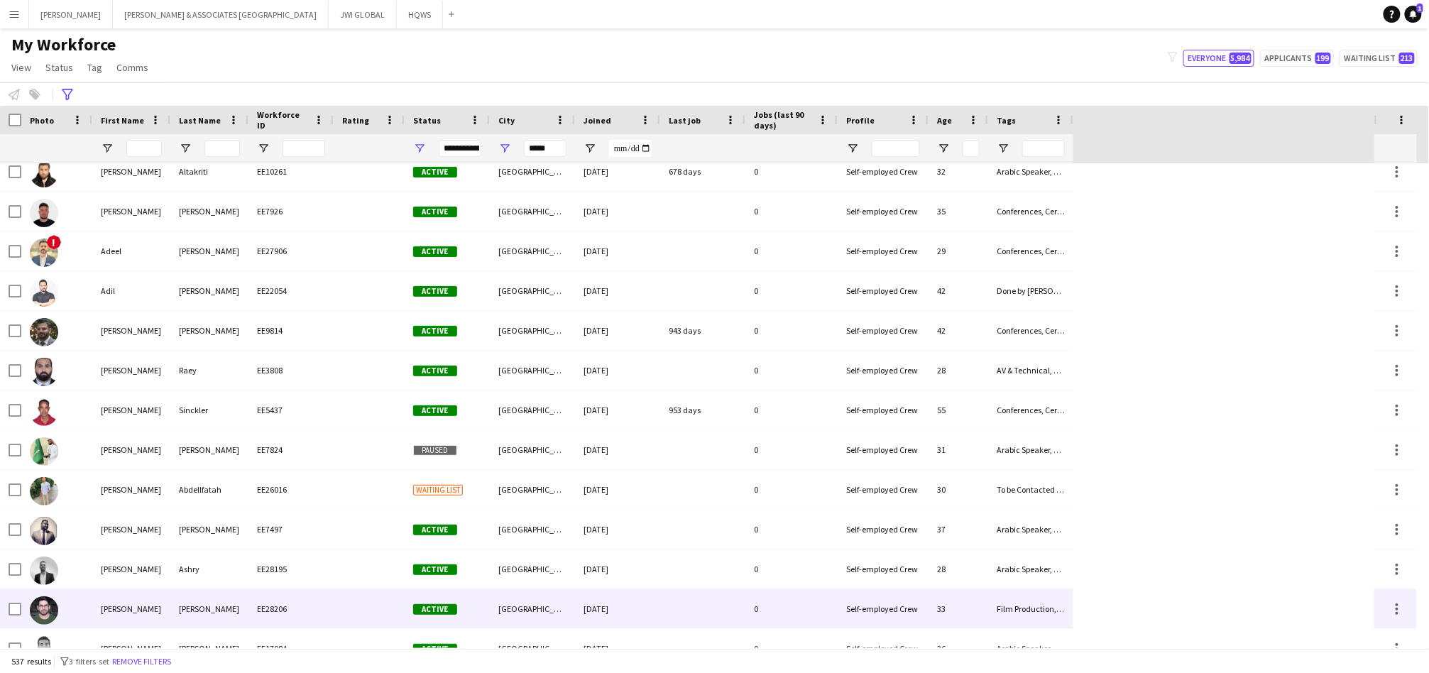
scroll to position [263, 0]
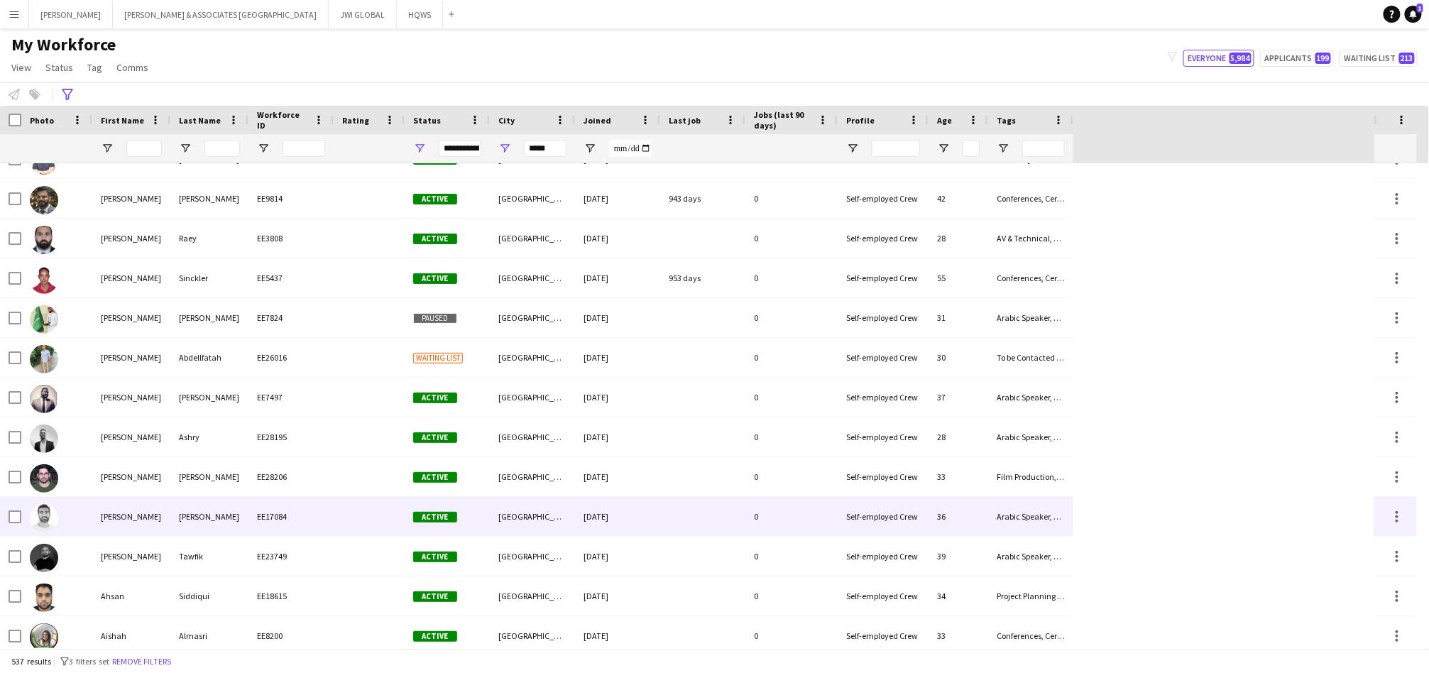
click at [221, 524] on div "[PERSON_NAME]" at bounding box center [209, 516] width 78 height 39
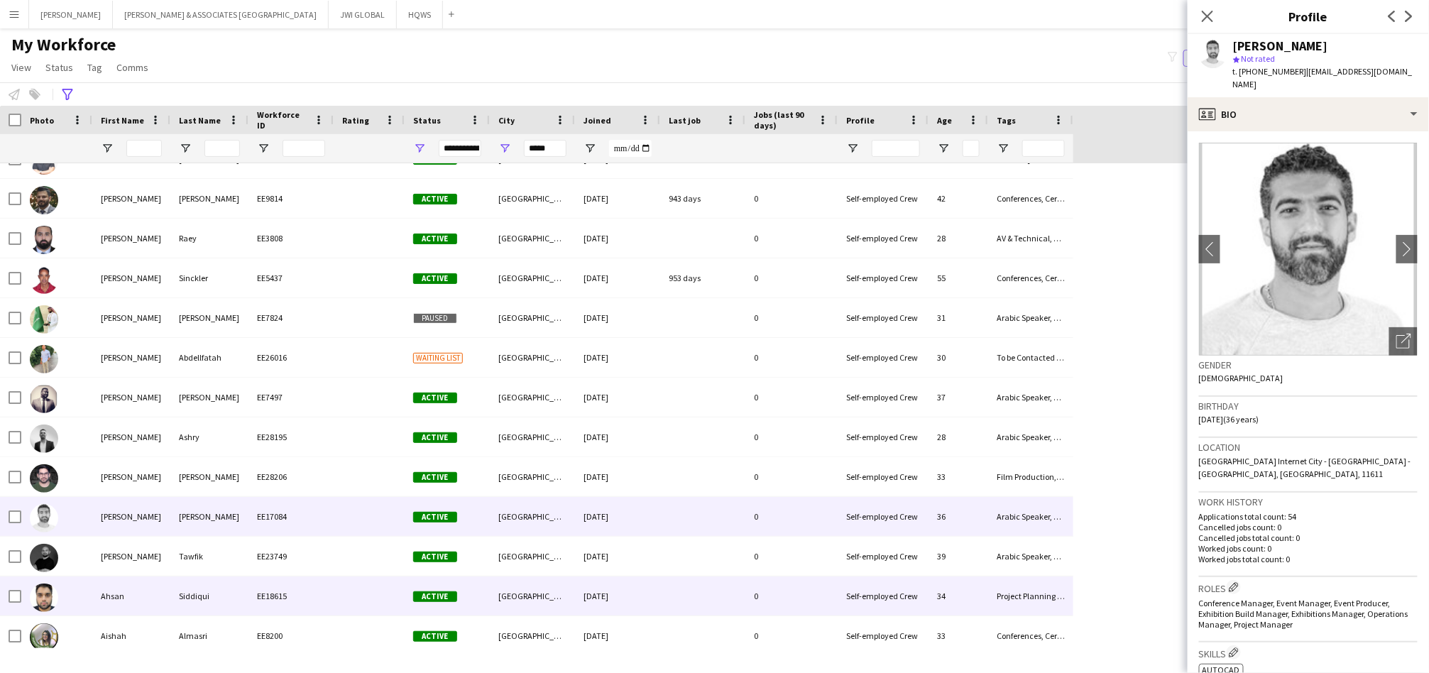
click at [170, 597] on div "Siddiqui" at bounding box center [209, 595] width 78 height 39
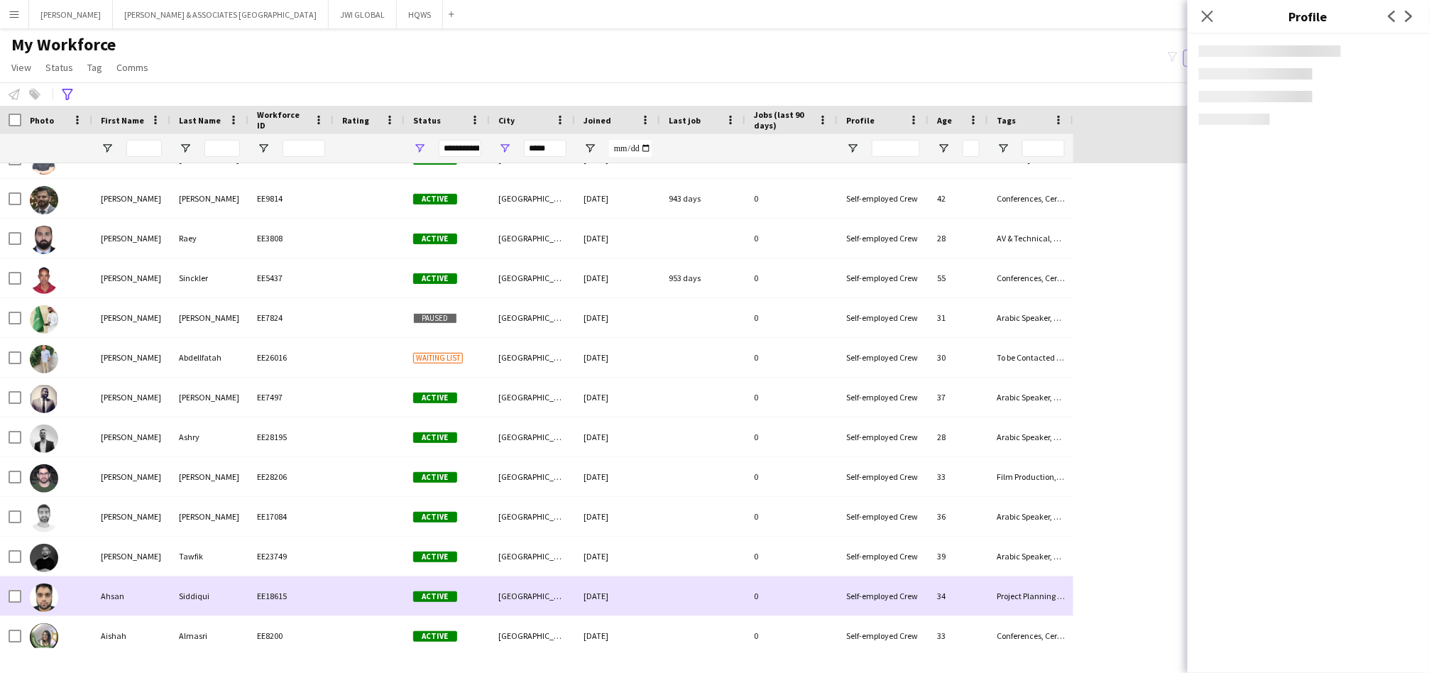
click at [170, 597] on div "Siddiqui" at bounding box center [209, 595] width 78 height 39
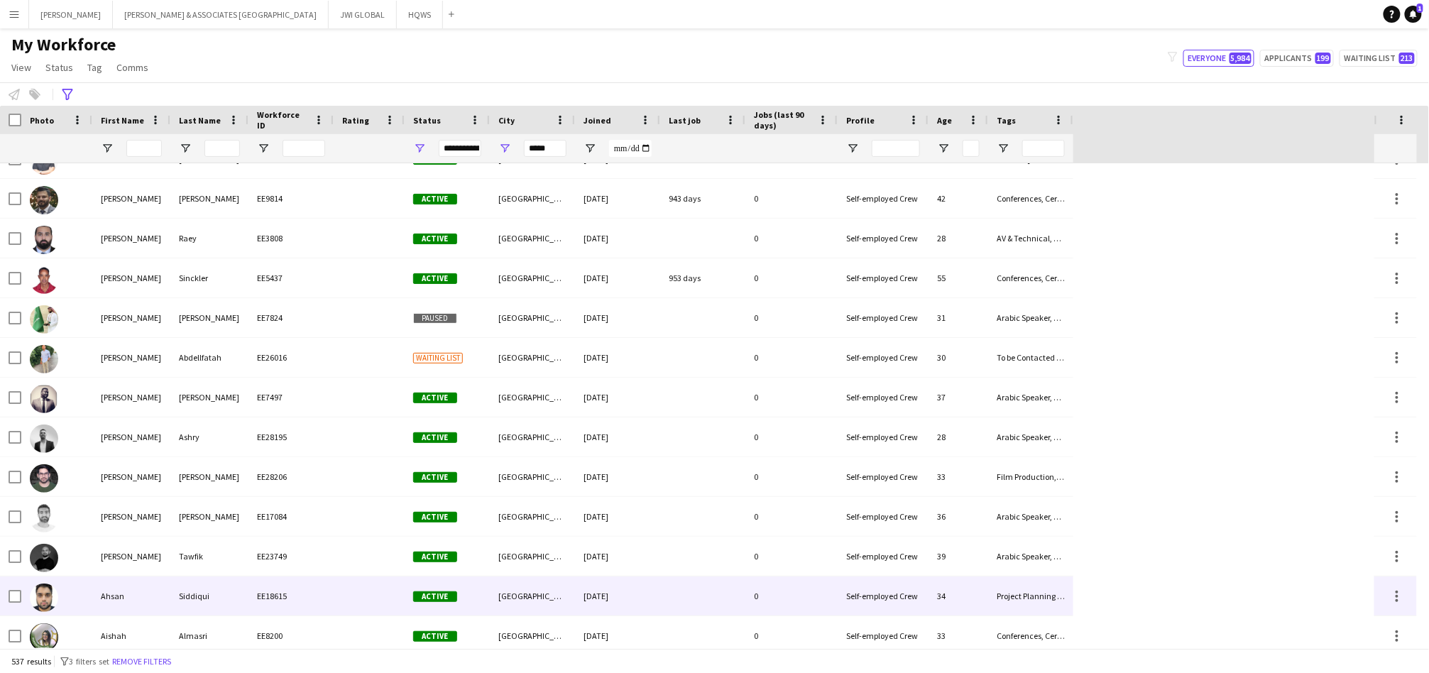
click at [170, 597] on div "Siddiqui" at bounding box center [209, 595] width 78 height 39
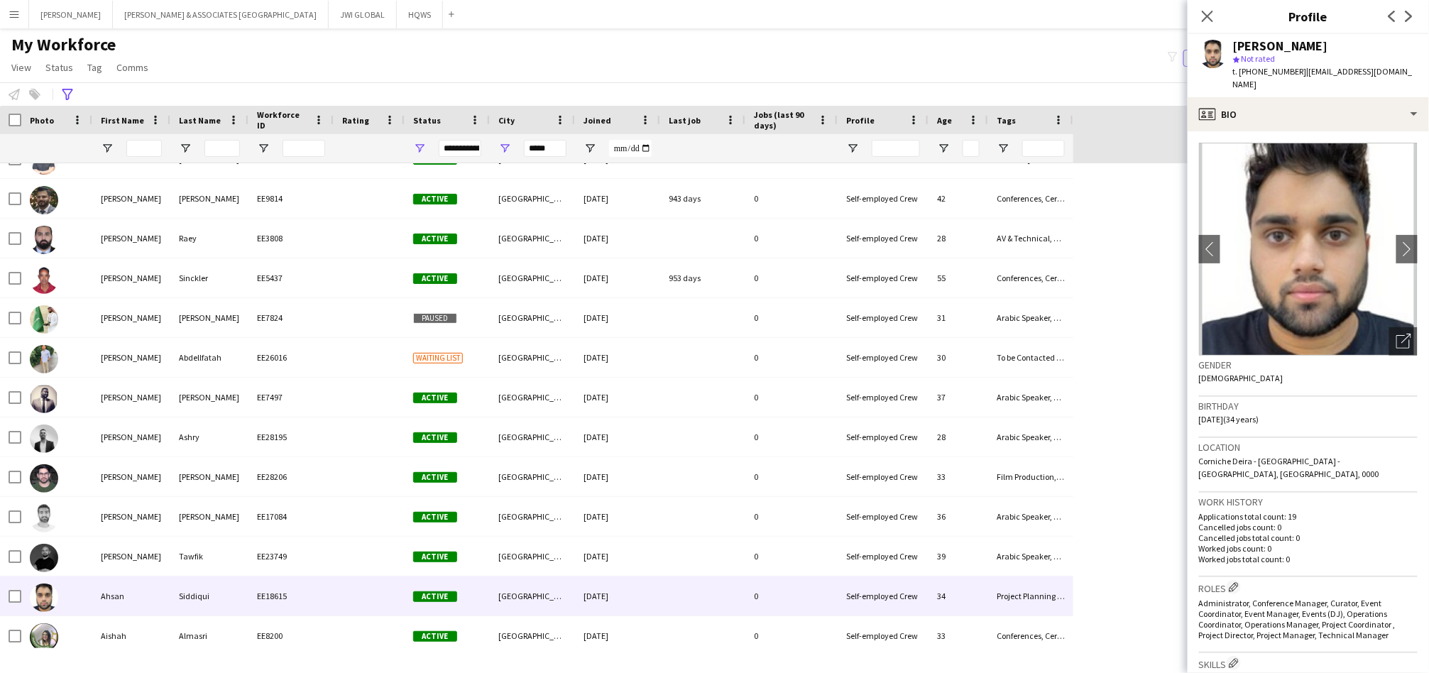
scroll to position [526, 0]
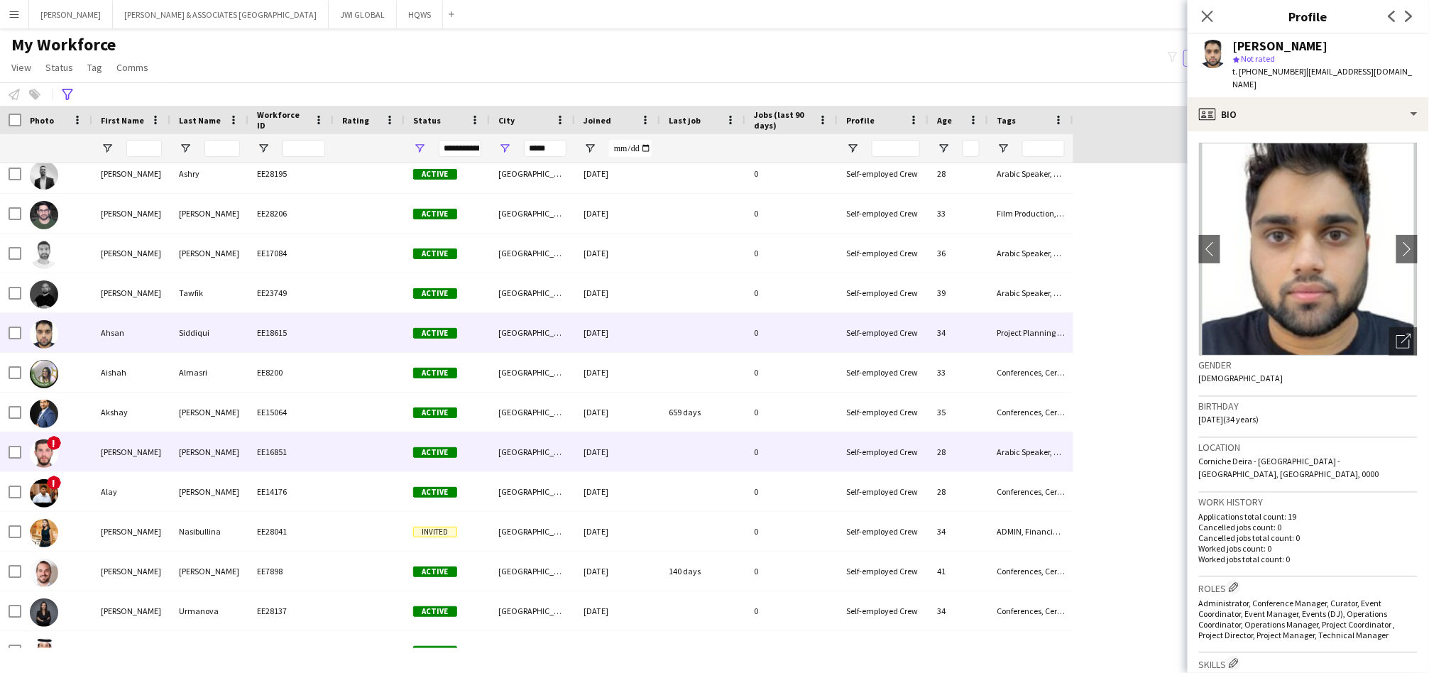
click at [158, 468] on div "[PERSON_NAME]" at bounding box center [131, 451] width 78 height 39
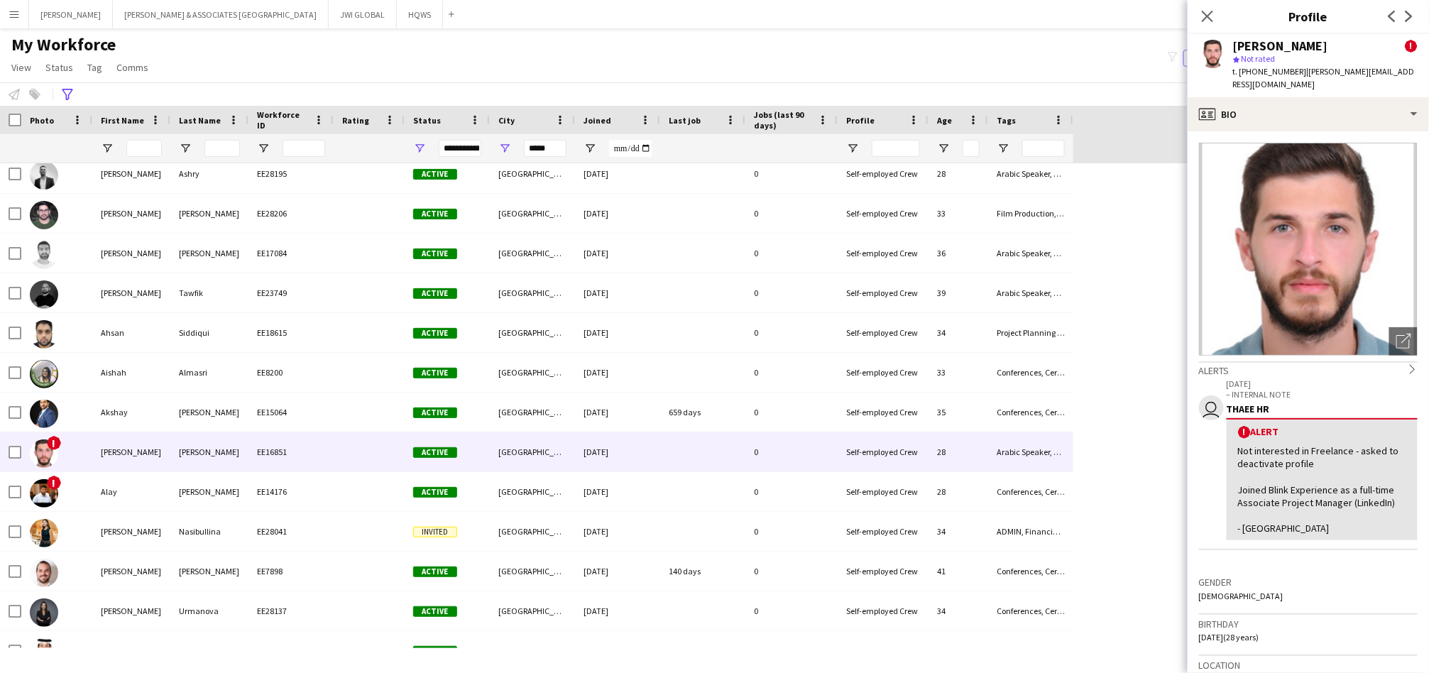
scroll to position [789, 0]
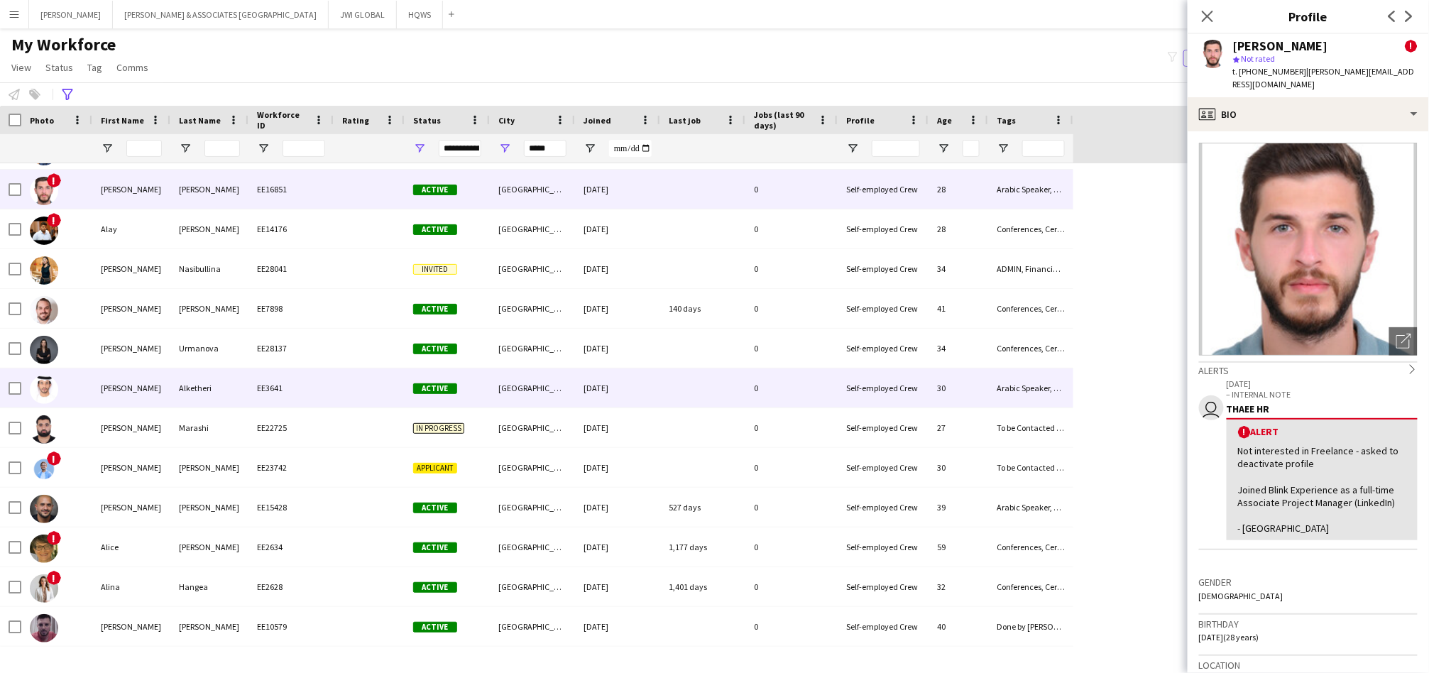
click at [133, 398] on div "[PERSON_NAME]" at bounding box center [131, 387] width 78 height 39
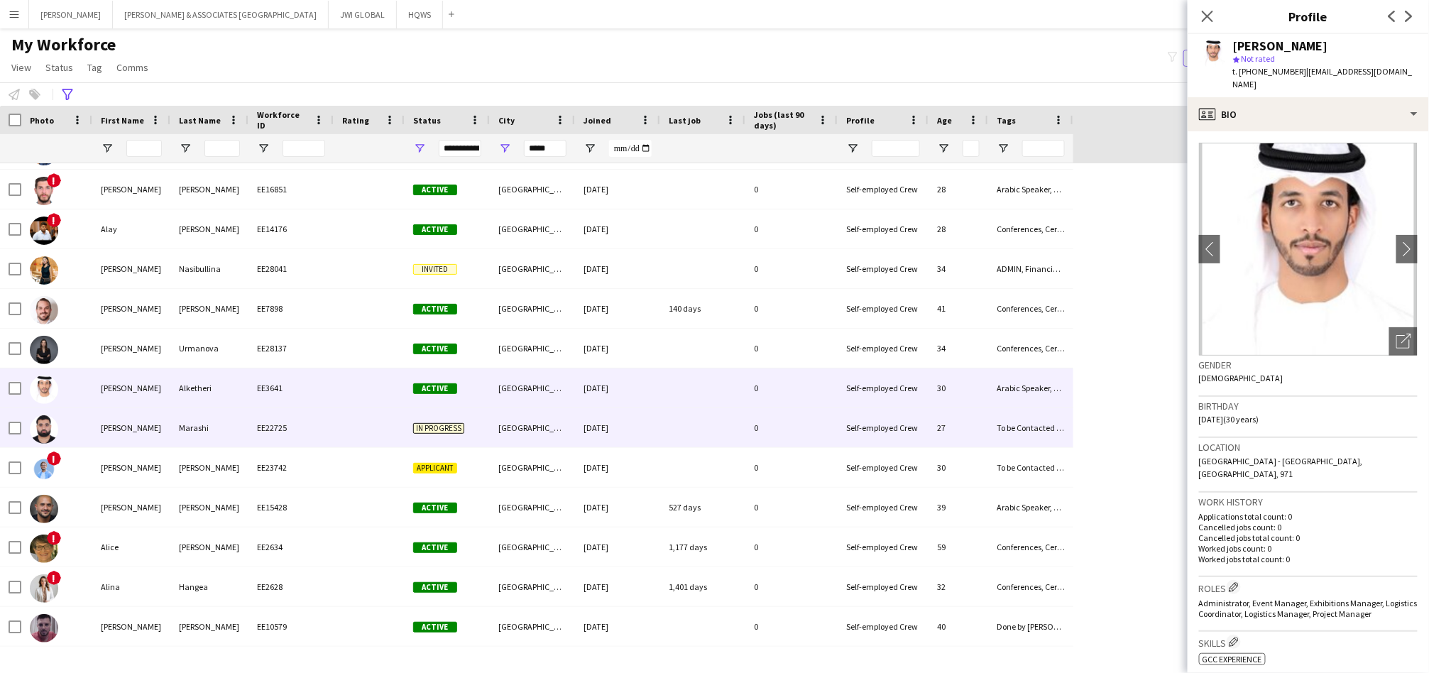
click at [324, 410] on div "EE22725" at bounding box center [290, 427] width 85 height 39
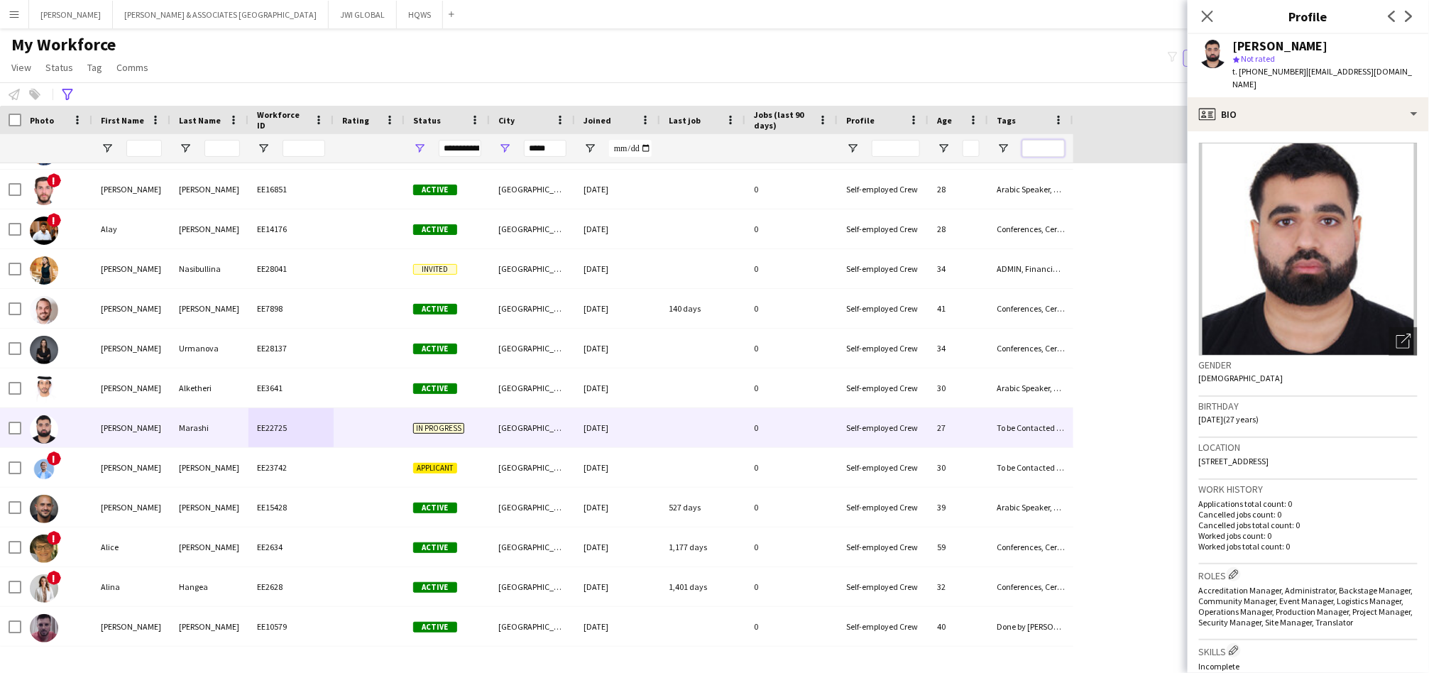
click at [1044, 146] on input "Tags Filter Input" at bounding box center [1043, 148] width 43 height 17
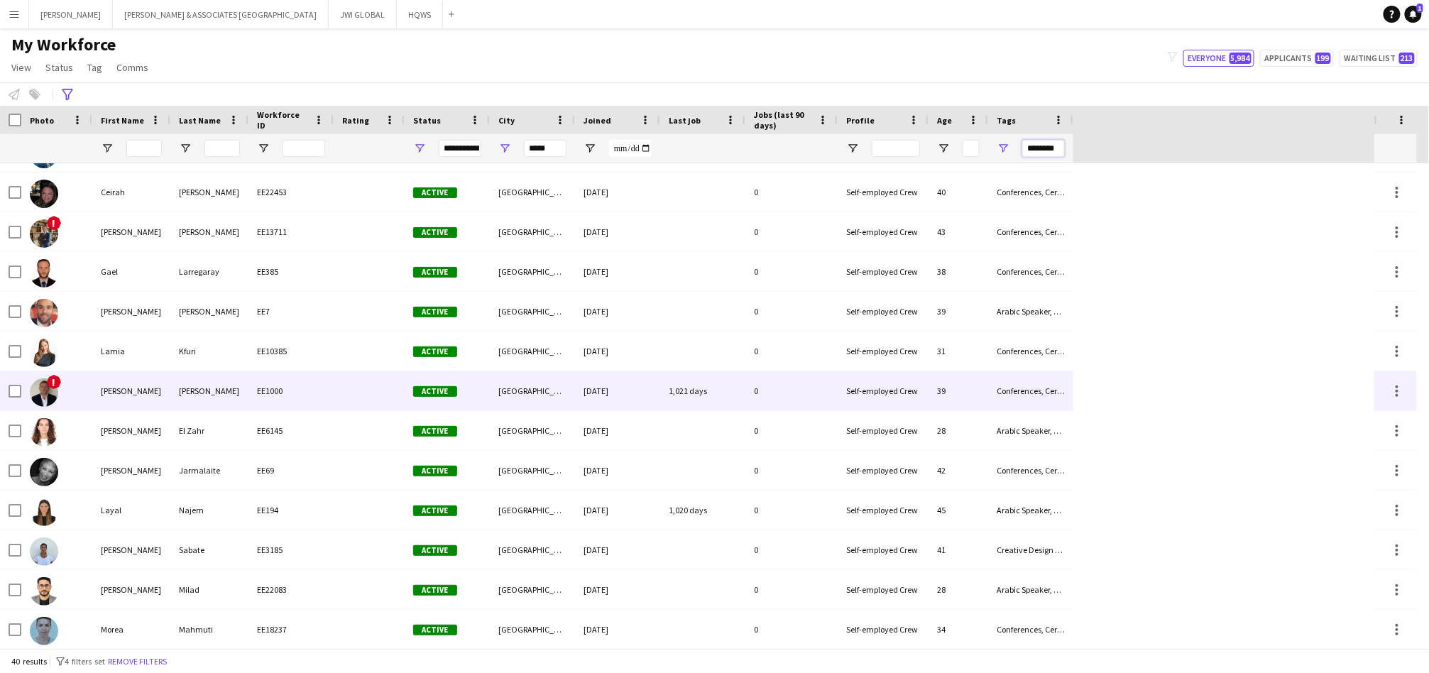
scroll to position [0, 0]
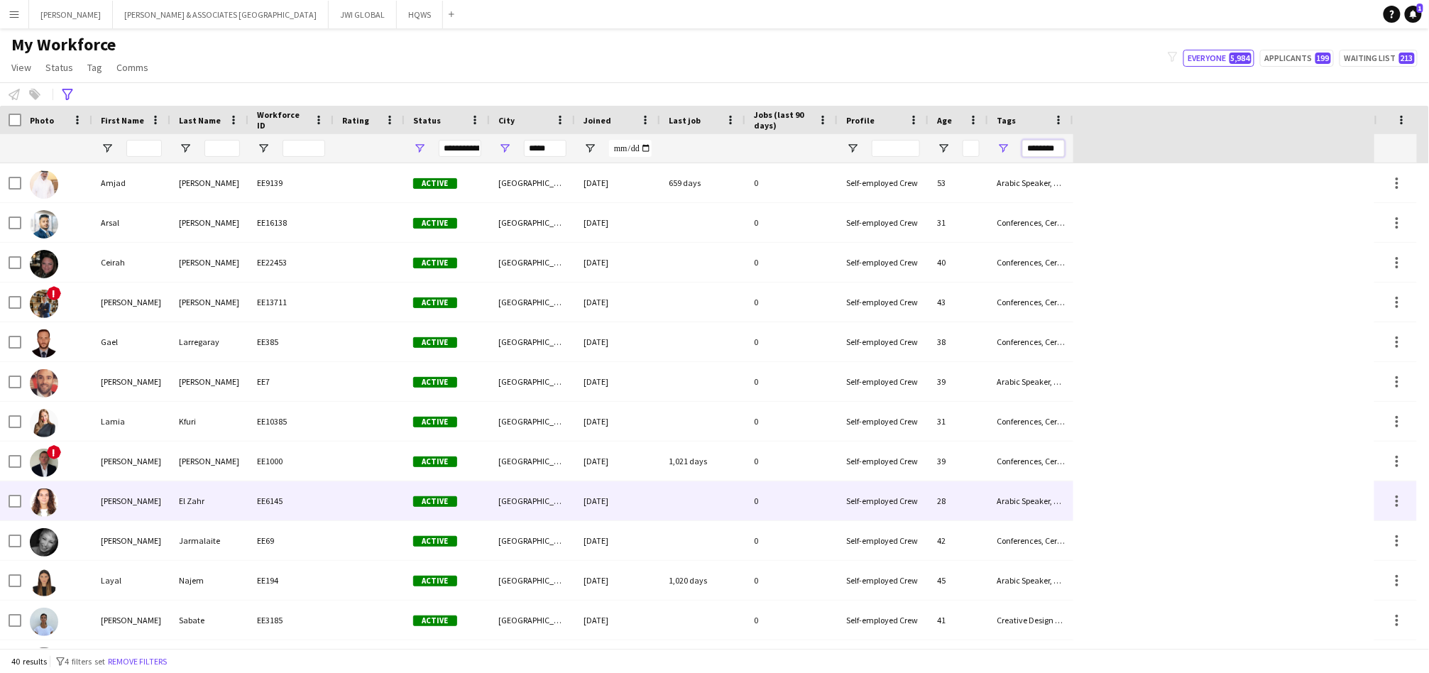
type input "********"
click at [126, 505] on div "[PERSON_NAME]" at bounding box center [131, 500] width 78 height 39
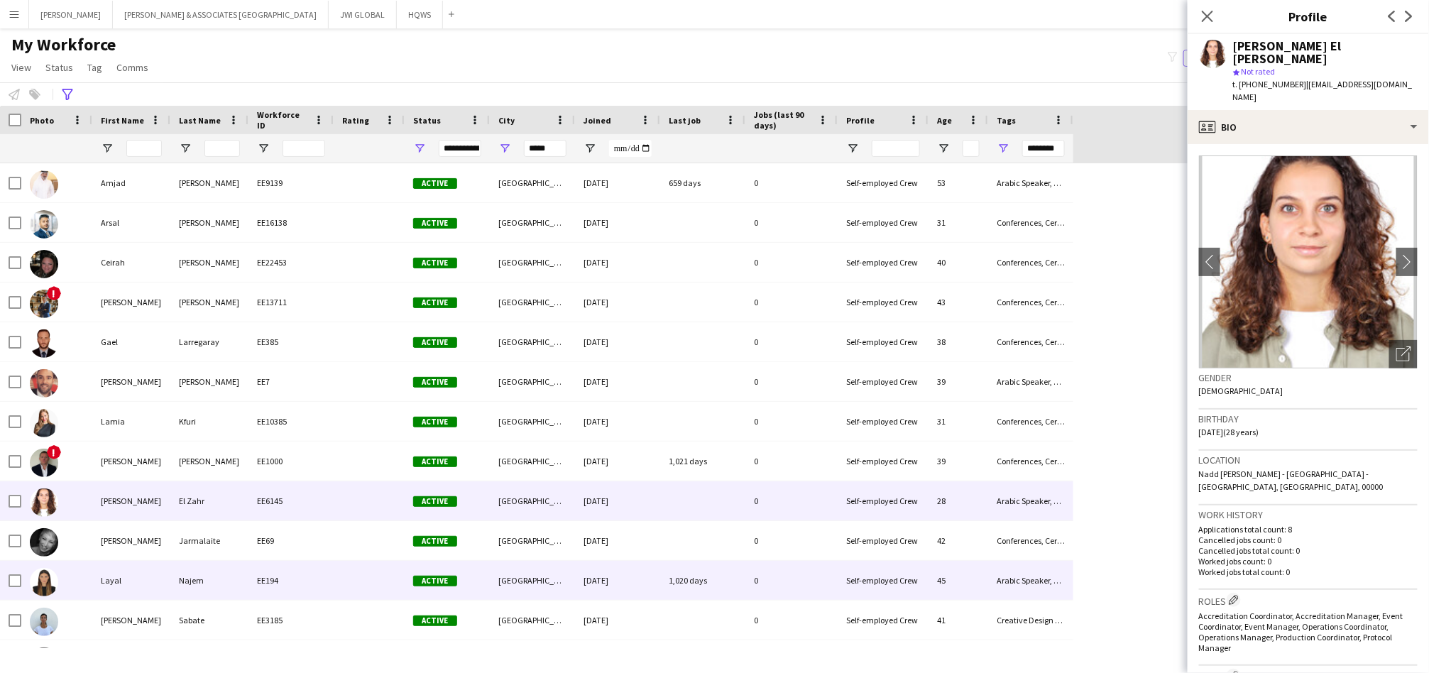
click at [125, 577] on div "Layal" at bounding box center [131, 580] width 78 height 39
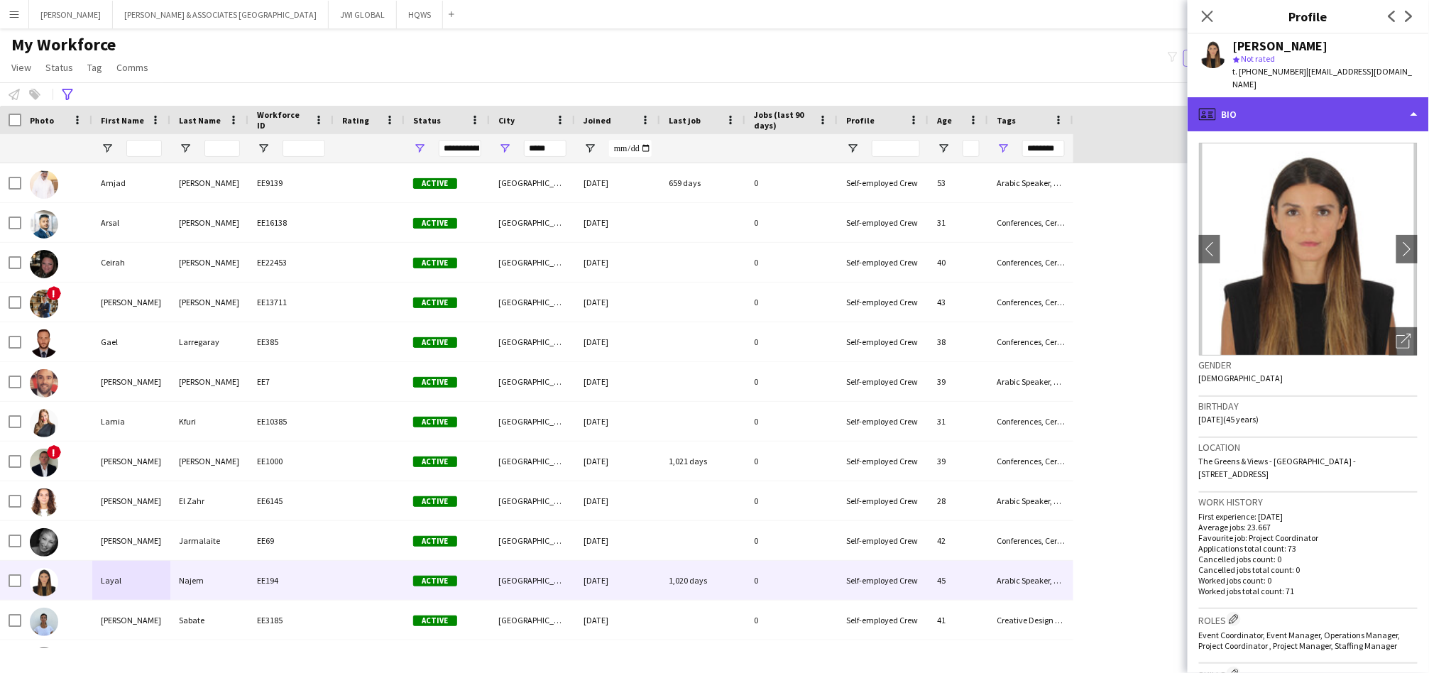
drag, startPoint x: 1367, startPoint y: 102, endPoint x: 1365, endPoint y: 151, distance: 49.0
click at [1366, 103] on div "profile Bio" at bounding box center [1308, 114] width 241 height 34
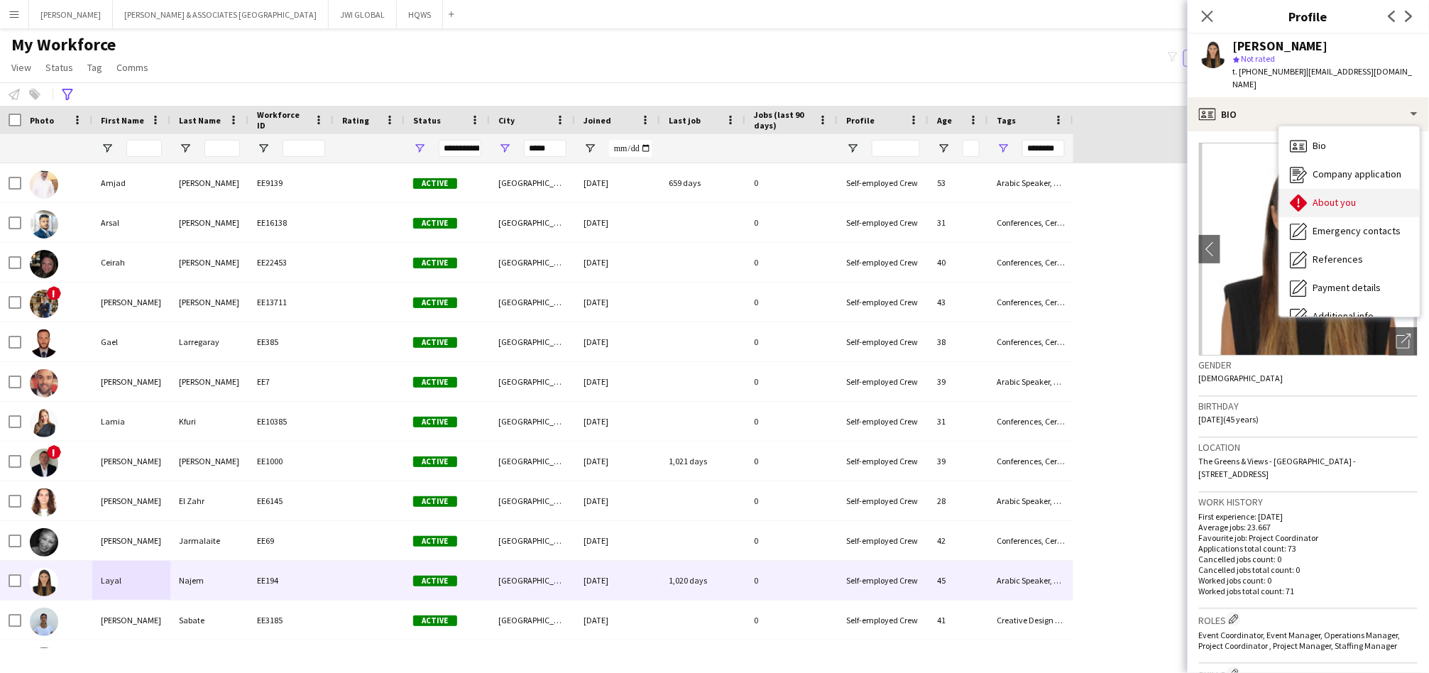
click at [1372, 193] on div "About you About you" at bounding box center [1349, 203] width 141 height 28
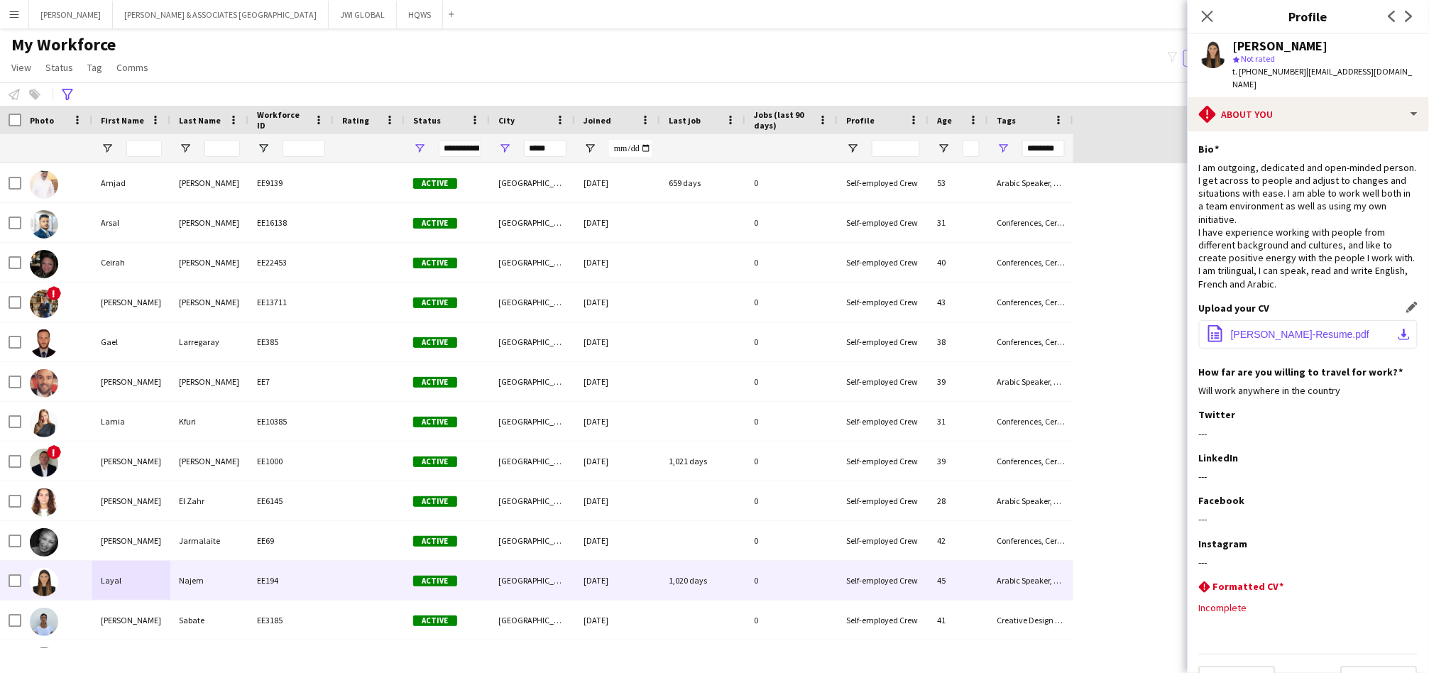
click at [1314, 332] on span "[PERSON_NAME]-Resume.pdf" at bounding box center [1300, 334] width 138 height 11
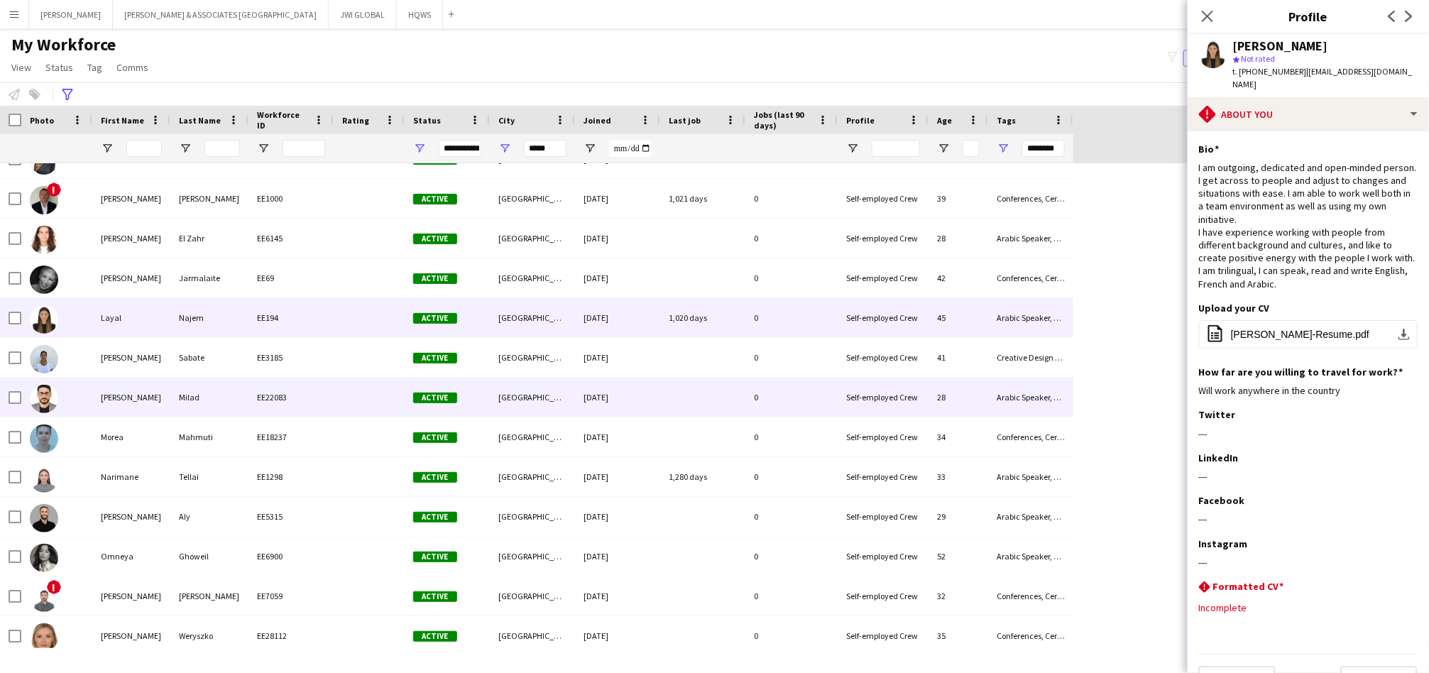
click at [224, 402] on div "Milad" at bounding box center [209, 397] width 78 height 39
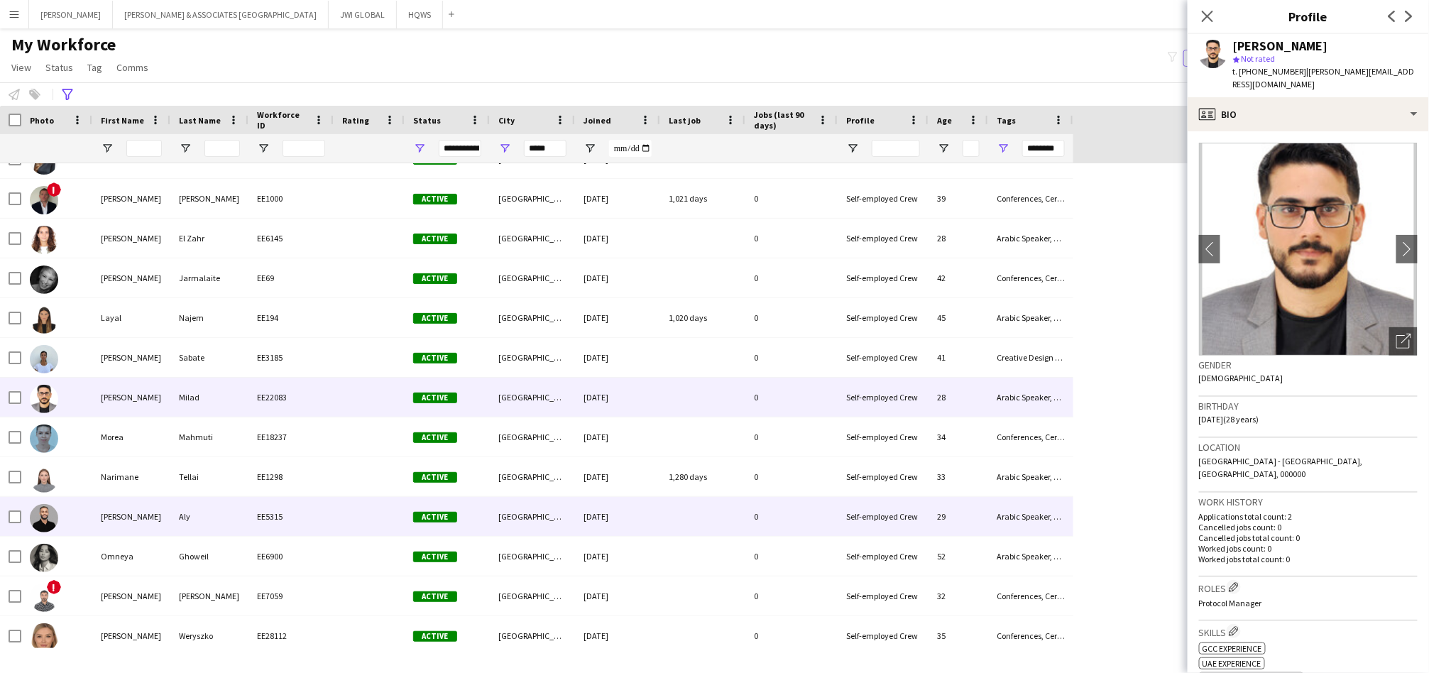
click at [253, 525] on div "EE5315" at bounding box center [290, 516] width 85 height 39
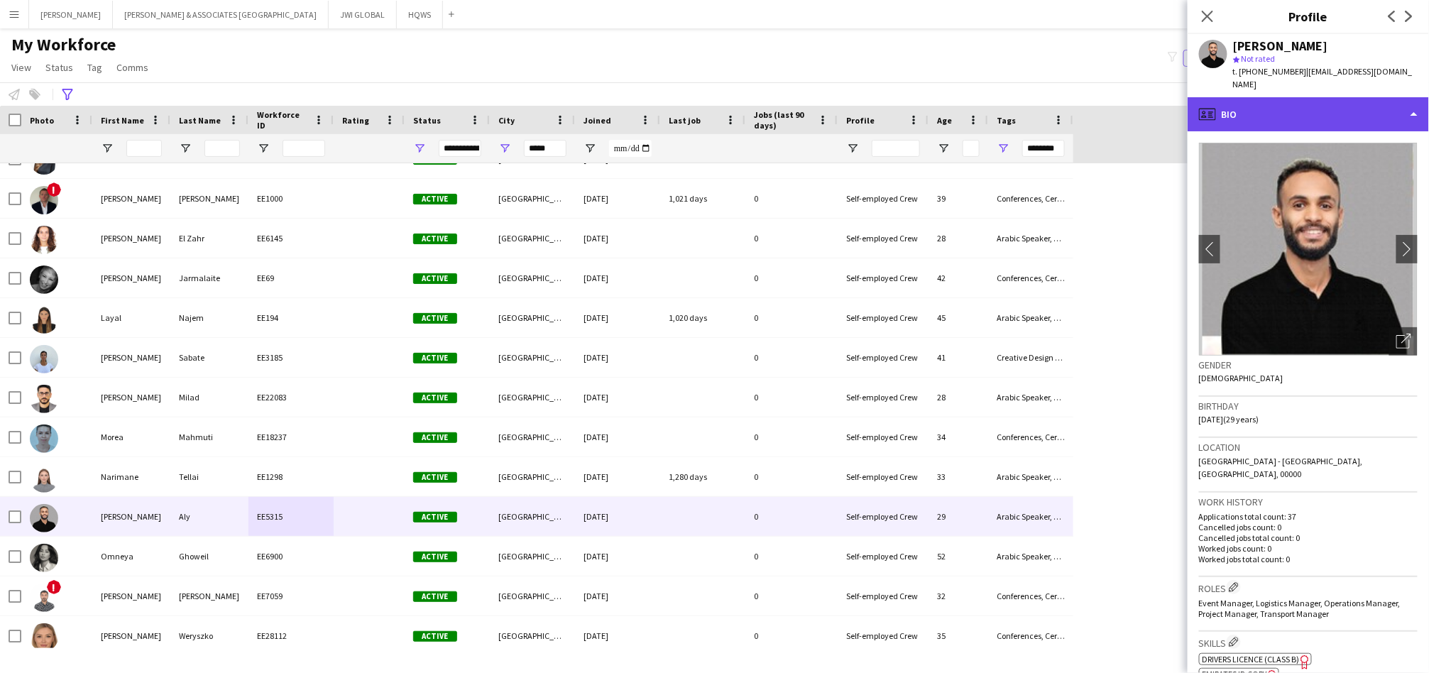
click at [1315, 97] on div "profile Bio" at bounding box center [1308, 114] width 241 height 34
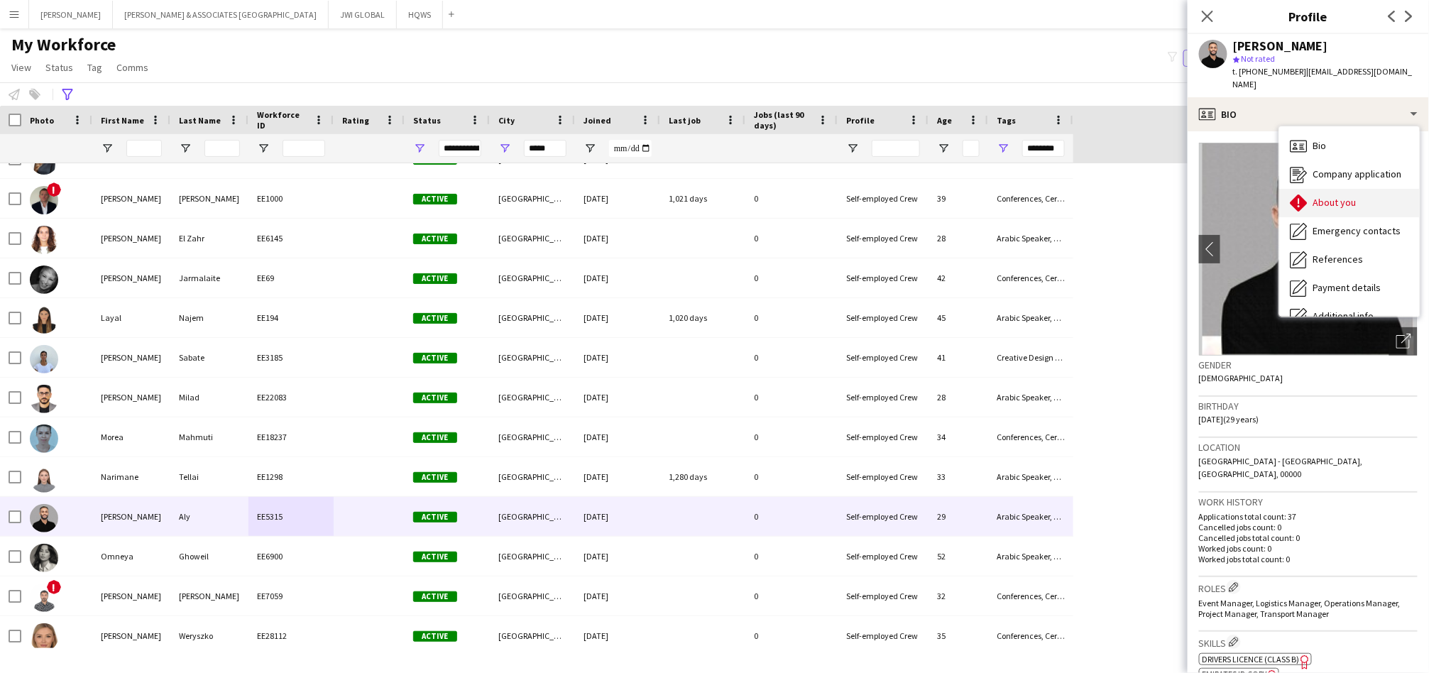
click at [1310, 189] on div "About you About you" at bounding box center [1349, 203] width 141 height 28
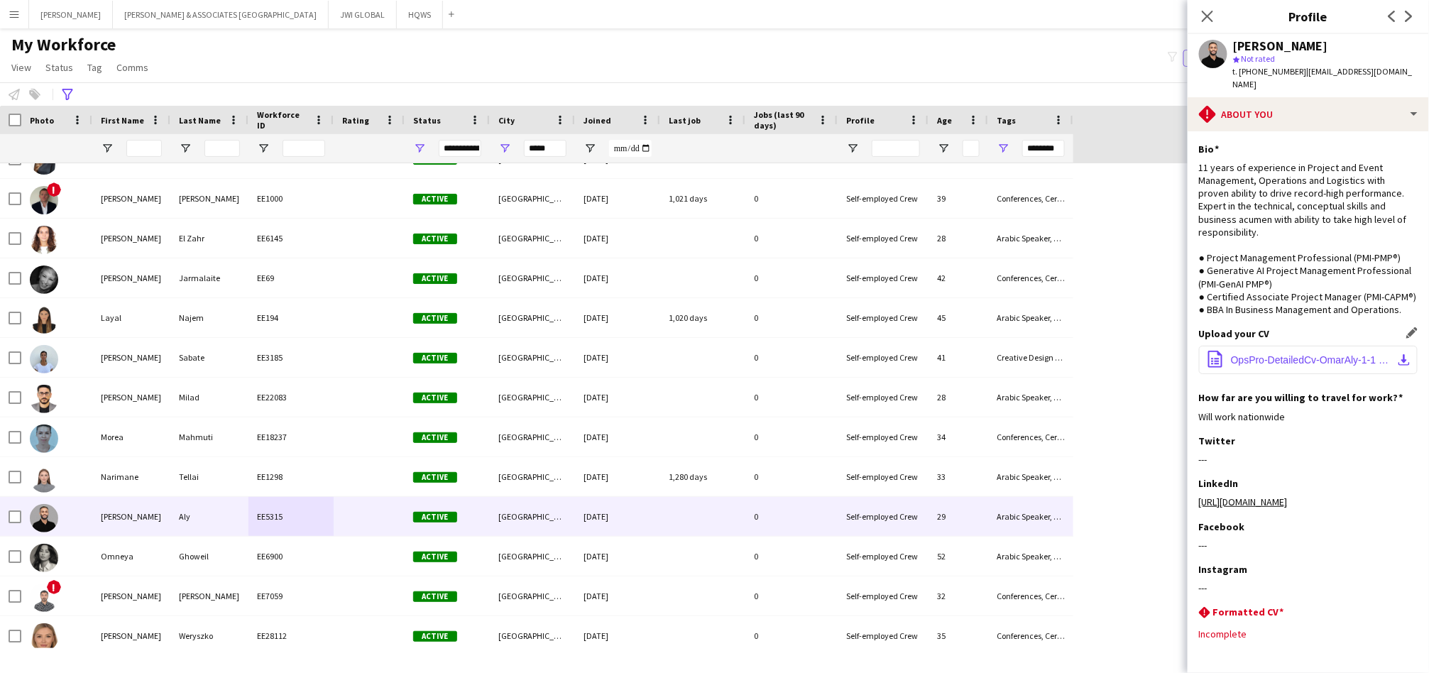
click at [1286, 363] on span "OpsPro-DetailedCv-OmarAly-1-1 (1).pdf" at bounding box center [1311, 359] width 160 height 11
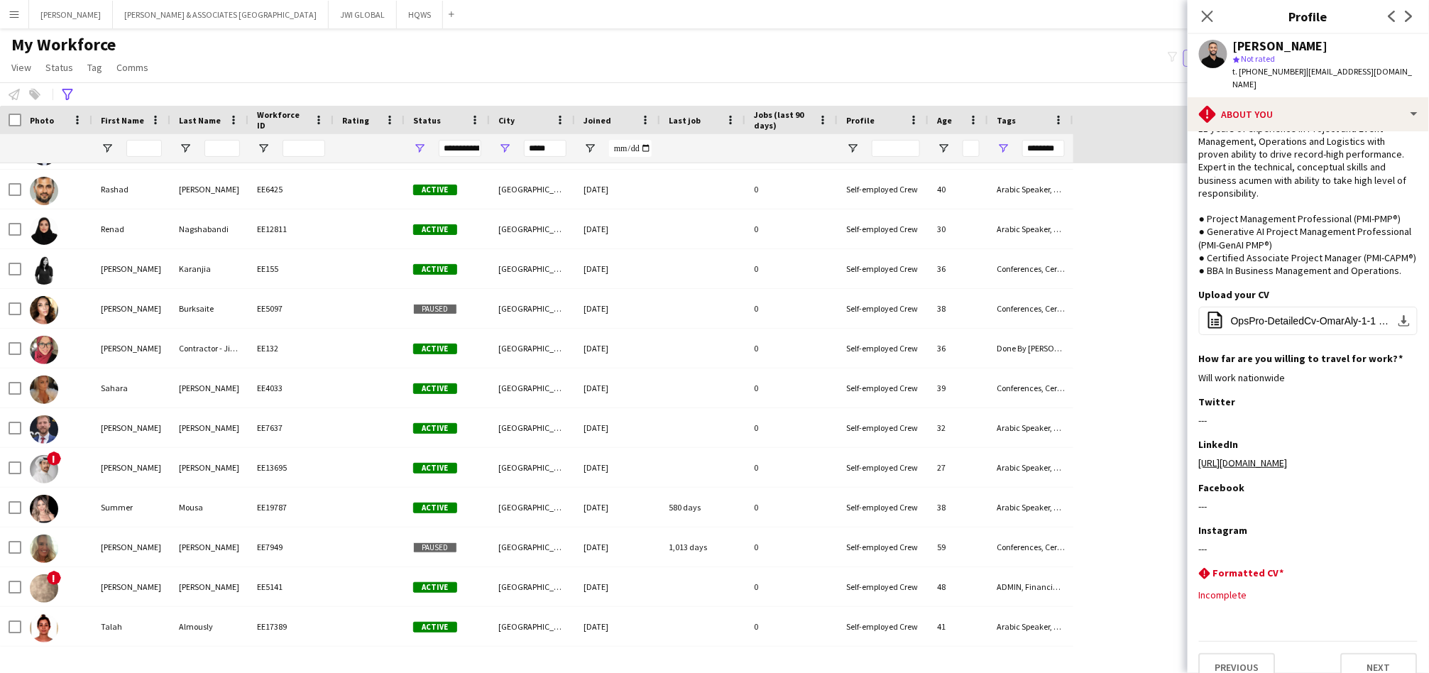
scroll to position [57, 0]
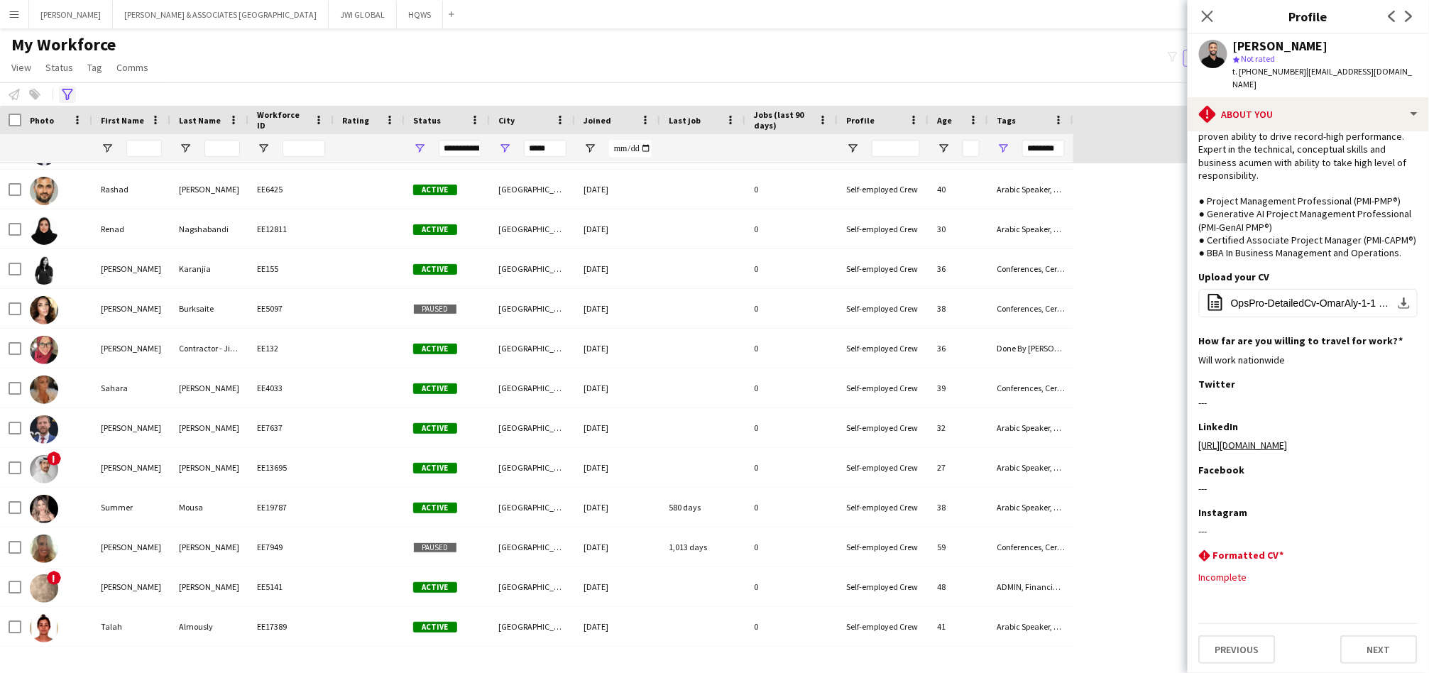
click at [71, 91] on icon at bounding box center [67, 94] width 11 height 11
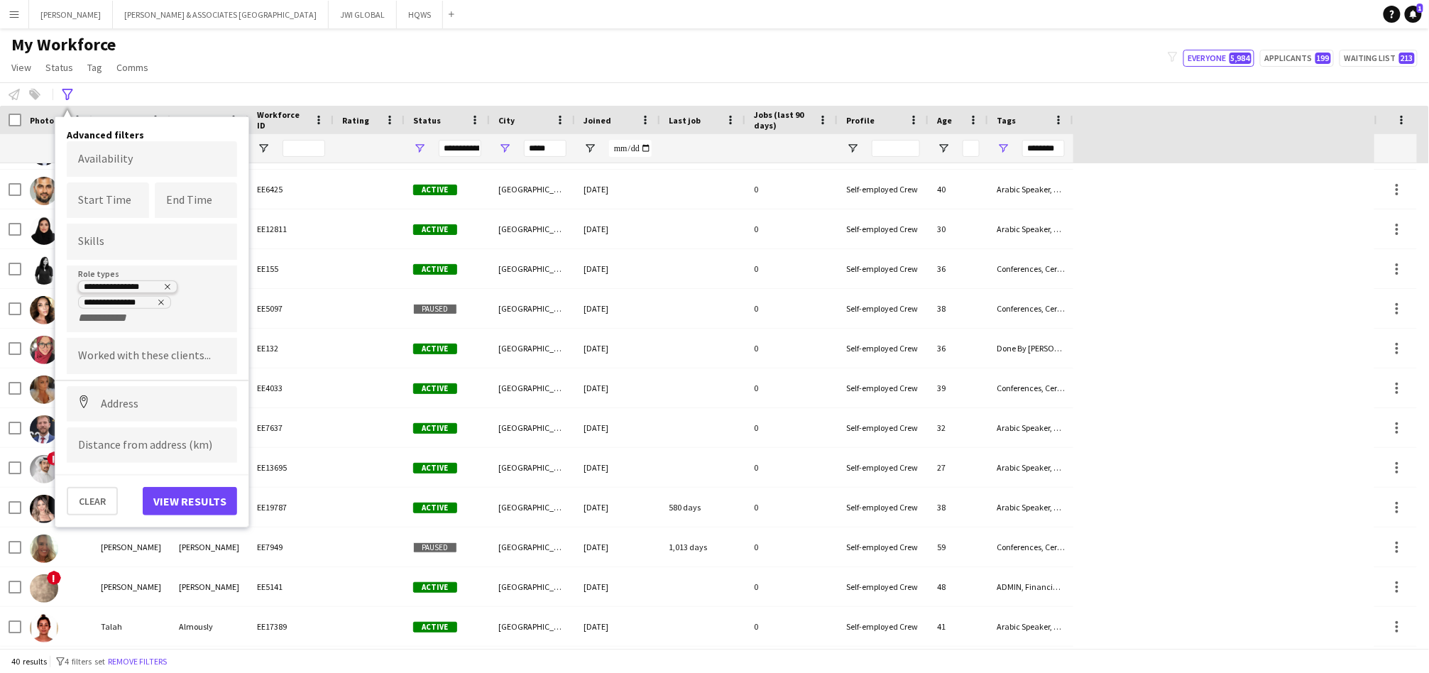
click at [172, 285] on icon "Remove tag" at bounding box center [167, 287] width 9 height 9
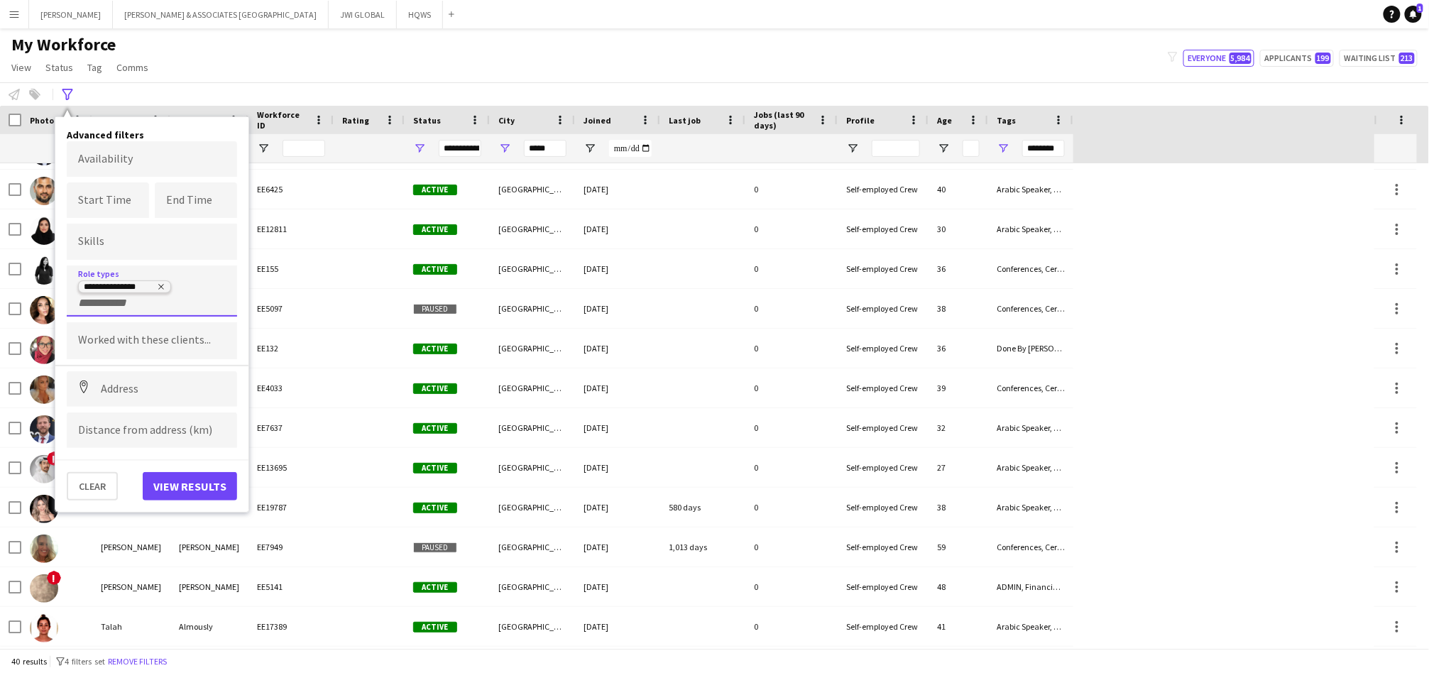
click at [163, 285] on icon "Remove tag" at bounding box center [161, 287] width 9 height 9
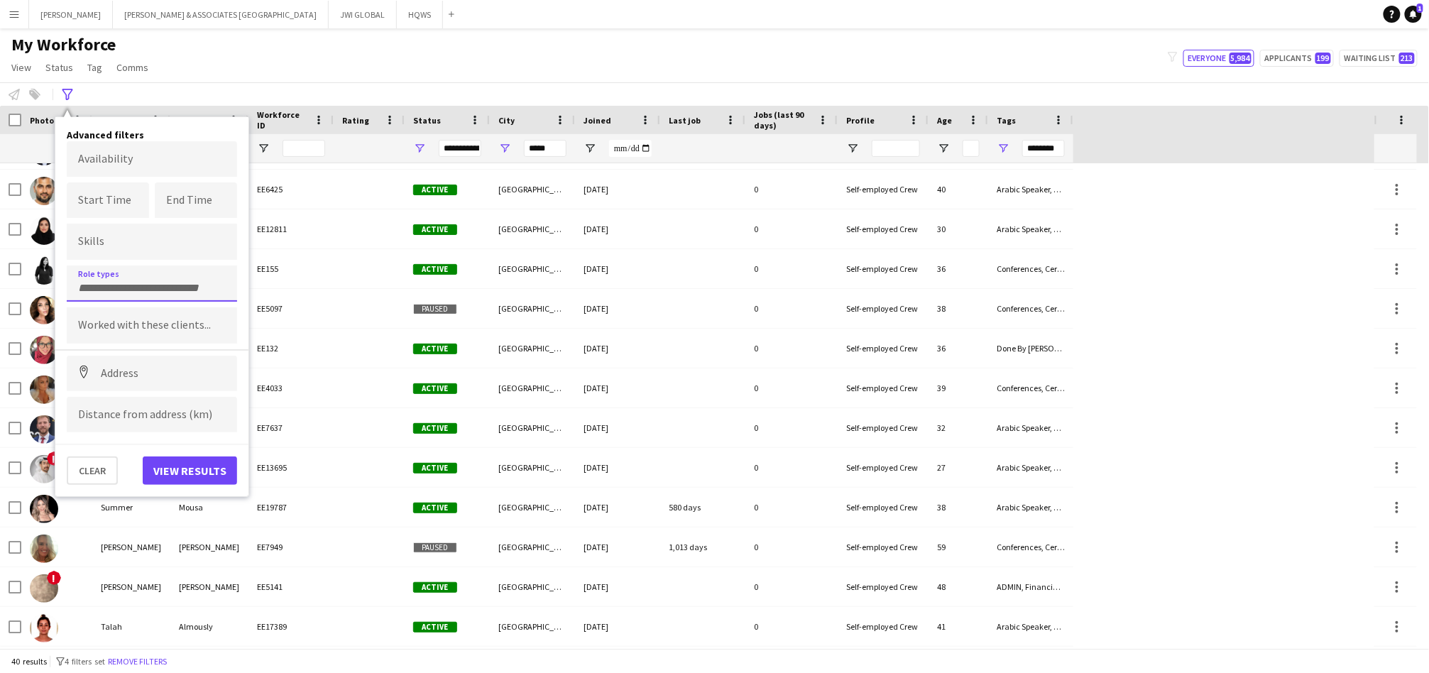
click at [163, 286] on input "Type to search role types..." at bounding box center [152, 288] width 148 height 13
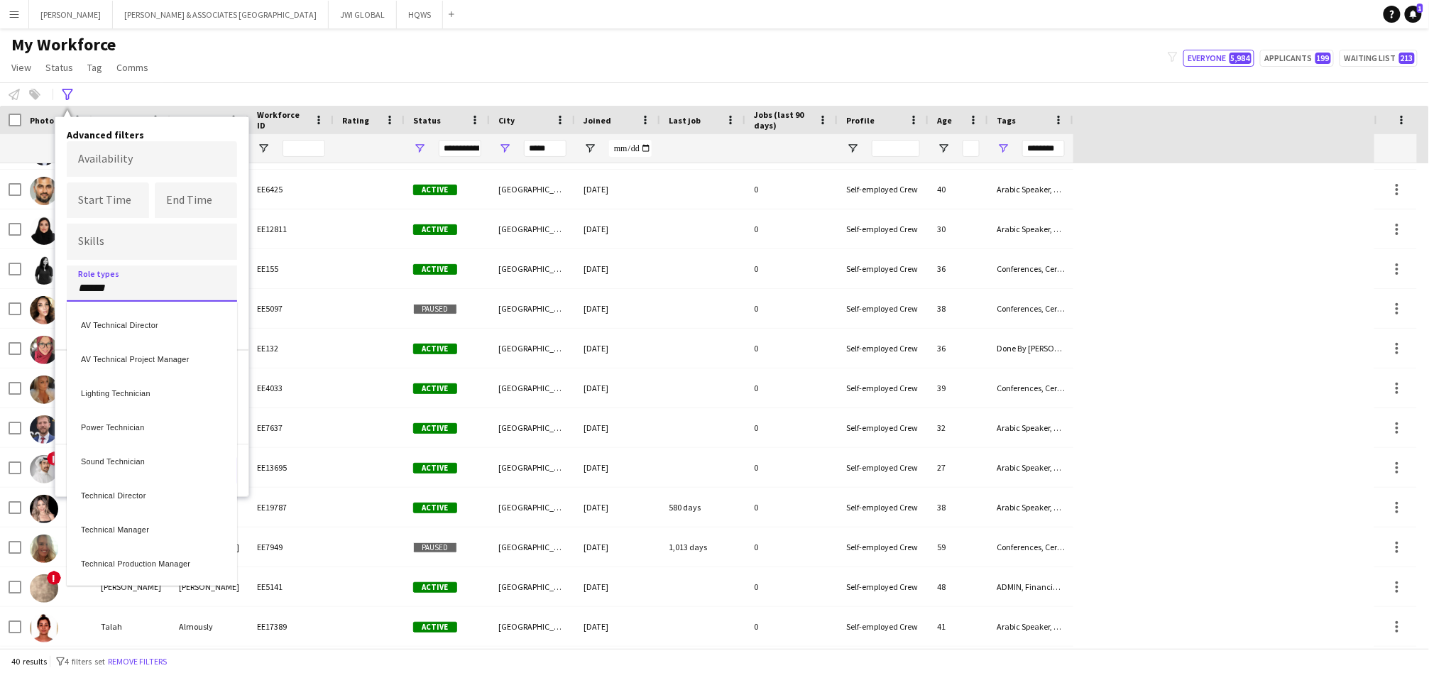
type input "******"
click at [188, 464] on div "Technical Manager" at bounding box center [152, 463] width 170 height 34
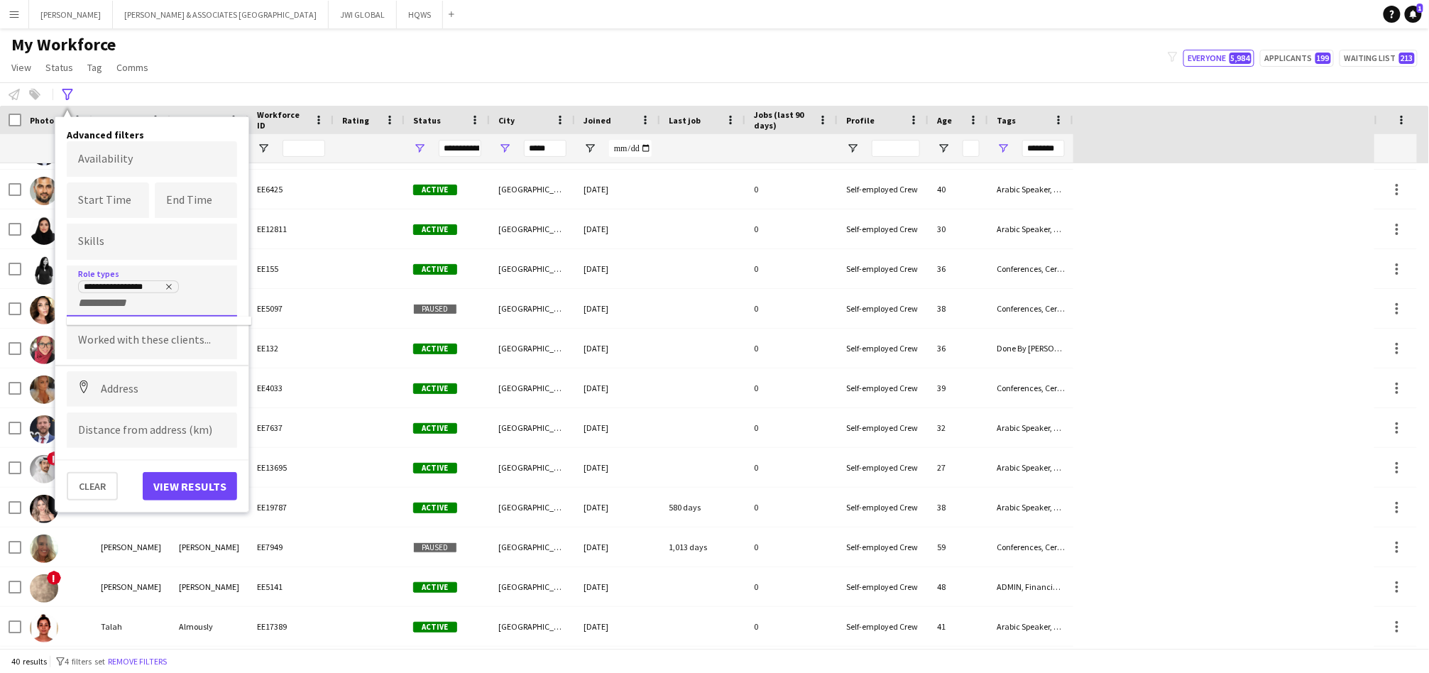
scroll to position [0, 0]
click at [182, 299] on div "**********" at bounding box center [152, 295] width 148 height 30
type input "*"
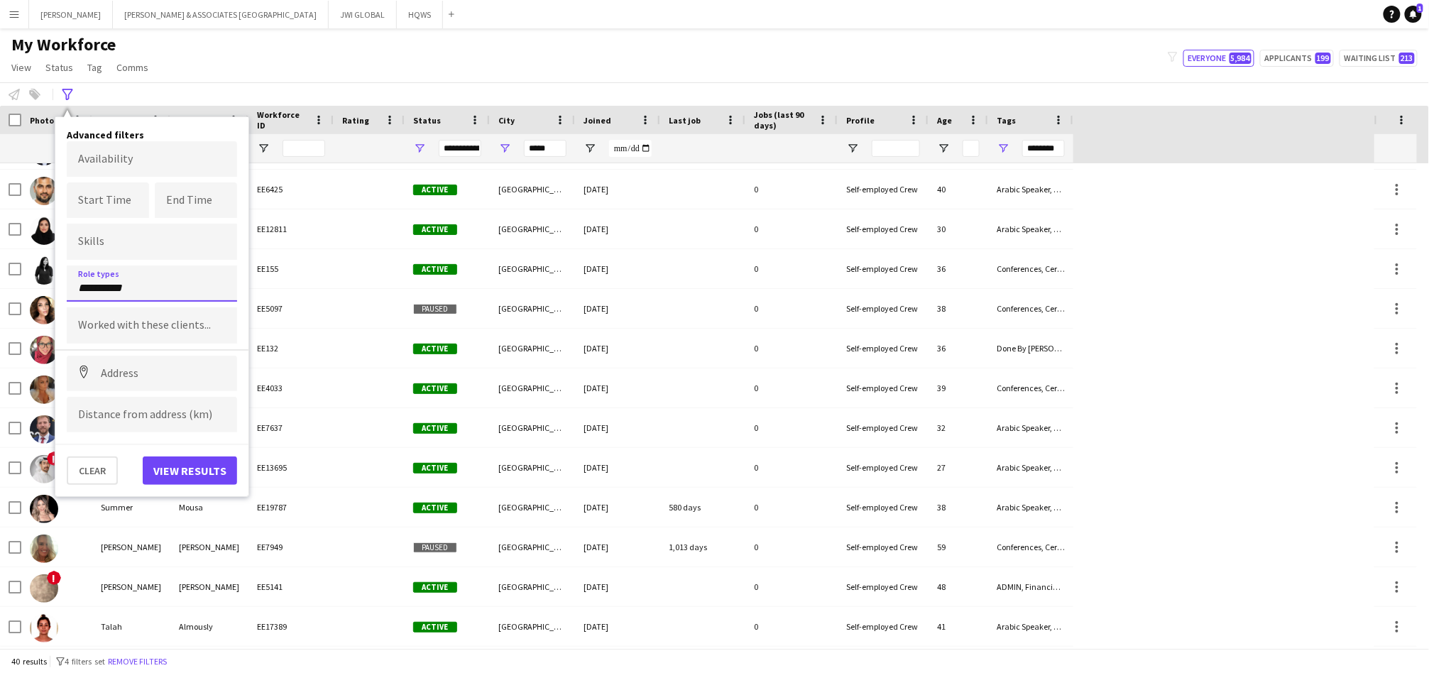
type input "*********"
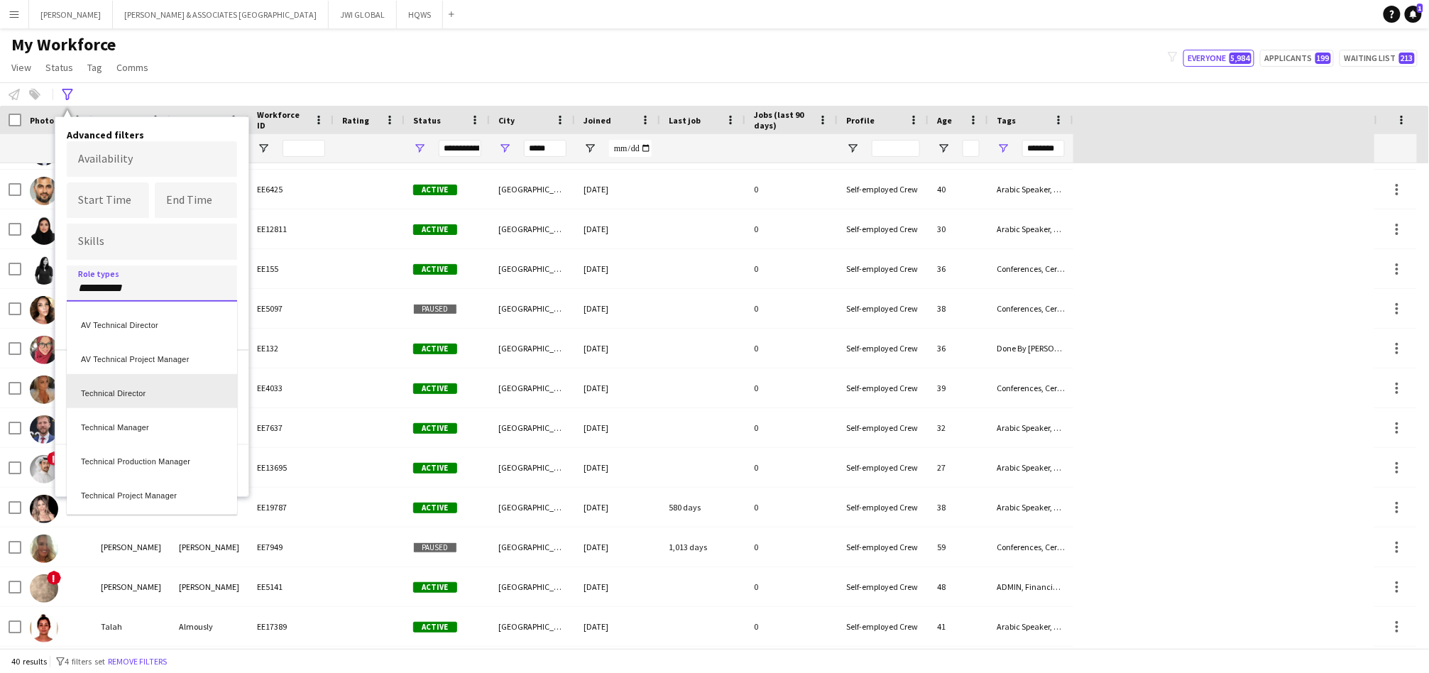
click at [190, 393] on div "Technical Director" at bounding box center [152, 391] width 170 height 34
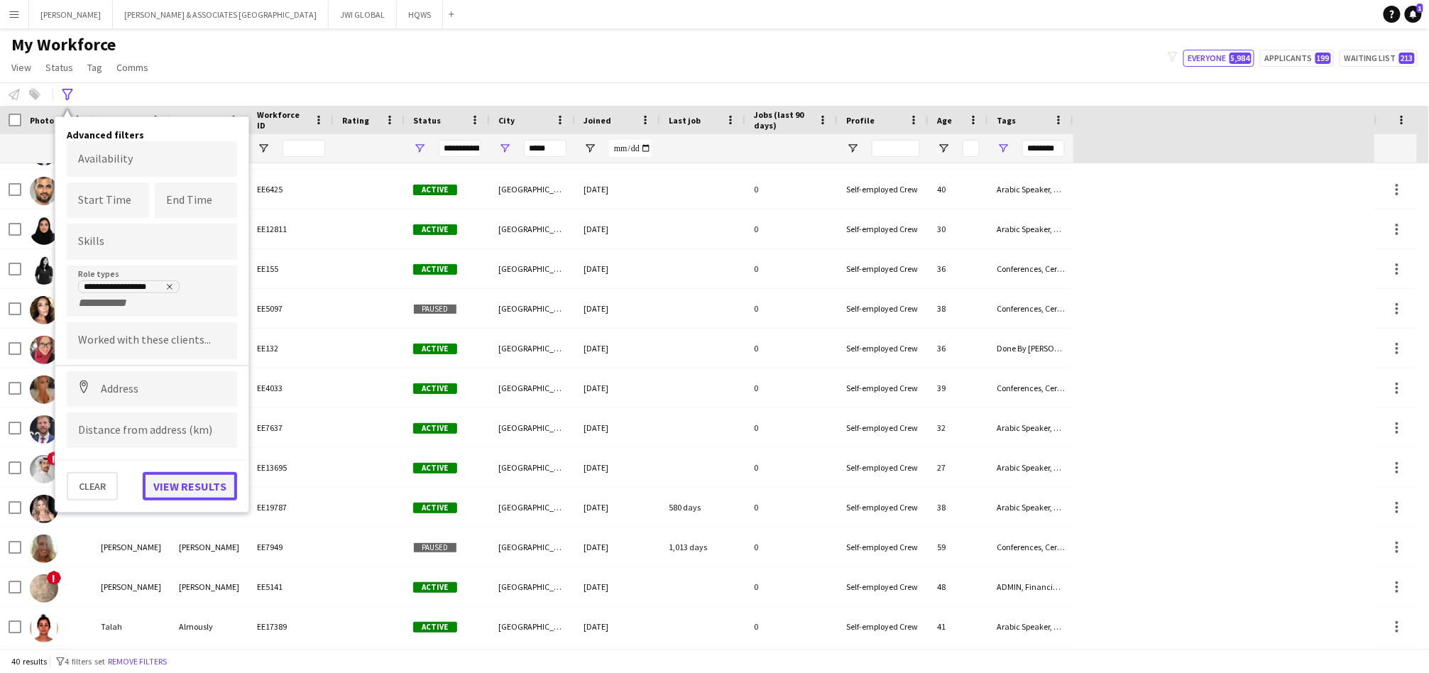
click at [192, 472] on button "View results" at bounding box center [190, 486] width 94 height 28
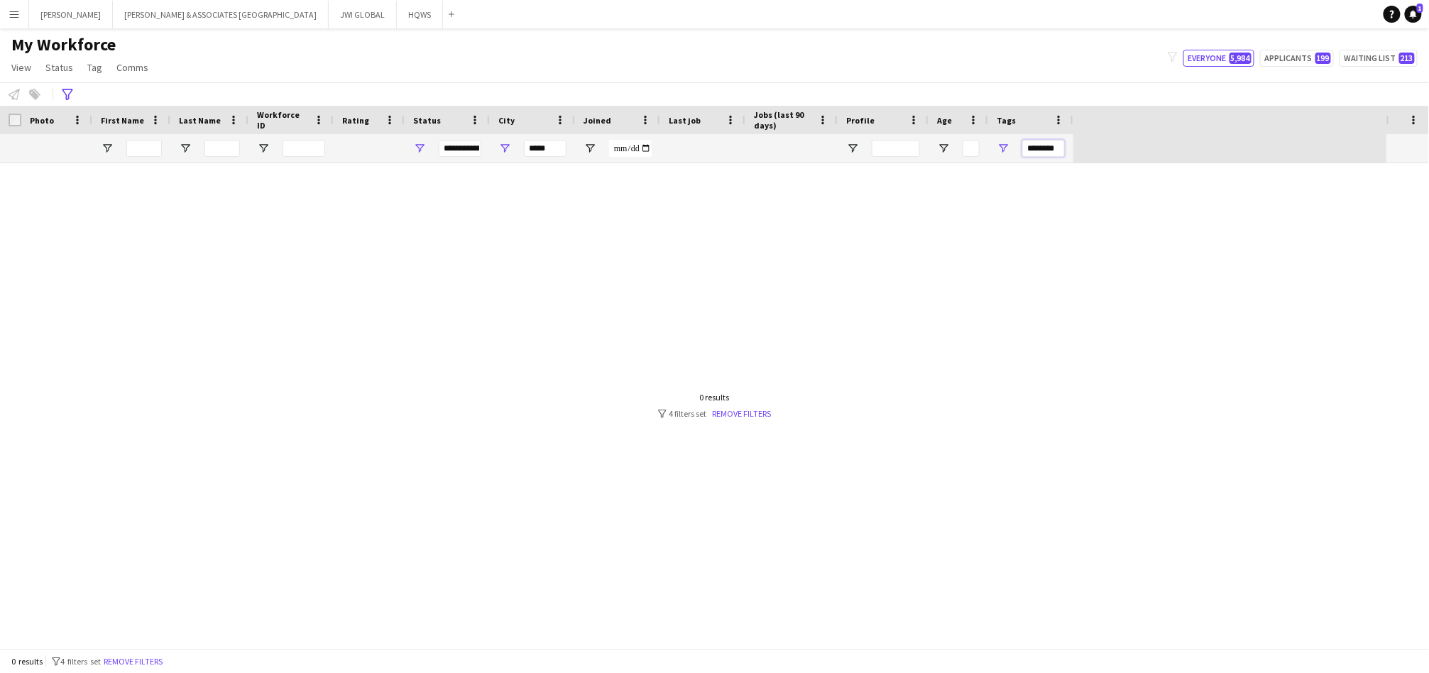
click at [1041, 149] on input "********" at bounding box center [1043, 148] width 43 height 17
click at [1041, 150] on input "********" at bounding box center [1043, 148] width 43 height 17
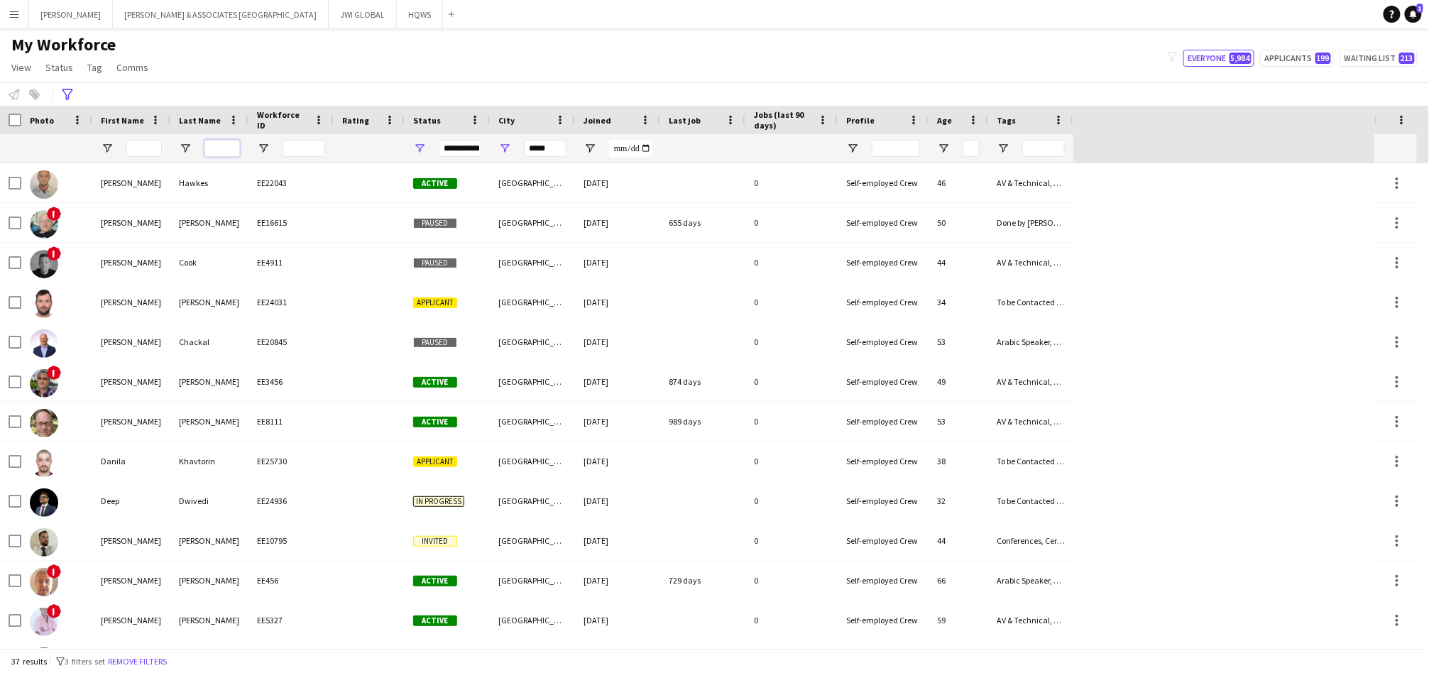
drag, startPoint x: 217, startPoint y: 154, endPoint x: 214, endPoint y: 164, distance: 10.3
click at [214, 163] on div "Workforce Details Photo First Name" at bounding box center [714, 377] width 1429 height 542
